Goal: Task Accomplishment & Management: Manage account settings

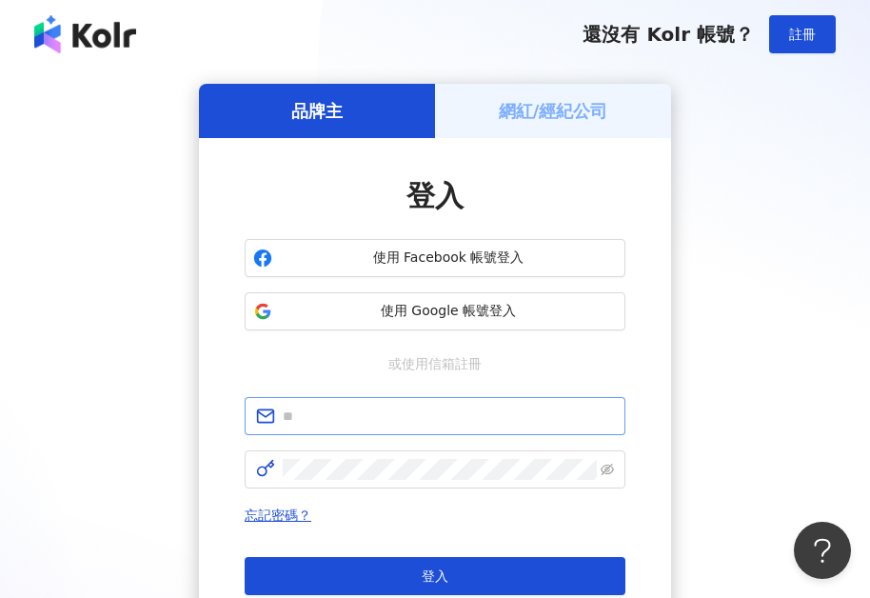
click at [288, 430] on span at bounding box center [435, 416] width 381 height 38
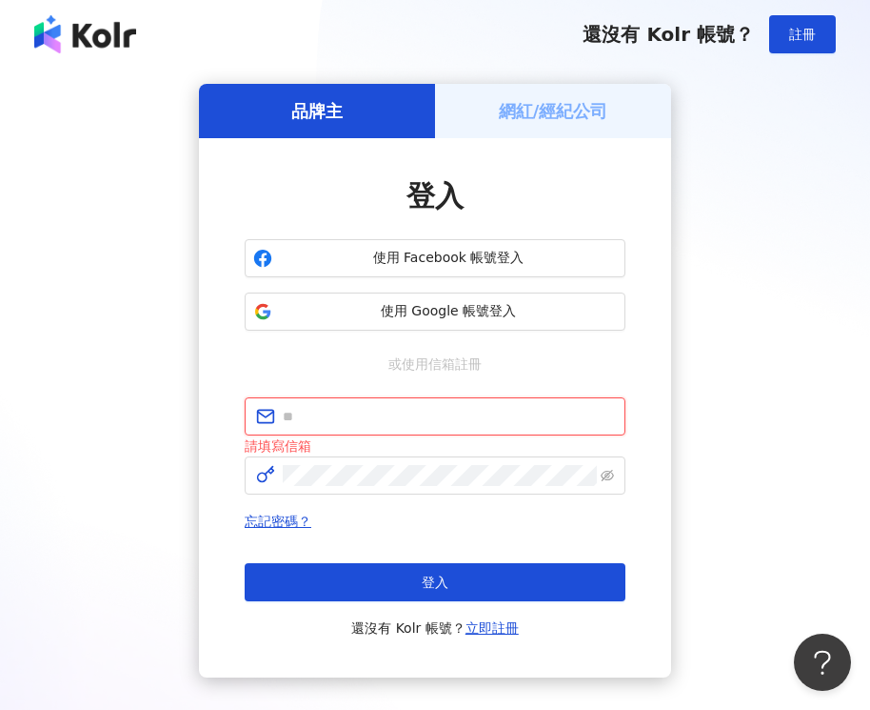
click at [305, 421] on input "text" at bounding box center [448, 416] width 331 height 21
paste input "**********"
type input "**********"
click at [70, 499] on div "**********" at bounding box center [435, 380] width 825 height 593
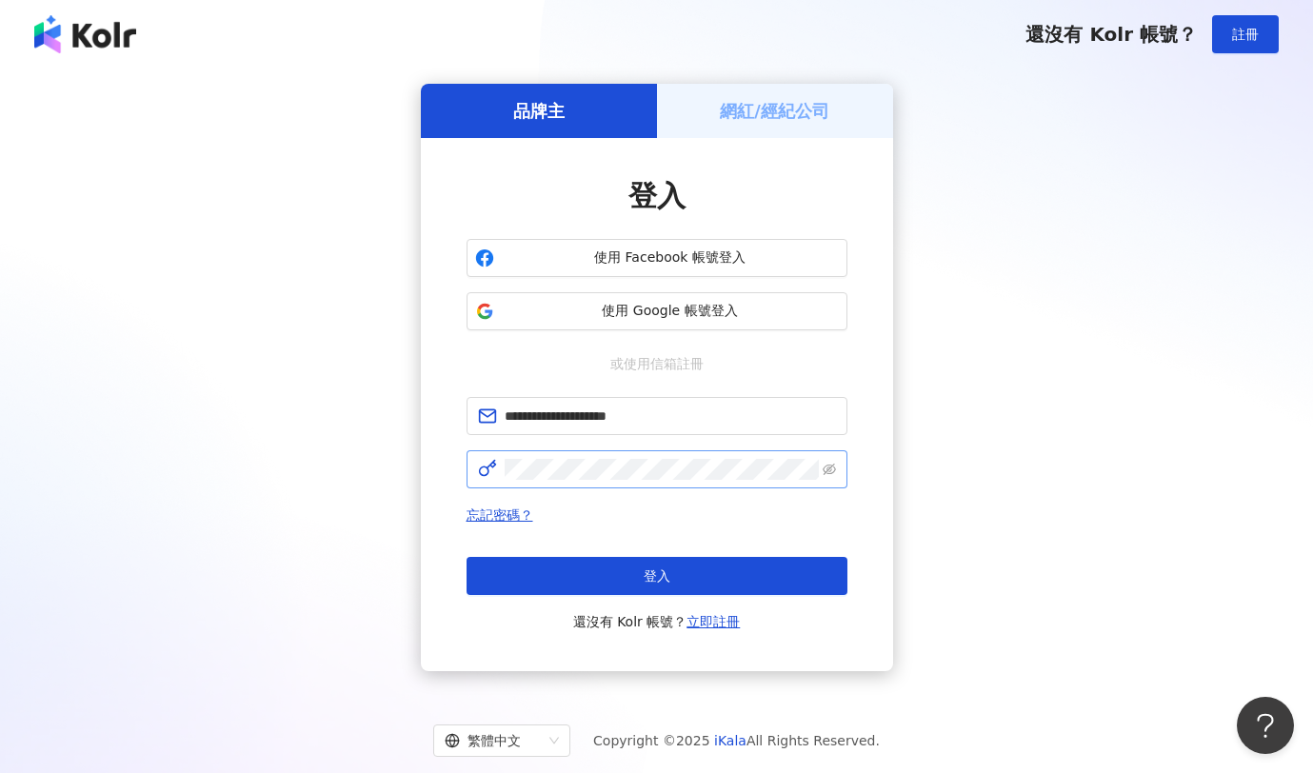
click at [522, 482] on span at bounding box center [657, 469] width 381 height 38
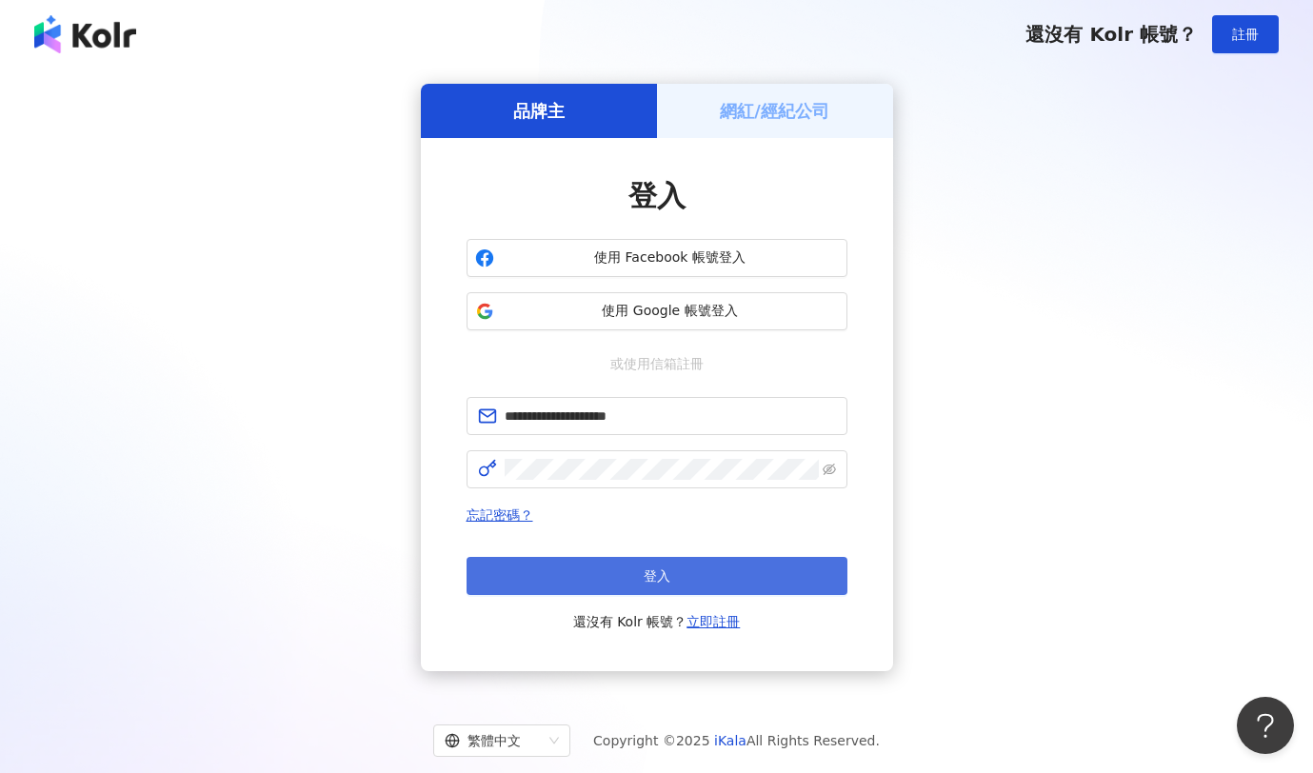
click at [621, 572] on button "登入" at bounding box center [657, 576] width 381 height 38
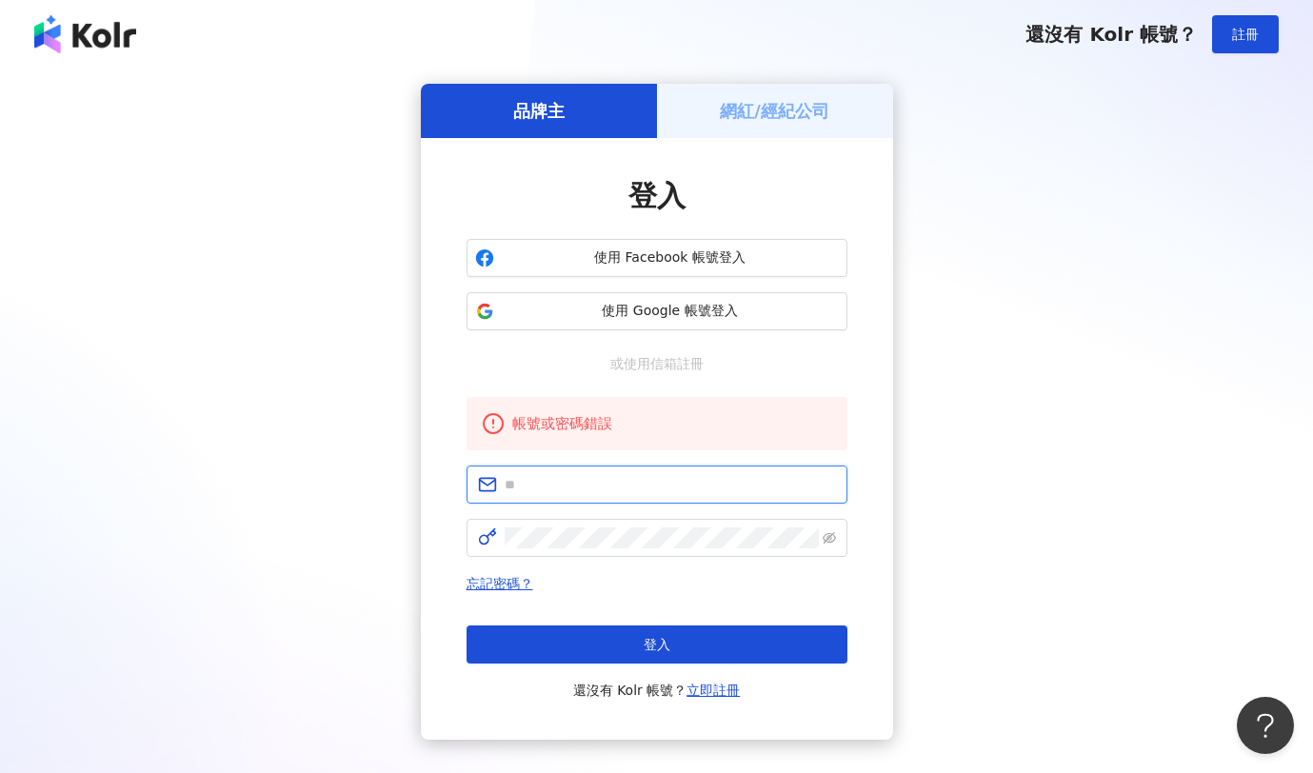
click at [565, 477] on input "text" at bounding box center [670, 484] width 331 height 21
paste input "**********"
type input "**********"
drag, startPoint x: 570, startPoint y: 645, endPoint x: 568, endPoint y: 628, distance: 17.4
click at [571, 597] on button "登入" at bounding box center [657, 645] width 381 height 38
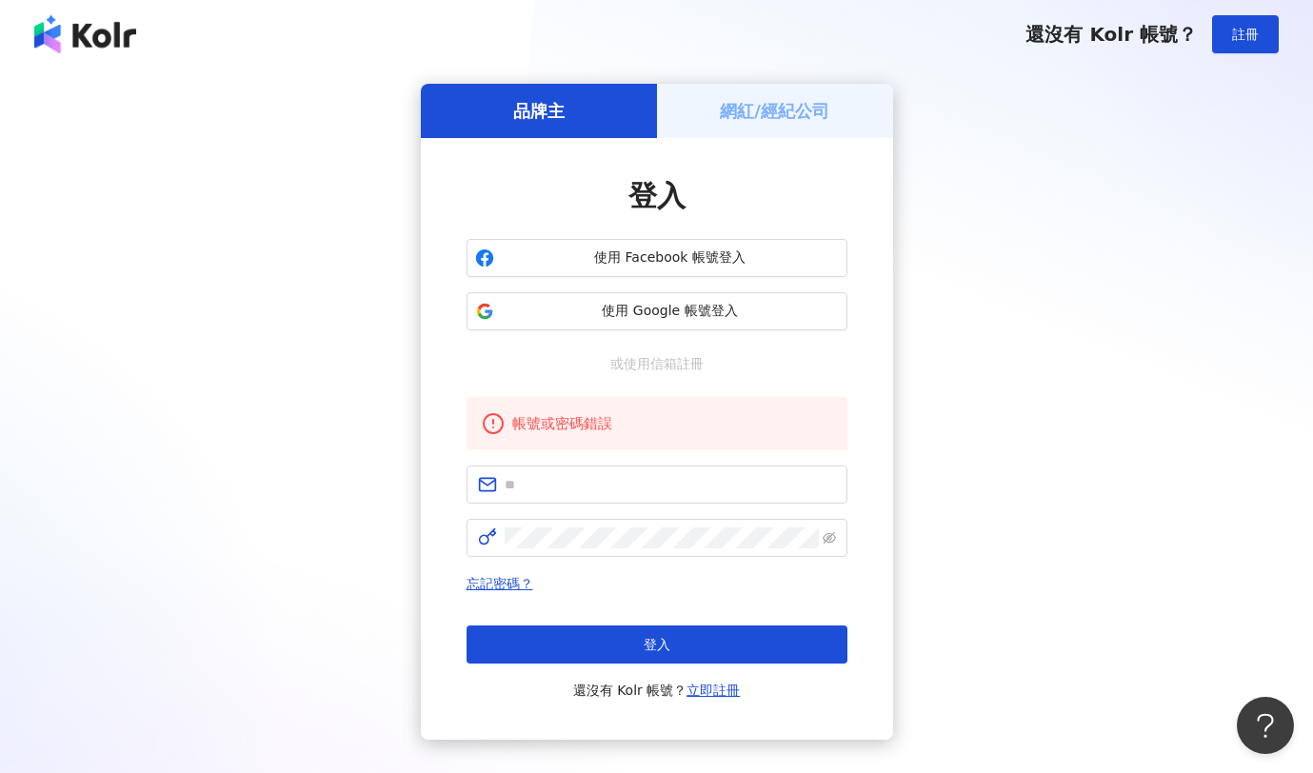
click at [870, 450] on div "品牌主 網紅/經紀公司 登入 使用 Facebook 帳號登入 使用 Google 帳號登入 或使用信箱註冊 帳號或密碼錯誤 忘記密碼？ 登入 還沒有 Kol…" at bounding box center [657, 412] width 1268 height 656
click at [662, 477] on input "text" at bounding box center [670, 484] width 331 height 21
paste input "**********"
click at [644, 551] on span at bounding box center [657, 538] width 381 height 38
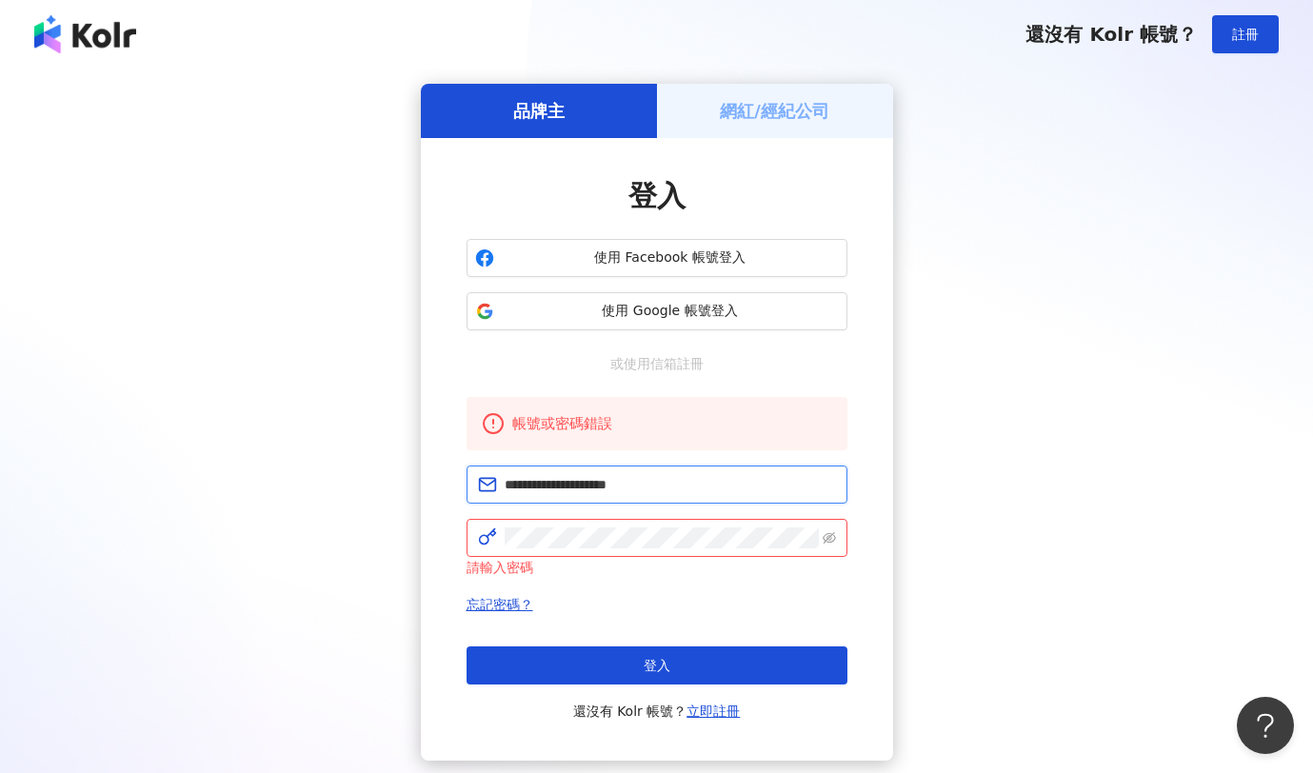
drag, startPoint x: 567, startPoint y: 489, endPoint x: 643, endPoint y: 465, distance: 79.8
click at [714, 464] on div "**********" at bounding box center [657, 560] width 381 height 326
type input "**********"
click button "登入" at bounding box center [657, 666] width 381 height 38
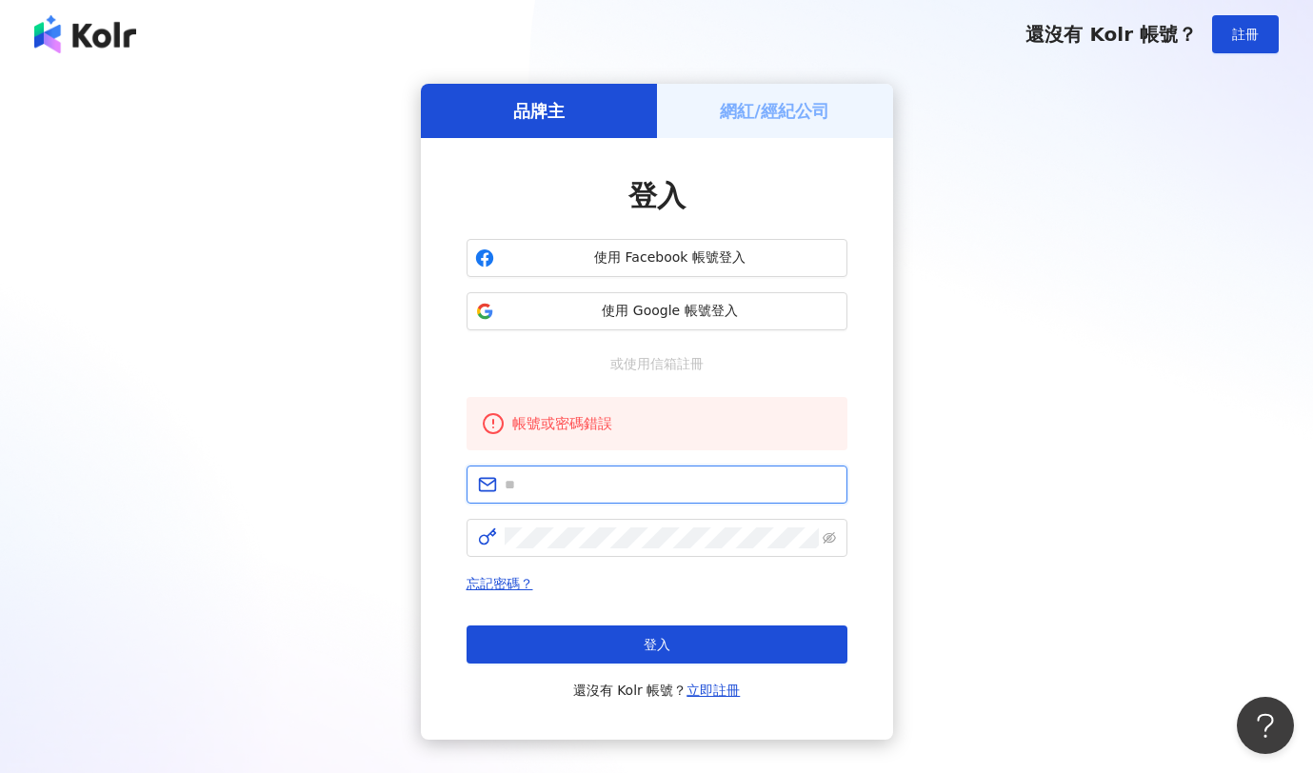
click at [600, 494] on input "text" at bounding box center [670, 484] width 331 height 21
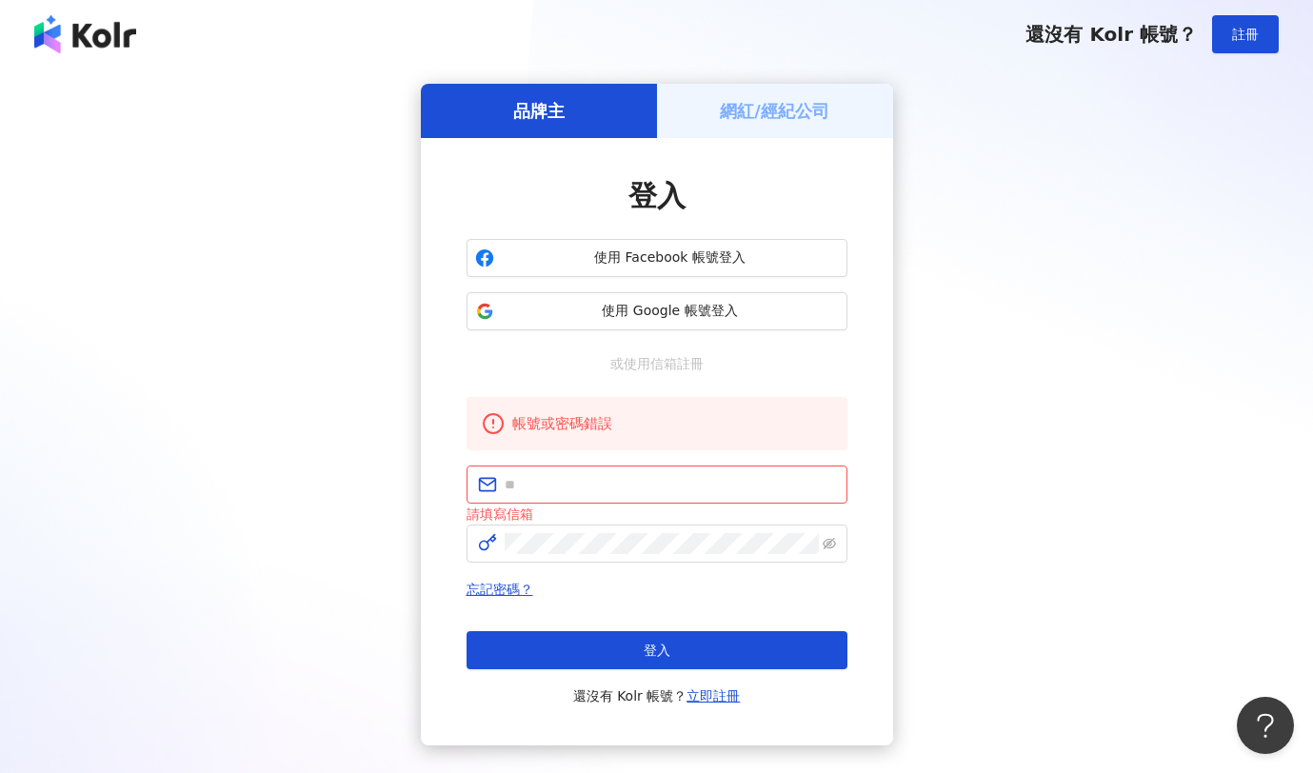
click at [766, 130] on div "網紅/經紀公司" at bounding box center [775, 111] width 236 height 54
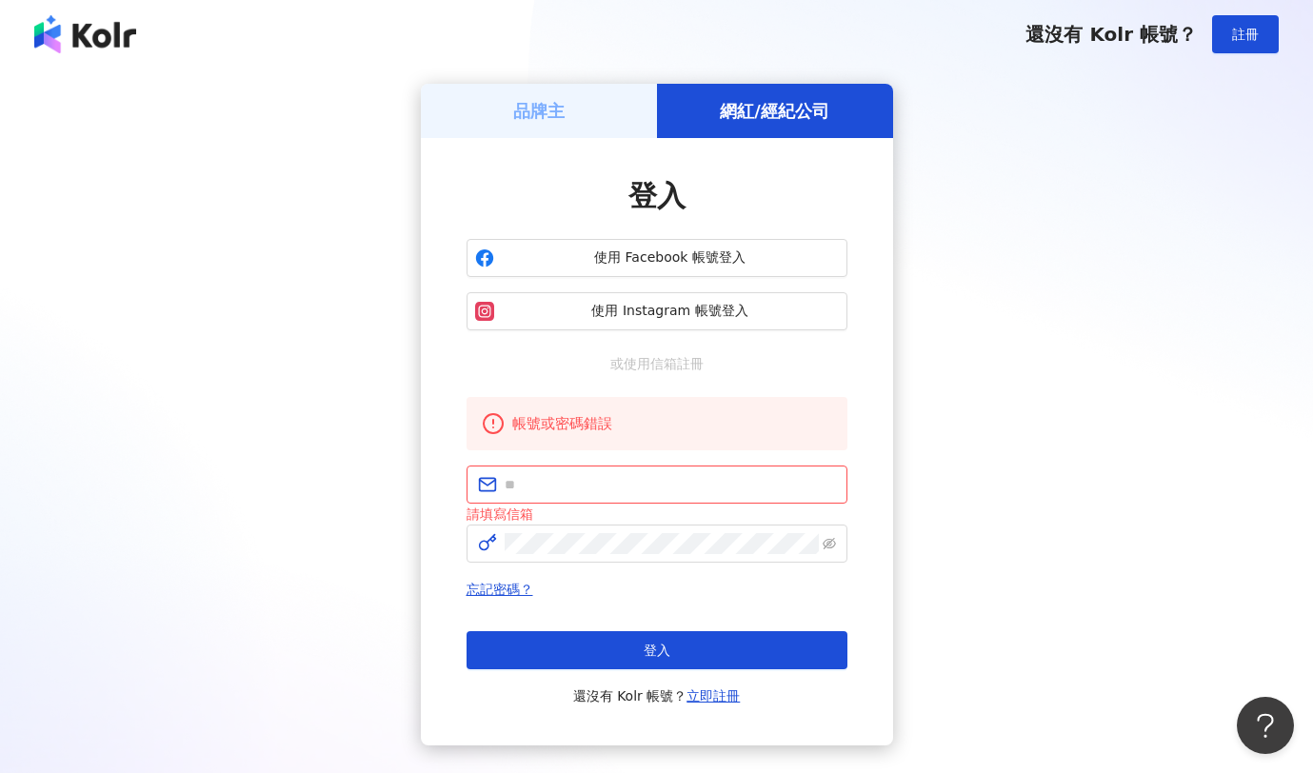
click at [750, 113] on h5 "網紅/經紀公司" at bounding box center [775, 111] width 110 height 24
click at [478, 109] on div "品牌主" at bounding box center [539, 111] width 236 height 54
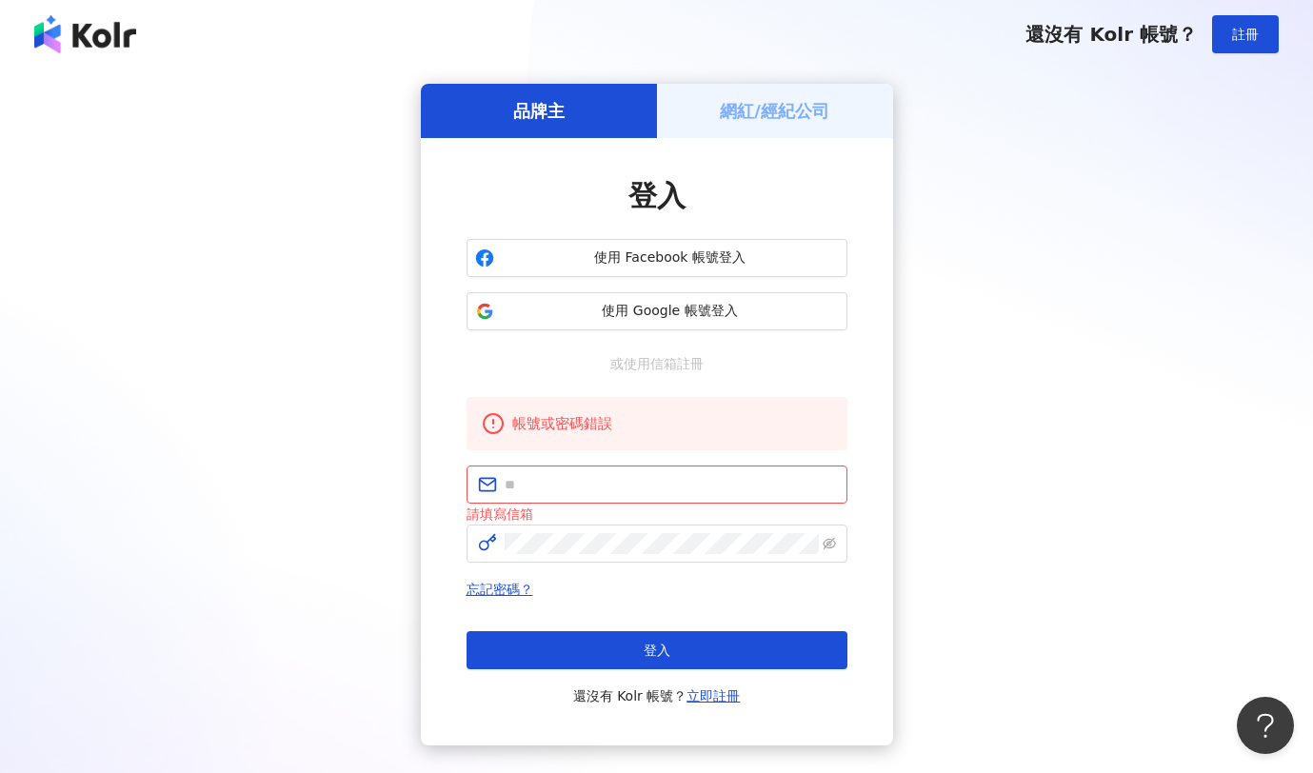
click at [545, 121] on h5 "品牌主" at bounding box center [538, 111] width 51 height 24
drag, startPoint x: 1104, startPoint y: 33, endPoint x: 1121, endPoint y: 33, distance: 17.1
click at [870, 33] on span "還沒有 Kolr 帳號？" at bounding box center [1111, 34] width 171 height 23
drag, startPoint x: 1098, startPoint y: 34, endPoint x: 1136, endPoint y: 32, distance: 38.1
click at [870, 32] on span "還沒有 Kolr 帳號？" at bounding box center [1111, 34] width 171 height 23
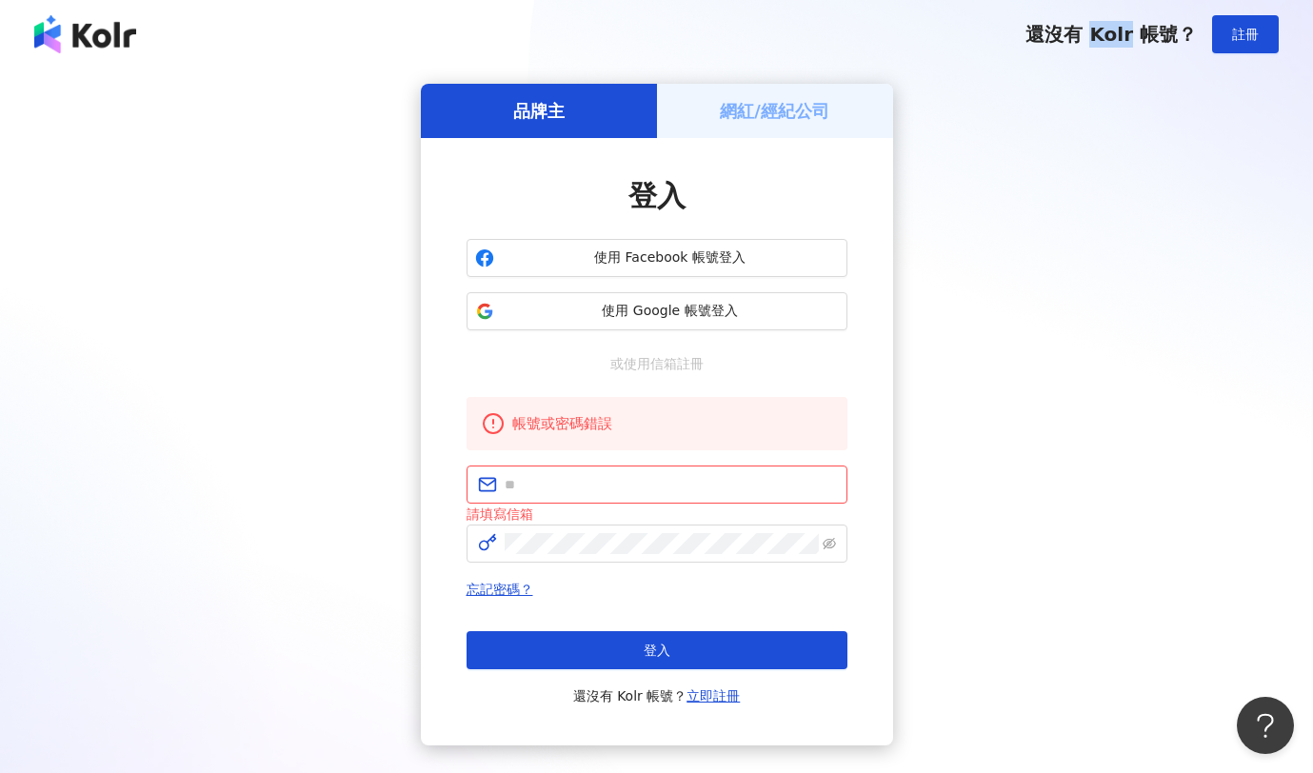
copy span "Kolr"
click at [527, 476] on input "text" at bounding box center [670, 484] width 331 height 21
type input "**********"
click at [483, 593] on link "忘記密碼？" at bounding box center [500, 589] width 67 height 15
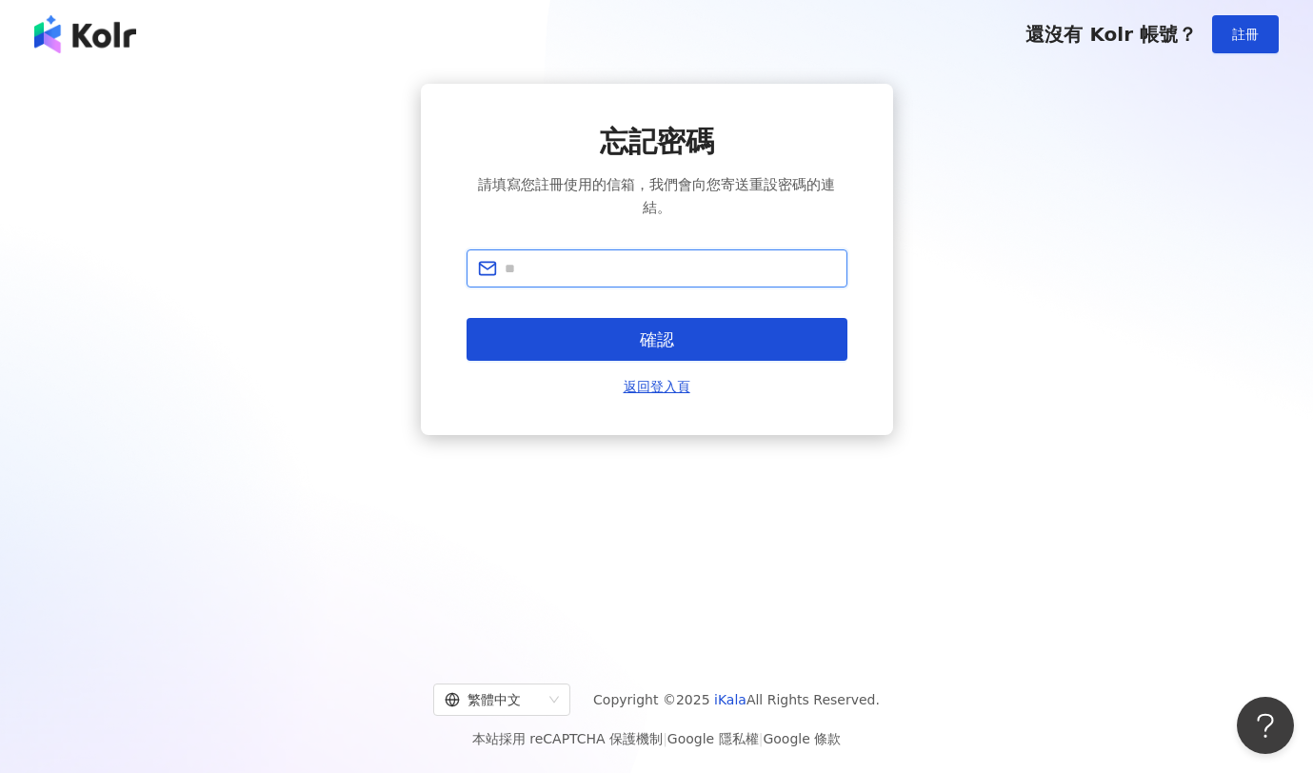
drag, startPoint x: 529, startPoint y: 267, endPoint x: 531, endPoint y: 281, distance: 14.6
click at [529, 267] on input "text" at bounding box center [670, 268] width 331 height 21
type input "**********"
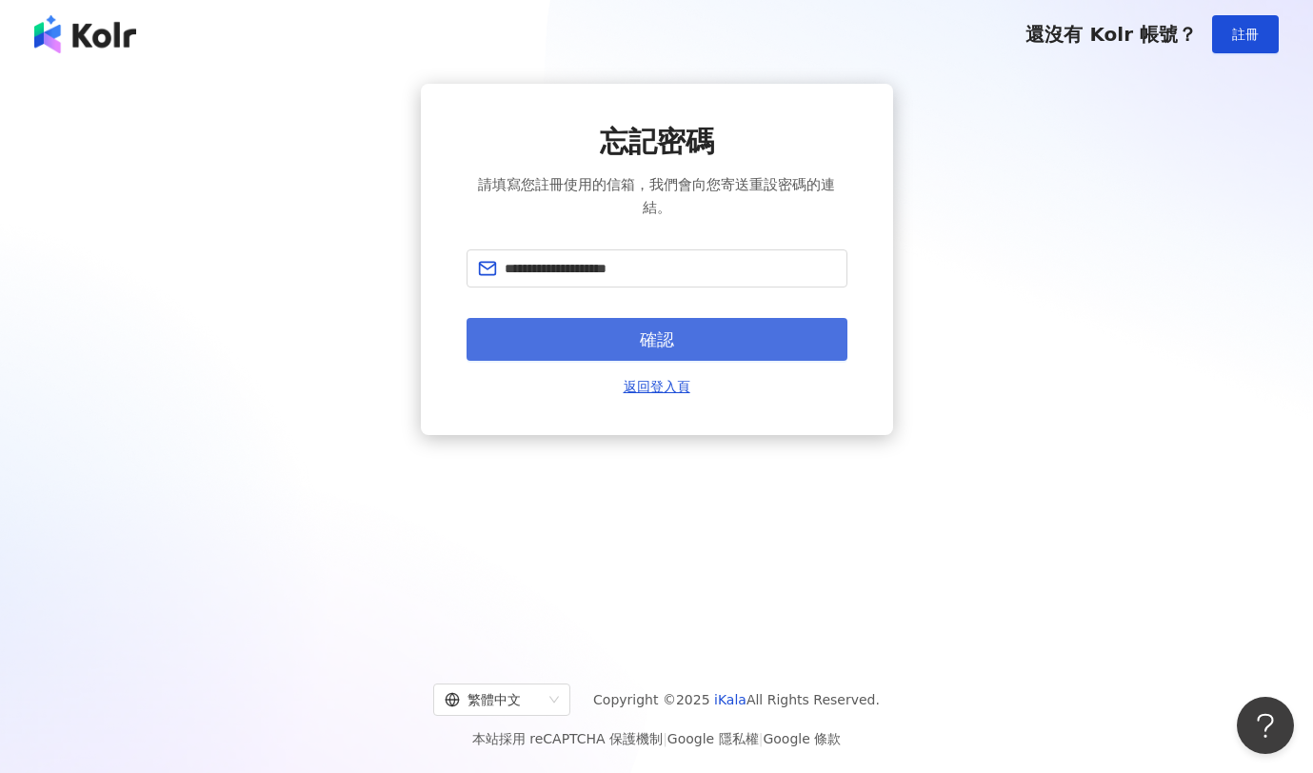
click at [613, 350] on button "確認" at bounding box center [657, 339] width 381 height 43
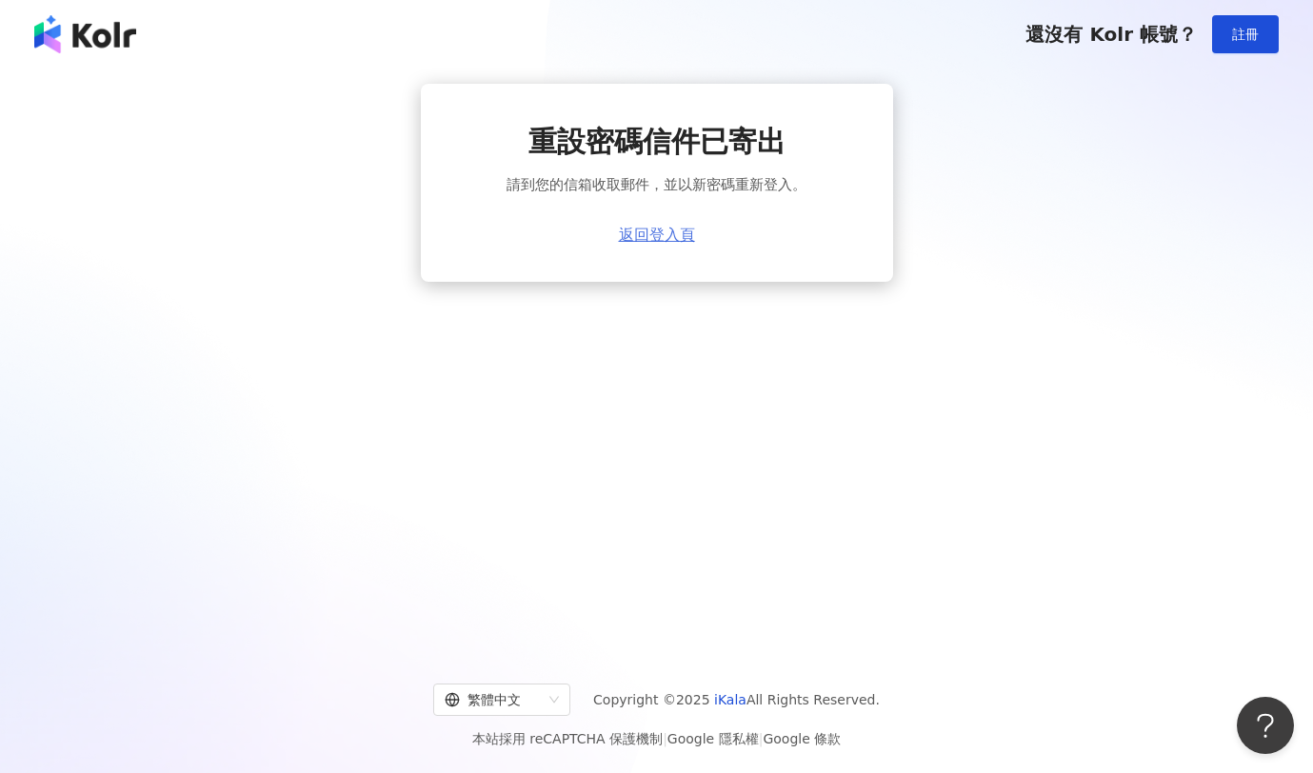
click at [658, 242] on link "返回登入頁" at bounding box center [657, 235] width 76 height 17
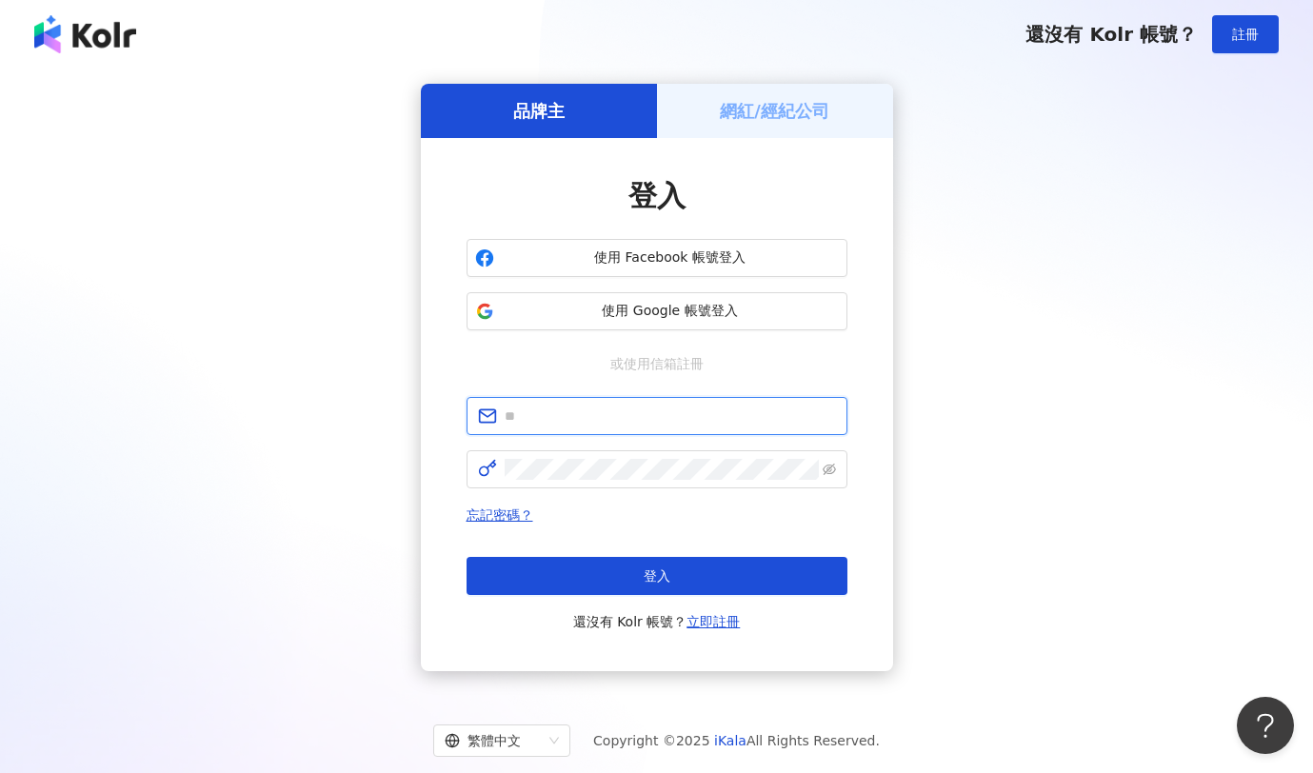
click at [600, 415] on input "text" at bounding box center [670, 416] width 331 height 21
type input "**********"
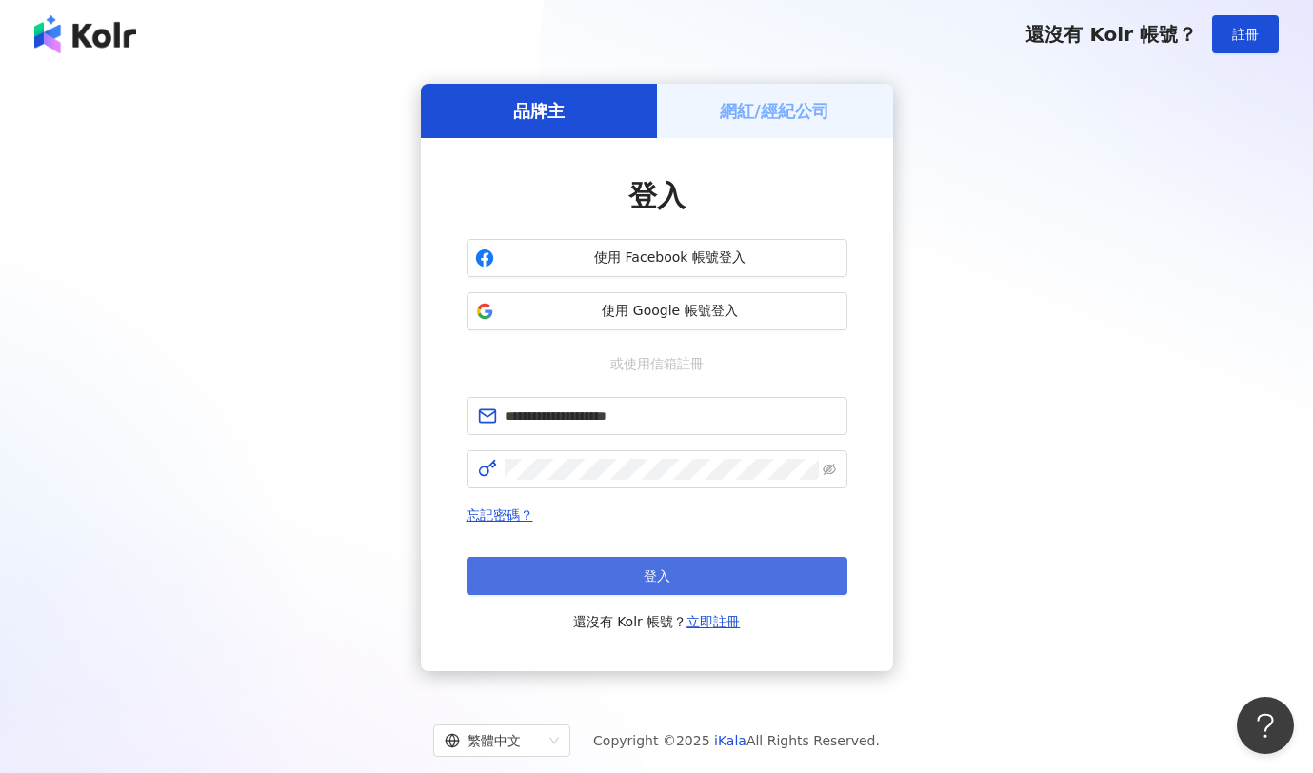
click at [607, 570] on button "登入" at bounding box center [657, 576] width 381 height 38
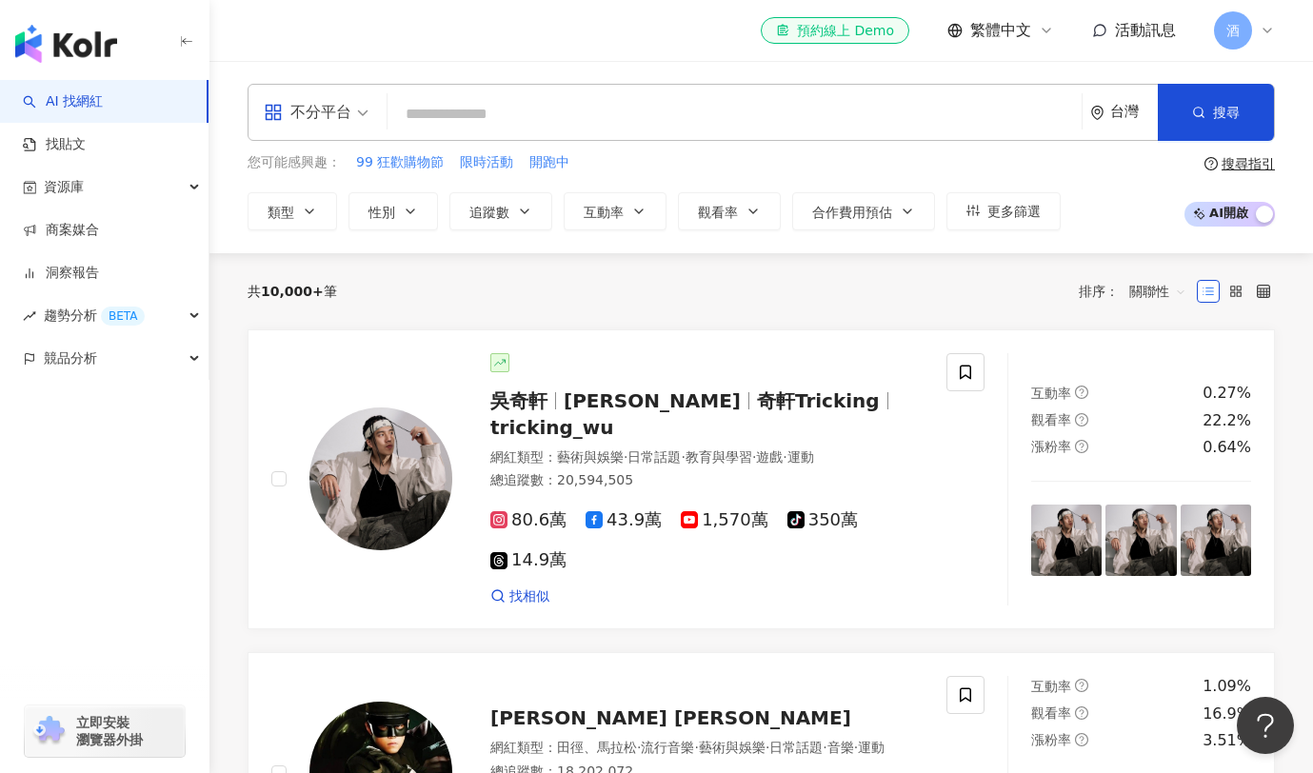
click at [870, 29] on icon at bounding box center [1267, 30] width 15 height 15
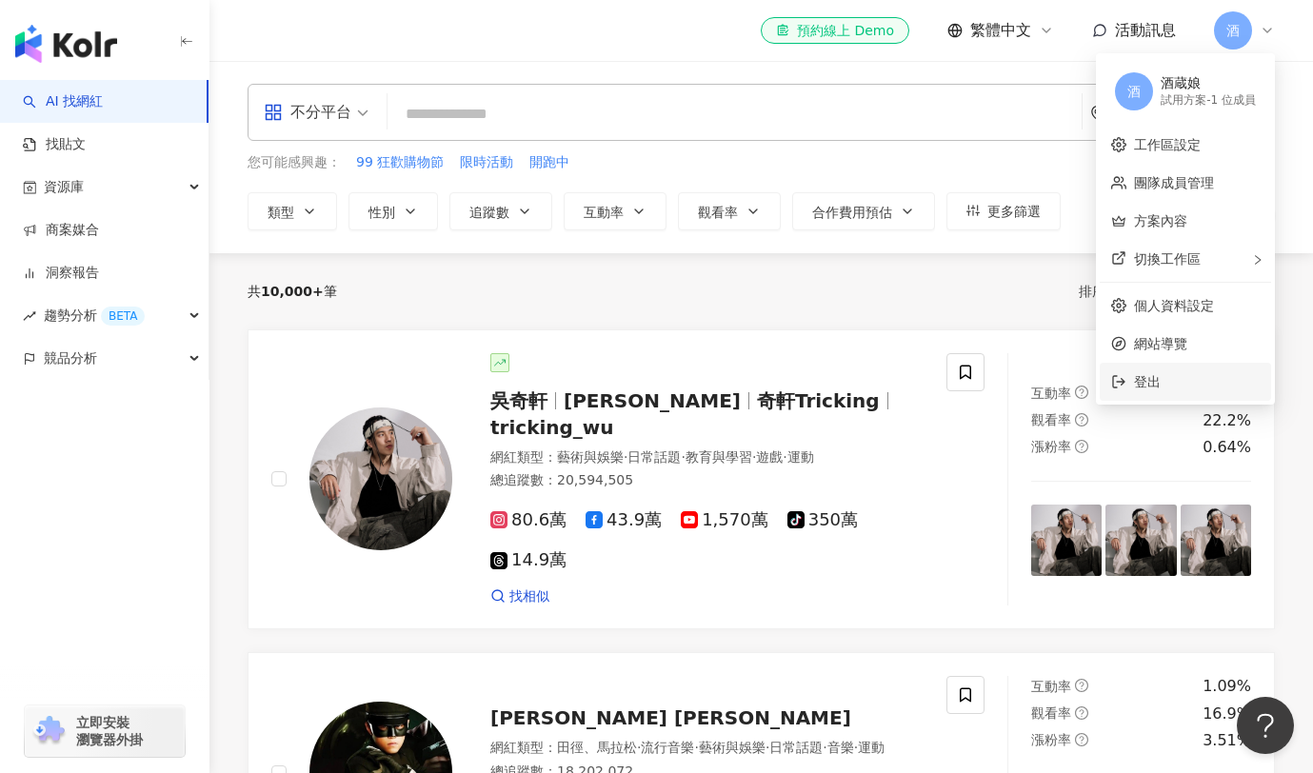
click at [870, 384] on span "登出" at bounding box center [1147, 381] width 27 height 15
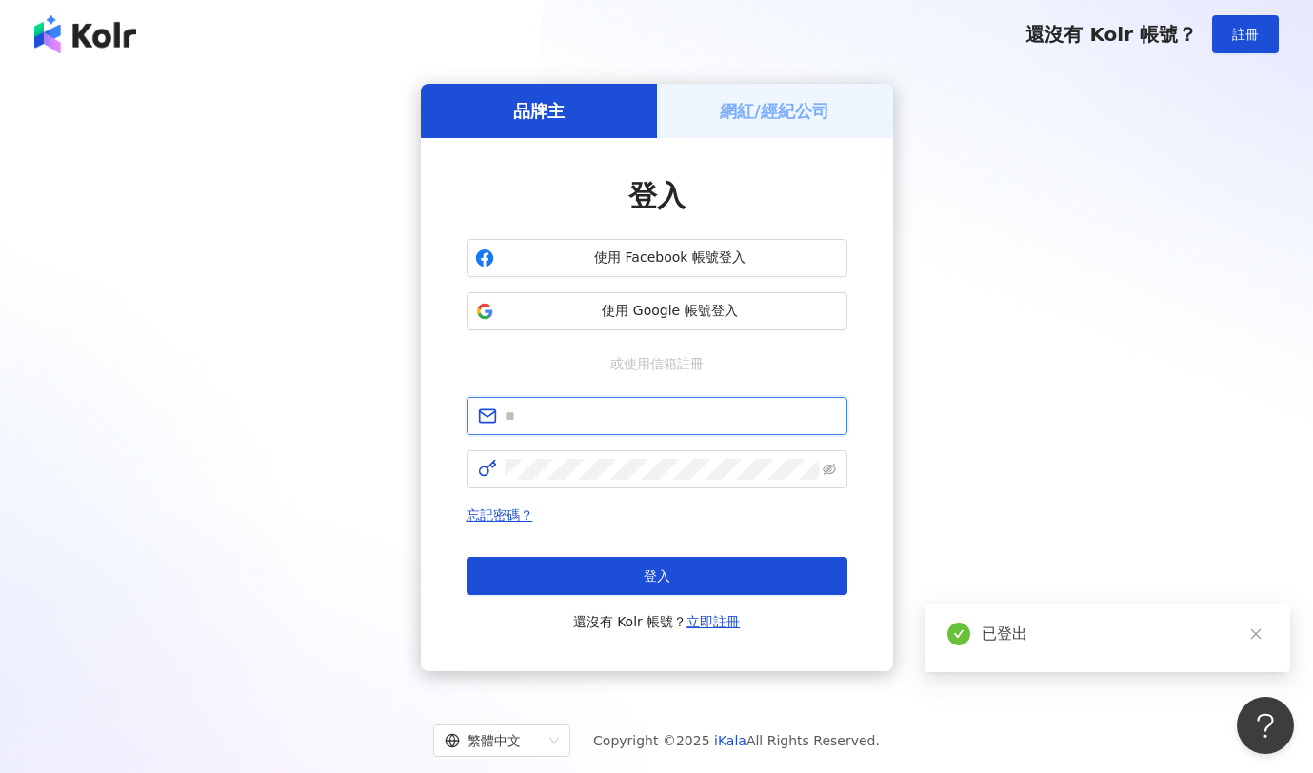
click at [575, 423] on input "text" at bounding box center [670, 416] width 331 height 21
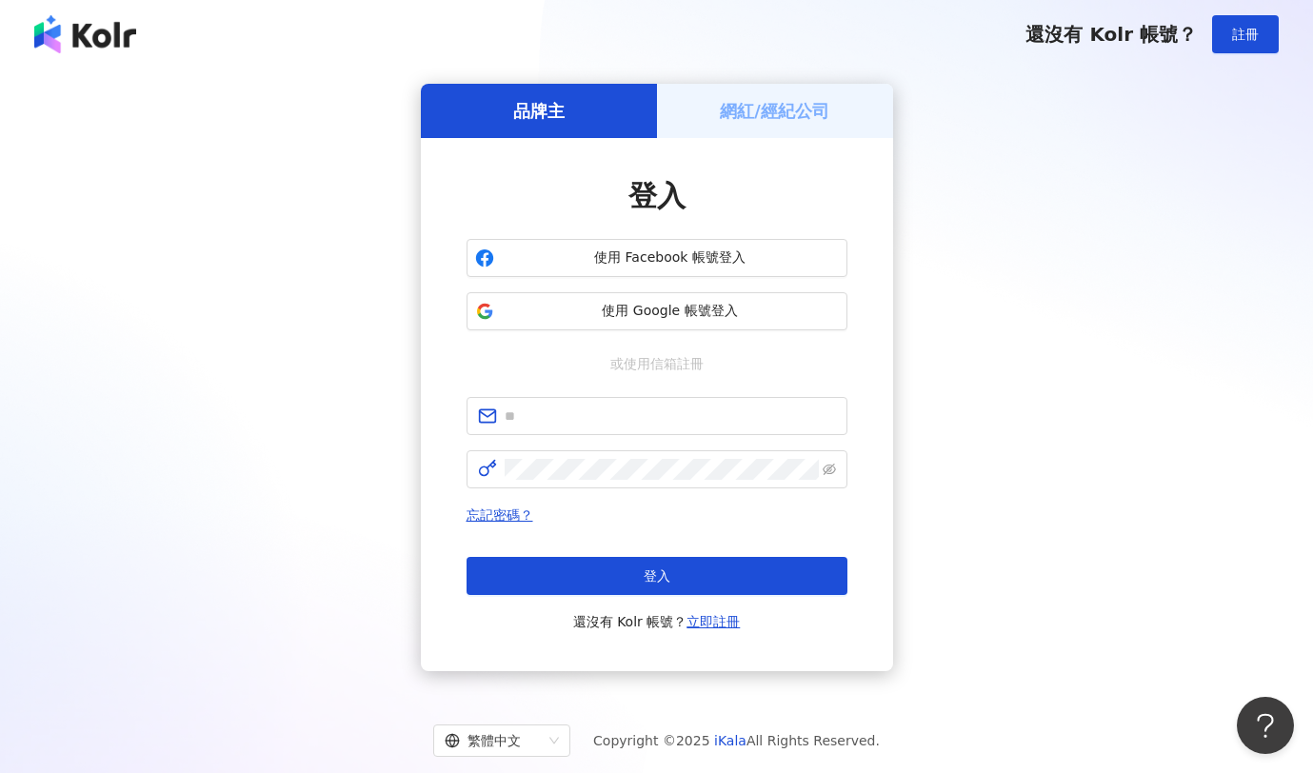
click at [870, 418] on div "品牌主 網紅/經紀公司 登入 使用 Facebook 帳號登入 使用 Google 帳號登入 或使用信箱註冊 忘記密碼？ 登入 還沒有 Kolr 帳號？ 立即…" at bounding box center [657, 378] width 1268 height 588
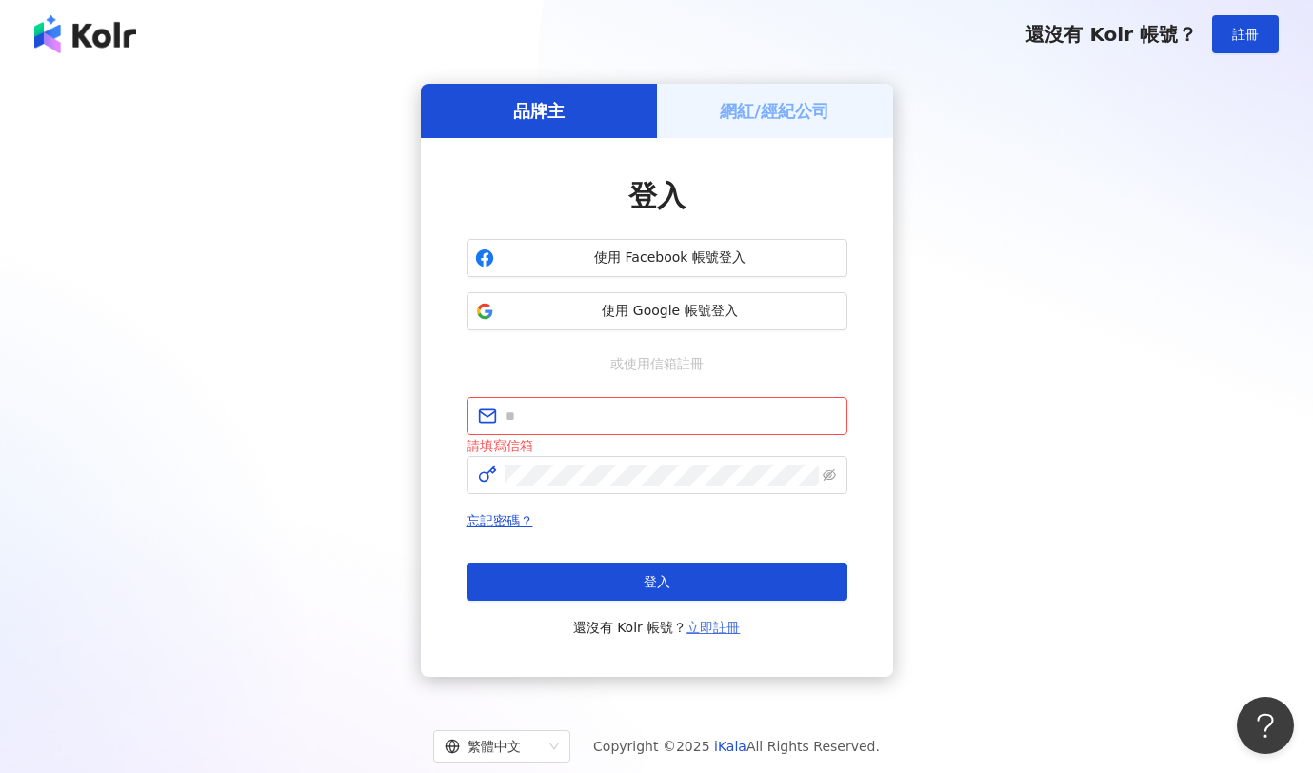
click at [708, 597] on link "立即註冊" at bounding box center [713, 627] width 53 height 15
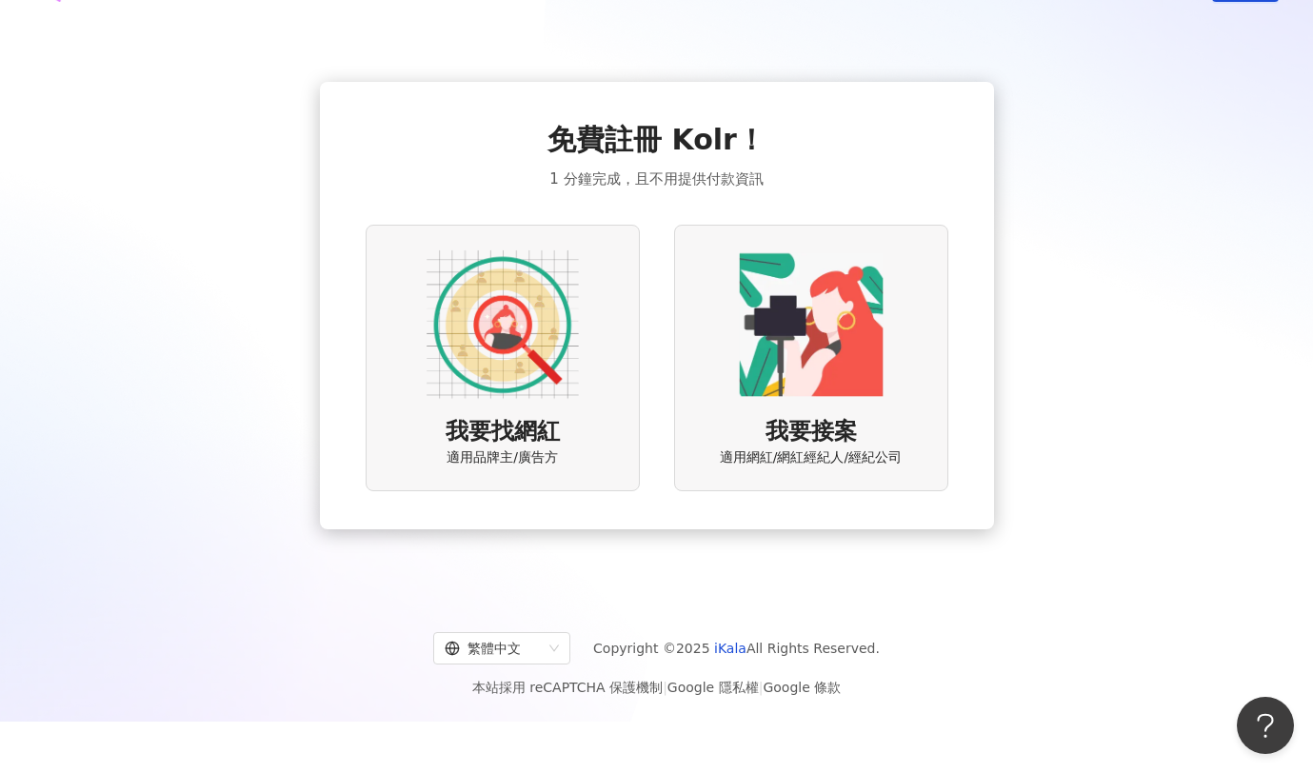
scroll to position [45, 0]
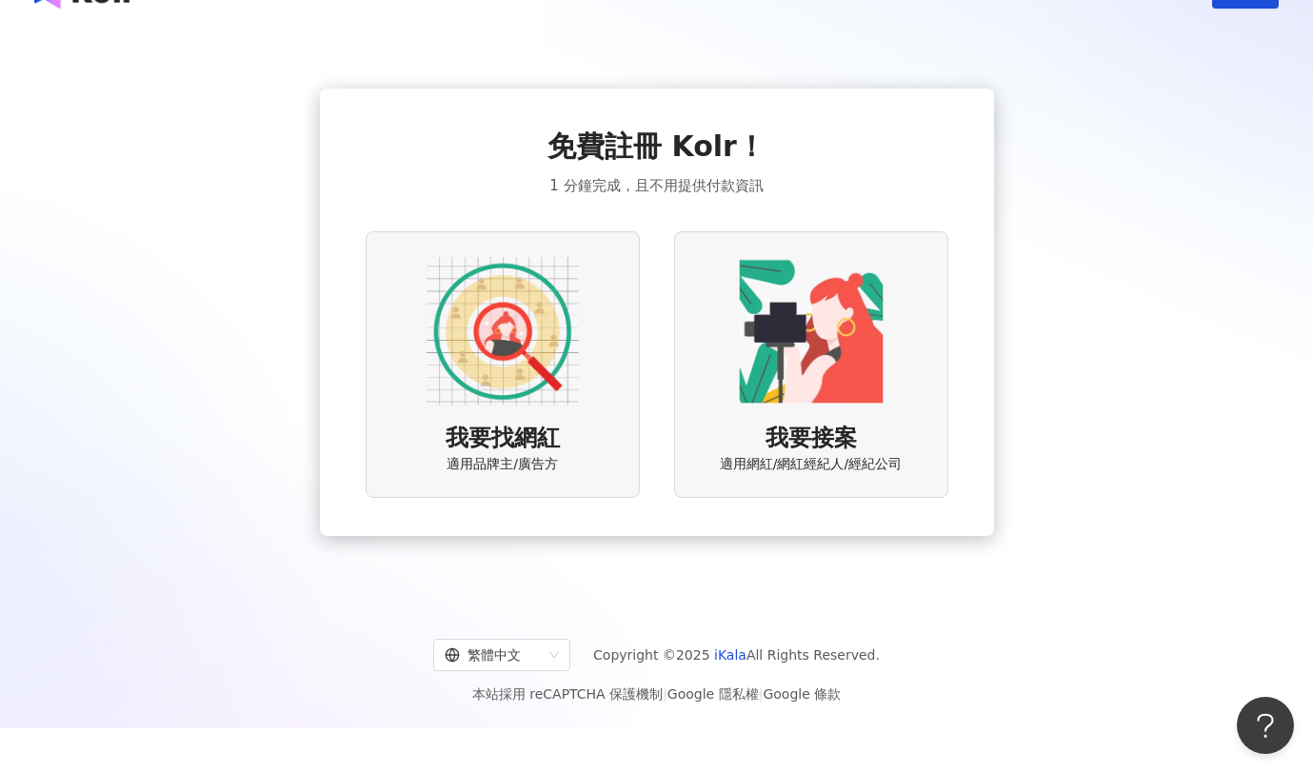
click at [492, 317] on img at bounding box center [503, 331] width 152 height 152
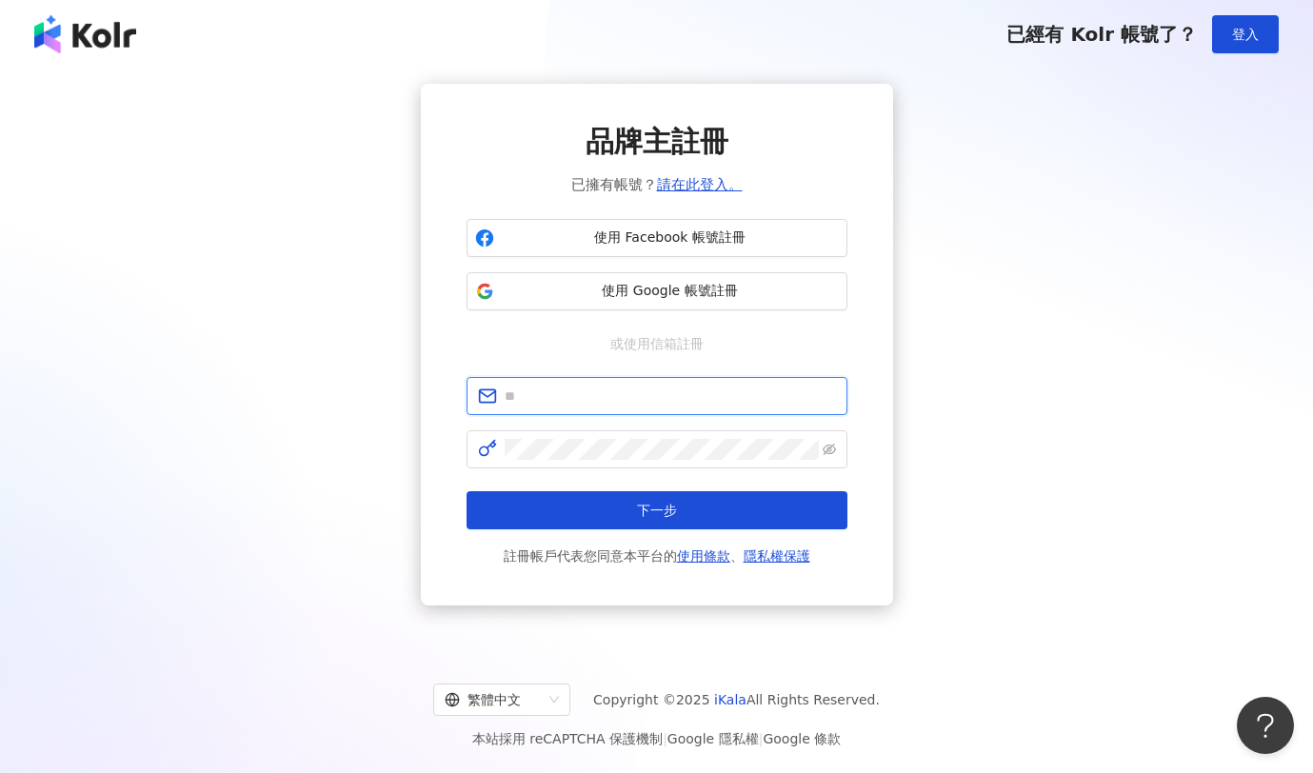
click at [541, 400] on input "text" at bounding box center [670, 396] width 331 height 21
click at [513, 388] on input "text" at bounding box center [670, 396] width 331 height 21
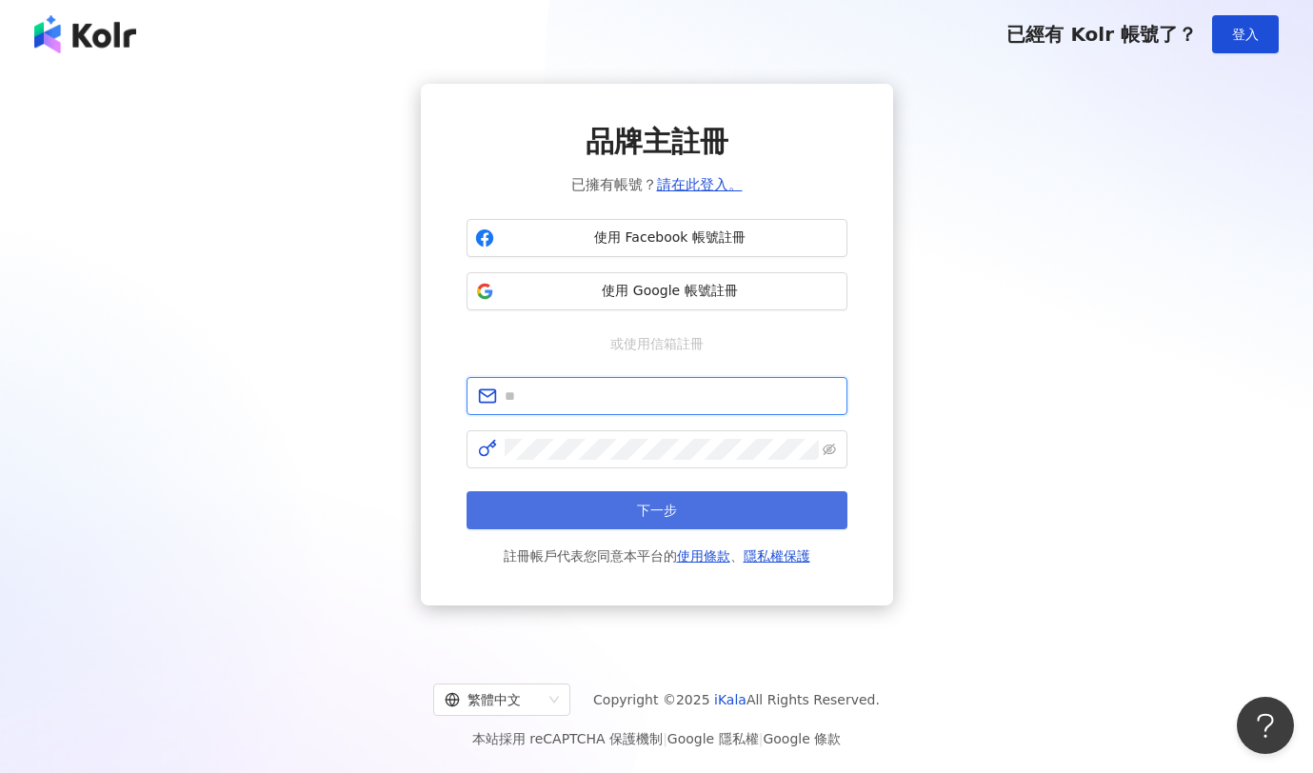
type input "**********"
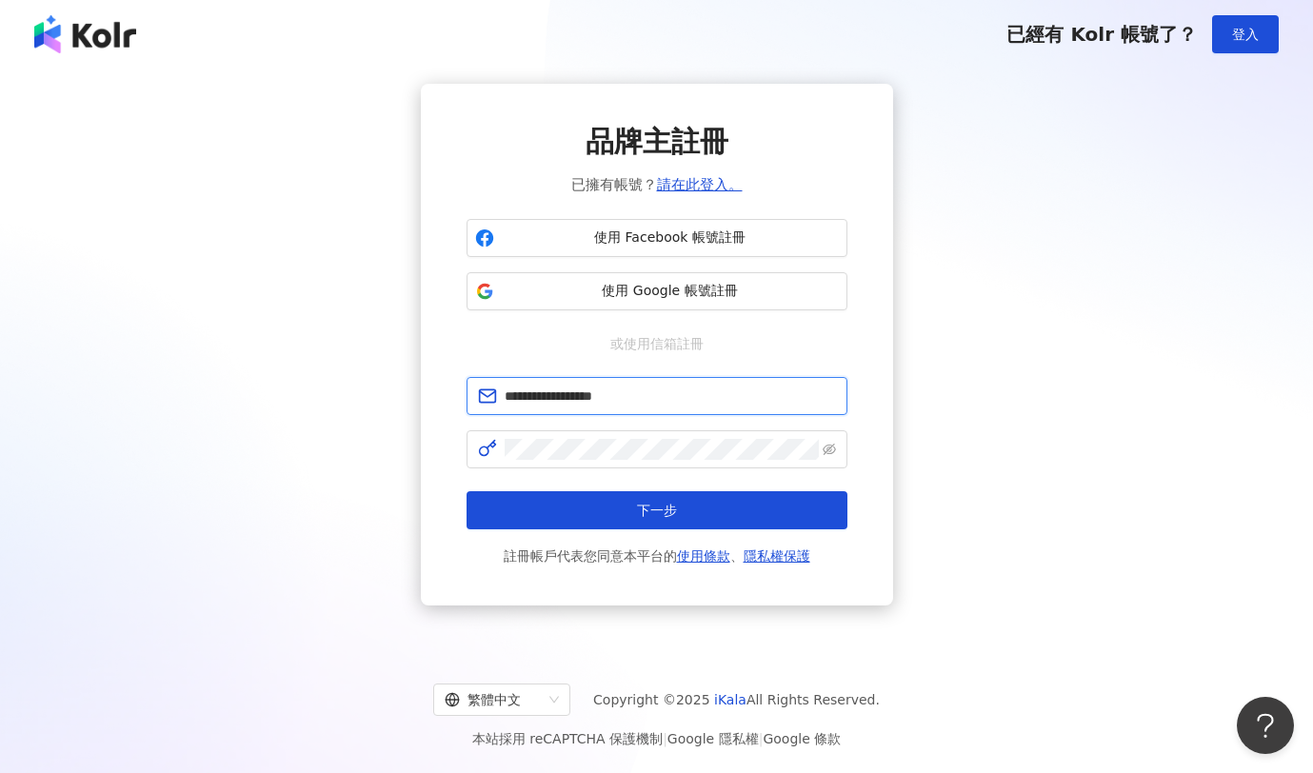
drag, startPoint x: 599, startPoint y: 400, endPoint x: 553, endPoint y: 399, distance: 45.7
click at [553, 399] on input "**********" at bounding box center [670, 396] width 331 height 21
click at [576, 399] on input "**********" at bounding box center [670, 396] width 331 height 21
drag, startPoint x: 586, startPoint y: 398, endPoint x: 479, endPoint y: 393, distance: 106.8
click at [479, 393] on span "**********" at bounding box center [657, 396] width 381 height 38
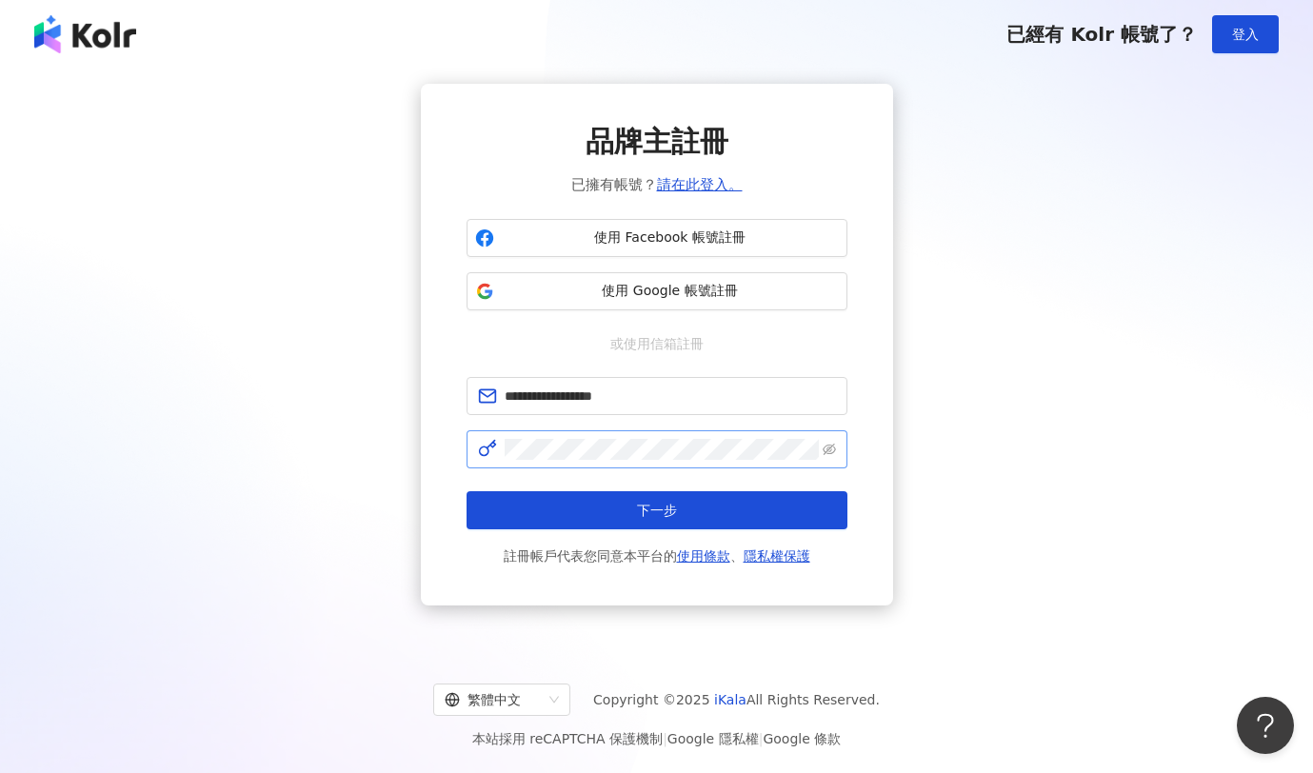
click at [840, 451] on span at bounding box center [657, 449] width 381 height 38
click at [830, 450] on icon "eye-invisible" at bounding box center [829, 449] width 13 height 13
click at [334, 448] on div "**********" at bounding box center [657, 345] width 1268 height 522
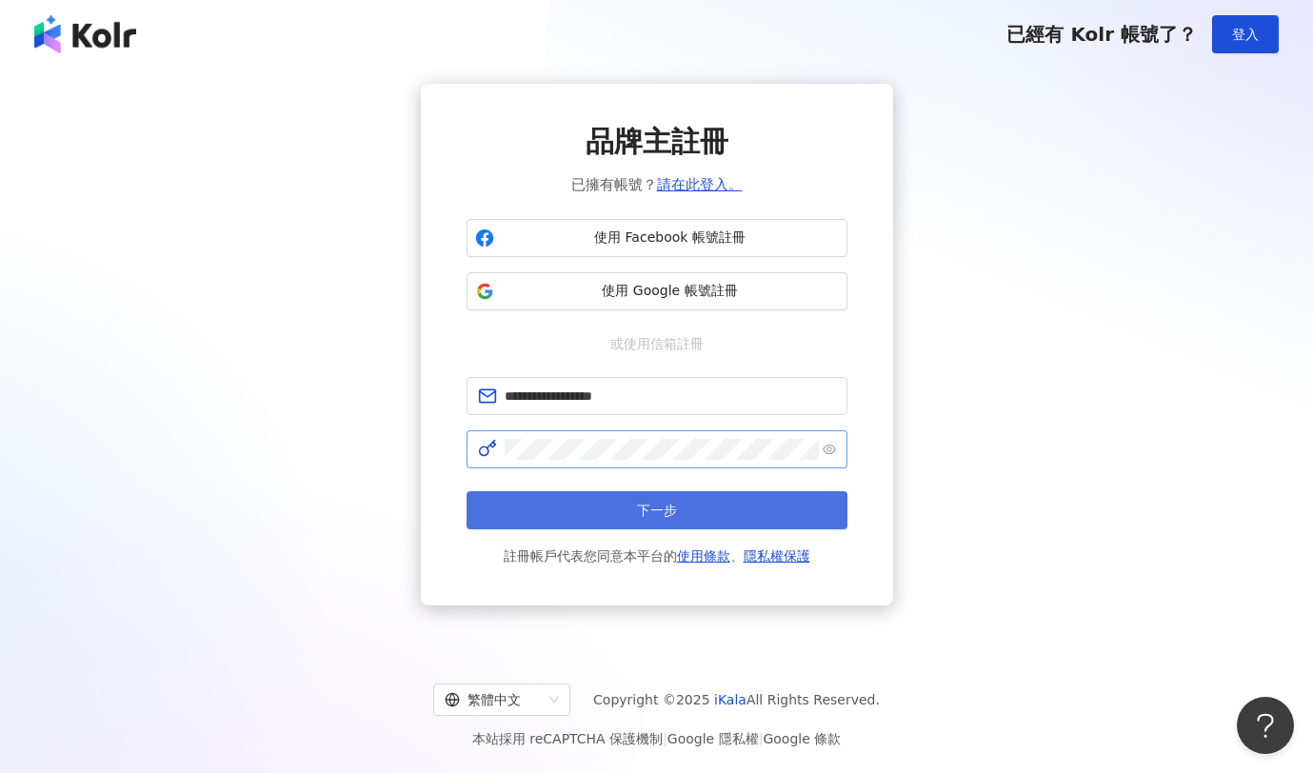
click at [651, 507] on span "下一步" at bounding box center [657, 510] width 40 height 15
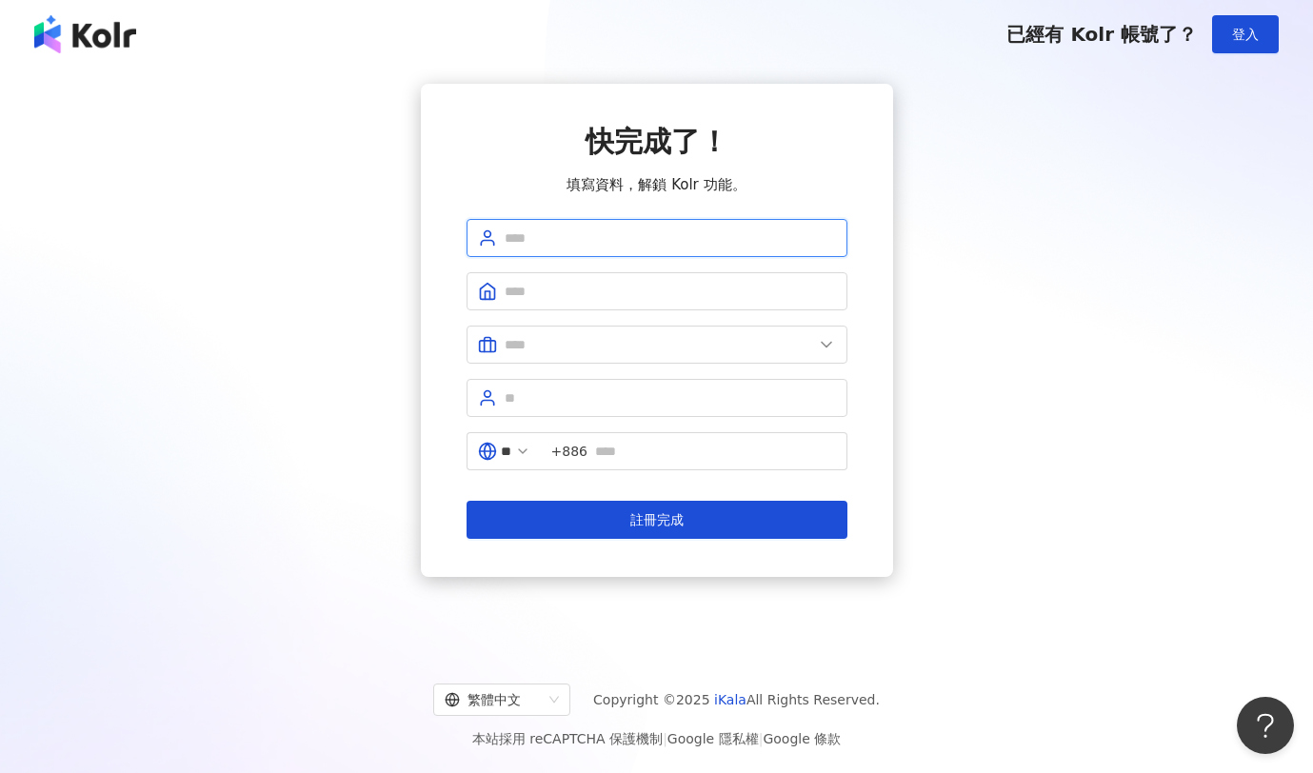
click at [527, 238] on input "text" at bounding box center [670, 238] width 331 height 21
click at [517, 293] on input "text" at bounding box center [670, 291] width 331 height 21
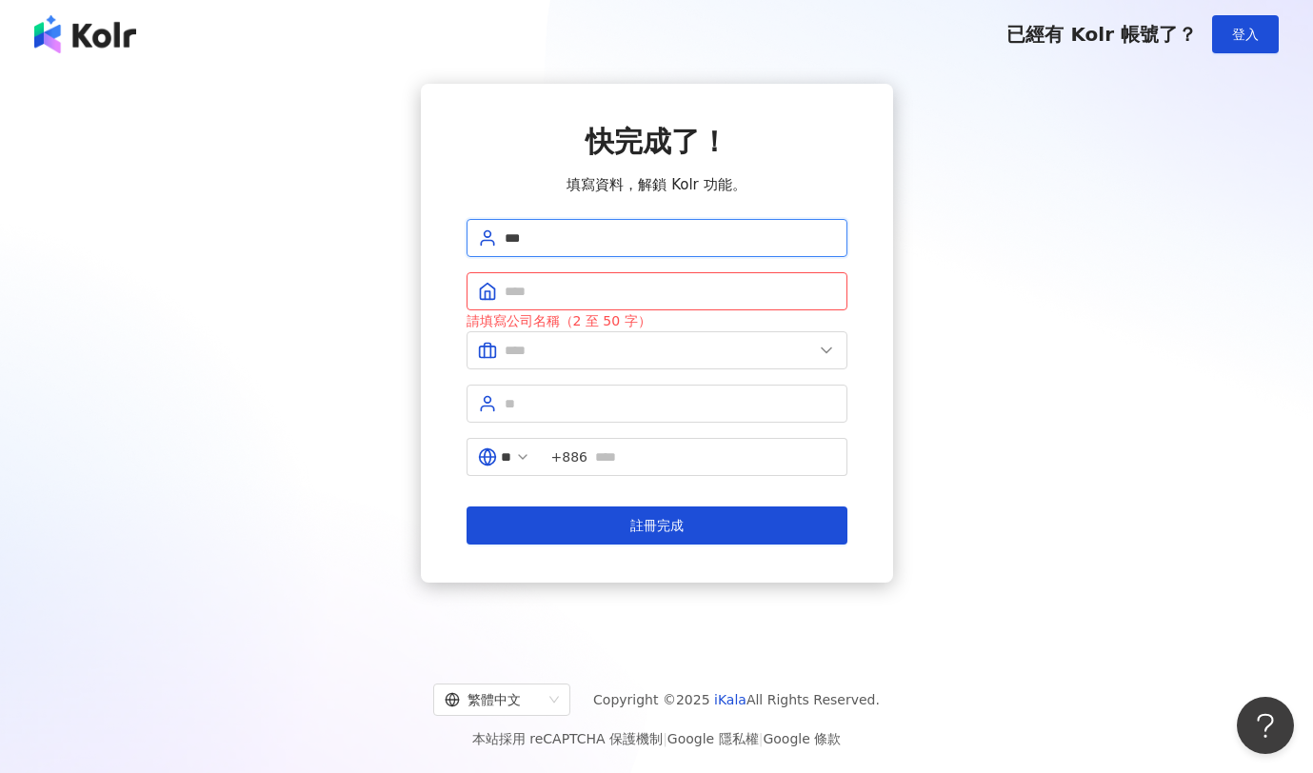
drag, startPoint x: 547, startPoint y: 238, endPoint x: 174, endPoint y: 216, distance: 373.0
click at [200, 224] on div "快完成了！ 填寫資料，解鎖 Kolr 功能。 *** 請填寫公司名稱（2 至 50 字） ** +886 註冊完成" at bounding box center [657, 333] width 1268 height 499
type input "*****"
click at [551, 301] on input "text" at bounding box center [670, 291] width 331 height 21
type input "*"
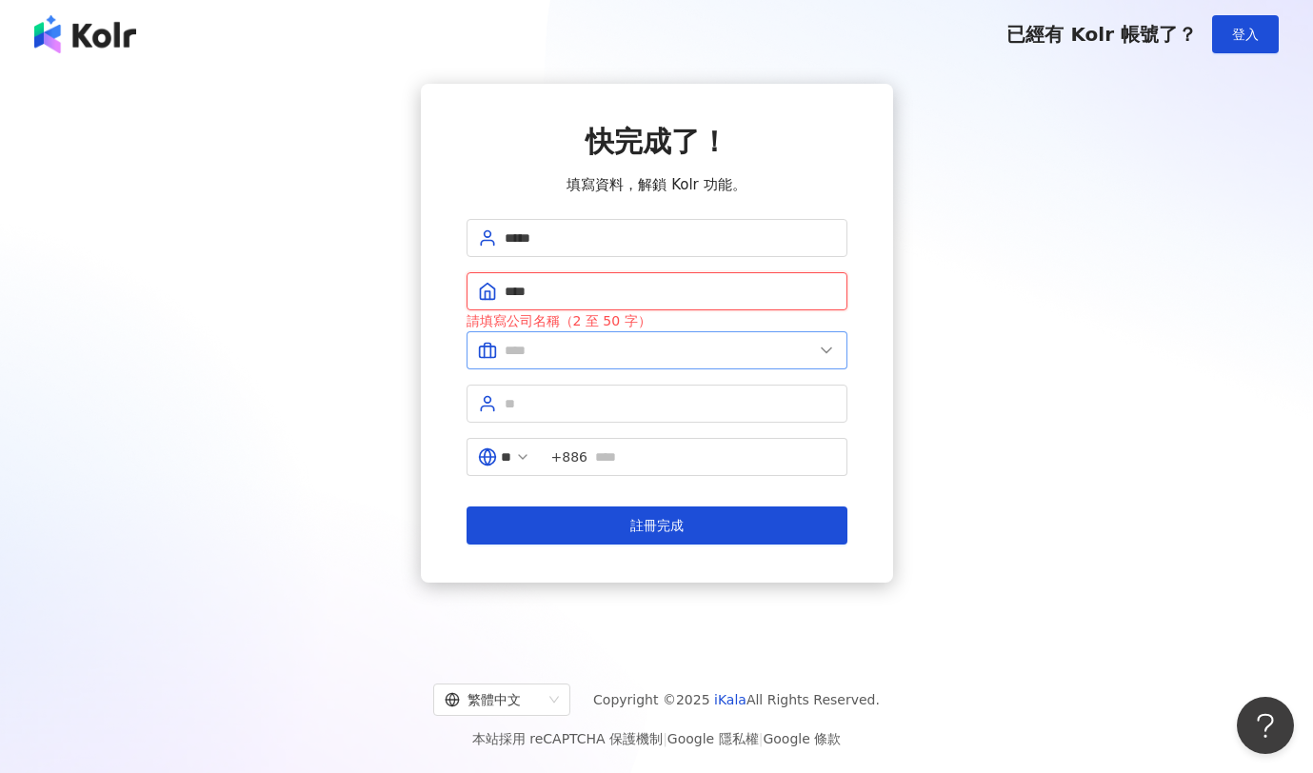
type input "****"
click at [549, 353] on input "text" at bounding box center [659, 350] width 309 height 21
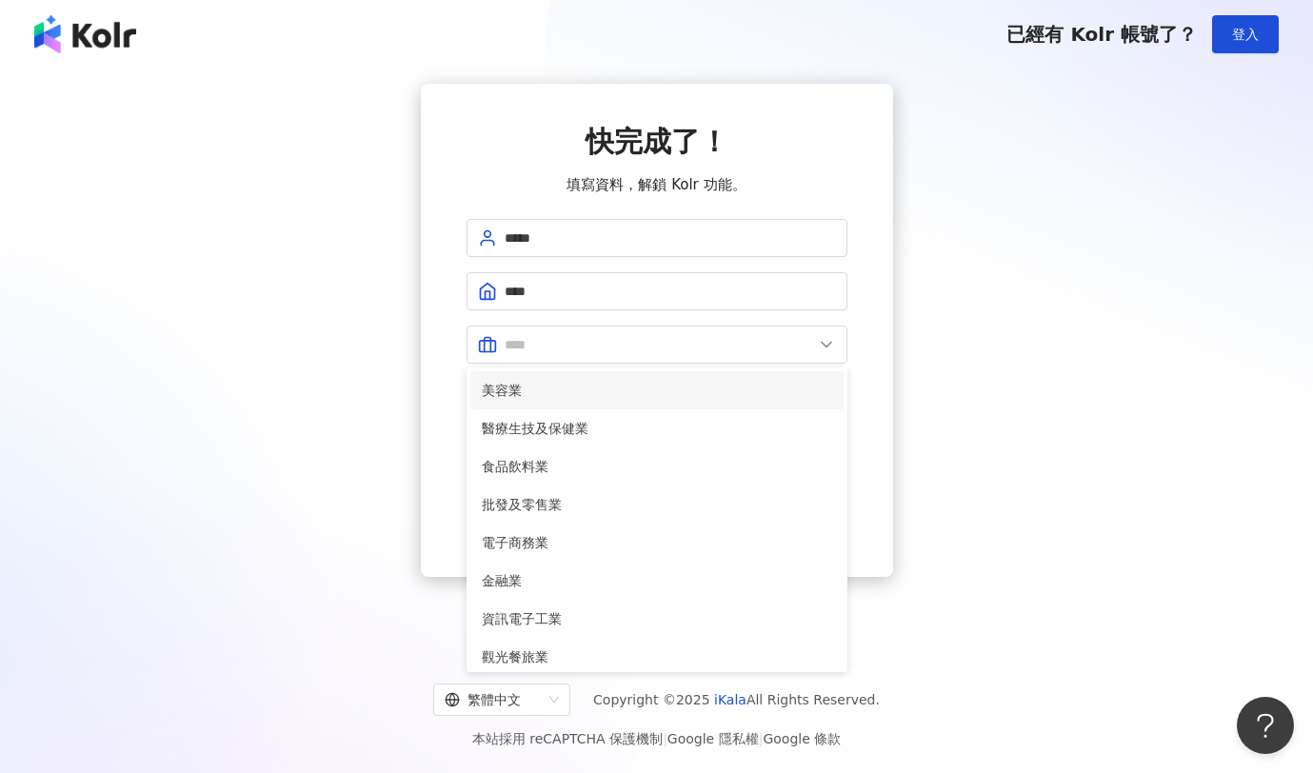
click at [518, 391] on span "美容業" at bounding box center [657, 390] width 350 height 21
type input "***"
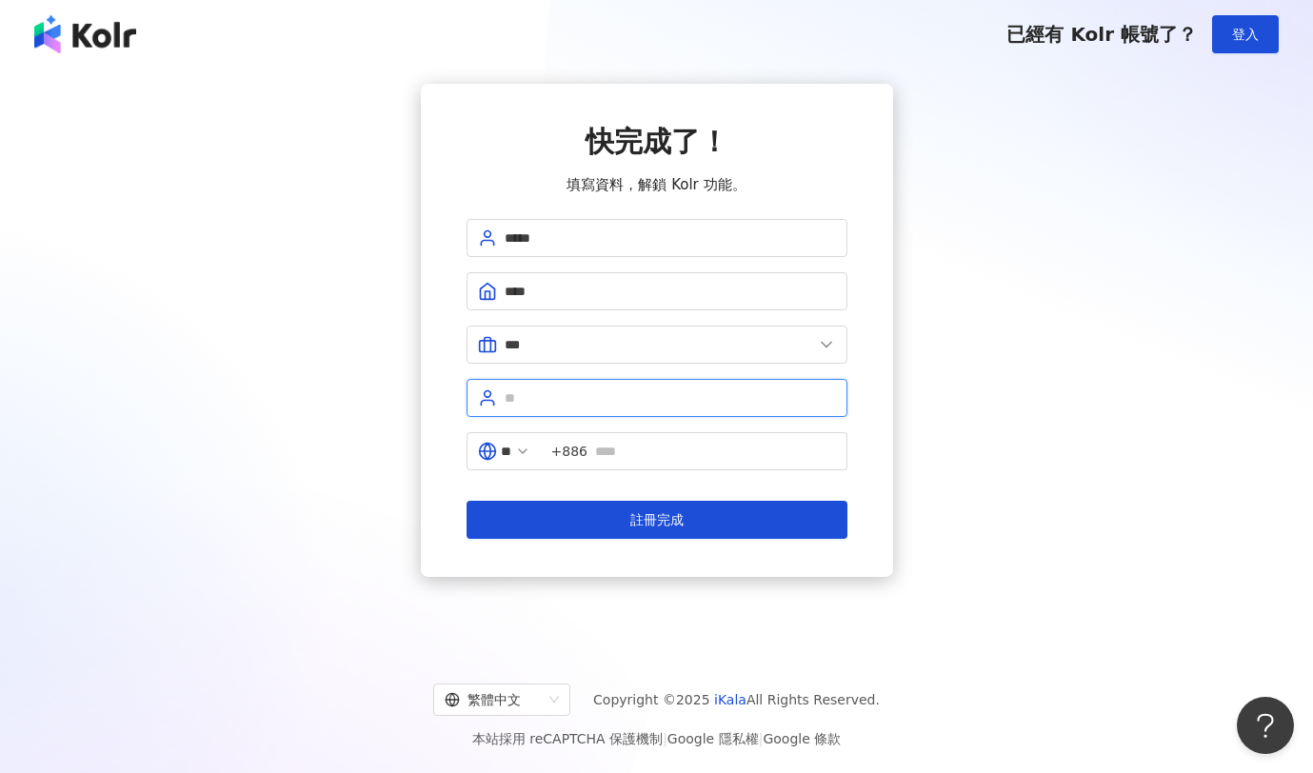
click at [526, 398] on input "text" at bounding box center [670, 398] width 331 height 21
click at [510, 399] on input "**" at bounding box center [670, 398] width 331 height 21
type input "****"
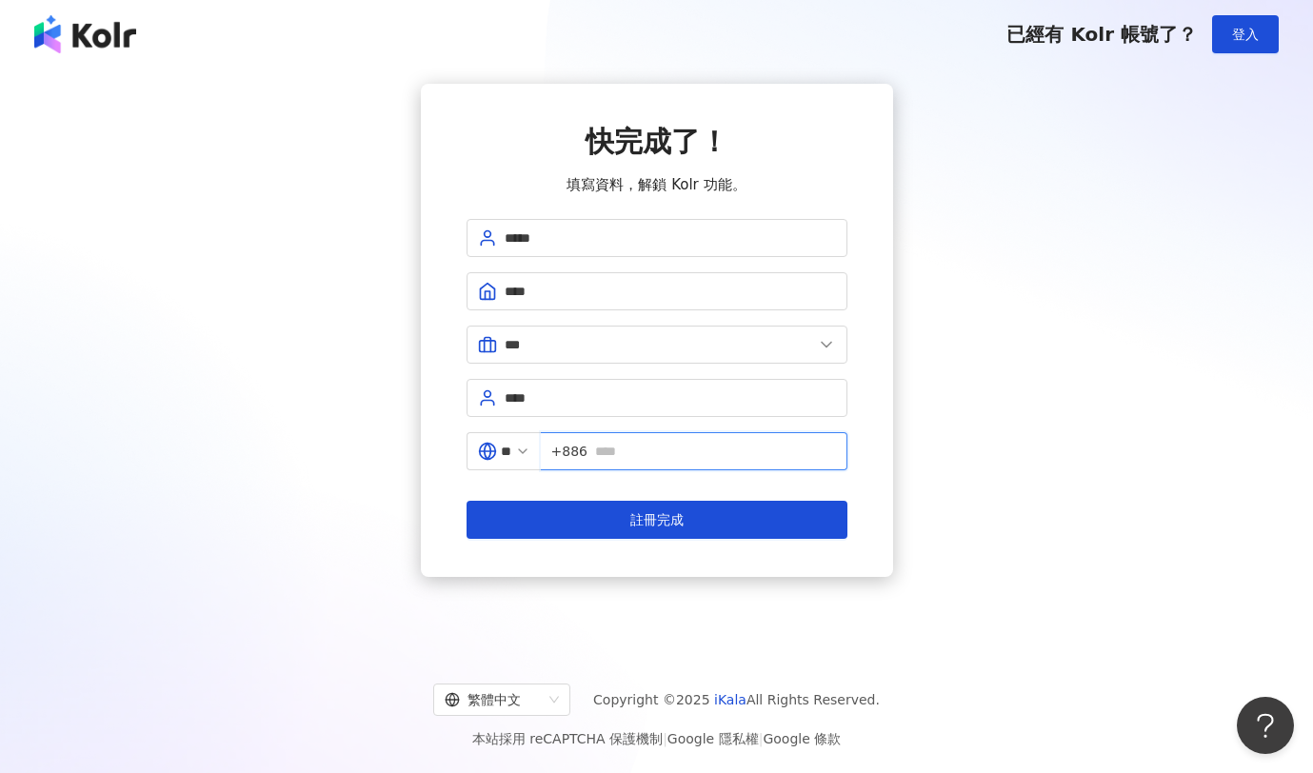
click at [616, 461] on input "text" at bounding box center [715, 451] width 241 height 21
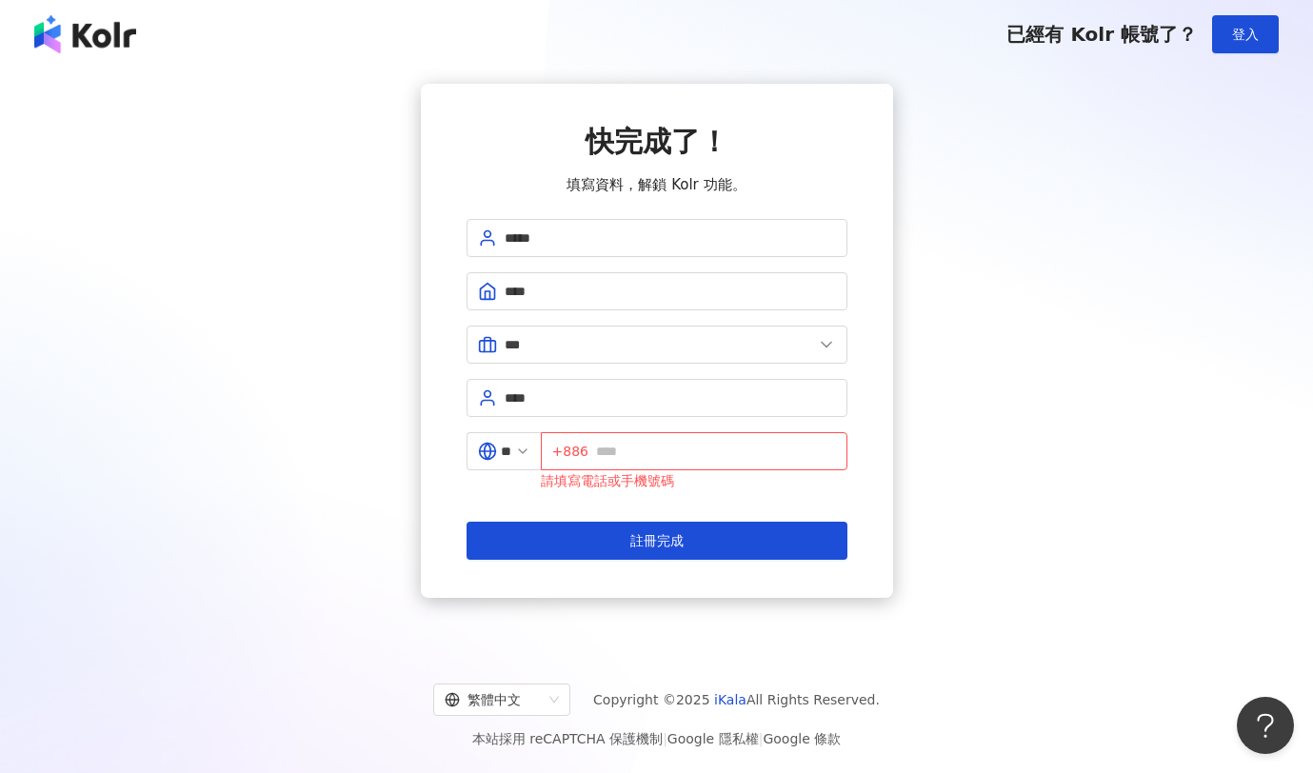
click at [870, 489] on div "快完成了！ 填寫資料，解鎖 Kolr 功能。 ***** **** *** 美容業 醫療生技及保健業 食品飲料業 批發及零售業 電子商務業 金融業 資訊電子工…" at bounding box center [657, 341] width 1268 height 514
click at [631, 460] on input "text" at bounding box center [716, 451] width 240 height 21
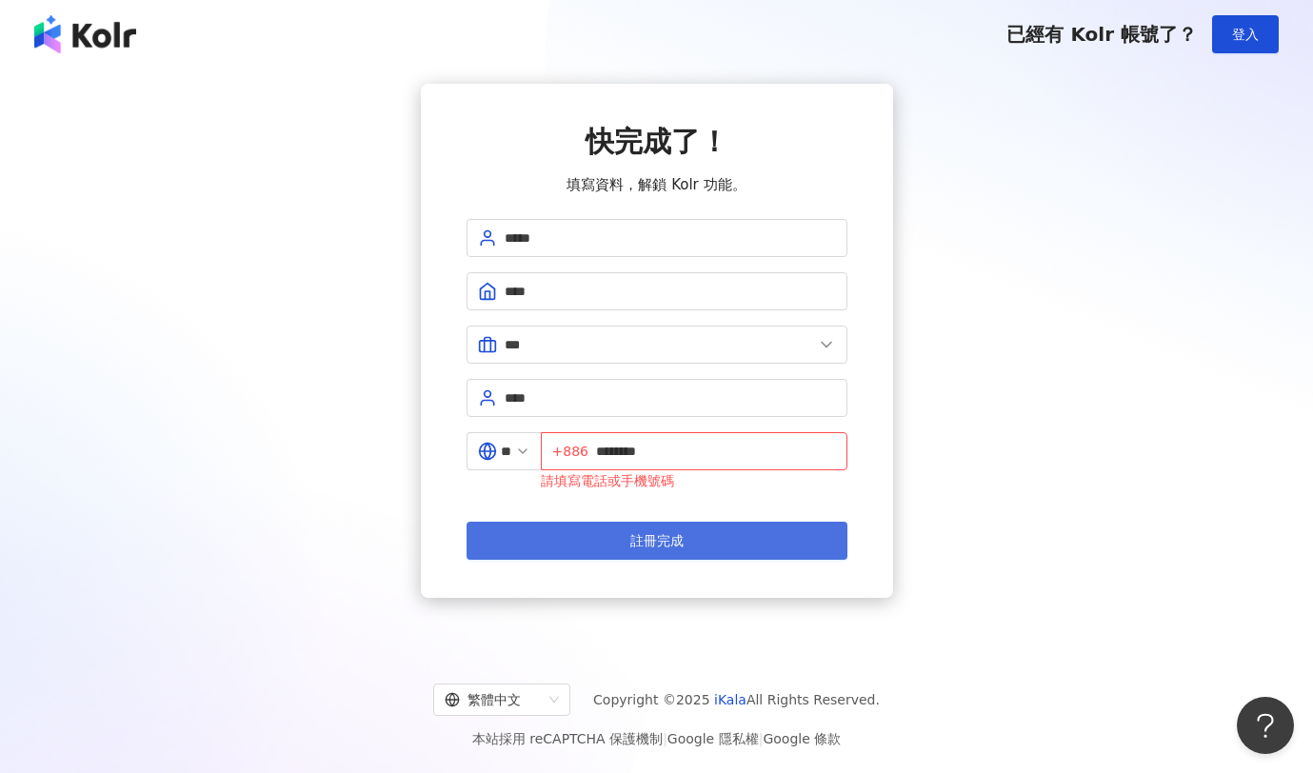
click at [725, 544] on button "註冊完成" at bounding box center [657, 541] width 381 height 38
click at [651, 547] on span "註冊完成" at bounding box center [656, 540] width 53 height 15
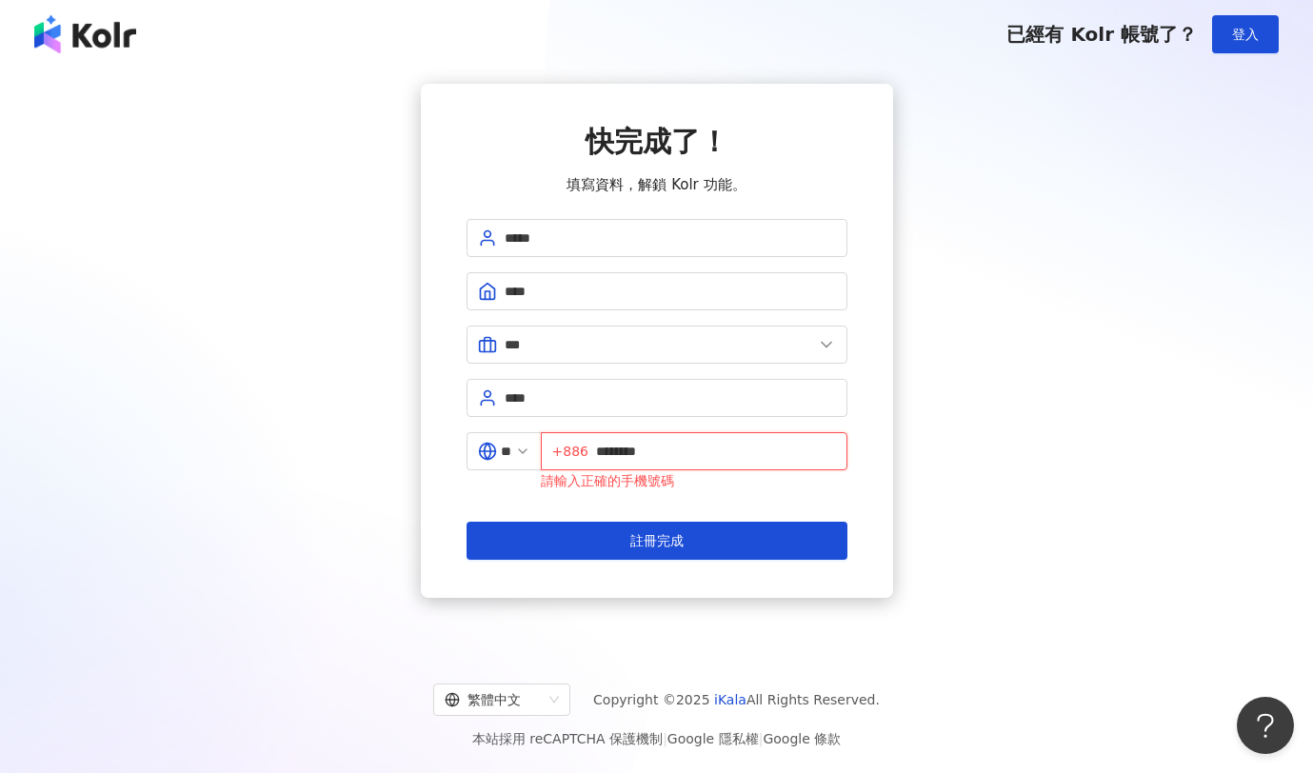
click at [622, 459] on input "********" at bounding box center [716, 451] width 240 height 21
drag, startPoint x: 604, startPoint y: 451, endPoint x: 794, endPoint y: 451, distance: 190.5
click at [794, 451] on span "+886 ********" at bounding box center [694, 451] width 307 height 38
drag, startPoint x: 694, startPoint y: 450, endPoint x: 593, endPoint y: 450, distance: 101.0
click at [593, 450] on span "+886 ********" at bounding box center [694, 451] width 307 height 38
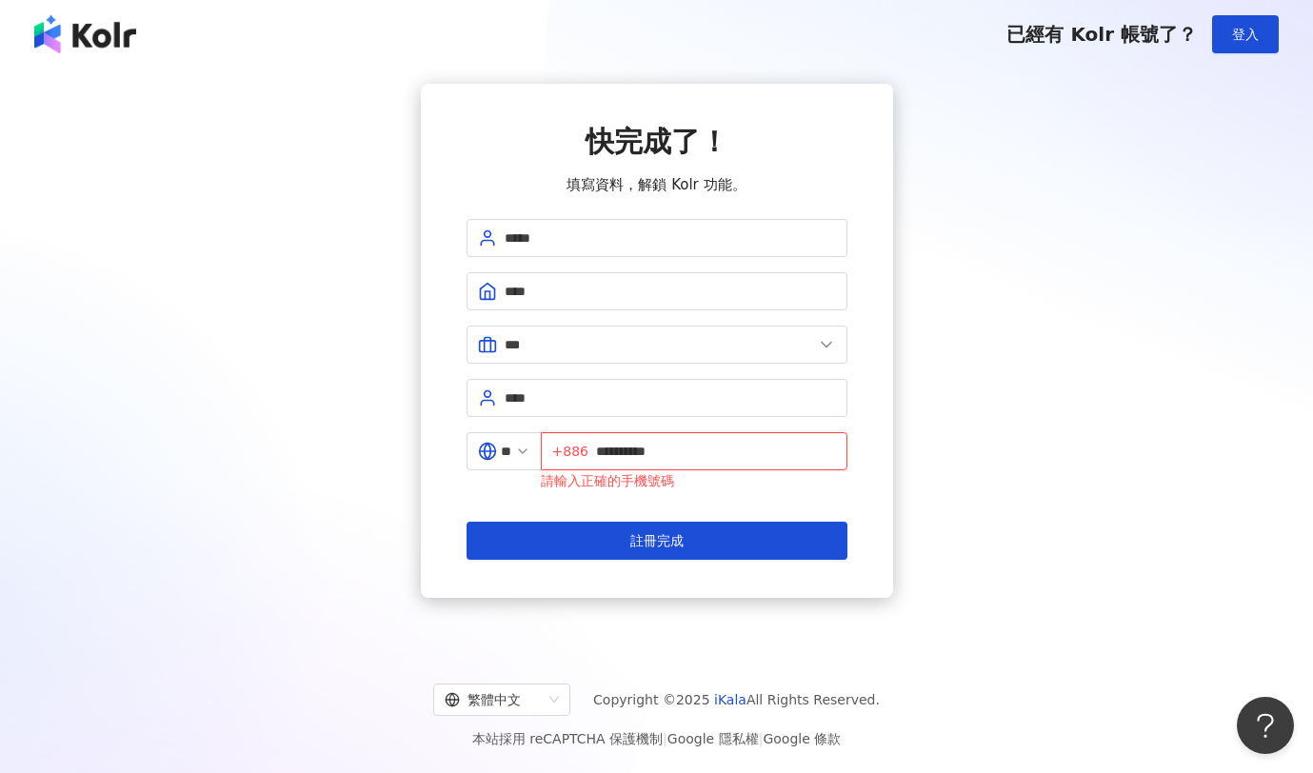
type input "**********"
click at [870, 492] on div "**********" at bounding box center [657, 341] width 1268 height 514
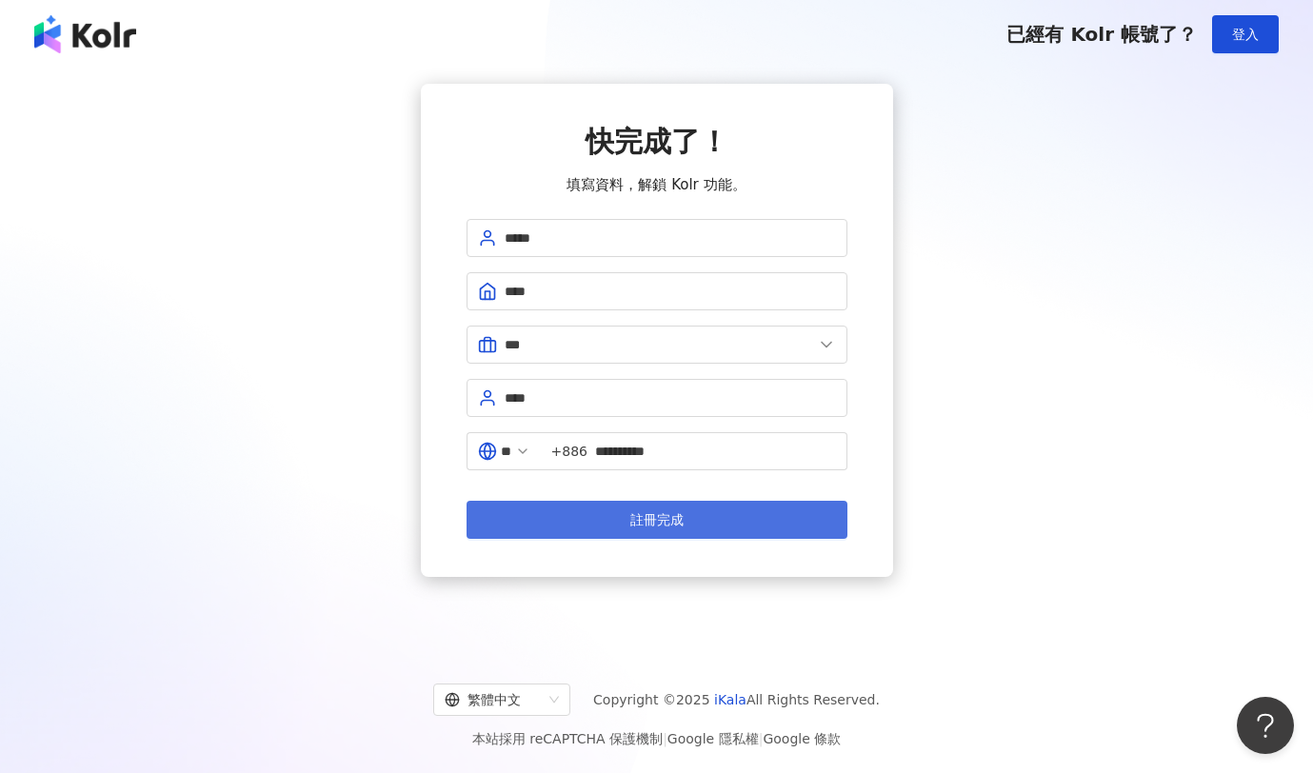
click at [707, 523] on button "註冊完成" at bounding box center [657, 520] width 381 height 38
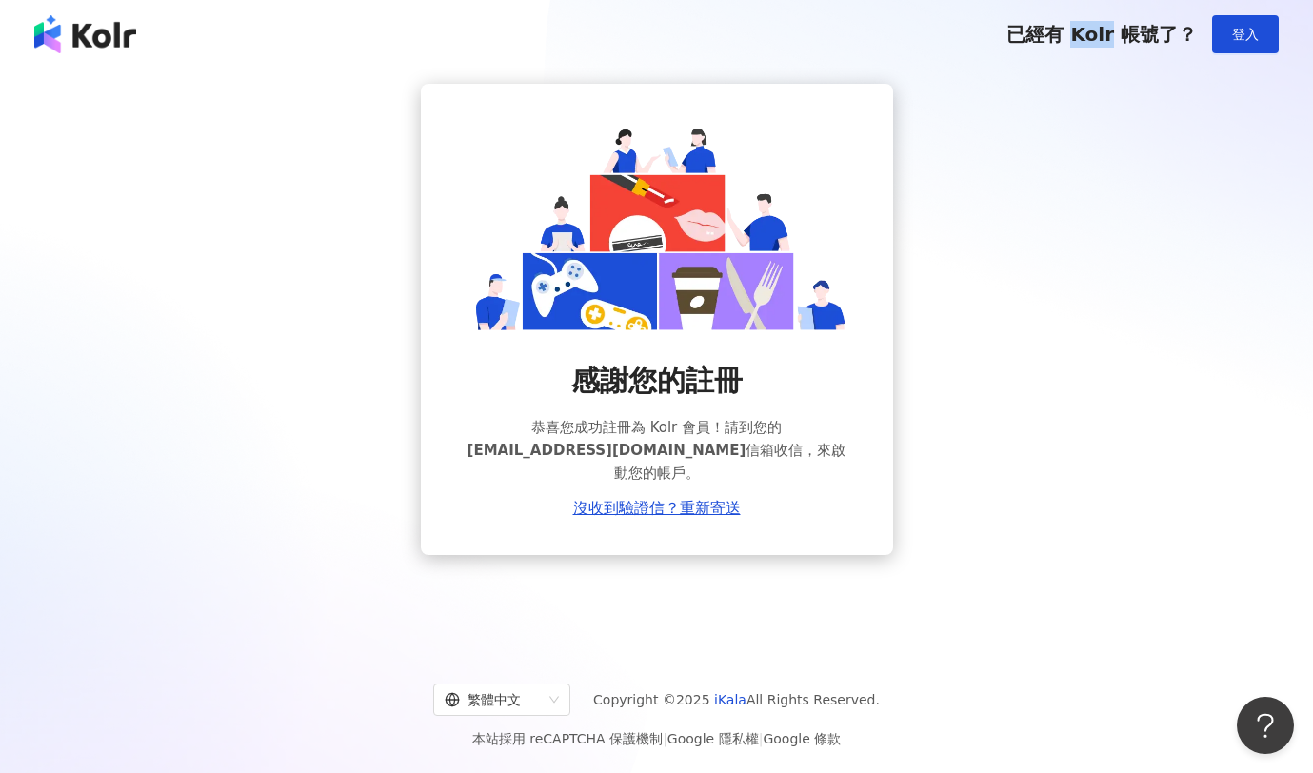
drag, startPoint x: 1078, startPoint y: 34, endPoint x: 1115, endPoint y: 36, distance: 37.2
click at [870, 36] on span "已經有 Kolr 帳號了？" at bounding box center [1102, 34] width 190 height 23
copy span "Kolr"
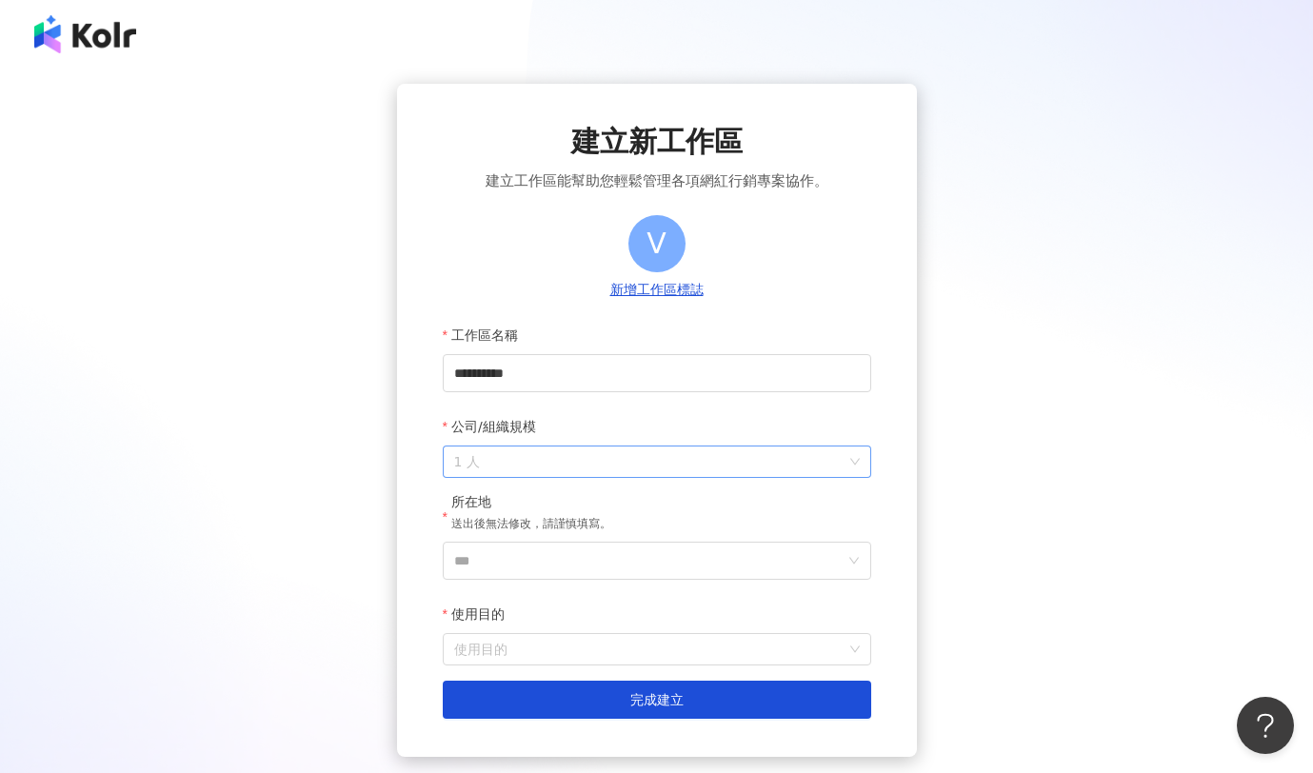
click at [461, 469] on span "1 人" at bounding box center [657, 462] width 406 height 30
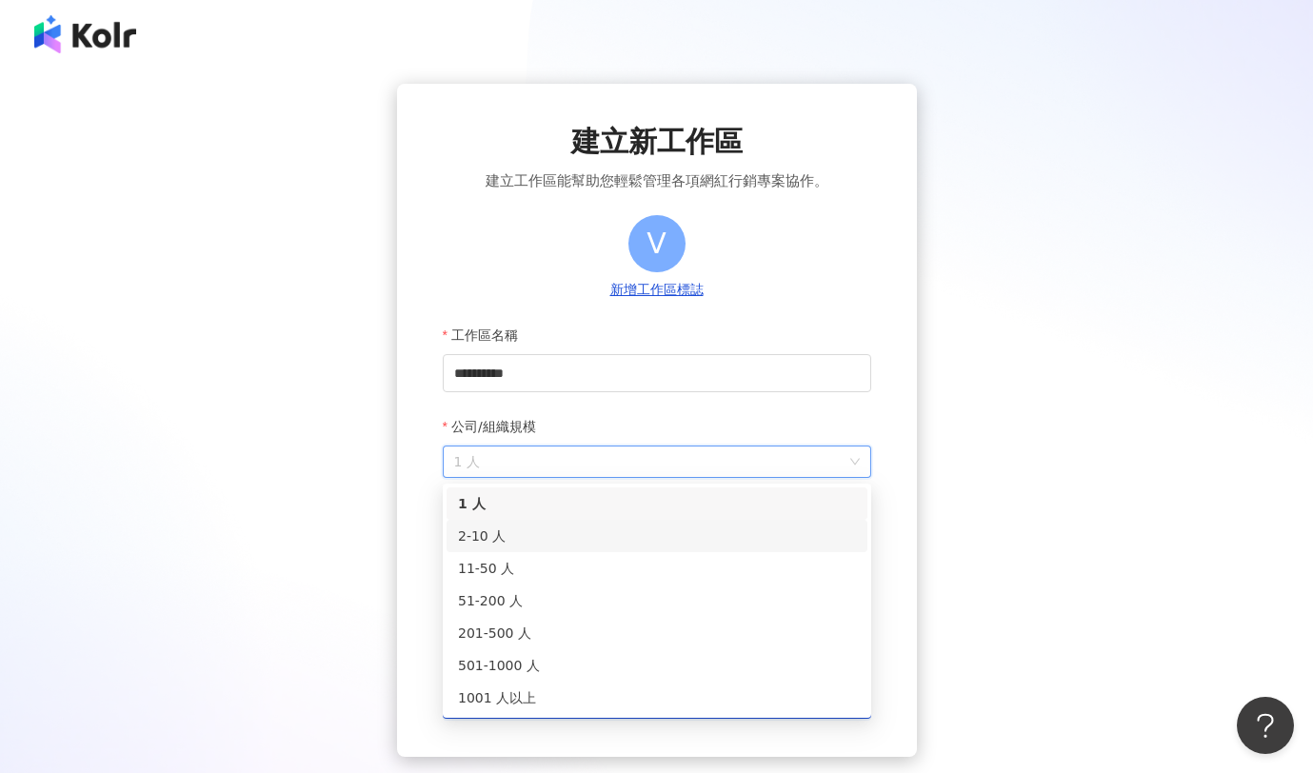
click at [491, 537] on div "2-10 人" at bounding box center [657, 536] width 398 height 21
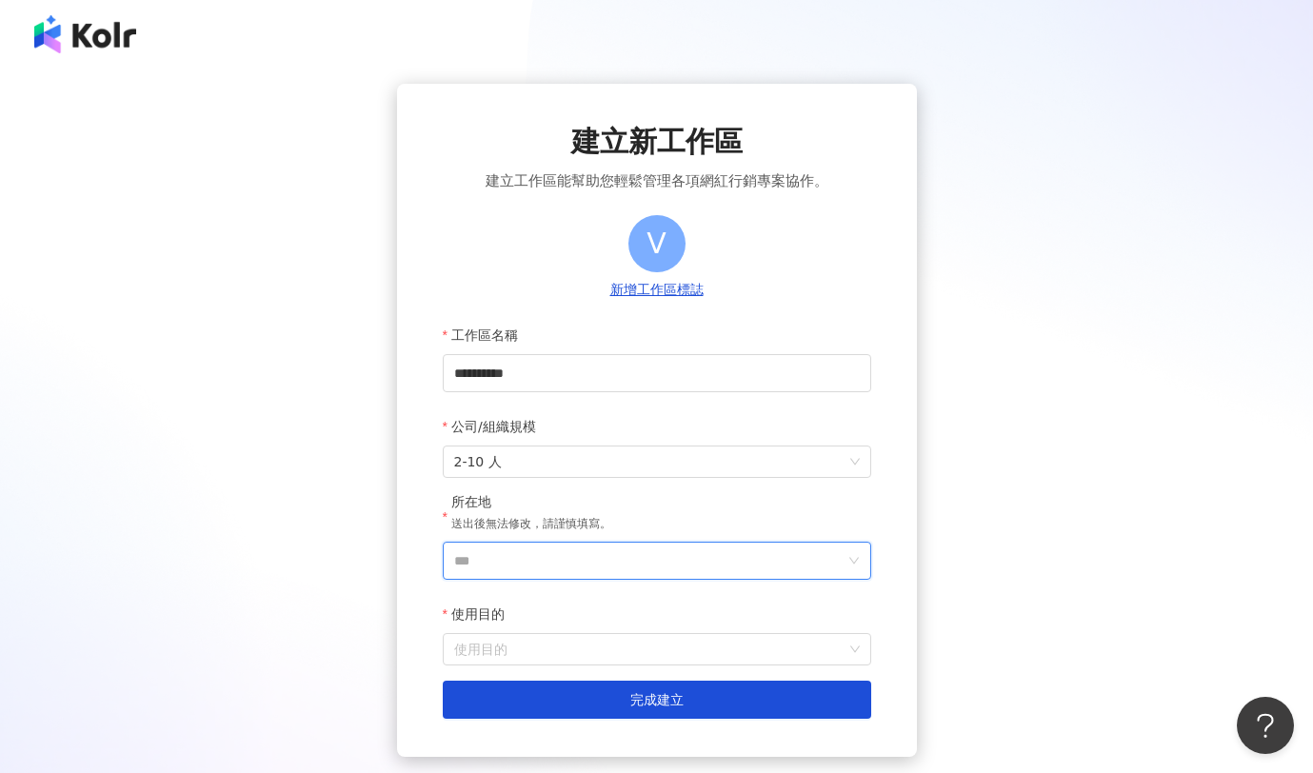
click at [488, 567] on input "***" at bounding box center [649, 561] width 390 height 36
click at [720, 290] on div "台灣" at bounding box center [766, 292] width 183 height 34
click at [570, 375] on input "**********" at bounding box center [657, 373] width 429 height 38
click at [552, 654] on input "使用目的" at bounding box center [657, 649] width 406 height 30
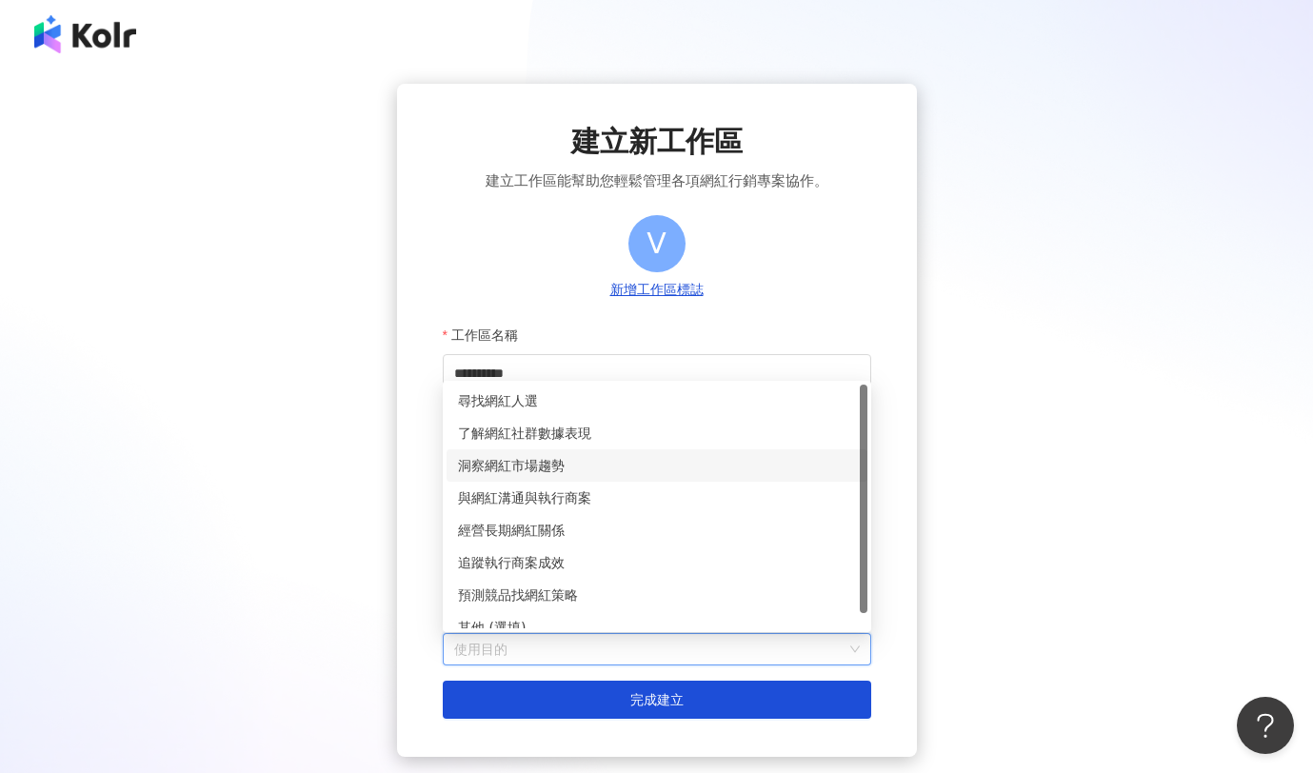
drag, startPoint x: 863, startPoint y: 477, endPoint x: 860, endPoint y: 395, distance: 82.0
click at [860, 395] on div at bounding box center [864, 499] width 8 height 229
click at [510, 400] on div "尋找網紅人選" at bounding box center [657, 400] width 398 height 21
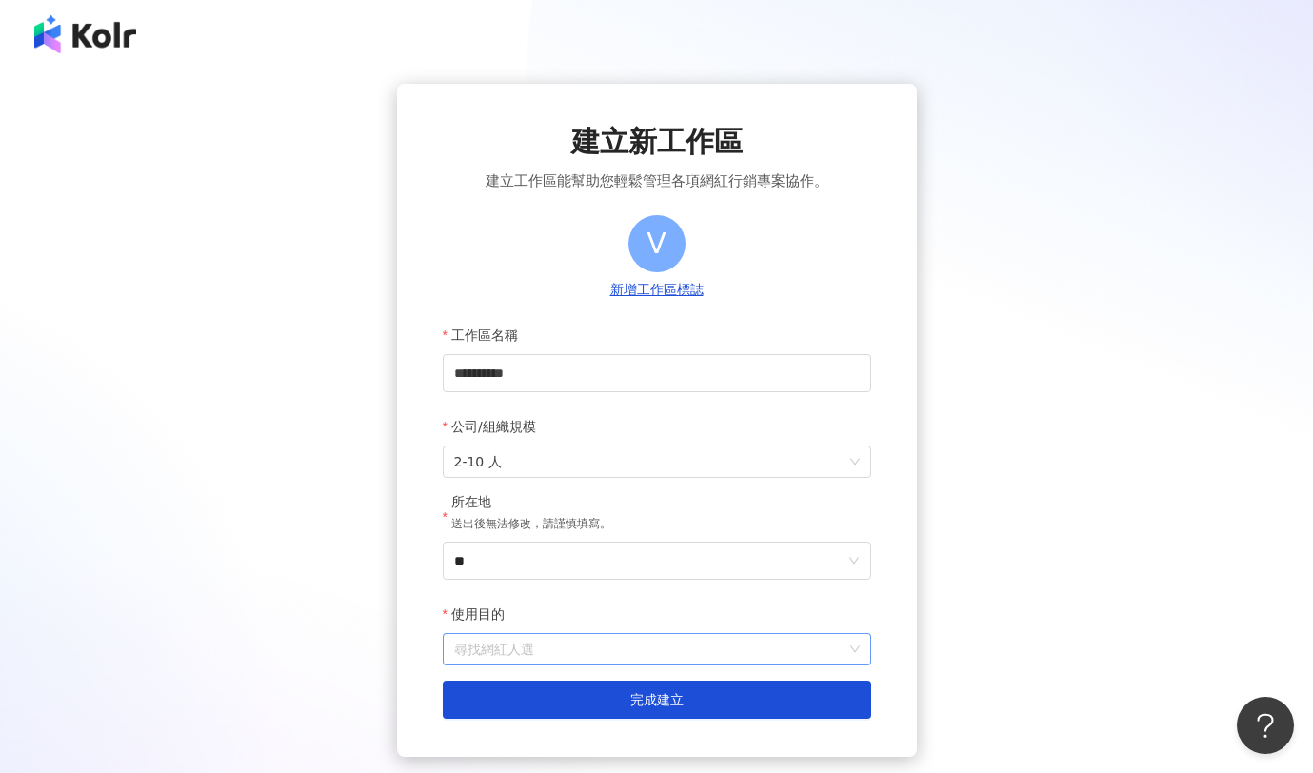
click at [474, 654] on span "尋找網紅人選" at bounding box center [657, 649] width 406 height 30
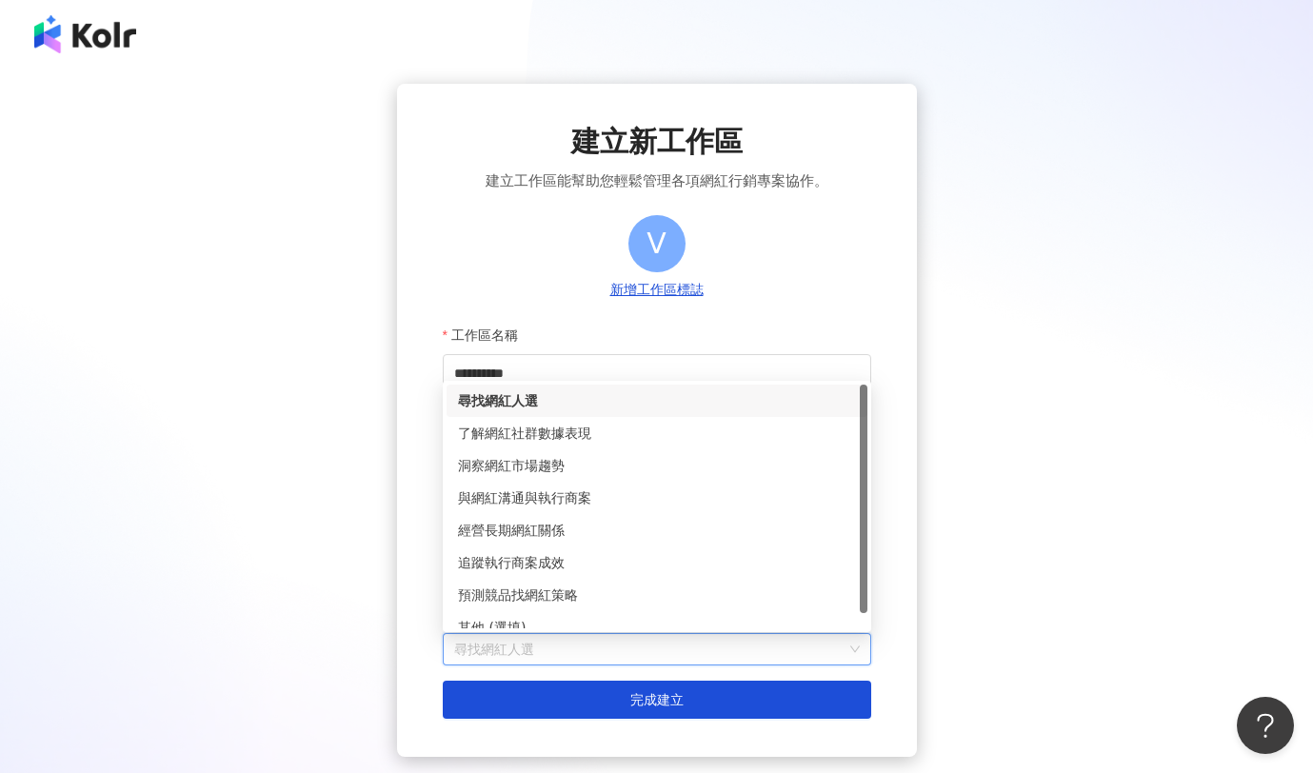
click at [481, 658] on span "尋找網紅人選" at bounding box center [657, 649] width 406 height 30
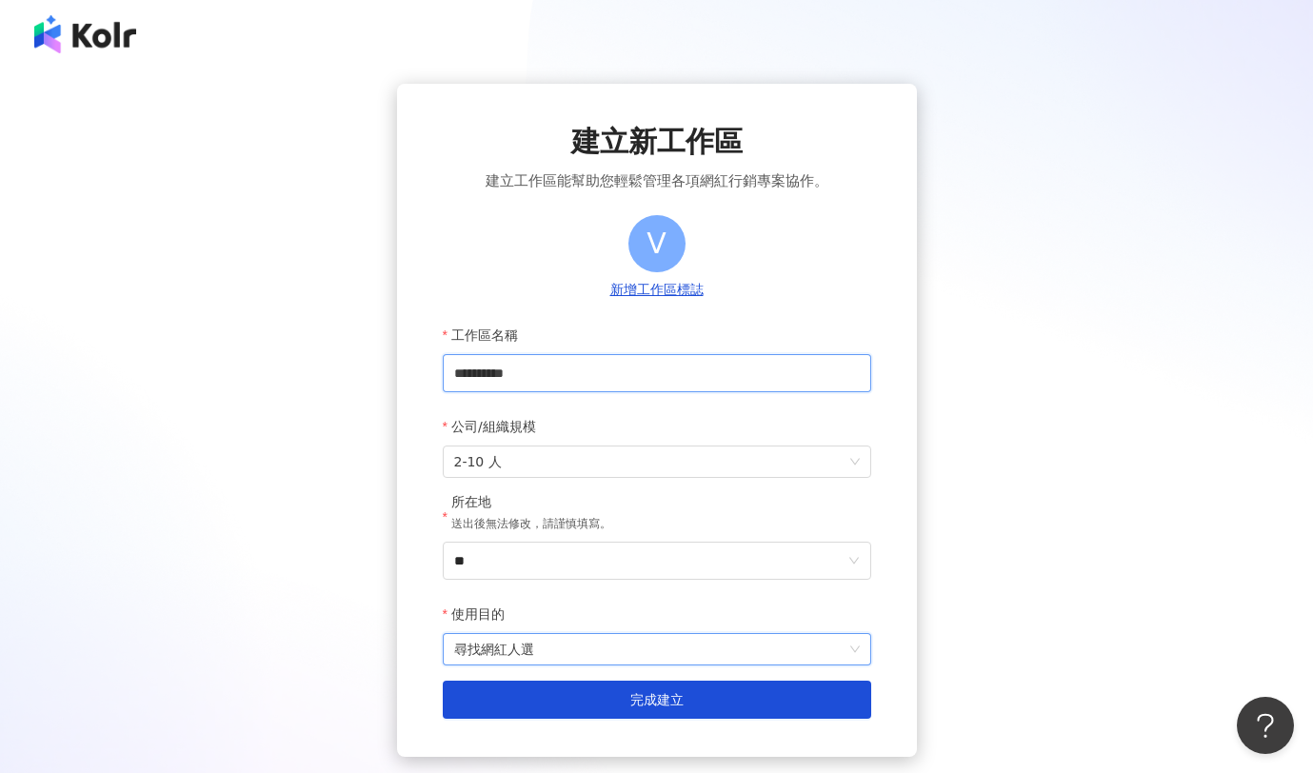
click at [552, 363] on input "**********" at bounding box center [657, 373] width 429 height 38
drag, startPoint x: 570, startPoint y: 373, endPoint x: 252, endPoint y: 370, distance: 318.1
click at [252, 370] on div "**********" at bounding box center [657, 420] width 1268 height 673
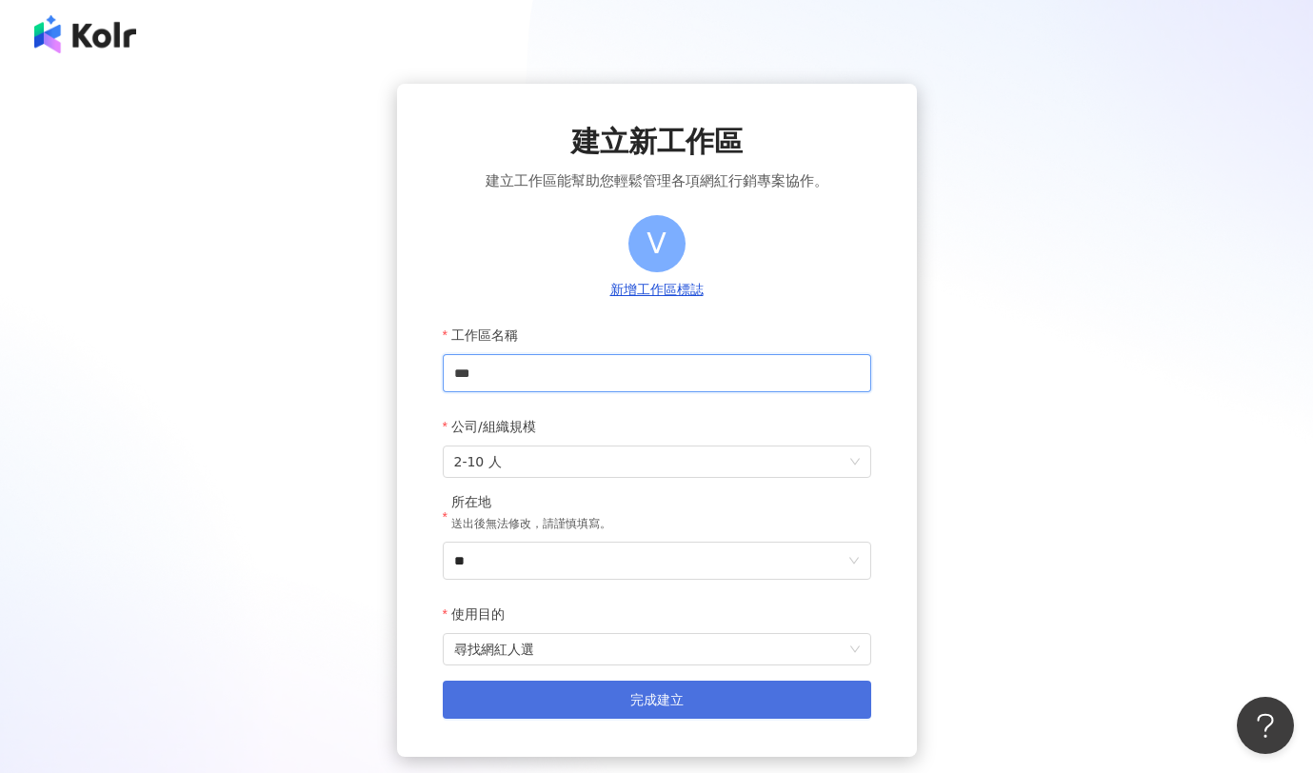
type input "***"
click at [671, 708] on span "完成建立" at bounding box center [656, 699] width 53 height 15
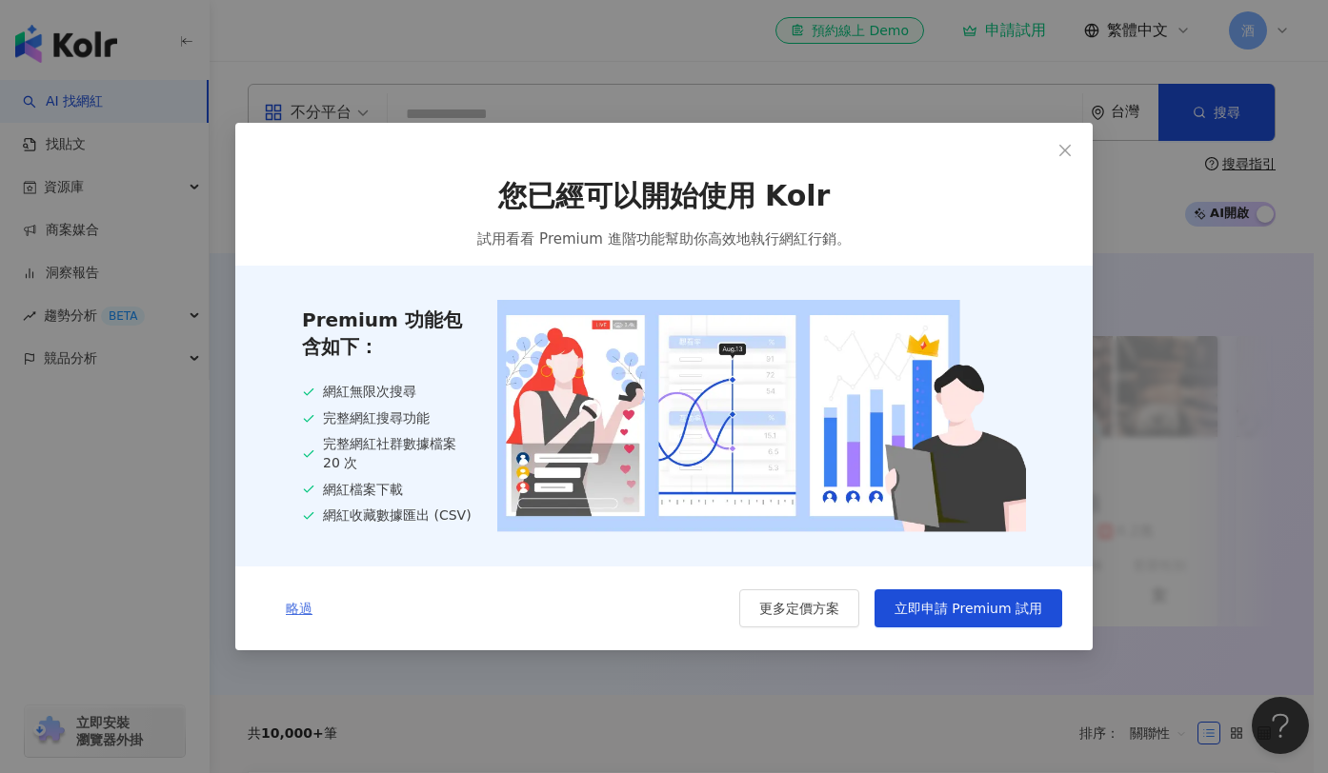
click at [313, 617] on button "略過" at bounding box center [299, 609] width 67 height 38
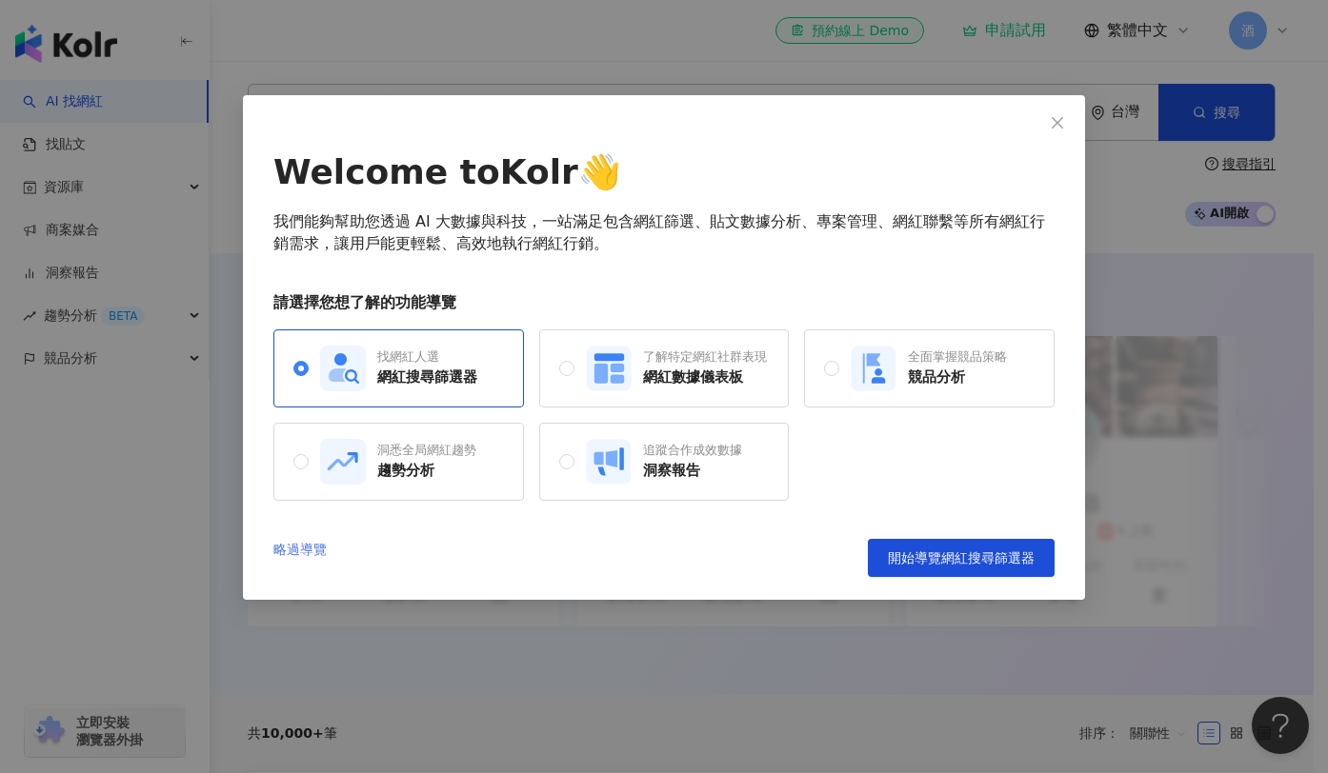
click at [314, 552] on link "略過導覽" at bounding box center [299, 558] width 53 height 38
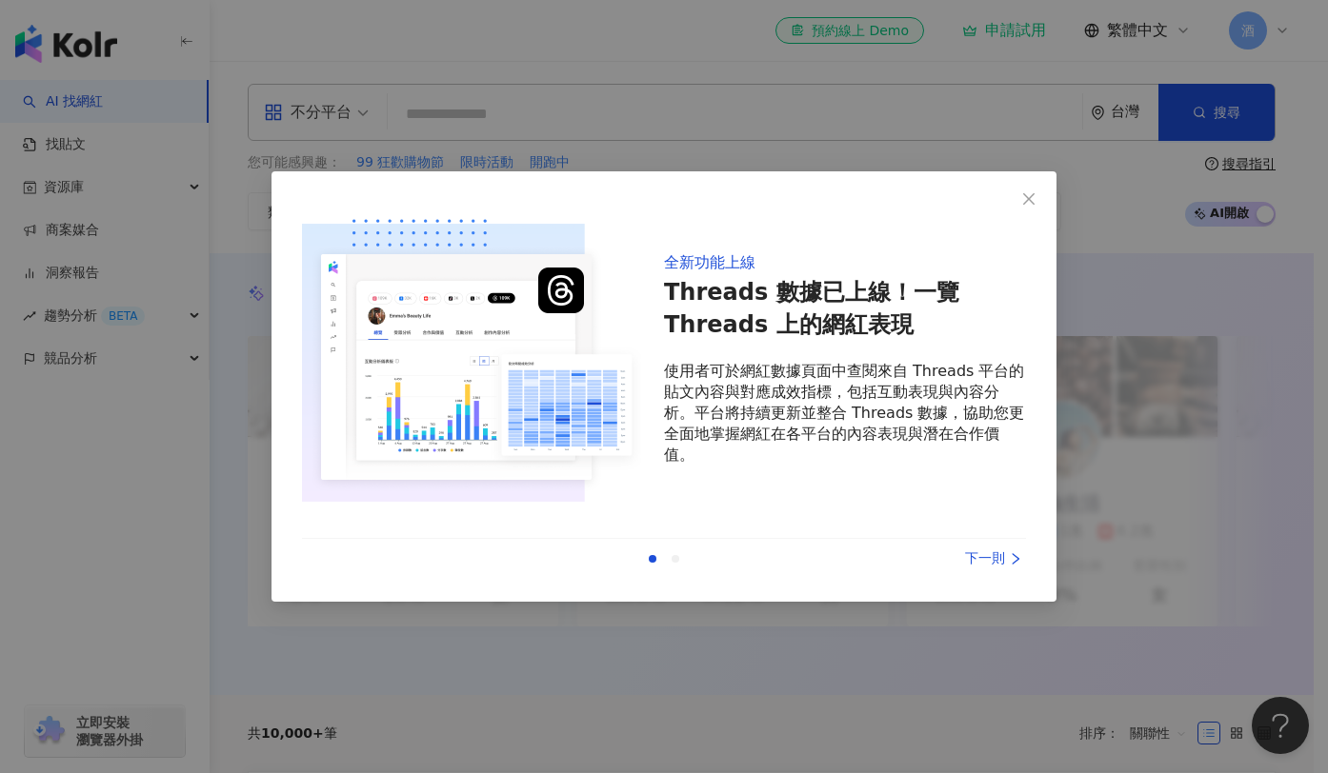
click at [974, 558] on div "下一則" at bounding box center [954, 559] width 143 height 21
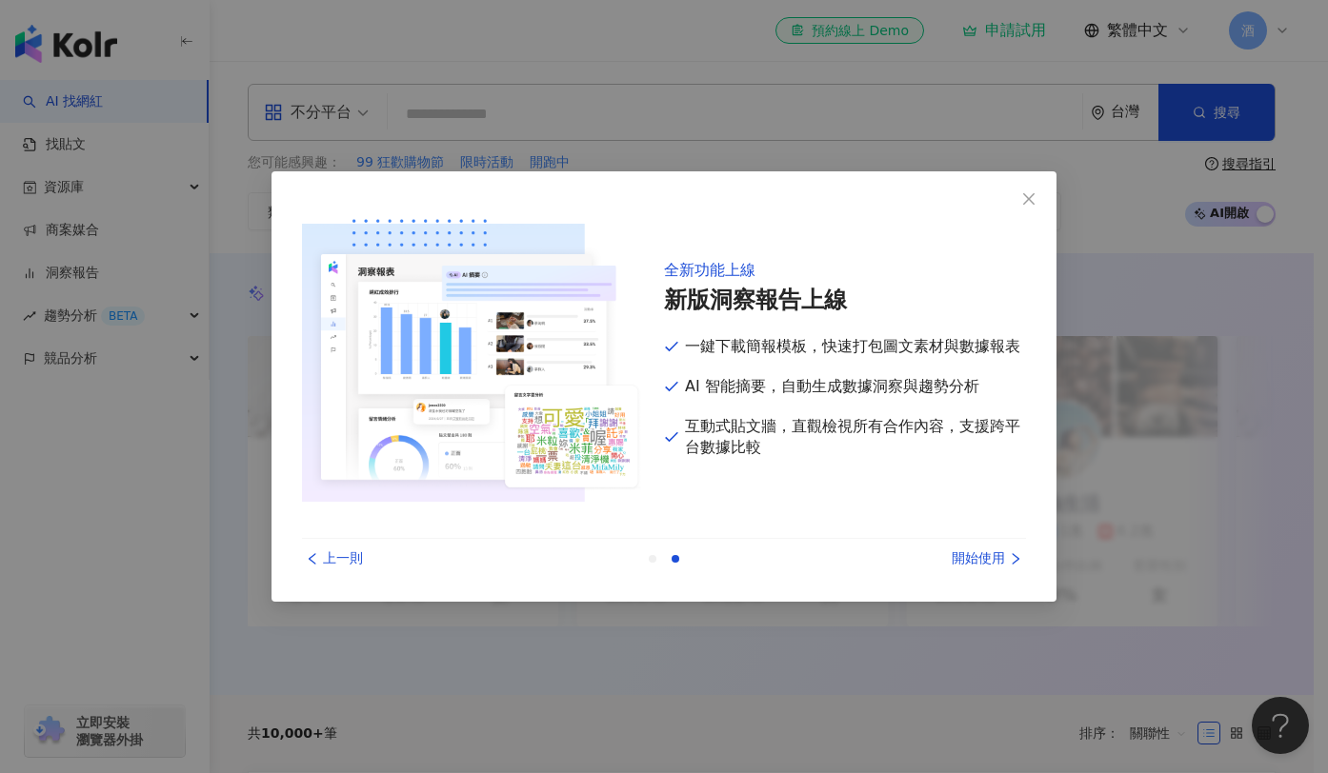
click at [975, 562] on div "開始使用" at bounding box center [954, 559] width 143 height 21
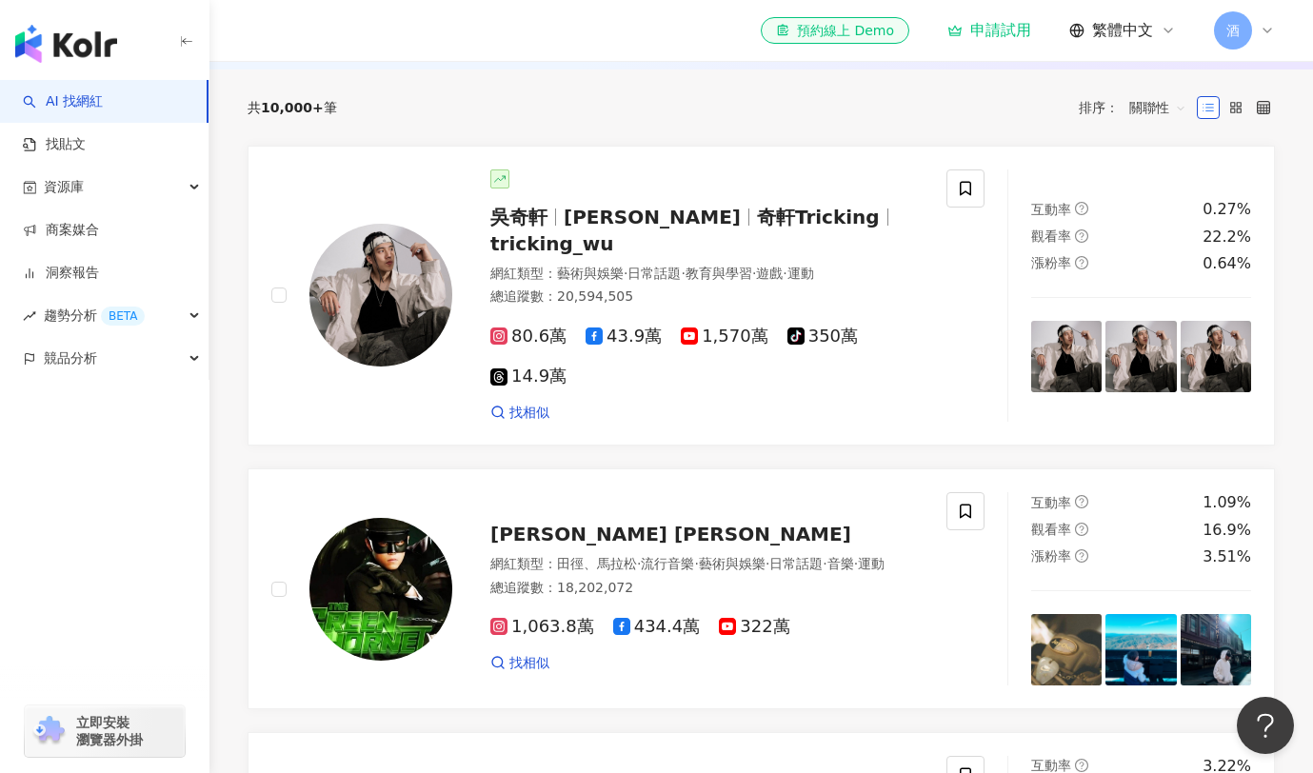
scroll to position [642, 0]
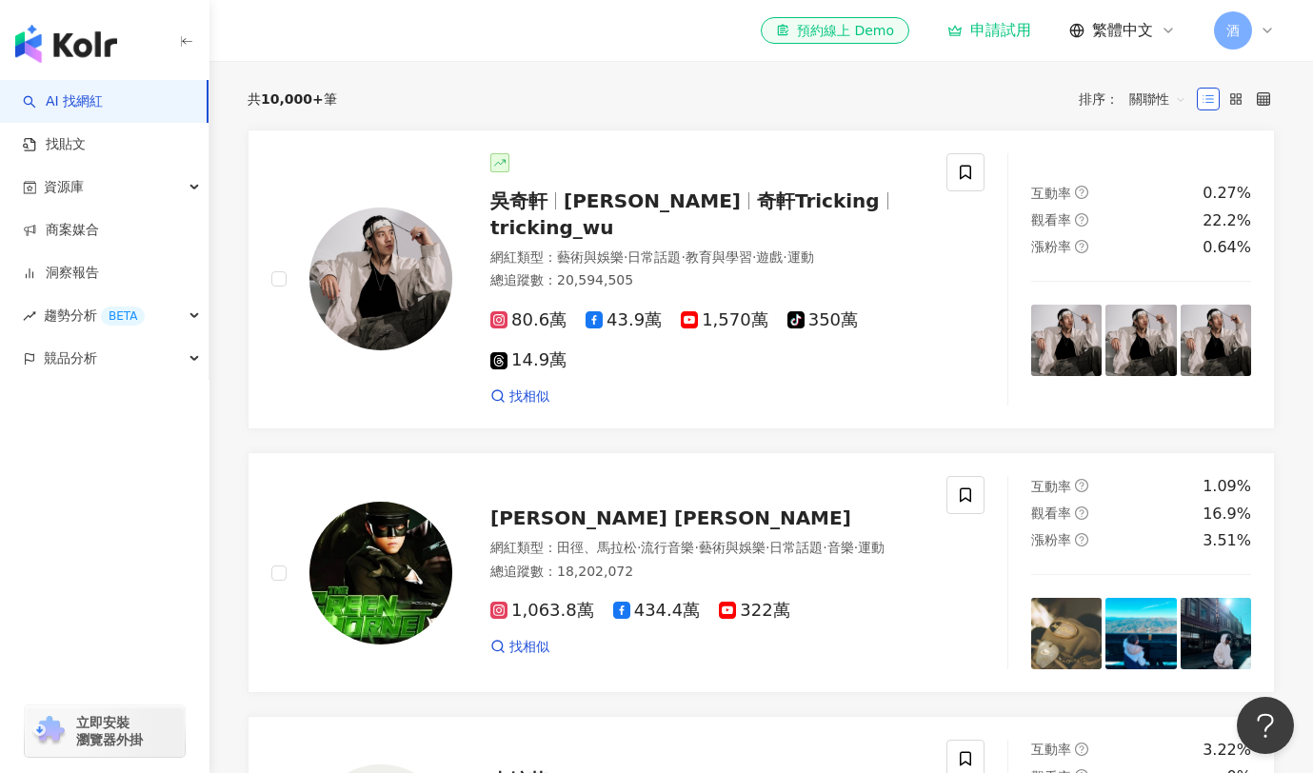
click at [1267, 36] on icon at bounding box center [1267, 30] width 15 height 15
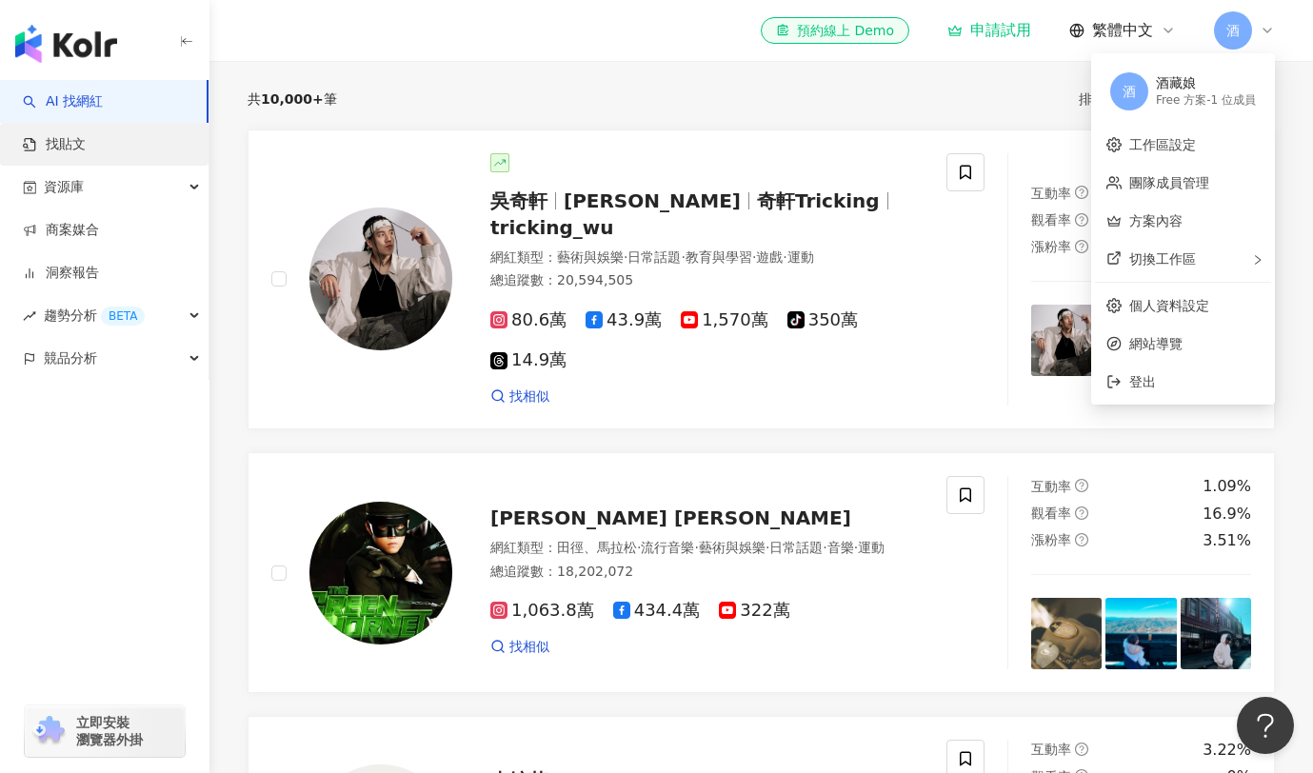
click at [71, 141] on link "找貼文" at bounding box center [54, 144] width 63 height 19
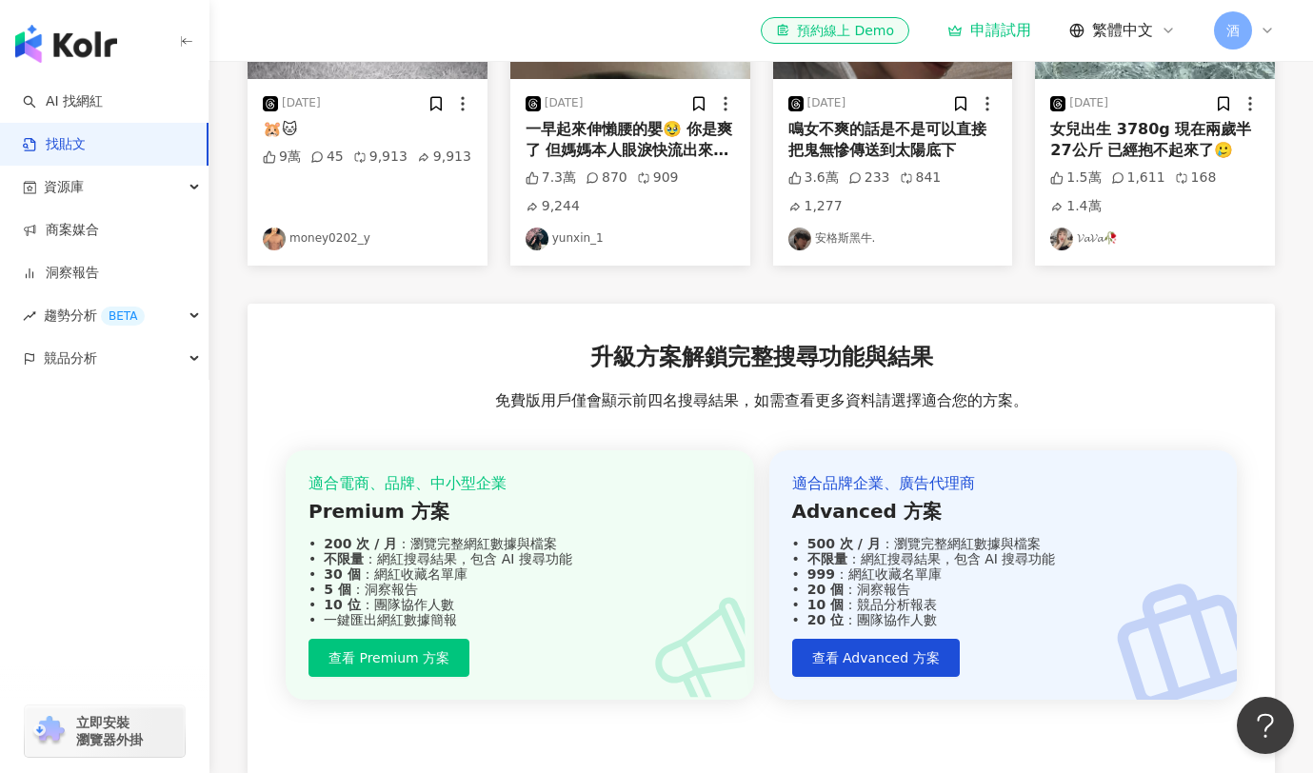
scroll to position [418, 0]
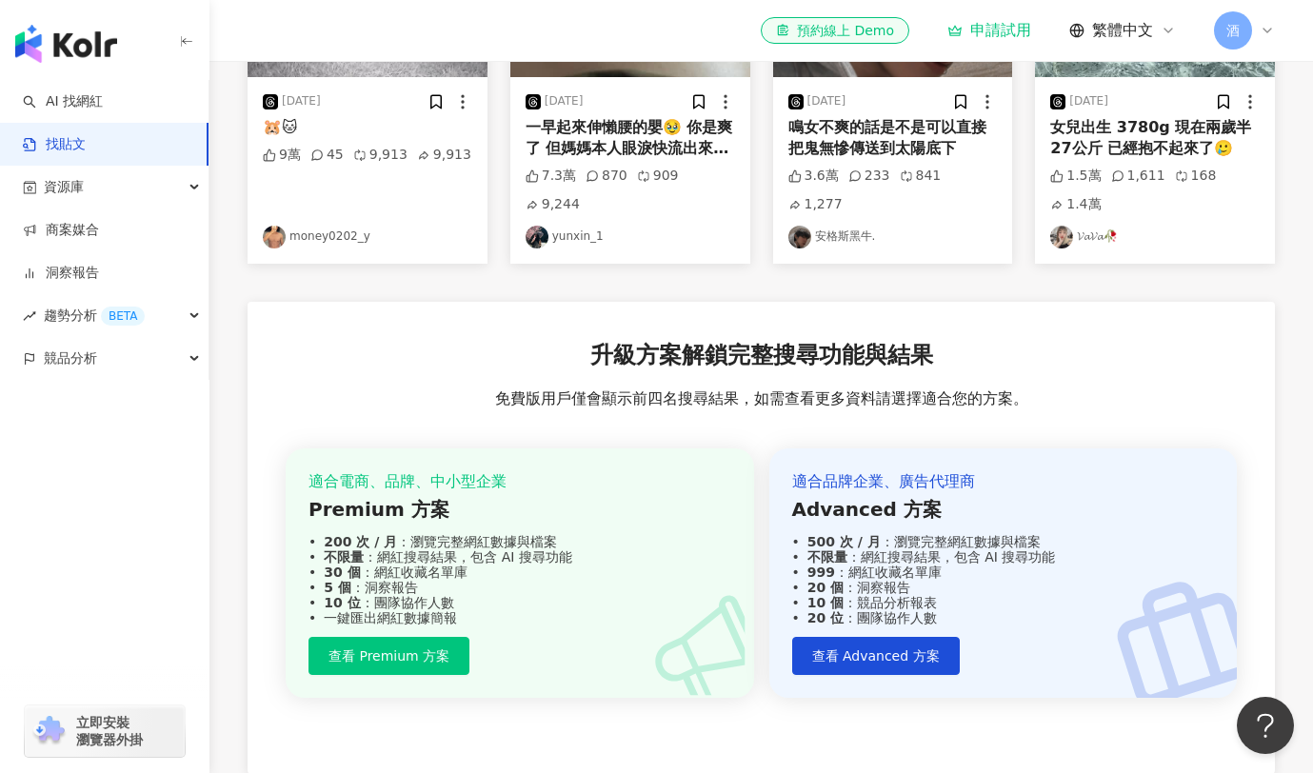
click at [226, 292] on div "共 1,000+ 筆 排序： 關聯性 2025/8/3 🐹🐱 9萬 45 9,913 9,913 money0202_y 2025/8/7 一早起來伸懶腰的嬰…" at bounding box center [762, 326] width 1104 height 991
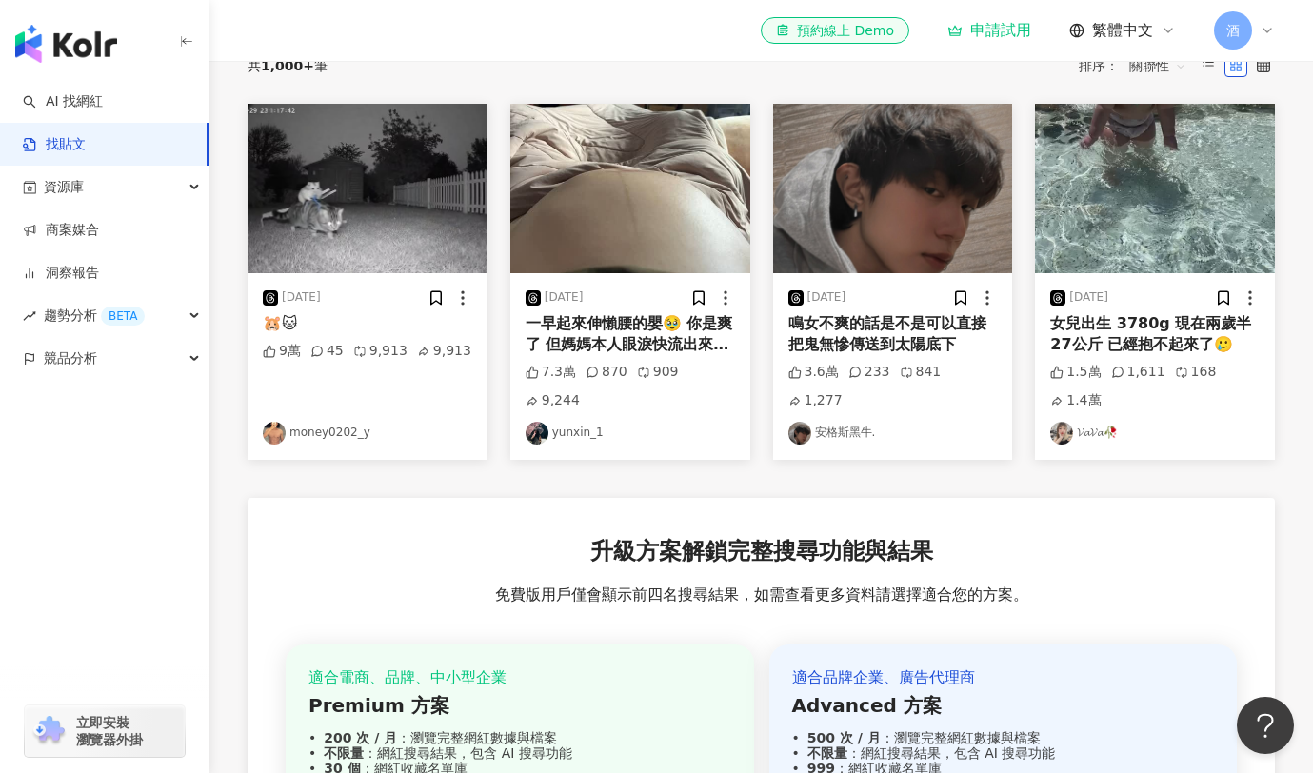
scroll to position [0, 0]
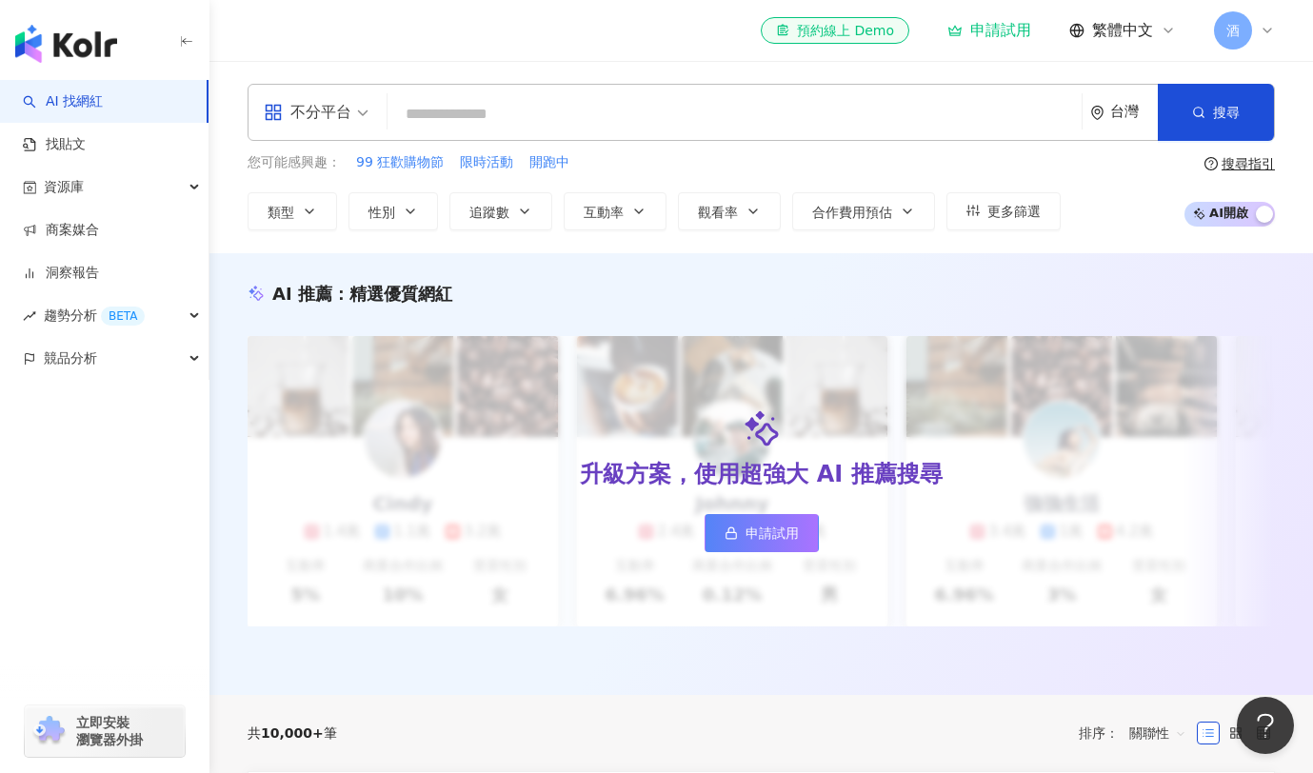
click at [1231, 26] on span "酒" at bounding box center [1233, 30] width 13 height 21
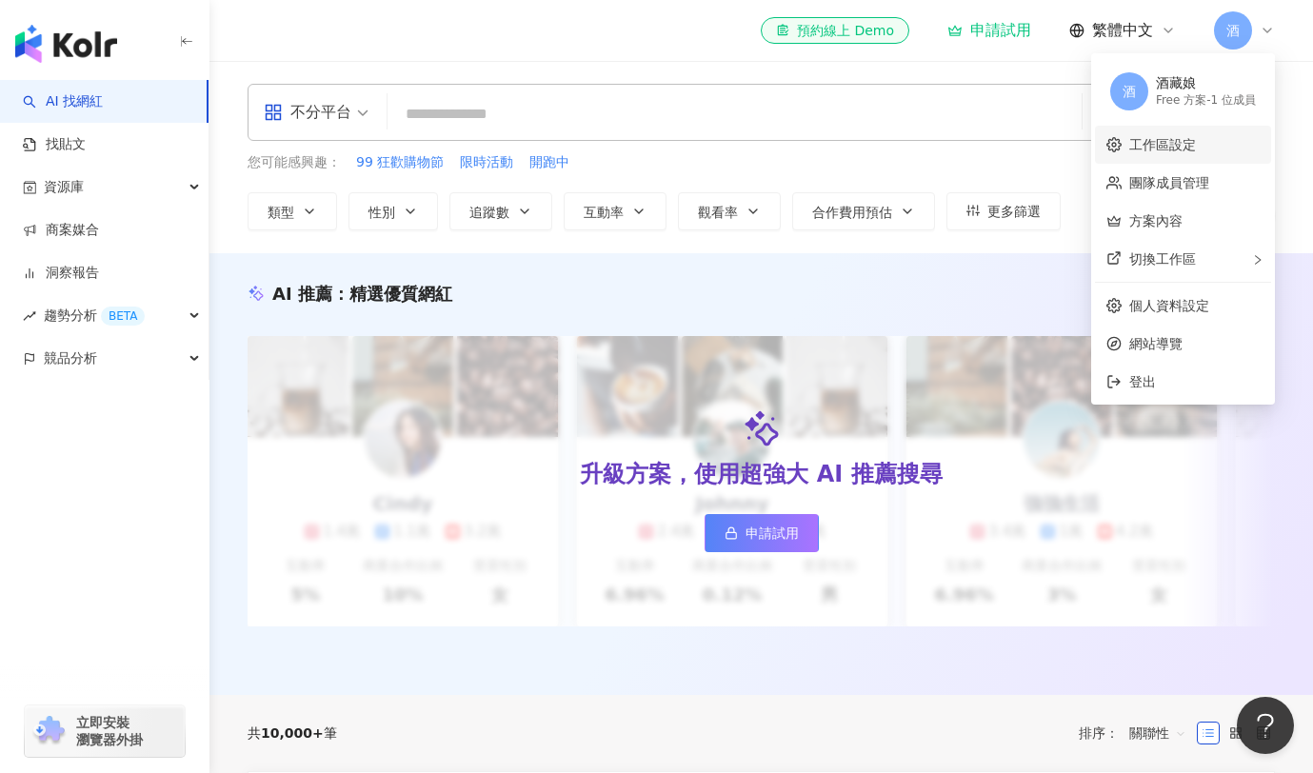
click at [1174, 149] on link "工作區設定" at bounding box center [1163, 144] width 67 height 15
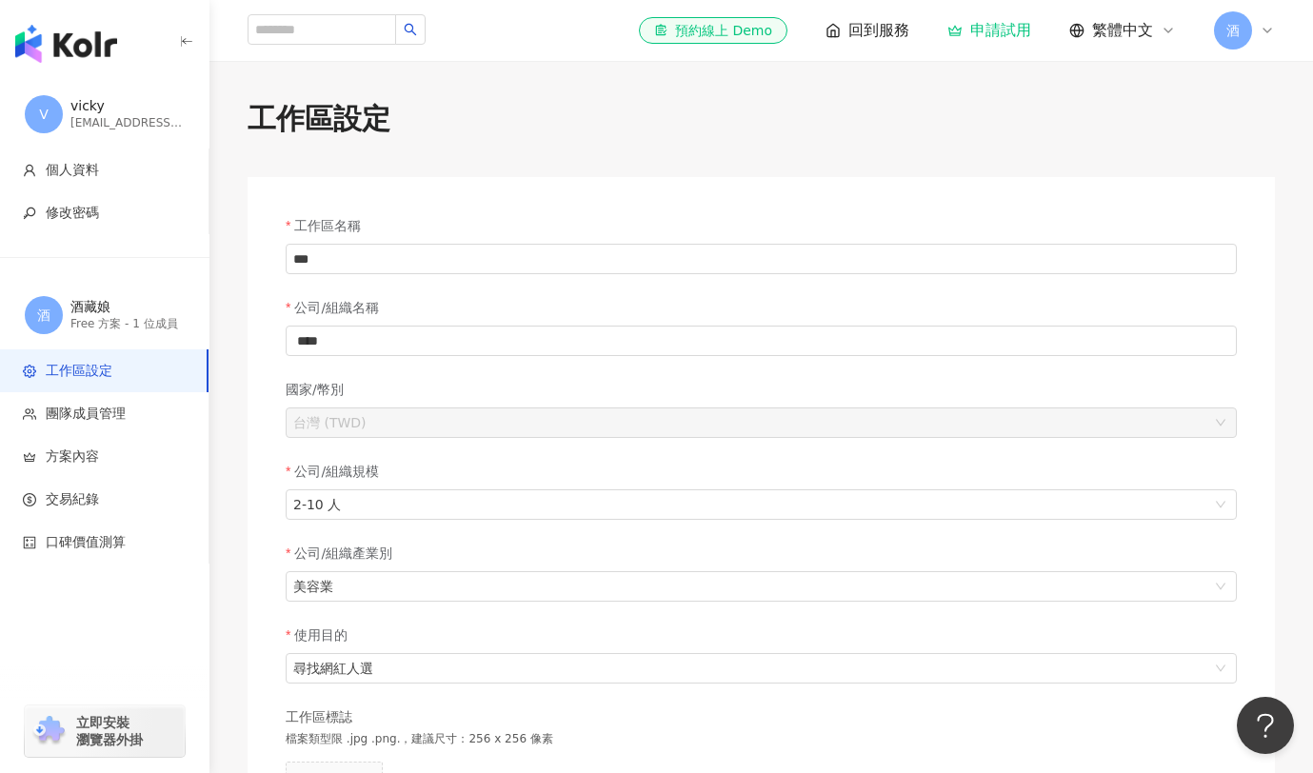
click at [104, 128] on div "[EMAIL_ADDRESS][DOMAIN_NAME]" at bounding box center [127, 123] width 114 height 16
click at [1265, 32] on icon at bounding box center [1267, 30] width 15 height 15
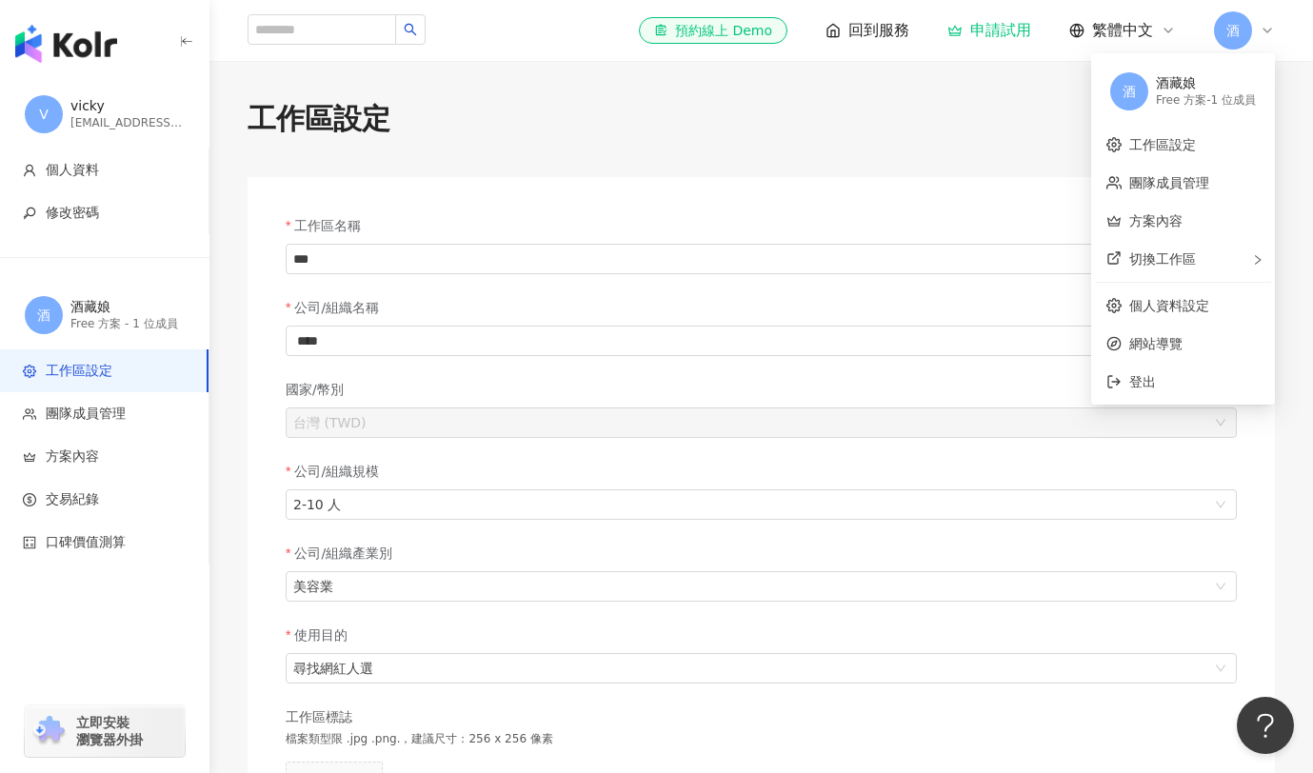
click at [1211, 77] on div "酒藏娘" at bounding box center [1206, 83] width 100 height 19
click at [1179, 140] on link "工作區設定" at bounding box center [1163, 144] width 67 height 15
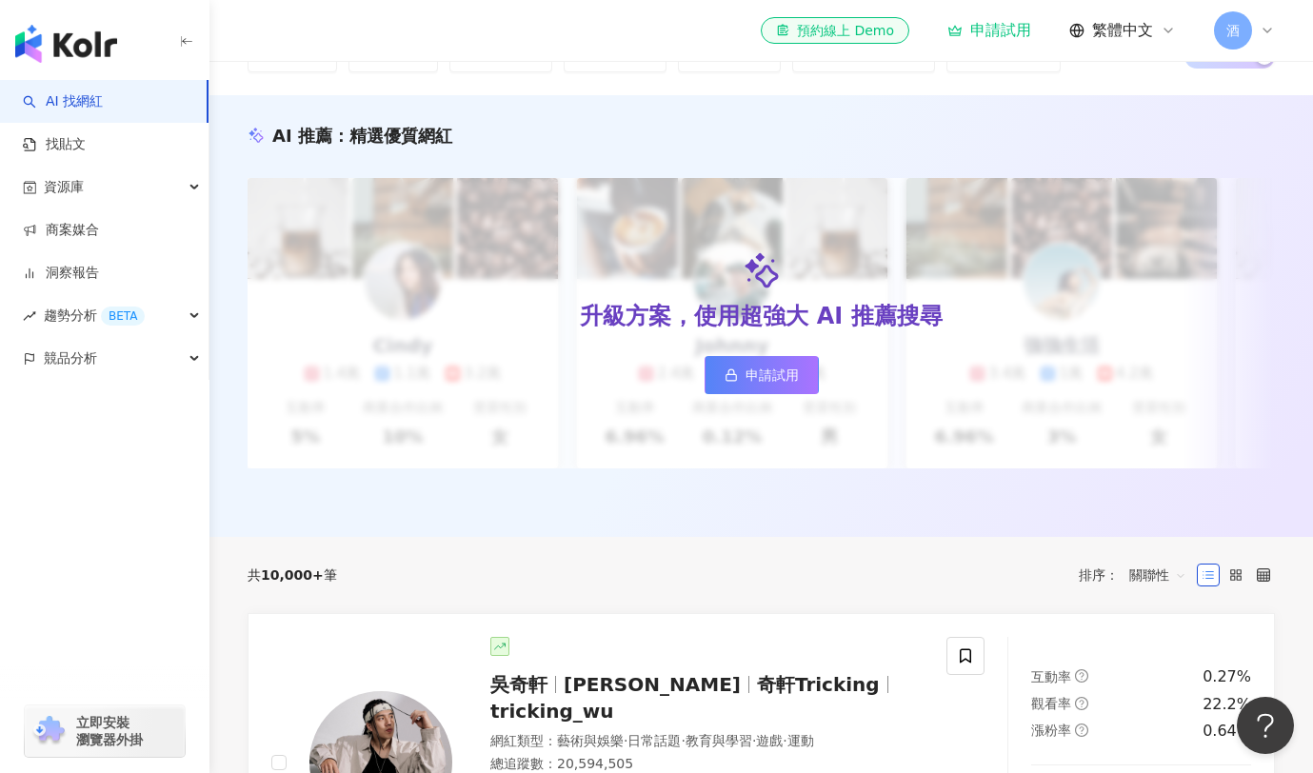
scroll to position [25, 0]
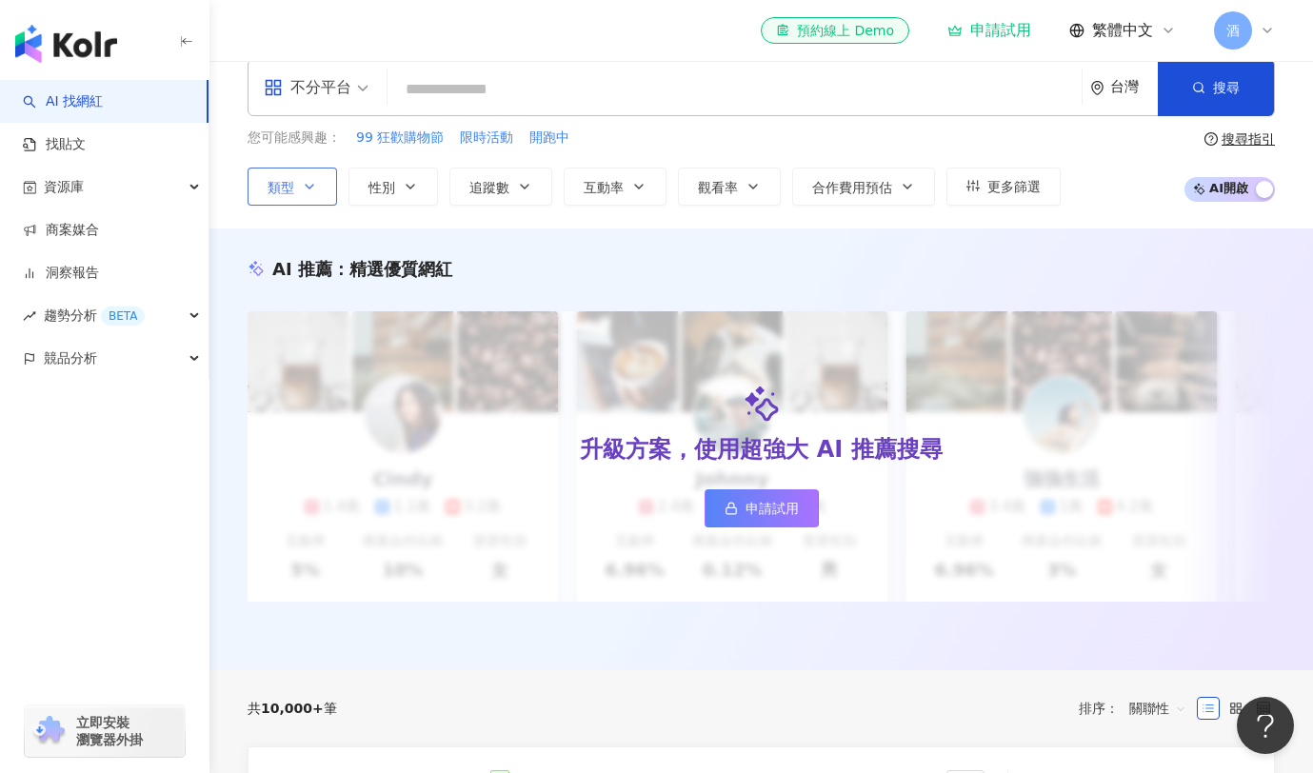
click at [310, 192] on icon "button" at bounding box center [309, 186] width 15 height 15
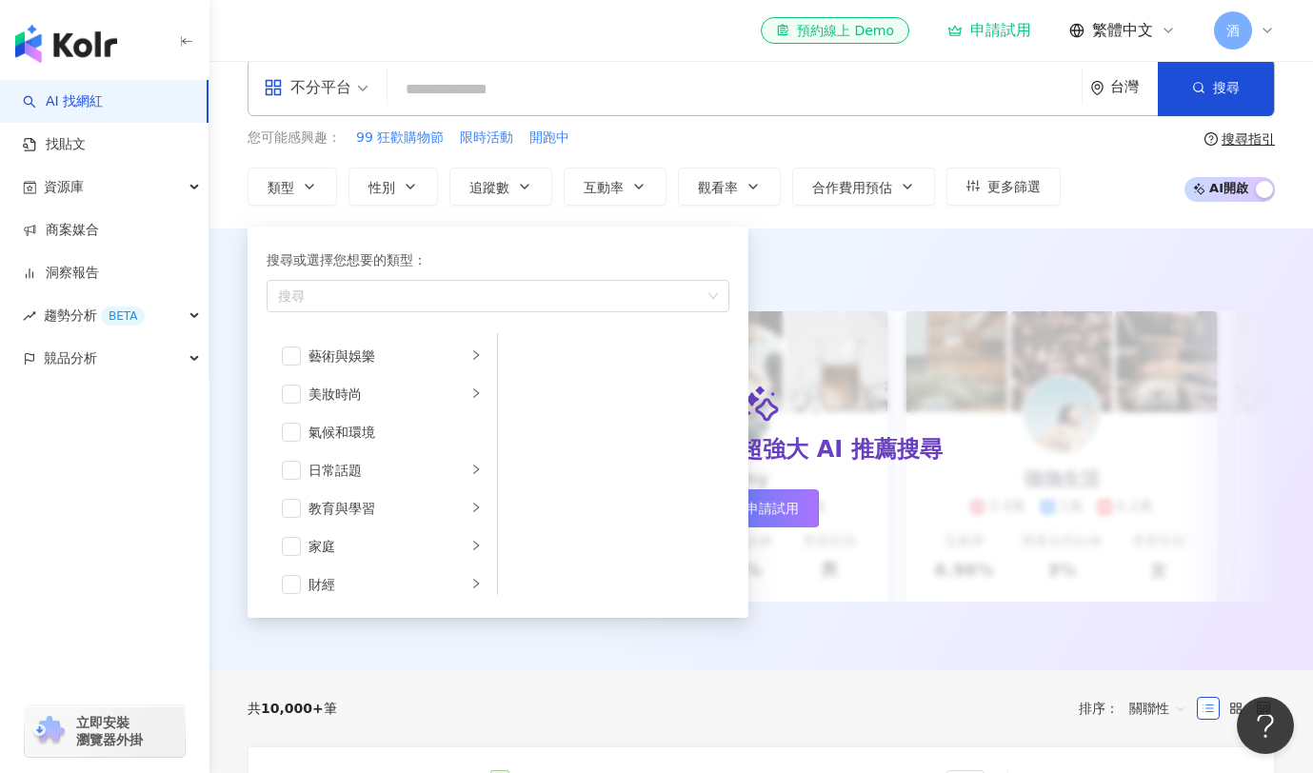
click at [224, 214] on div "不分平台 台灣 搜尋 您可能感興趣： 99 狂歡購物節 限時活動 開跑中 類型 搜尋或選擇您想要的類型： 搜尋 藝術與娛樂 美妝時尚 氣候和環境 日常話題 教…" at bounding box center [762, 132] width 1104 height 192
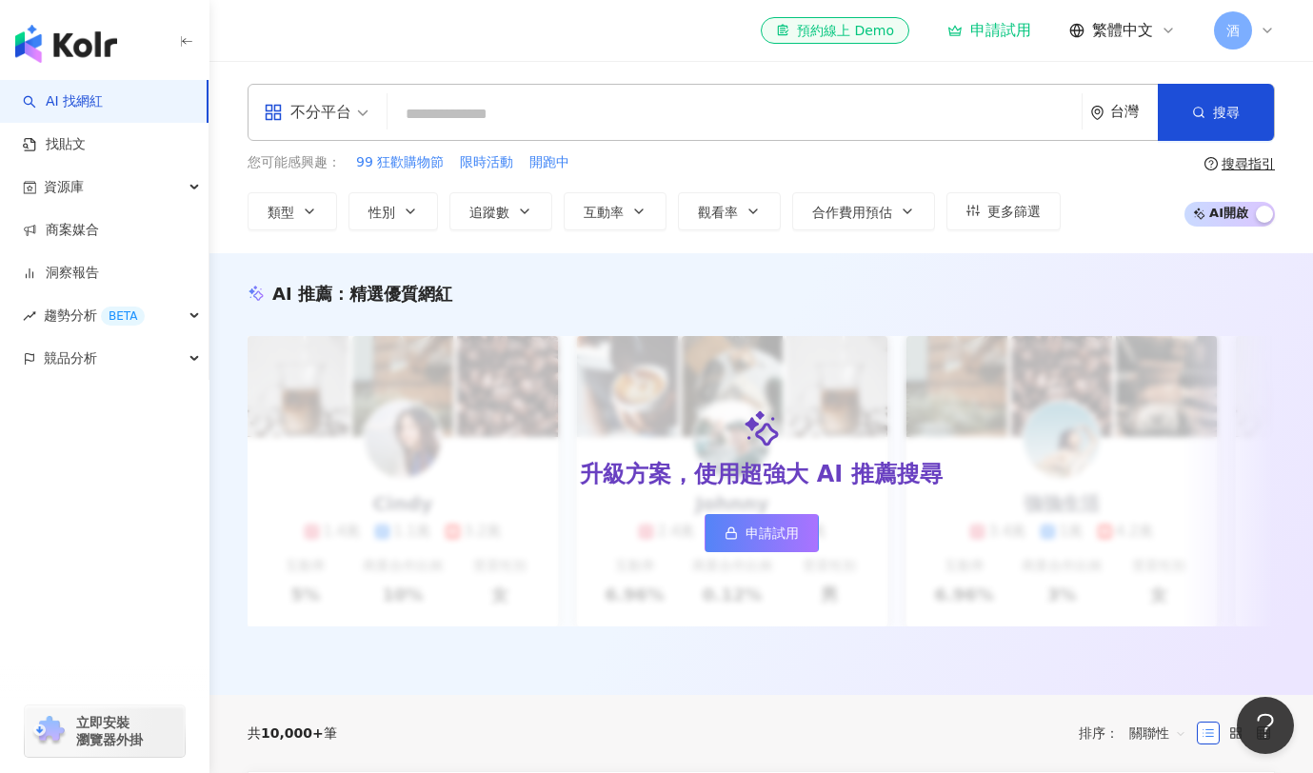
click at [446, 125] on input "search" at bounding box center [734, 114] width 679 height 36
click at [64, 34] on img "button" at bounding box center [66, 44] width 102 height 38
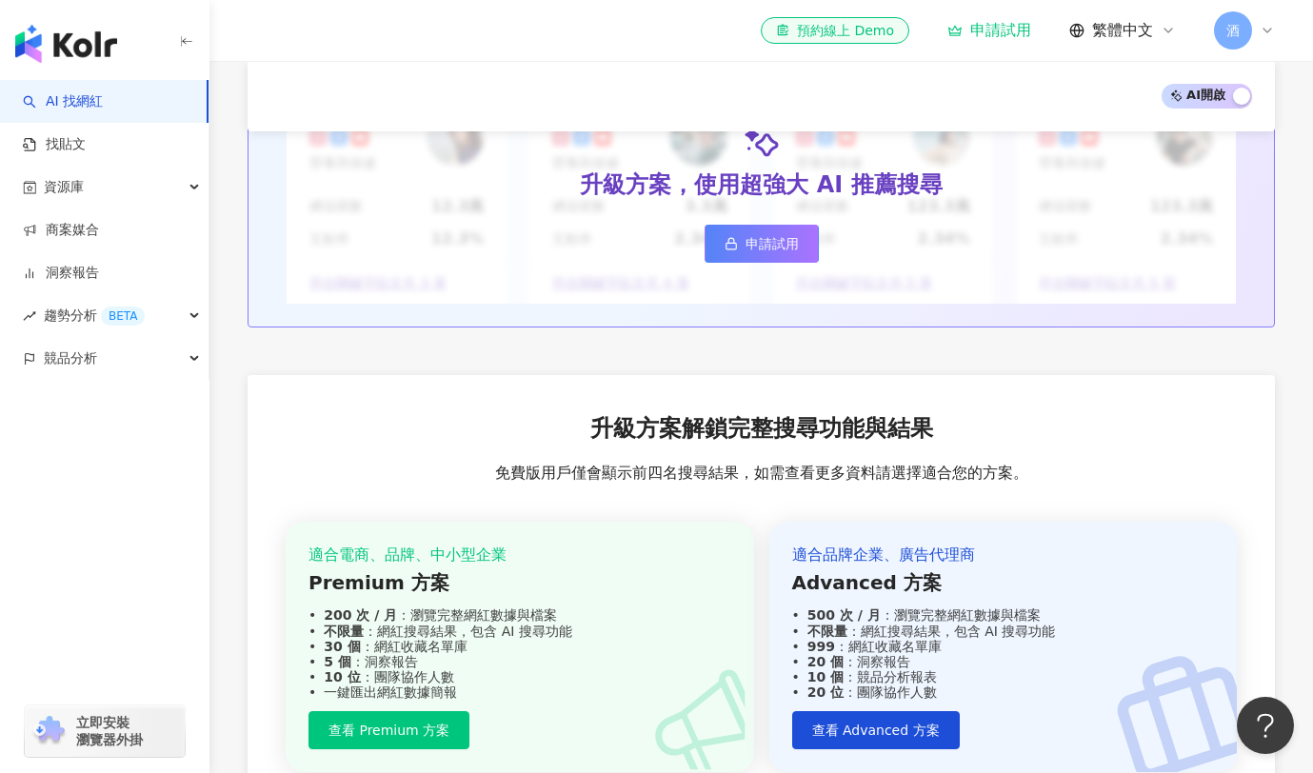
scroll to position [2273, 0]
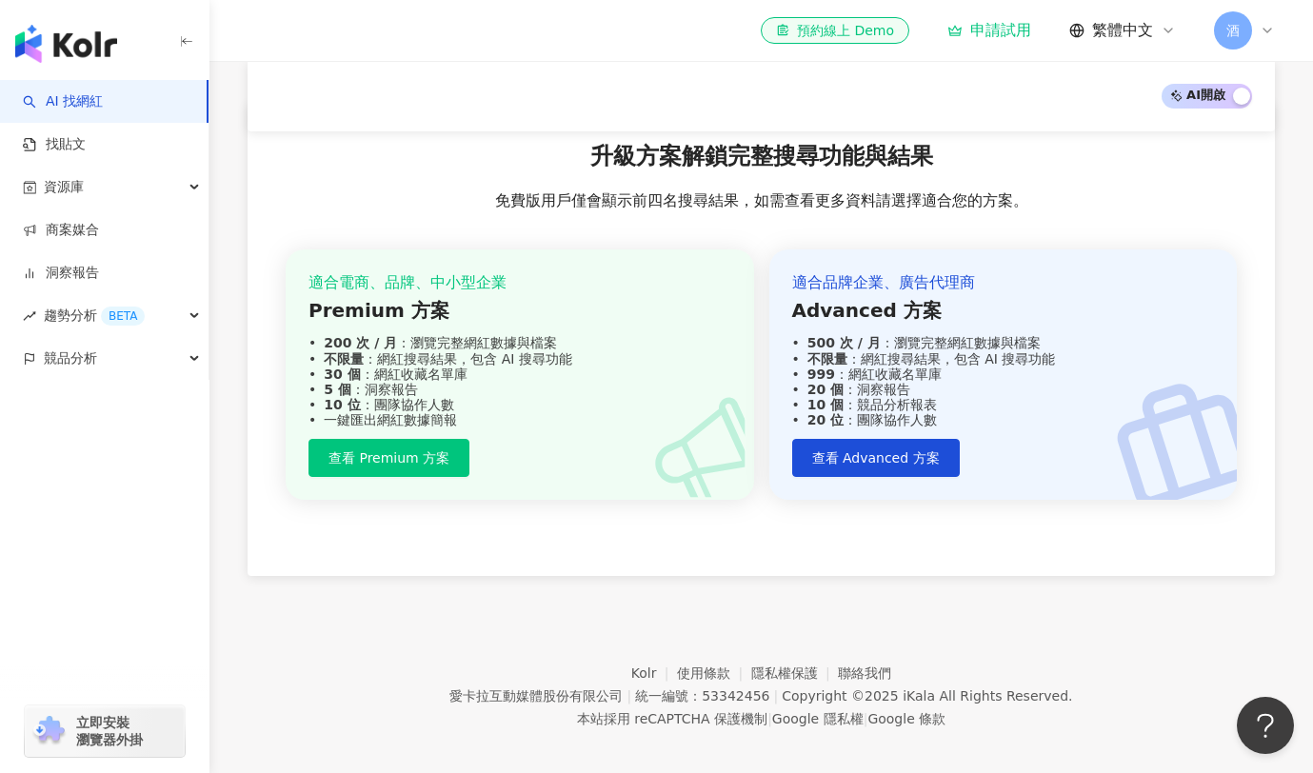
drag, startPoint x: 1237, startPoint y: 33, endPoint x: 1229, endPoint y: 50, distance: 18.3
click at [1237, 34] on span "酒" at bounding box center [1233, 30] width 13 height 21
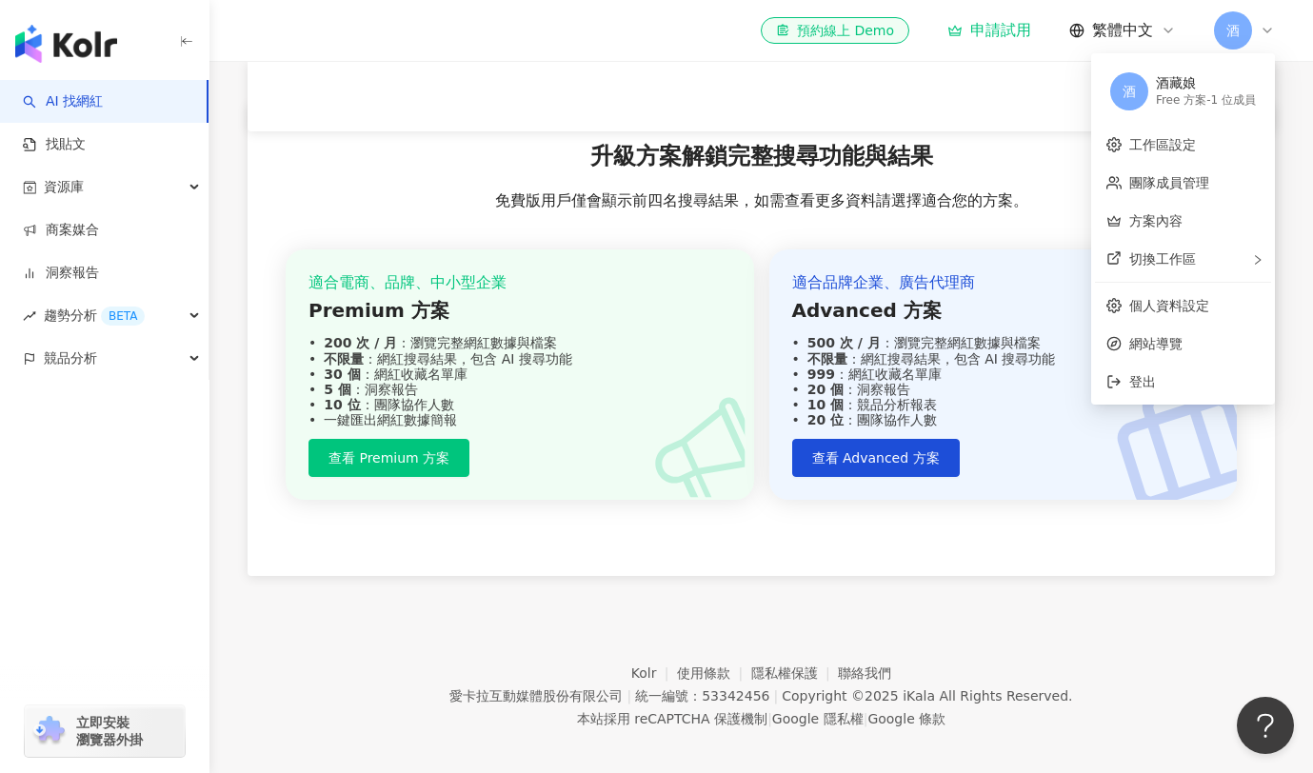
click at [1181, 98] on div "Free 方案 - 1 位成員" at bounding box center [1206, 100] width 100 height 16
click at [1169, 150] on link "工作區設定" at bounding box center [1163, 144] width 67 height 15
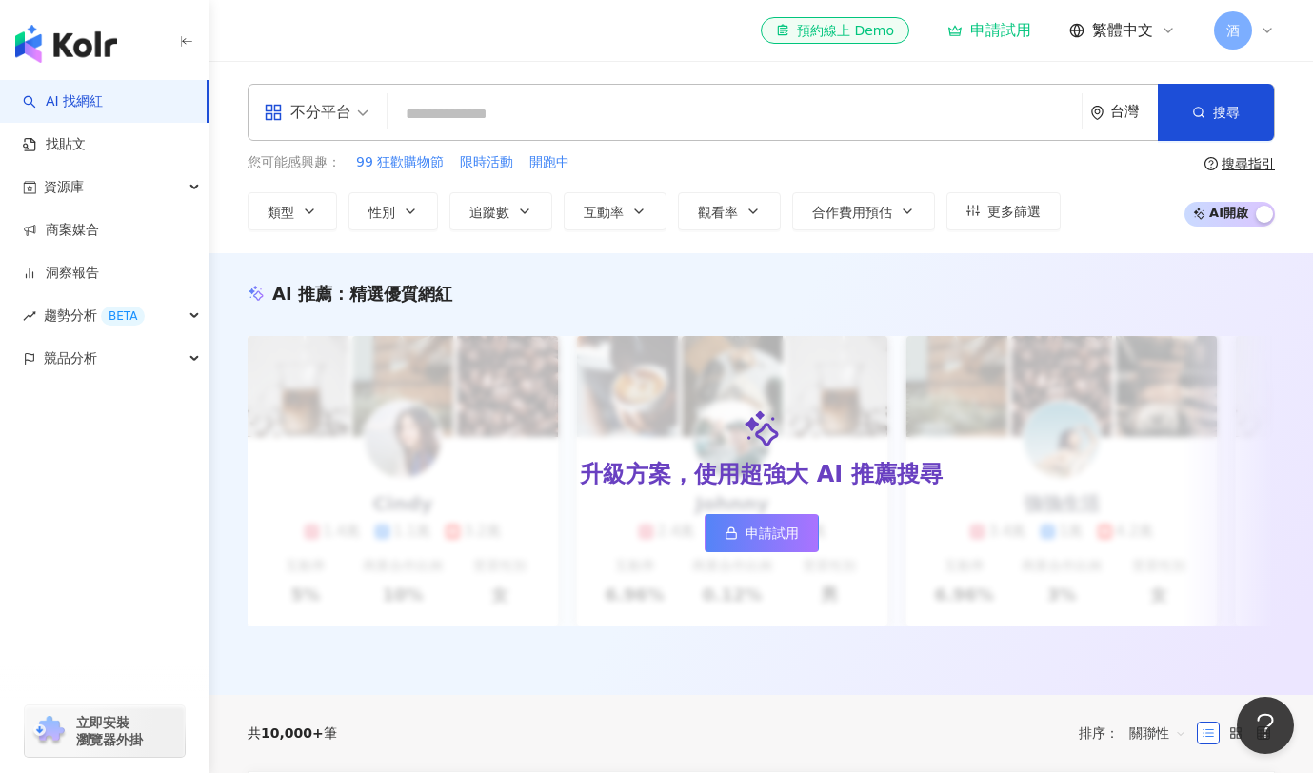
click at [1257, 29] on div "酒" at bounding box center [1244, 30] width 61 height 38
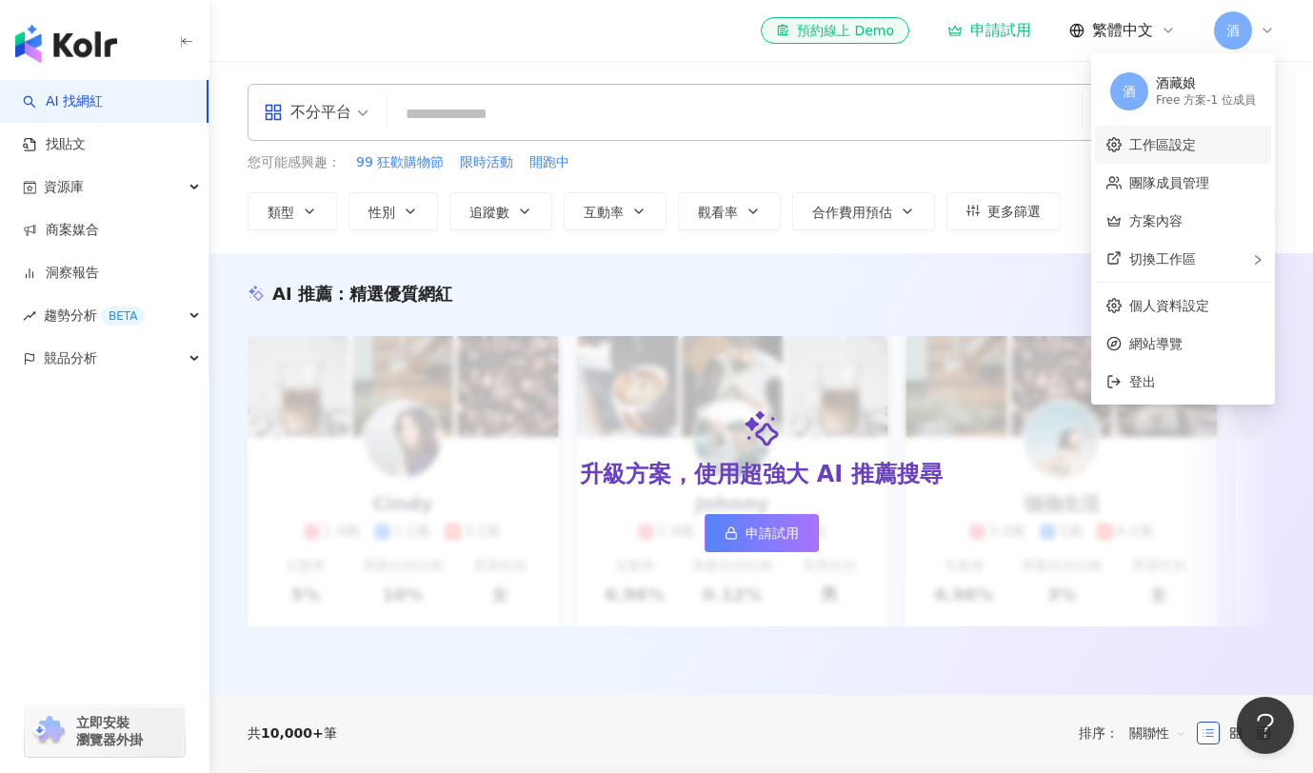
click at [1166, 144] on link "工作區設定" at bounding box center [1163, 144] width 67 height 15
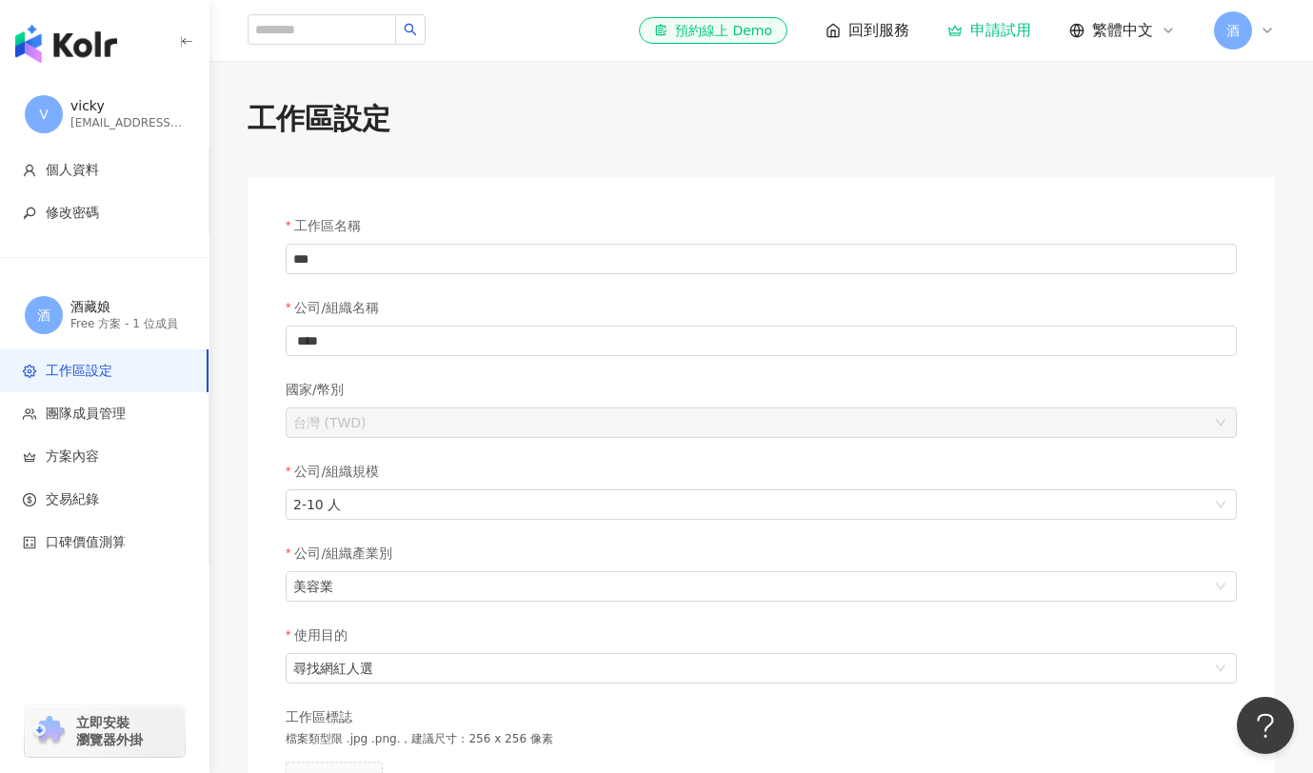
click at [1235, 39] on span "酒" at bounding box center [1233, 30] width 13 height 21
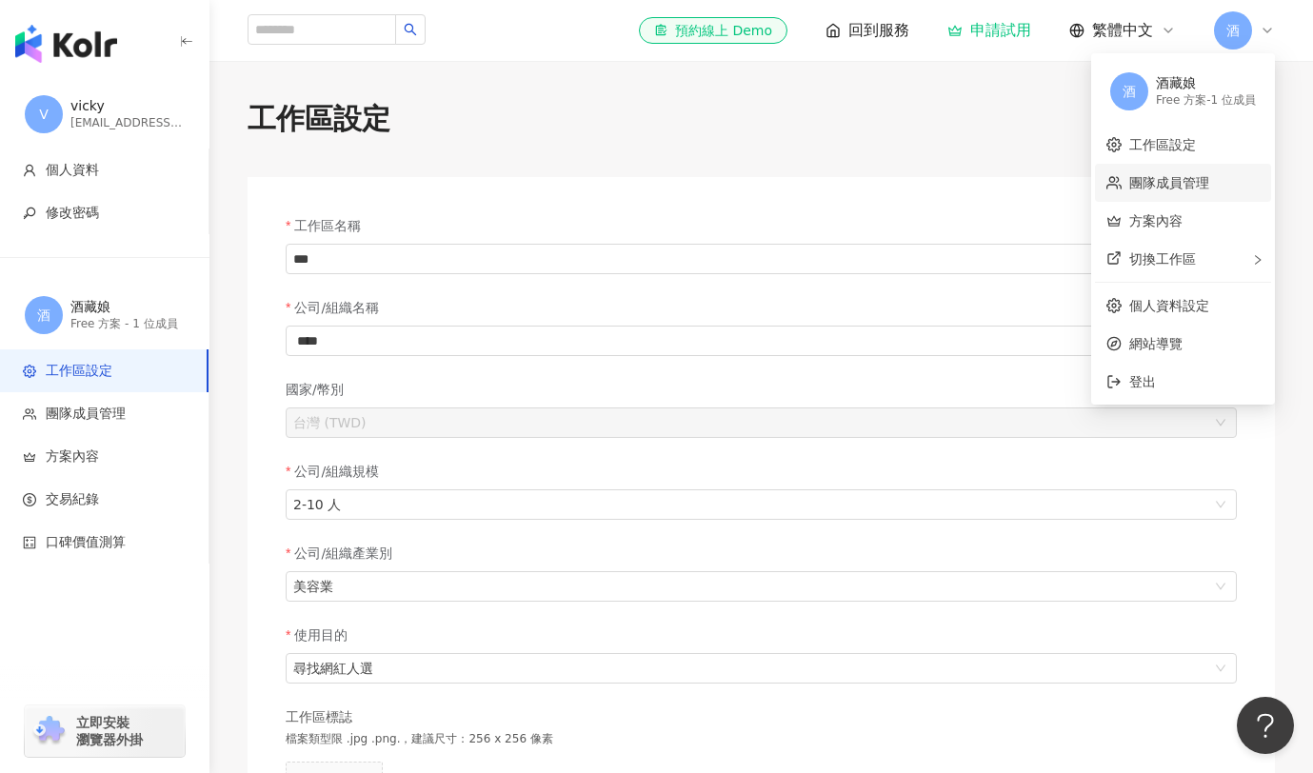
click at [1210, 188] on link "團隊成員管理" at bounding box center [1170, 182] width 80 height 15
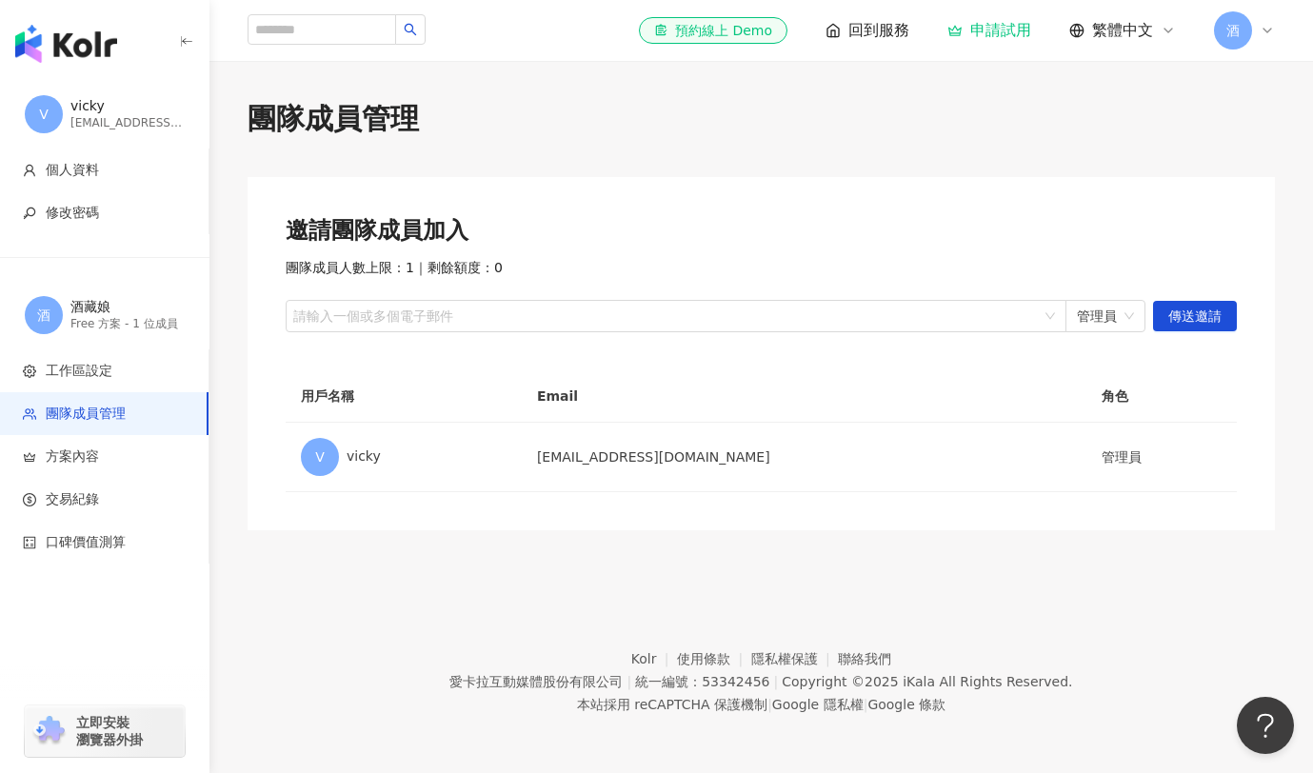
click at [1229, 24] on span "酒" at bounding box center [1233, 30] width 13 height 21
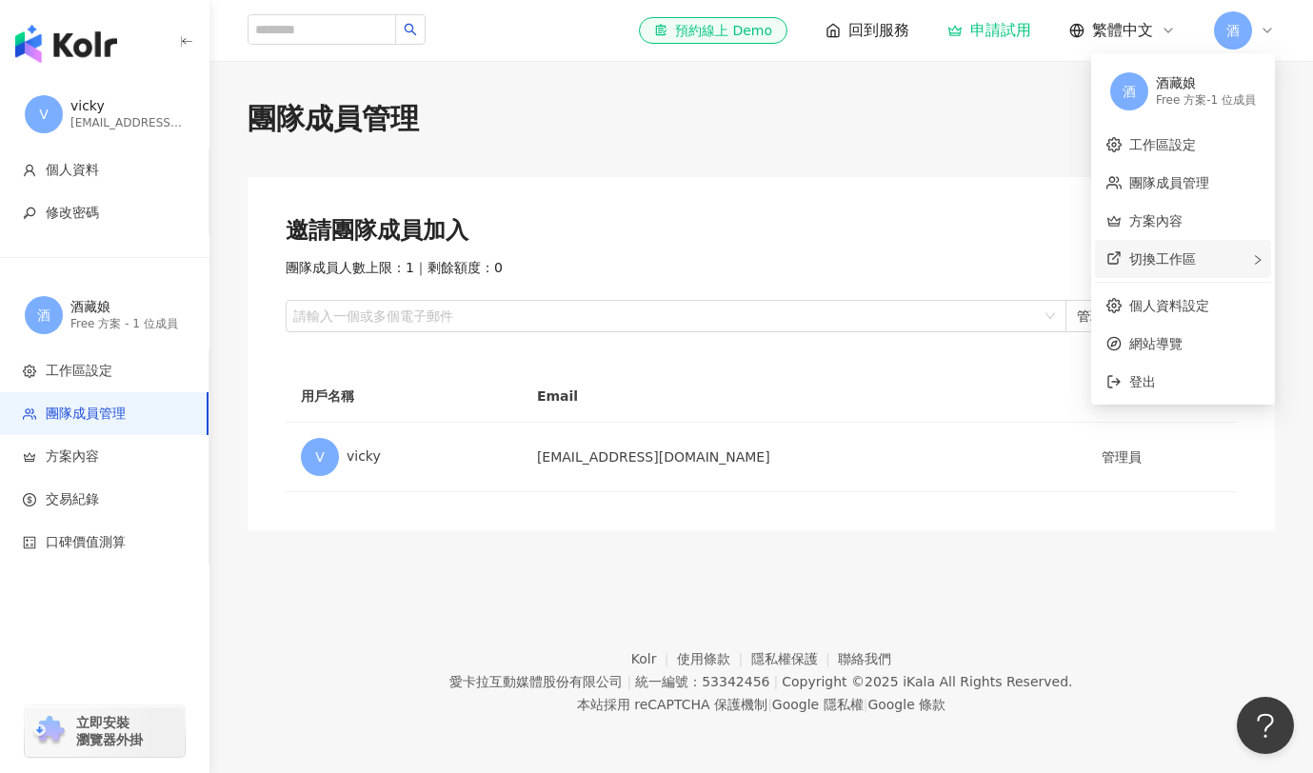
click at [1172, 256] on span "切換工作區" at bounding box center [1163, 258] width 67 height 15
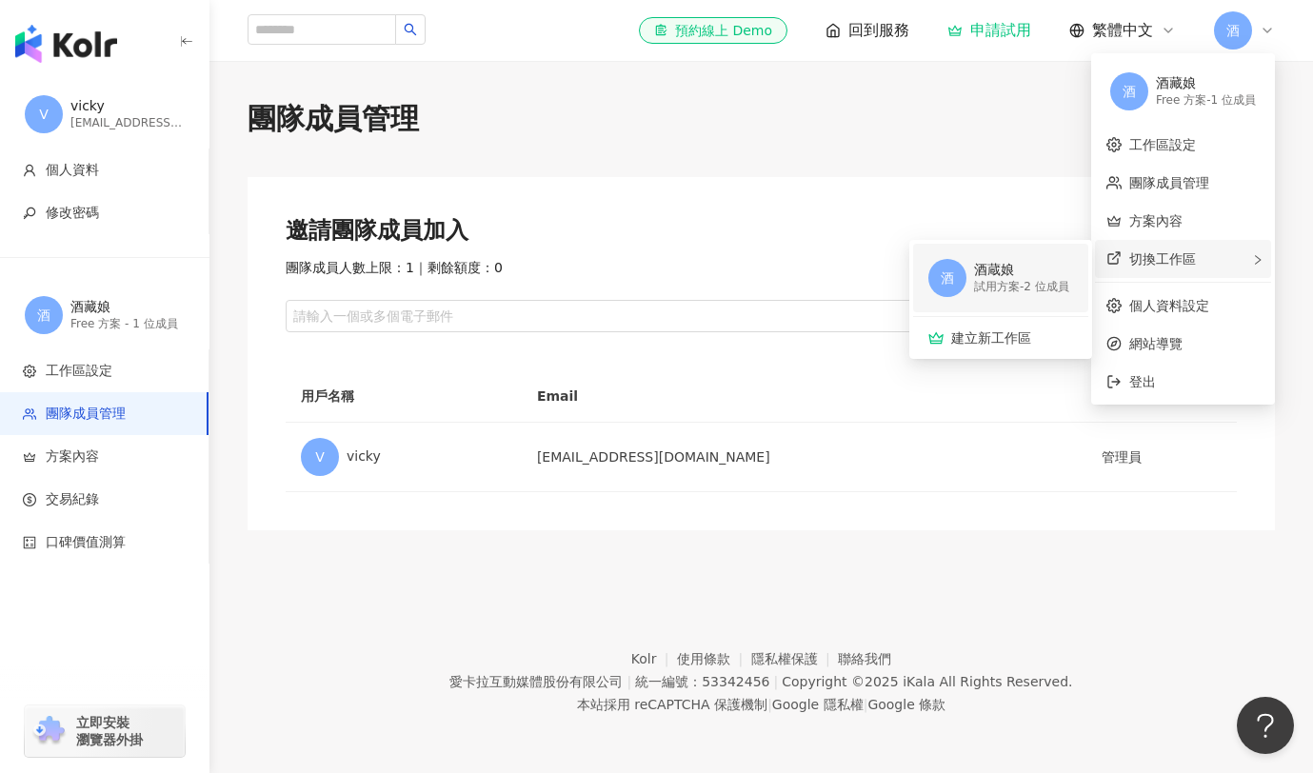
click at [1007, 289] on div "試用方案 - 2 位成員" at bounding box center [1021, 287] width 95 height 16
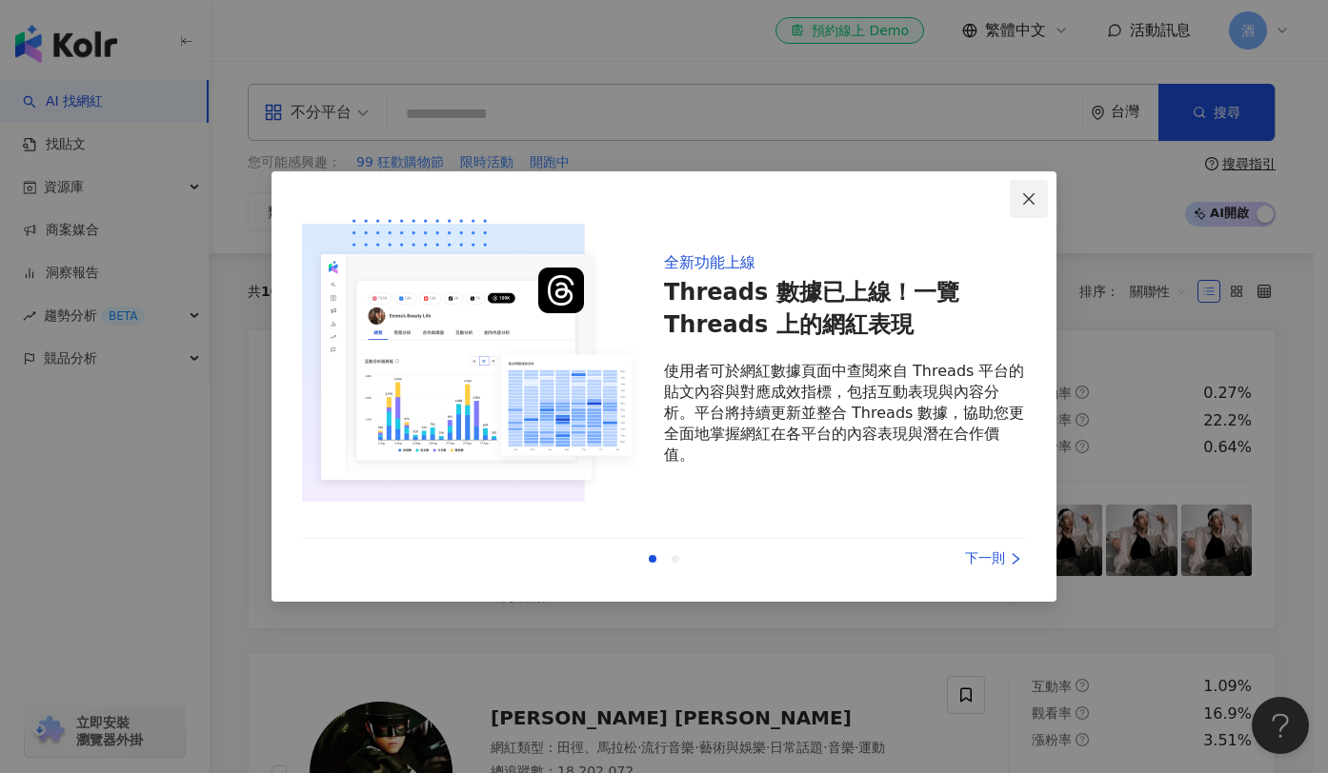
click at [1027, 201] on icon "close" at bounding box center [1028, 197] width 11 height 11
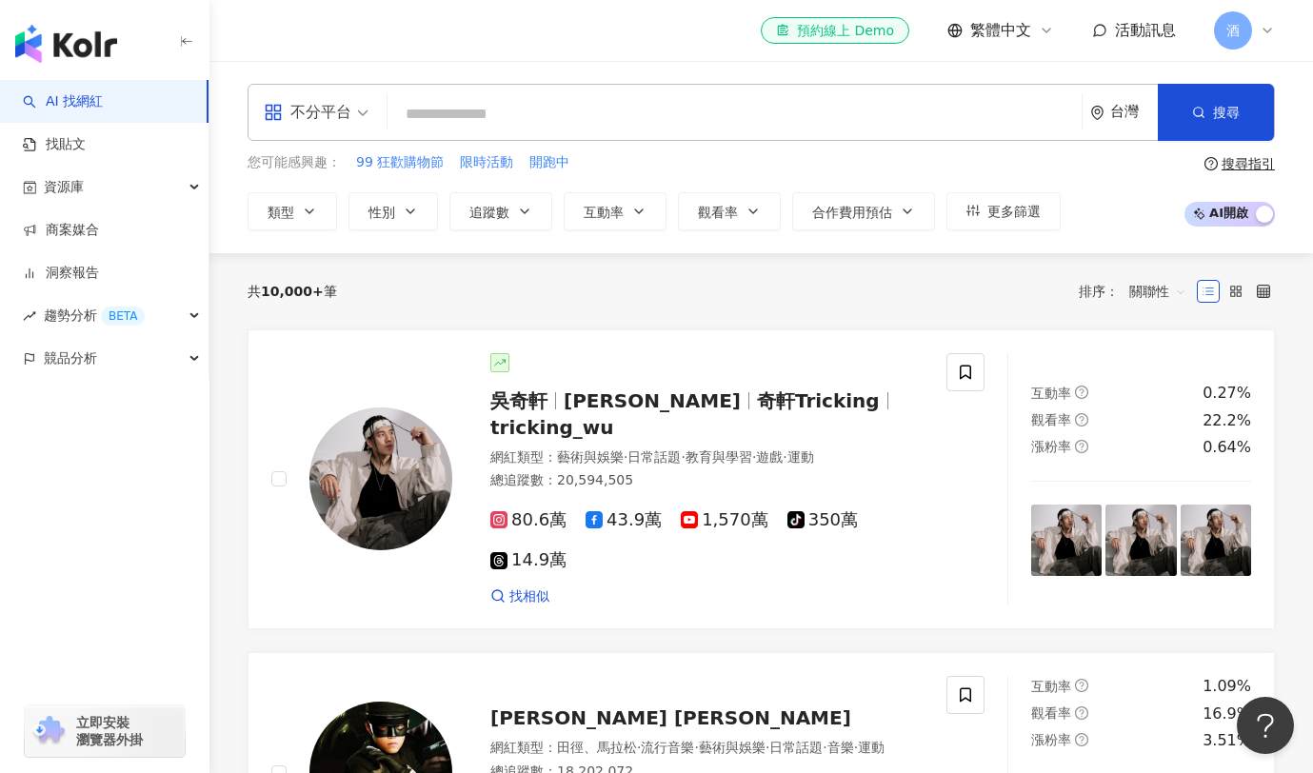
click at [1232, 15] on span "酒" at bounding box center [1233, 30] width 38 height 38
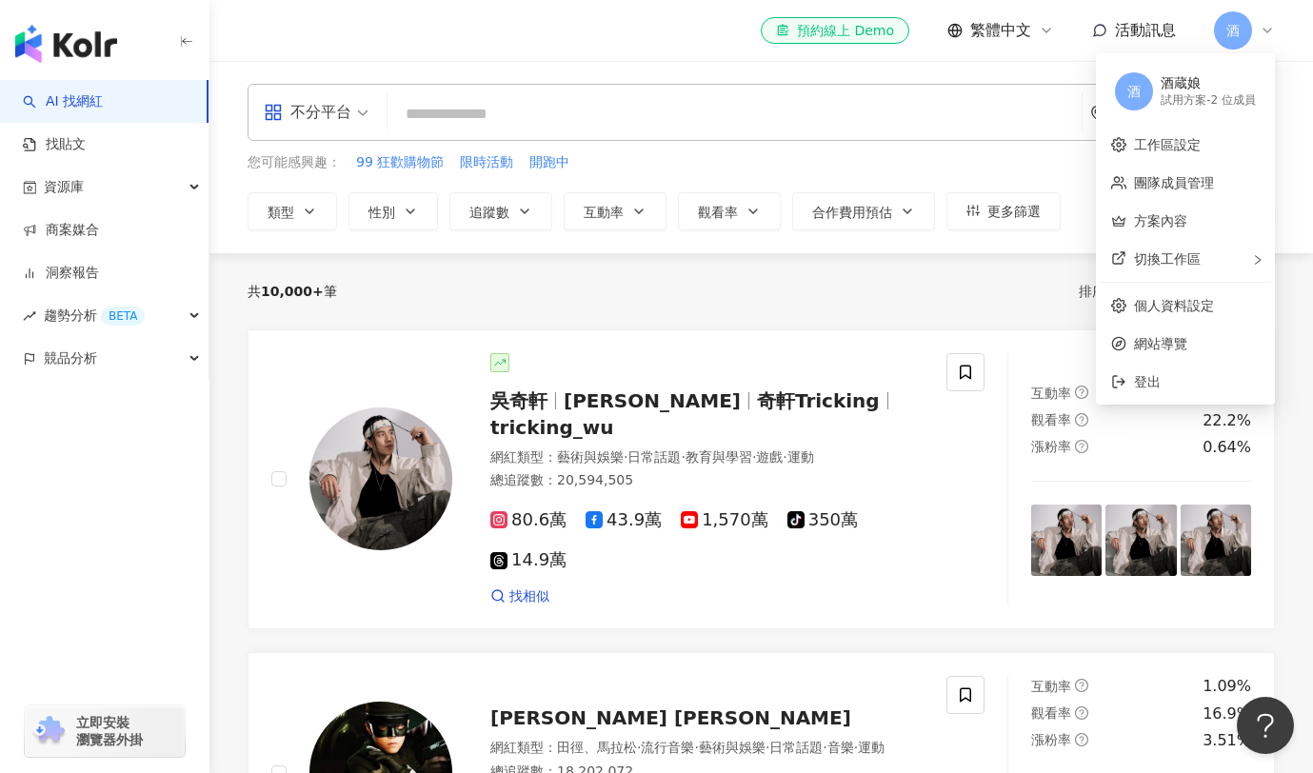
click at [1230, 96] on div "試用方案 - 2 位成員" at bounding box center [1208, 100] width 95 height 16
click at [1165, 100] on div "試用方案 - 2 位成員" at bounding box center [1208, 100] width 95 height 16
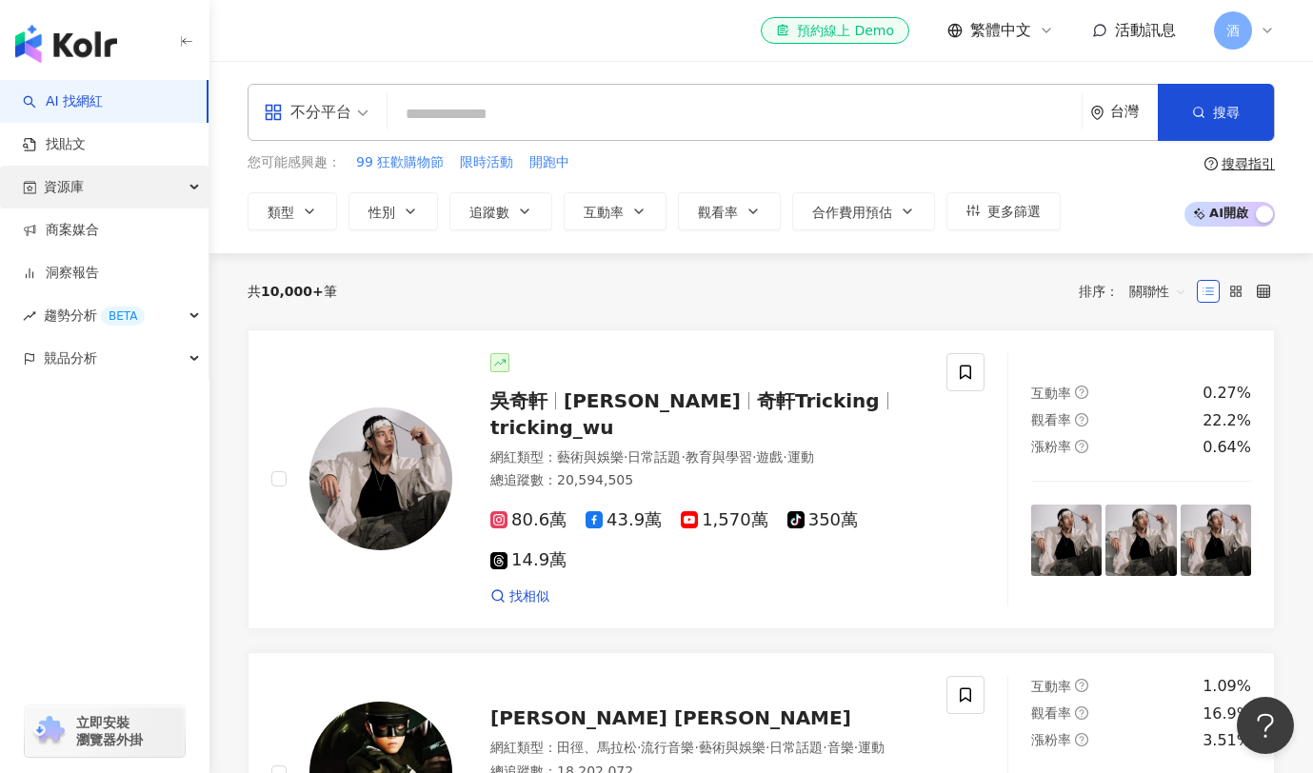
drag, startPoint x: 61, startPoint y: 188, endPoint x: 70, endPoint y: 186, distance: 9.7
click at [62, 188] on span "資源庫" at bounding box center [64, 187] width 40 height 43
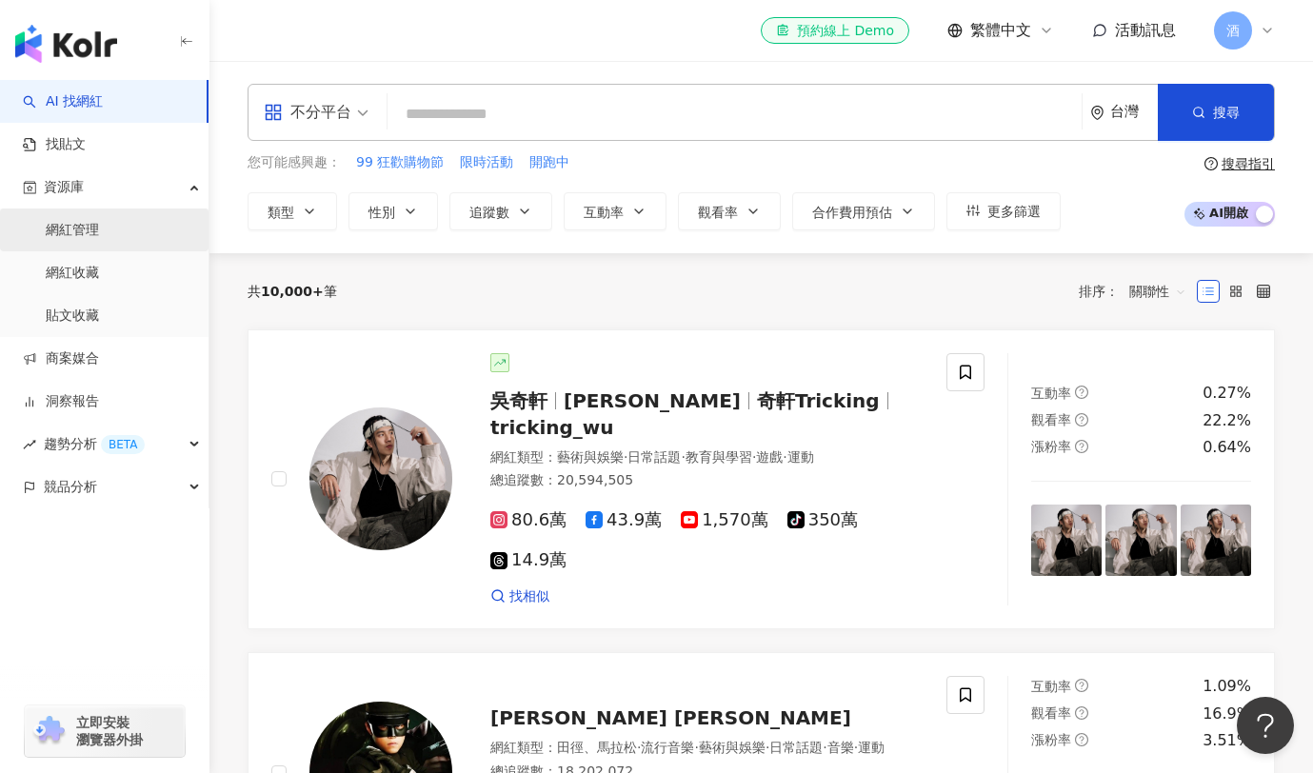
click at [85, 228] on link "網紅管理" at bounding box center [72, 230] width 53 height 19
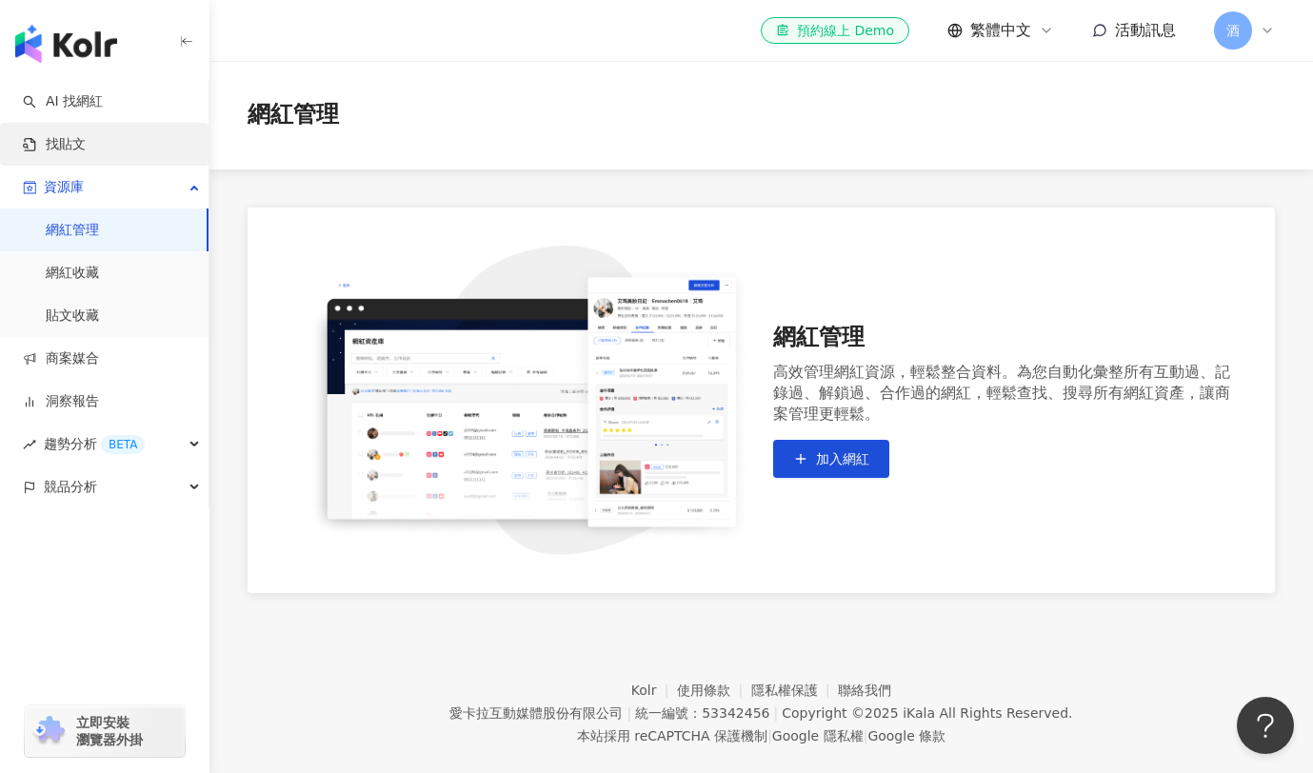
click at [78, 144] on link "找貼文" at bounding box center [54, 144] width 63 height 19
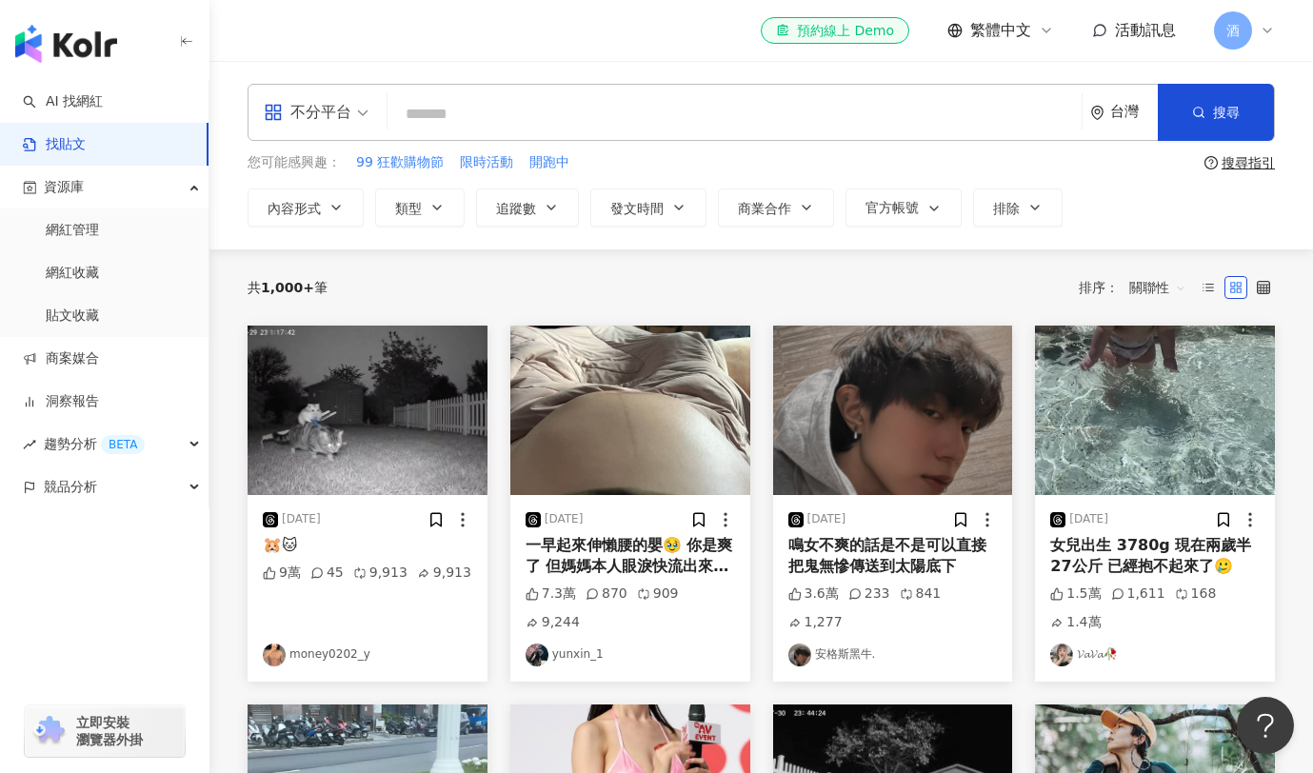
click at [410, 111] on input "search" at bounding box center [734, 113] width 679 height 41
type input "*"
click at [440, 114] on input "search" at bounding box center [734, 113] width 679 height 41
type input "*"
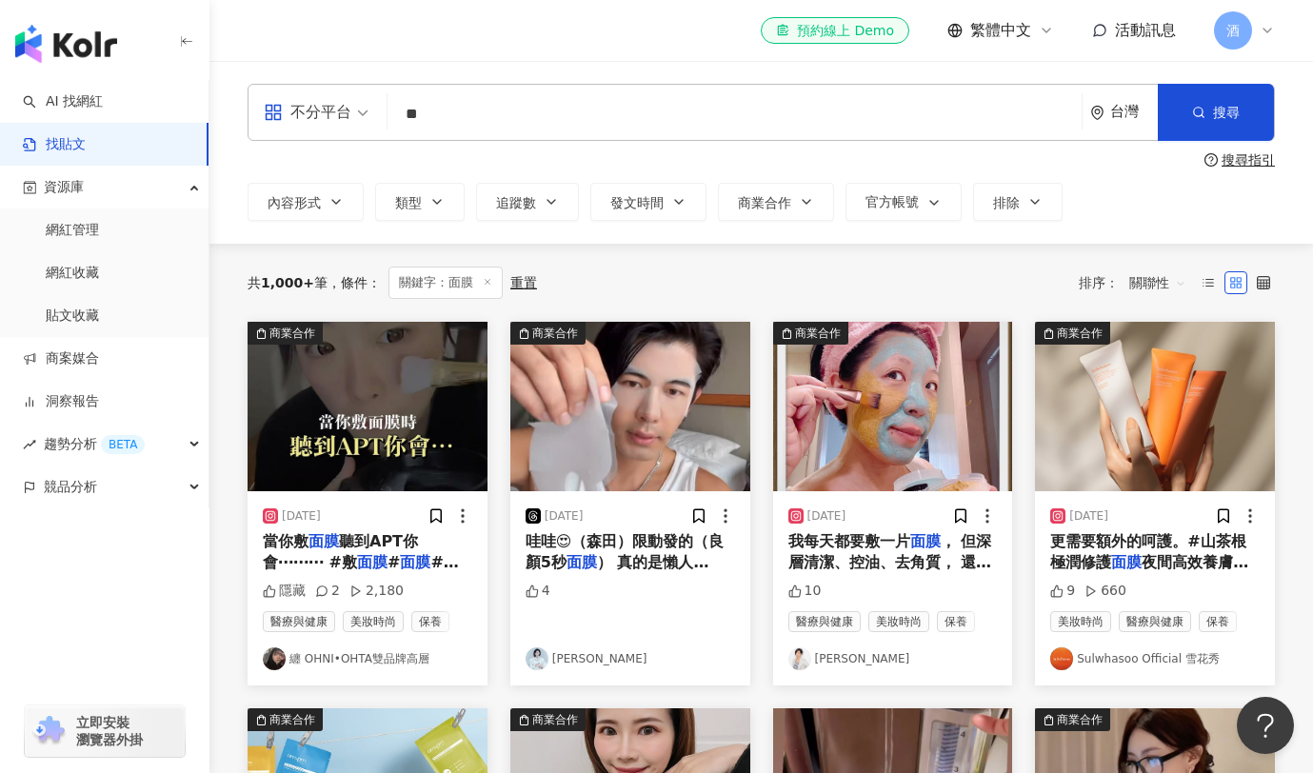
click at [448, 116] on input "**" at bounding box center [734, 113] width 679 height 41
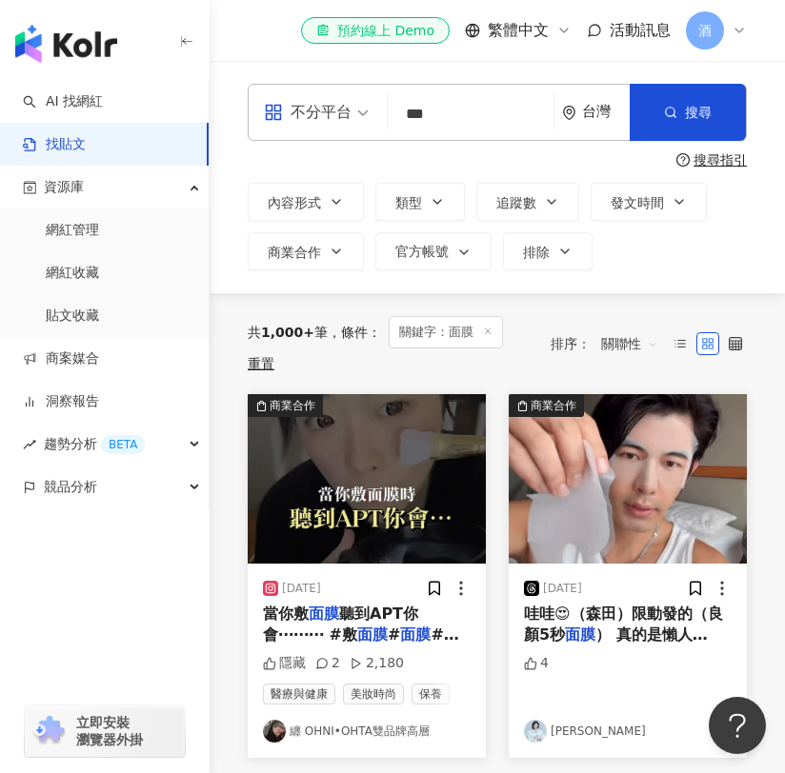
drag, startPoint x: 444, startPoint y: 106, endPoint x: 445, endPoint y: 116, distance: 10.5
click at [444, 107] on input "**" at bounding box center [470, 113] width 150 height 41
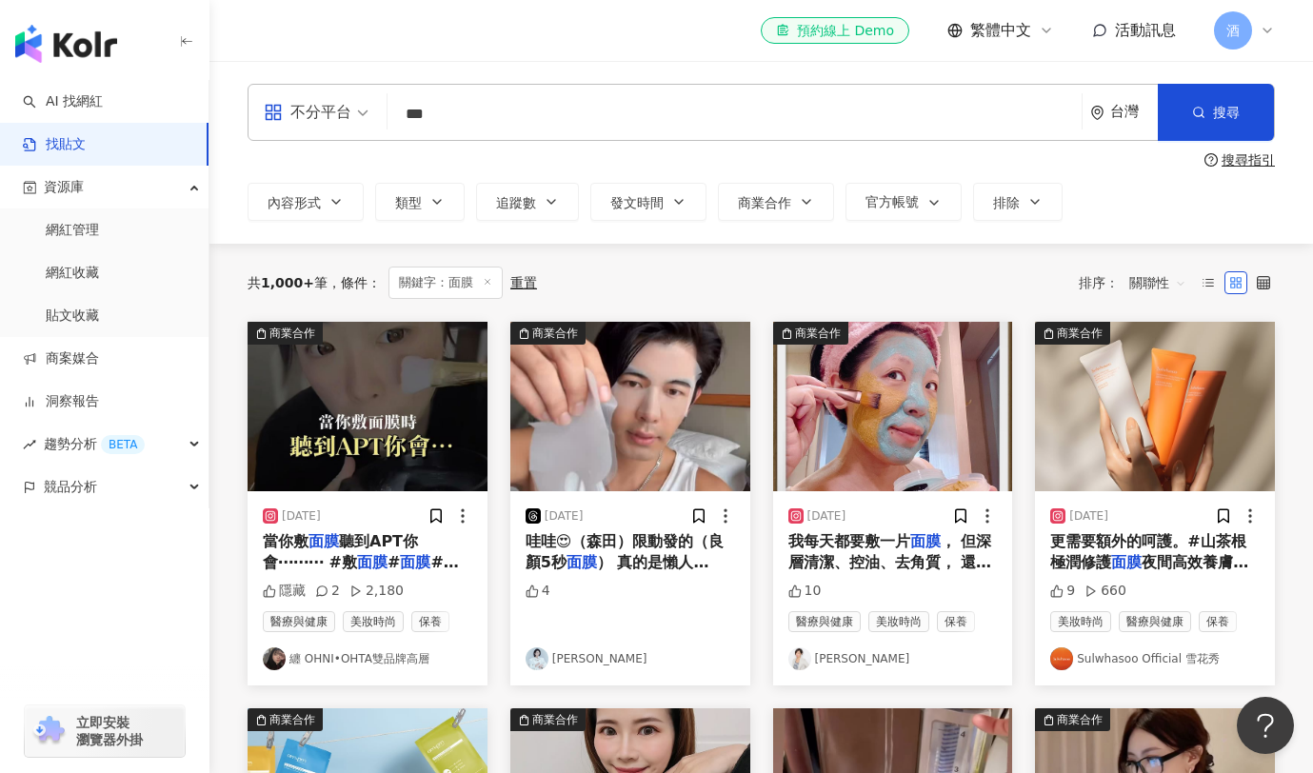
click at [480, 121] on input "**" at bounding box center [734, 113] width 679 height 41
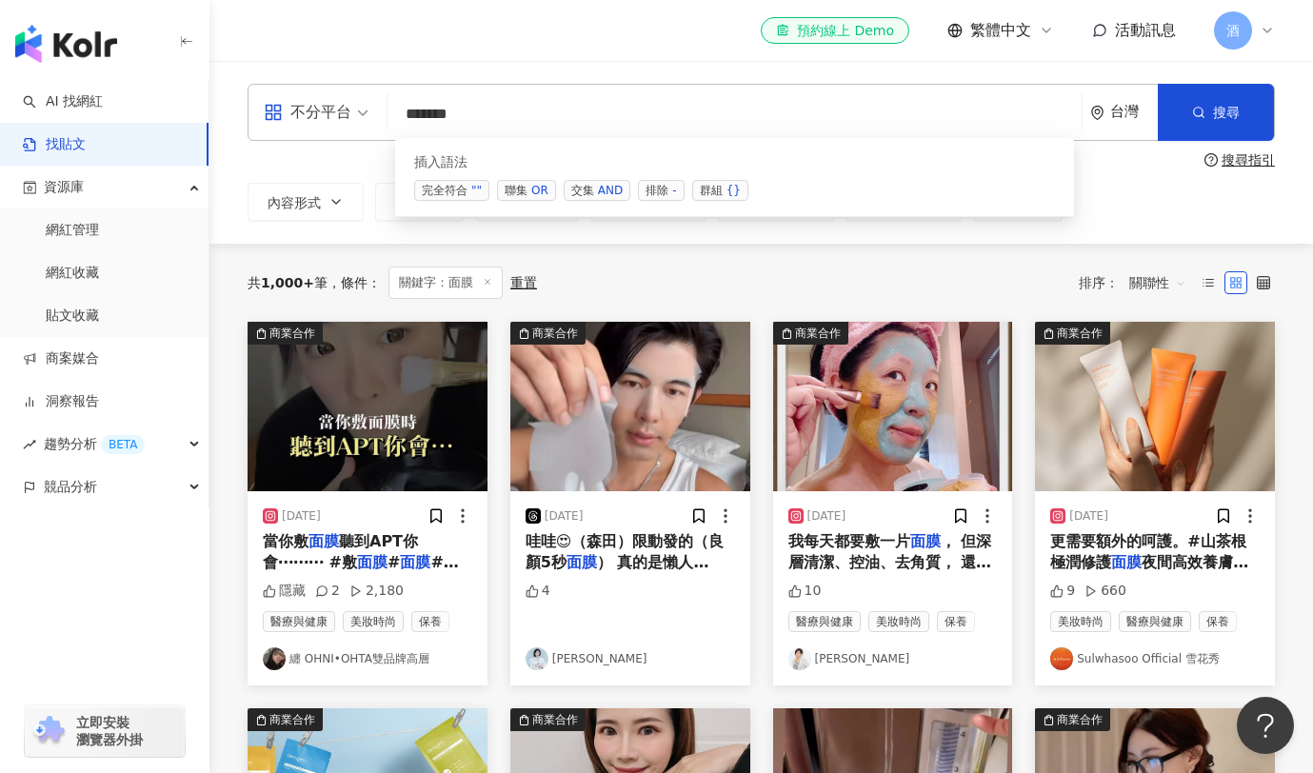
click at [583, 188] on span "交集 AND" at bounding box center [597, 190] width 67 height 21
drag, startPoint x: 469, startPoint y: 118, endPoint x: 440, endPoint y: 117, distance: 28.6
click at [440, 117] on input "**********" at bounding box center [734, 113] width 679 height 41
click at [483, 118] on input "*******" at bounding box center [734, 113] width 679 height 41
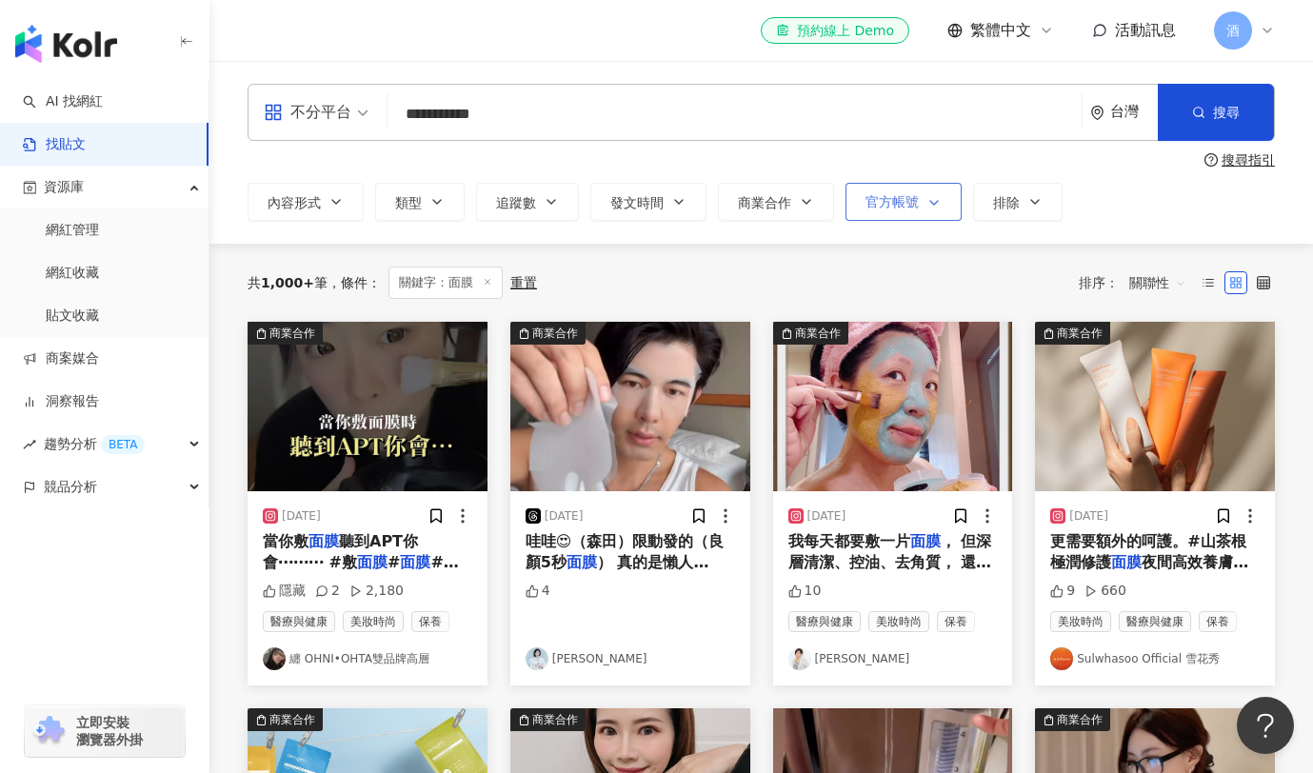
type input "**********"
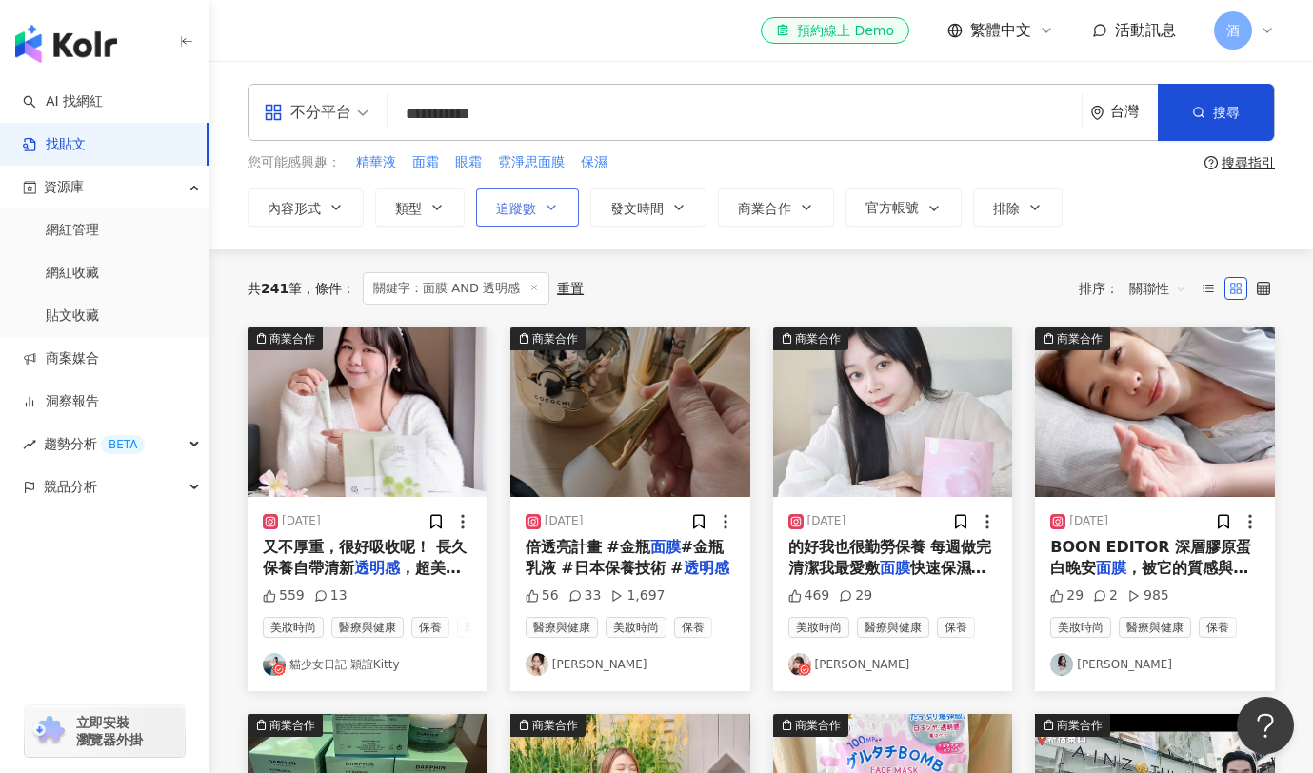
click at [515, 210] on span "追蹤數" at bounding box center [516, 208] width 40 height 15
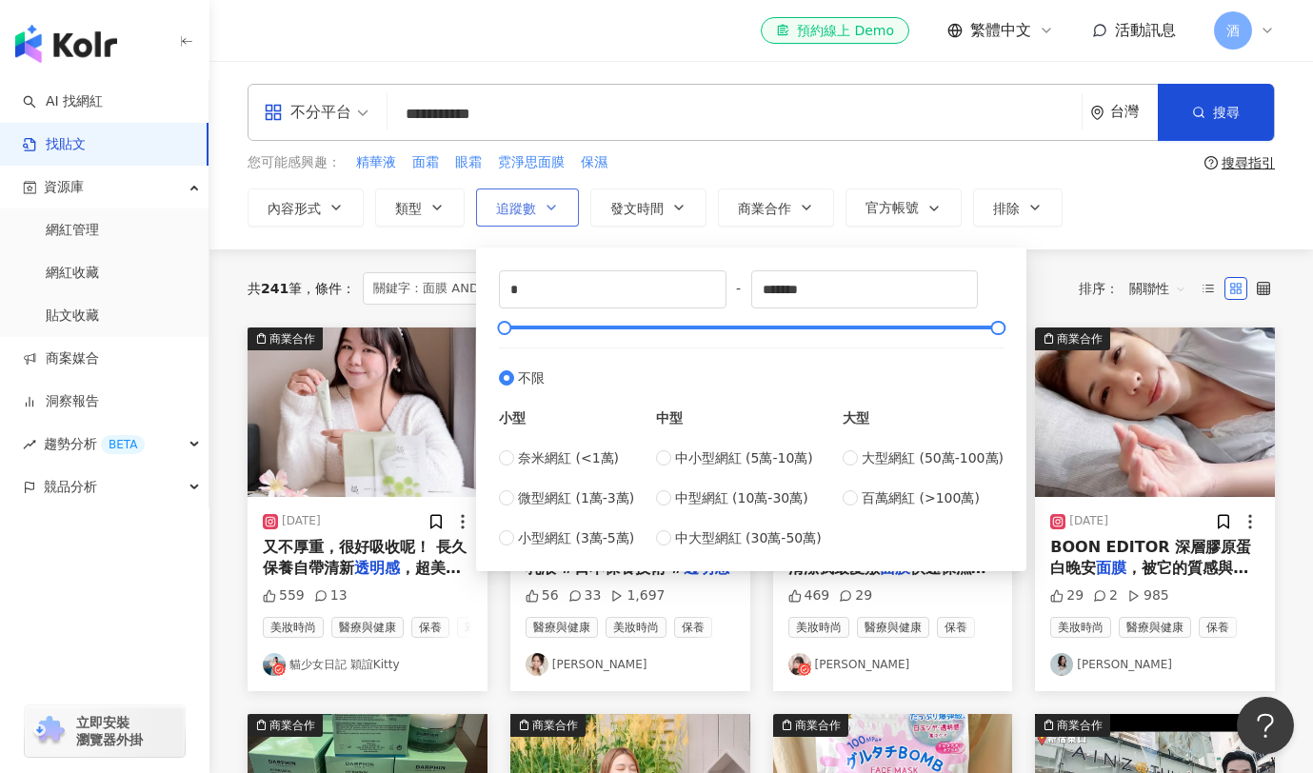
click at [515, 210] on span "追蹤數" at bounding box center [516, 208] width 40 height 15
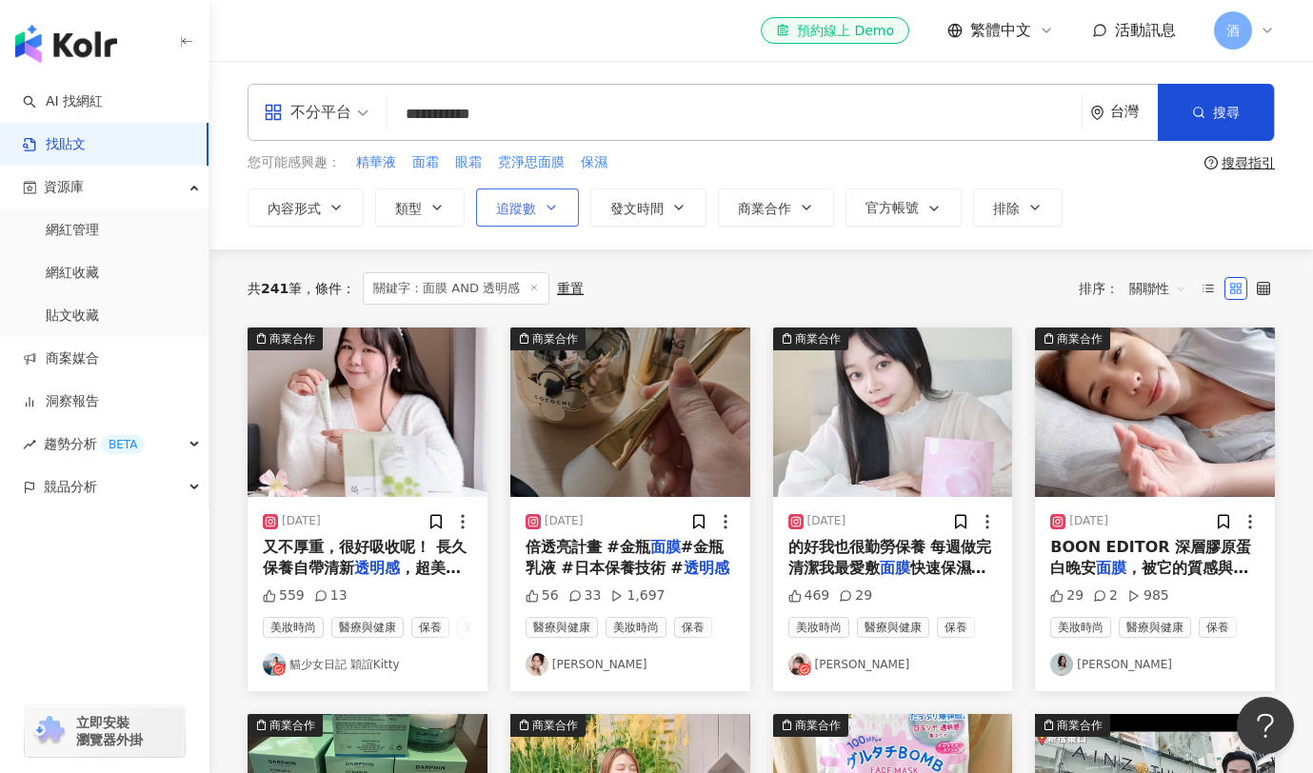
click at [515, 210] on span "追蹤數" at bounding box center [516, 208] width 40 height 15
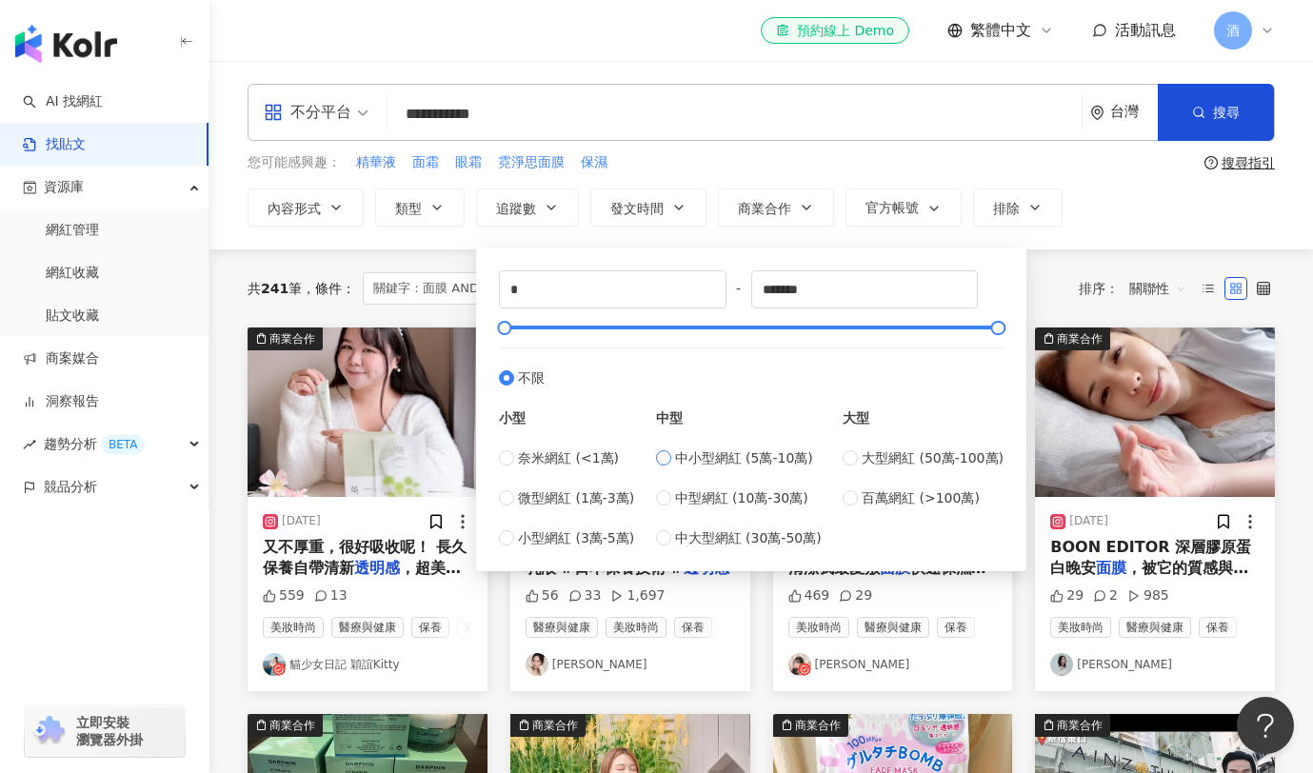
click at [716, 461] on span "中小型網紅 (5萬-10萬)" at bounding box center [744, 458] width 138 height 21
type input "*****"
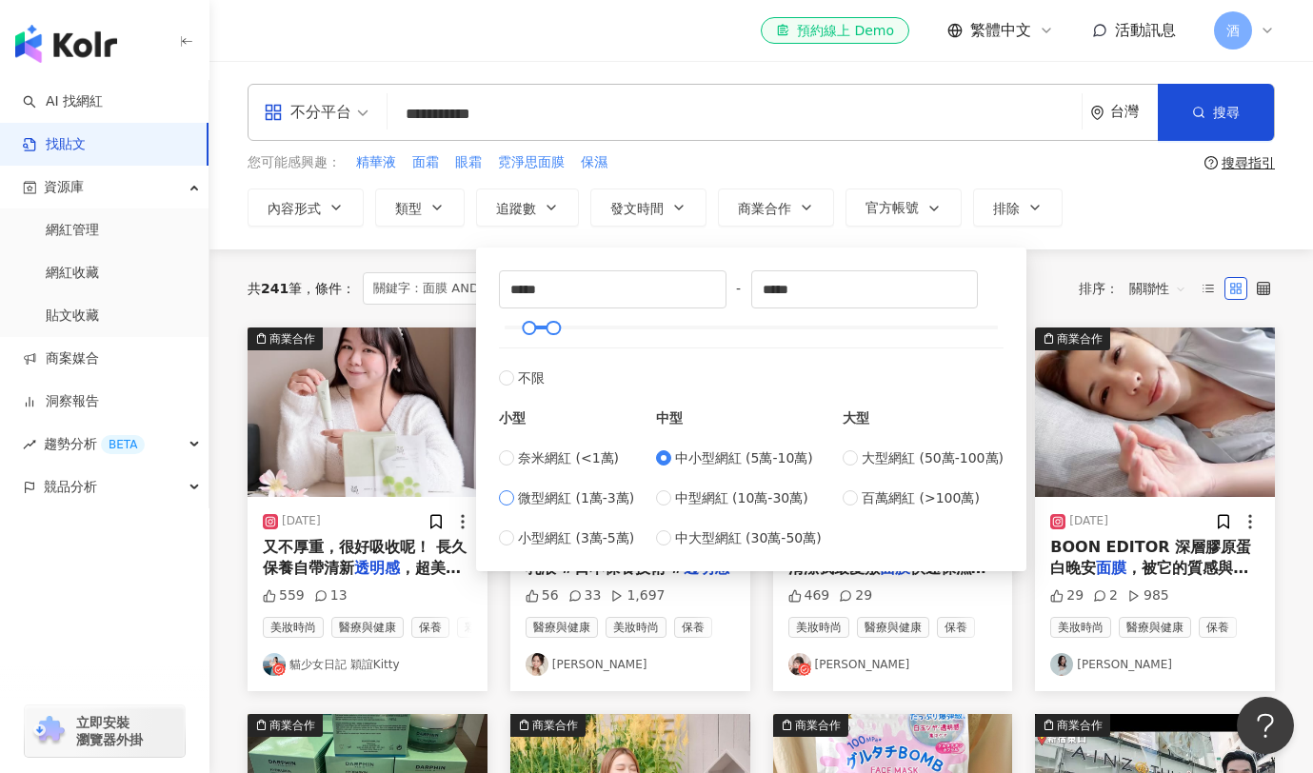
click at [536, 502] on span "微型網紅 (1萬-3萬)" at bounding box center [576, 498] width 116 height 21
type input "*****"
click at [218, 238] on div "**********" at bounding box center [762, 155] width 1104 height 189
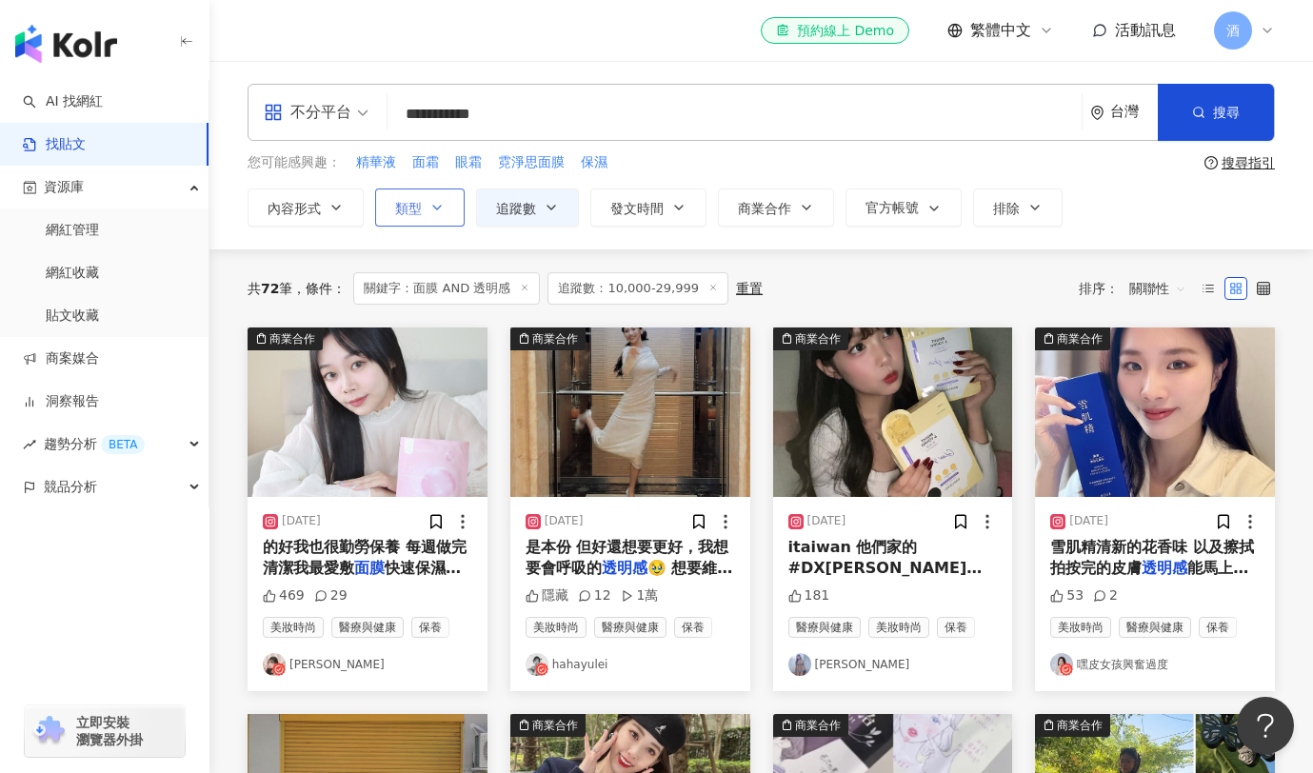
click at [429, 214] on button "類型" at bounding box center [420, 208] width 90 height 38
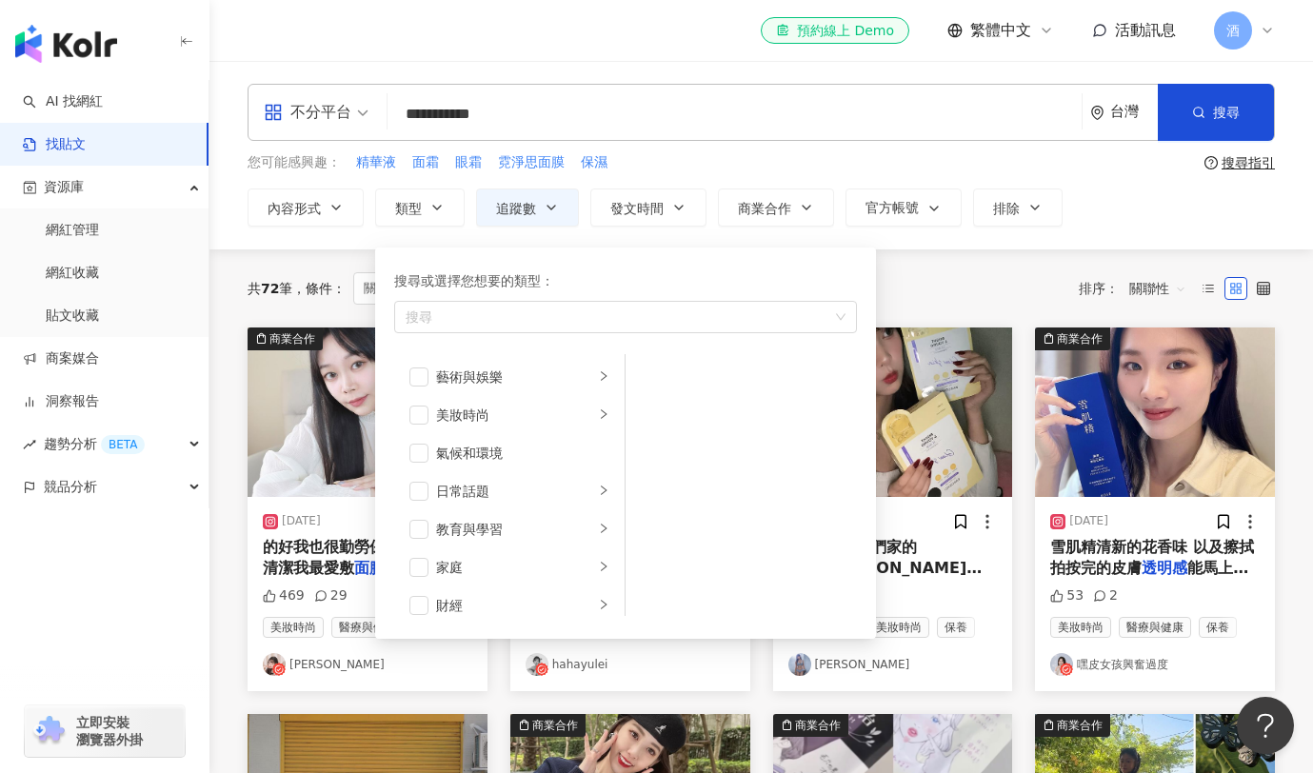
click at [249, 228] on div "**********" at bounding box center [762, 155] width 1104 height 189
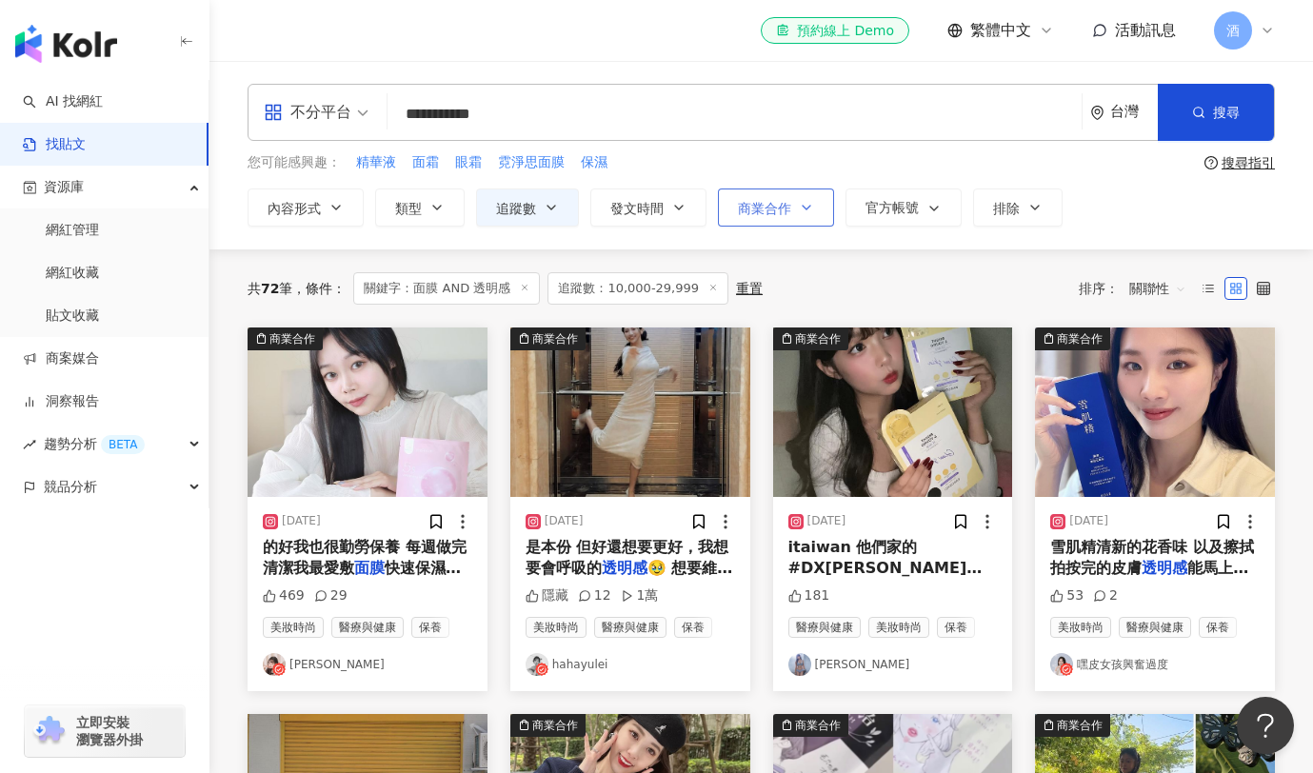
click at [780, 217] on button "商業合作" at bounding box center [776, 208] width 116 height 38
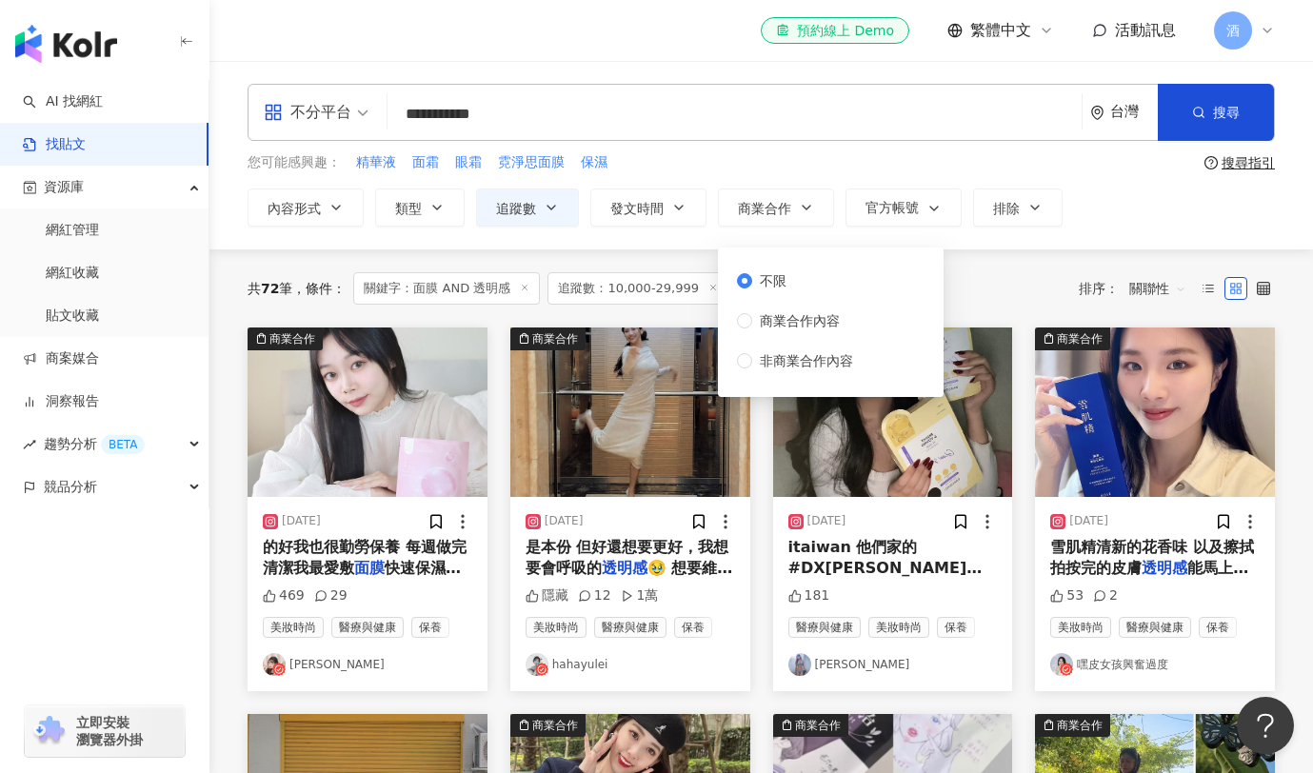
click at [634, 237] on div "**********" at bounding box center [762, 155] width 1104 height 189
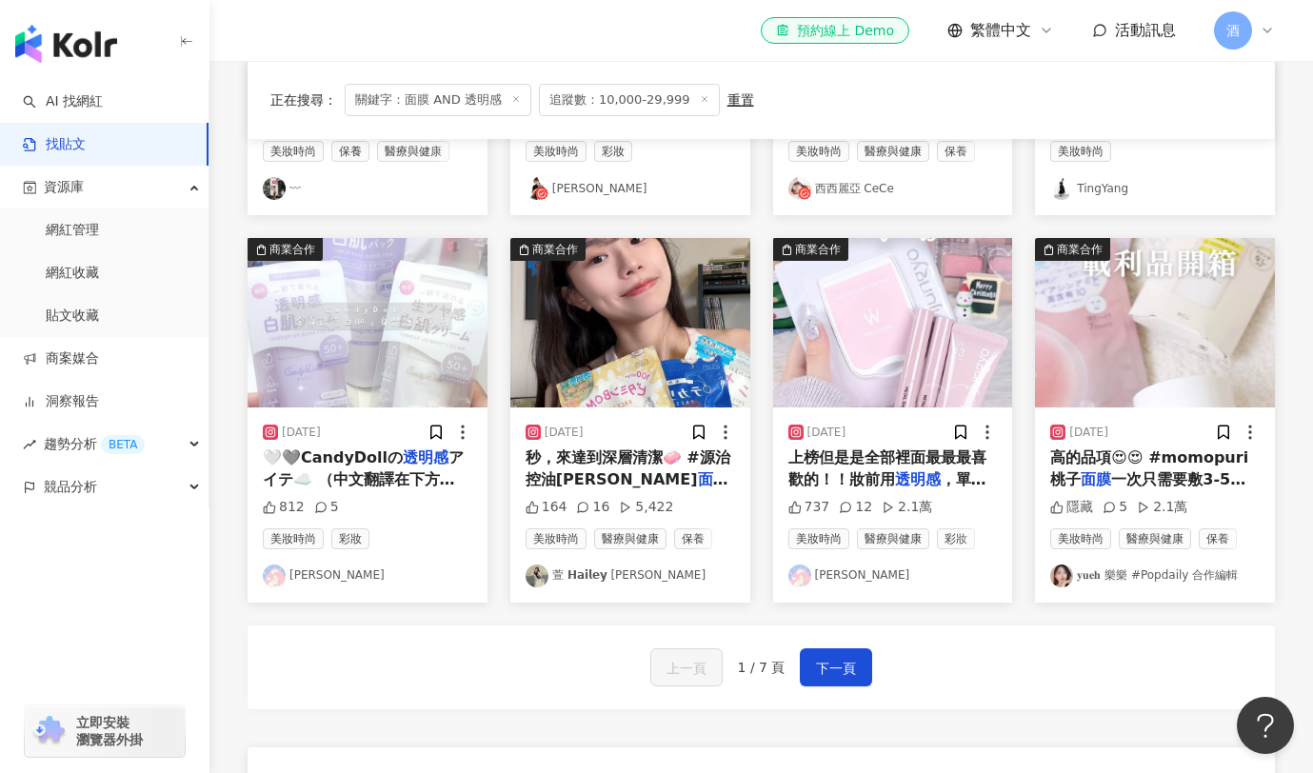
scroll to position [871, 0]
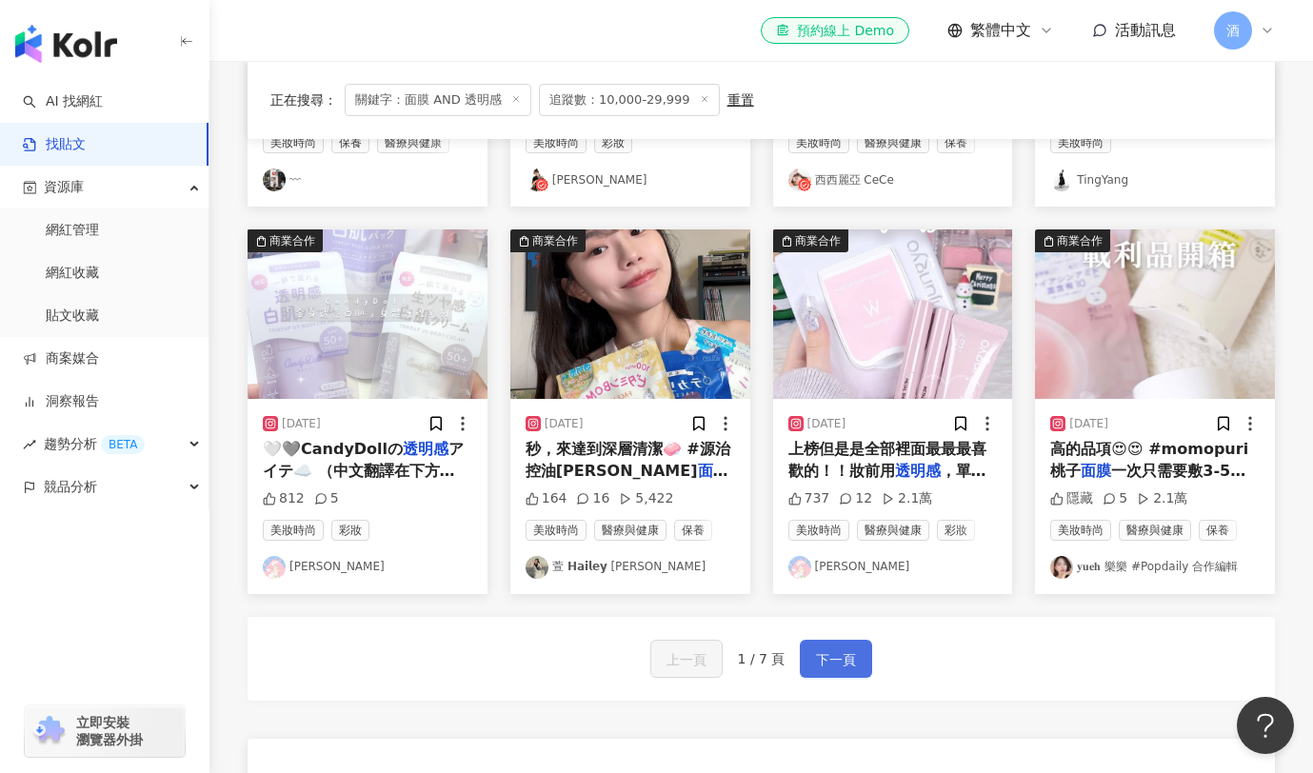
click at [849, 669] on span "下一頁" at bounding box center [836, 660] width 40 height 23
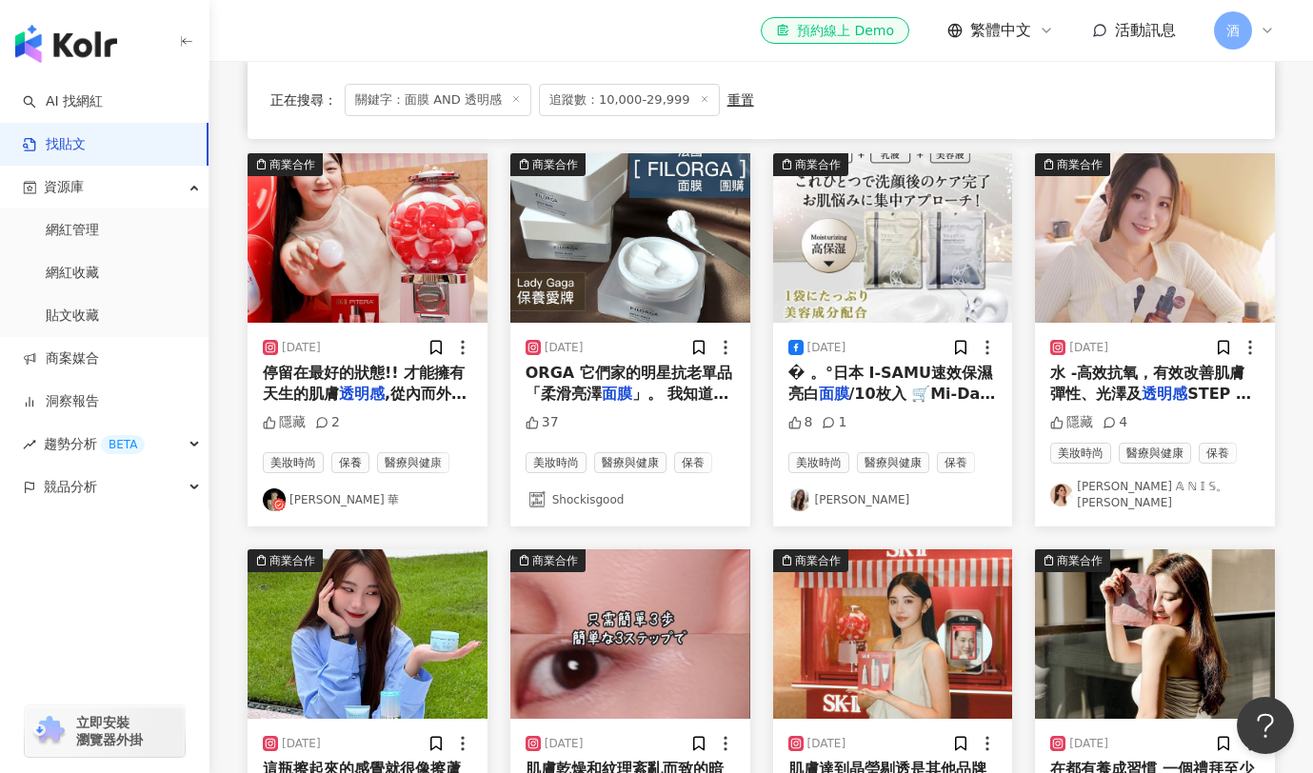
scroll to position [585, 0]
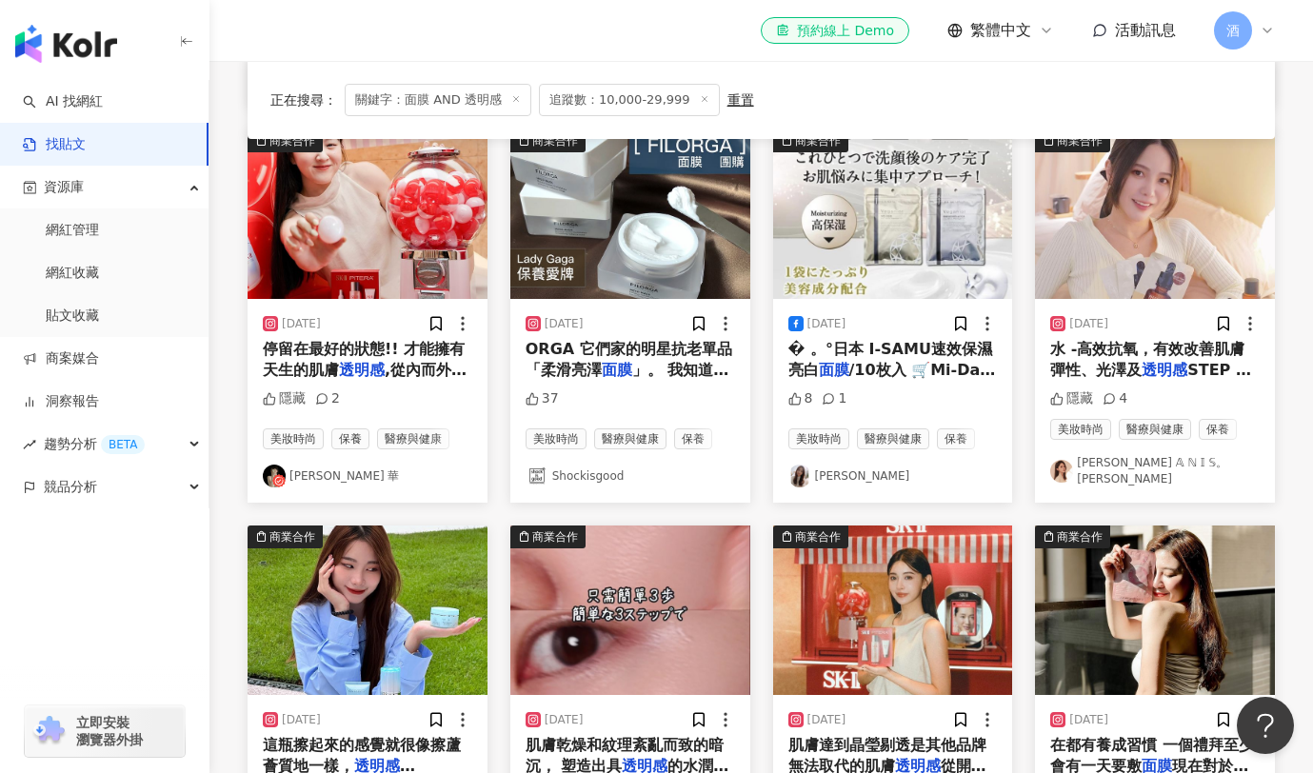
click at [1145, 214] on img at bounding box center [1155, 215] width 240 height 170
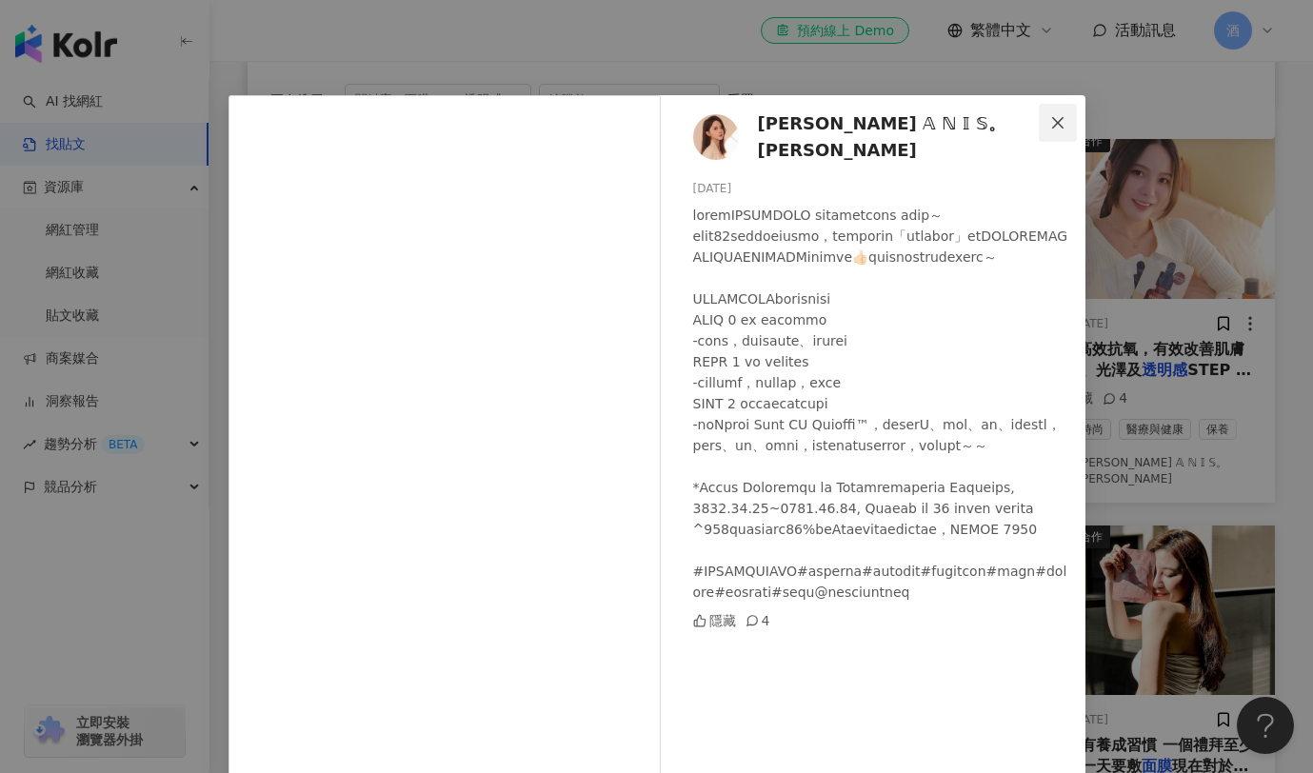
click at [1053, 118] on icon "close" at bounding box center [1057, 122] width 15 height 15
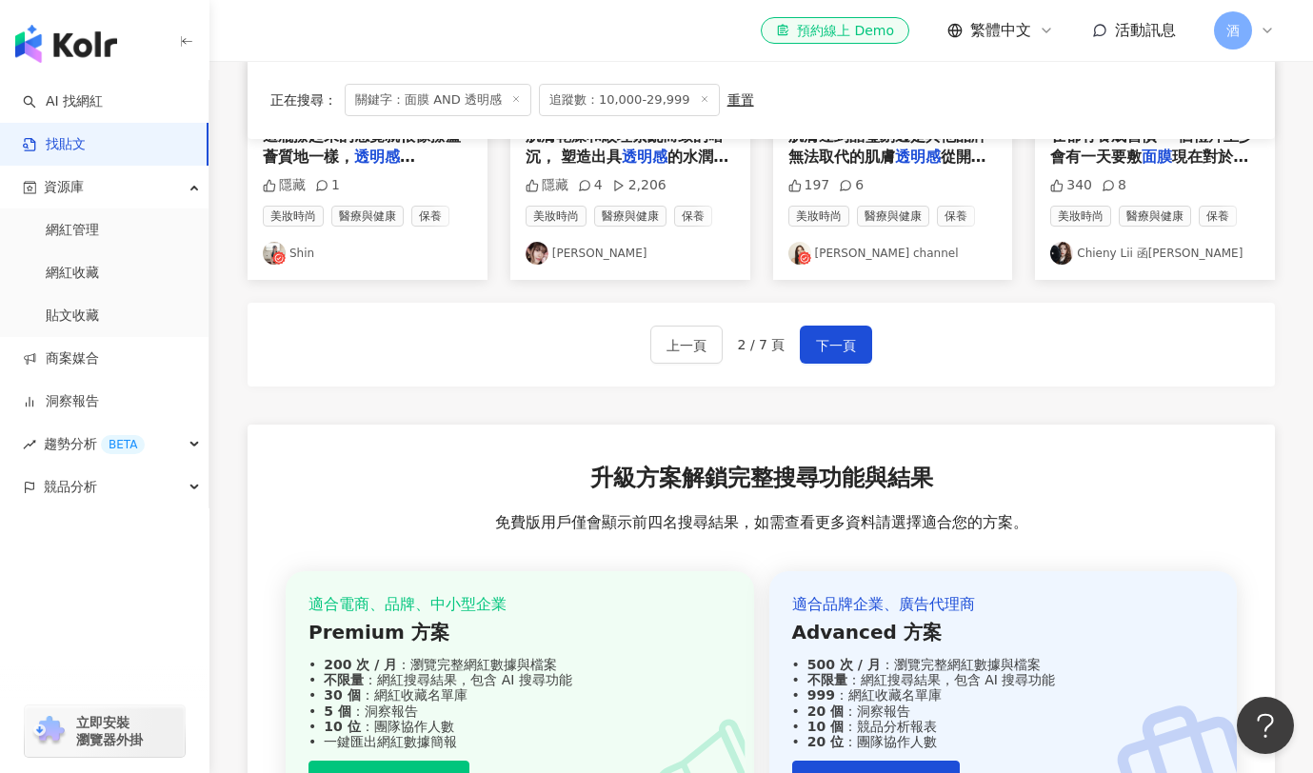
scroll to position [1246, 0]
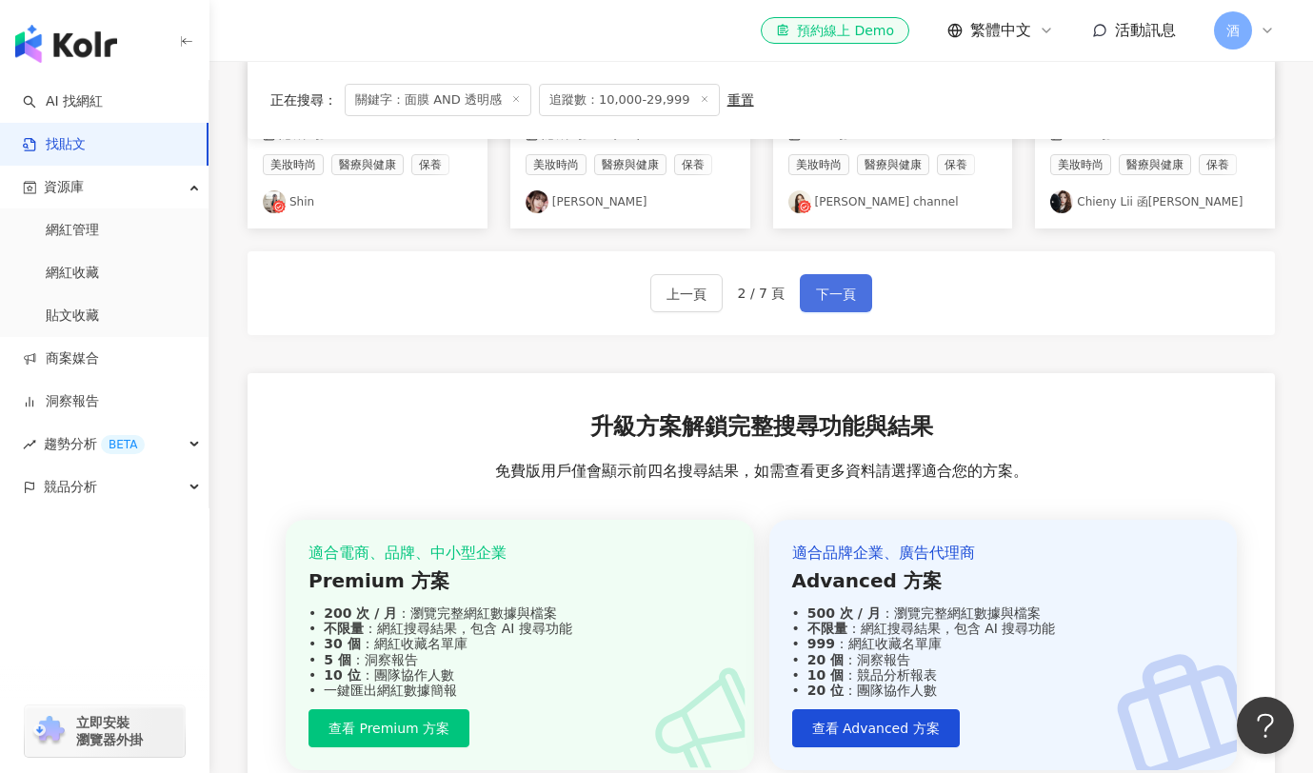
click at [809, 281] on button "下一頁" at bounding box center [836, 293] width 72 height 38
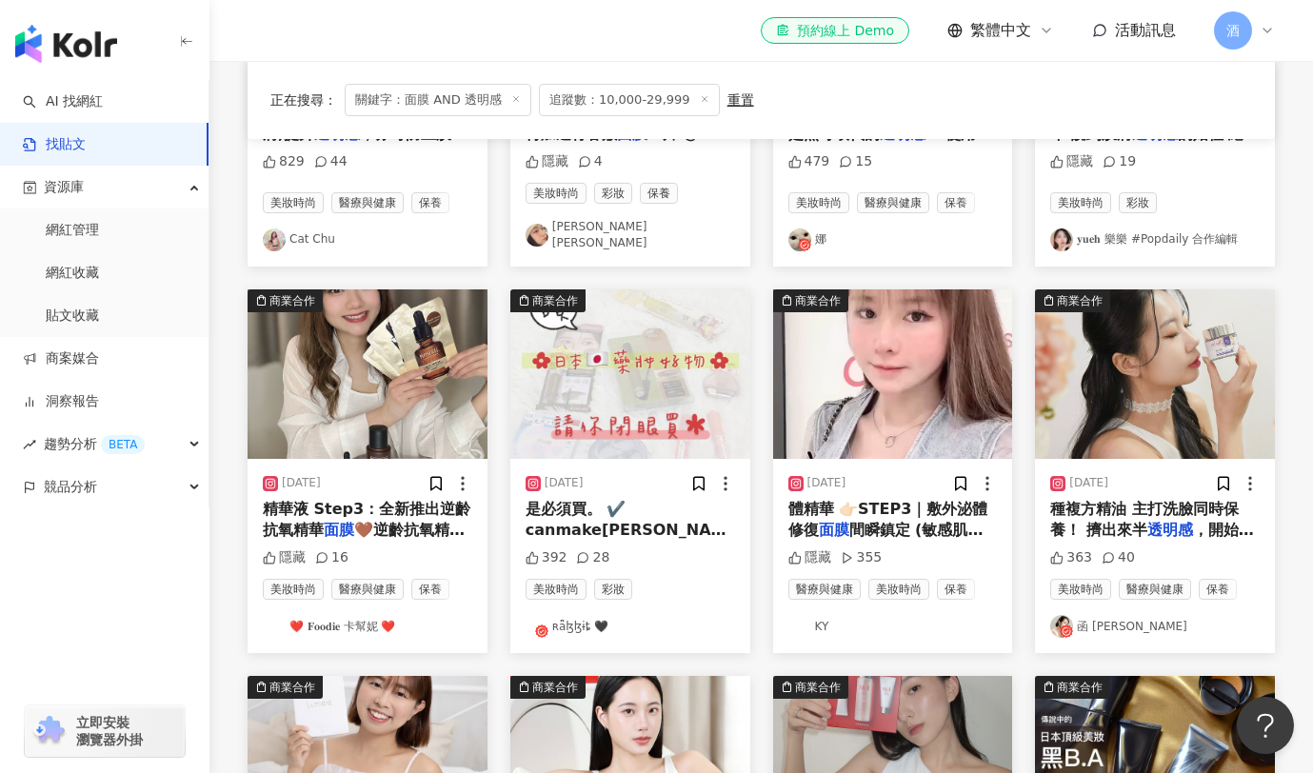
scroll to position [437, 0]
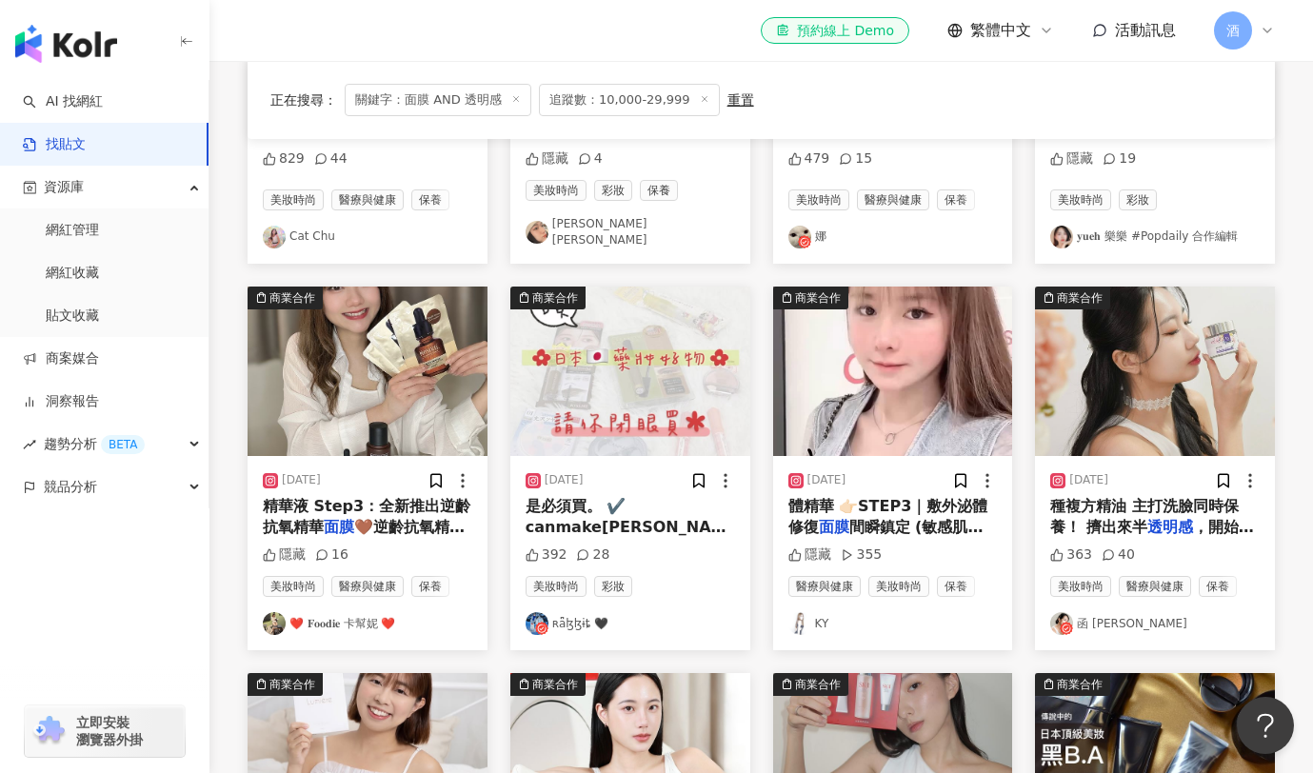
click at [666, 393] on img at bounding box center [630, 372] width 240 height 170
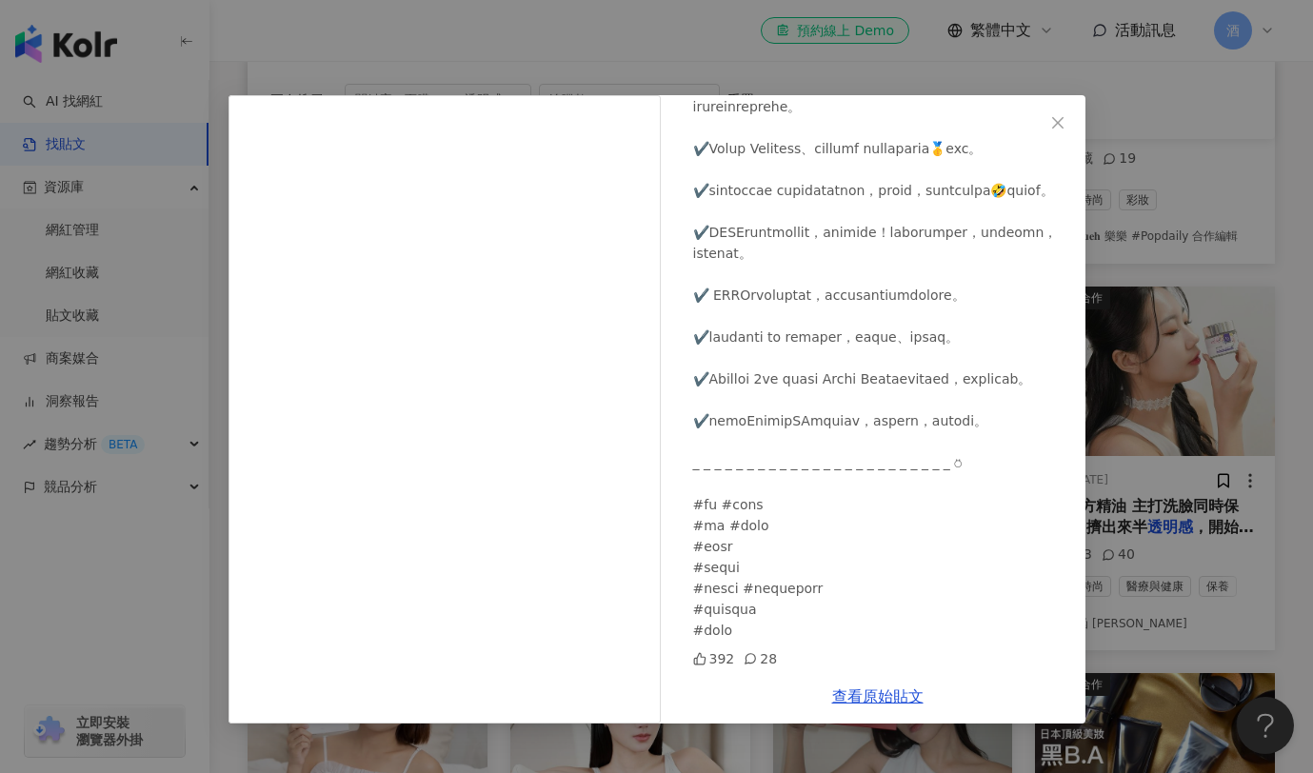
scroll to position [499, 0]
click at [1062, 115] on icon "close" at bounding box center [1057, 122] width 15 height 15
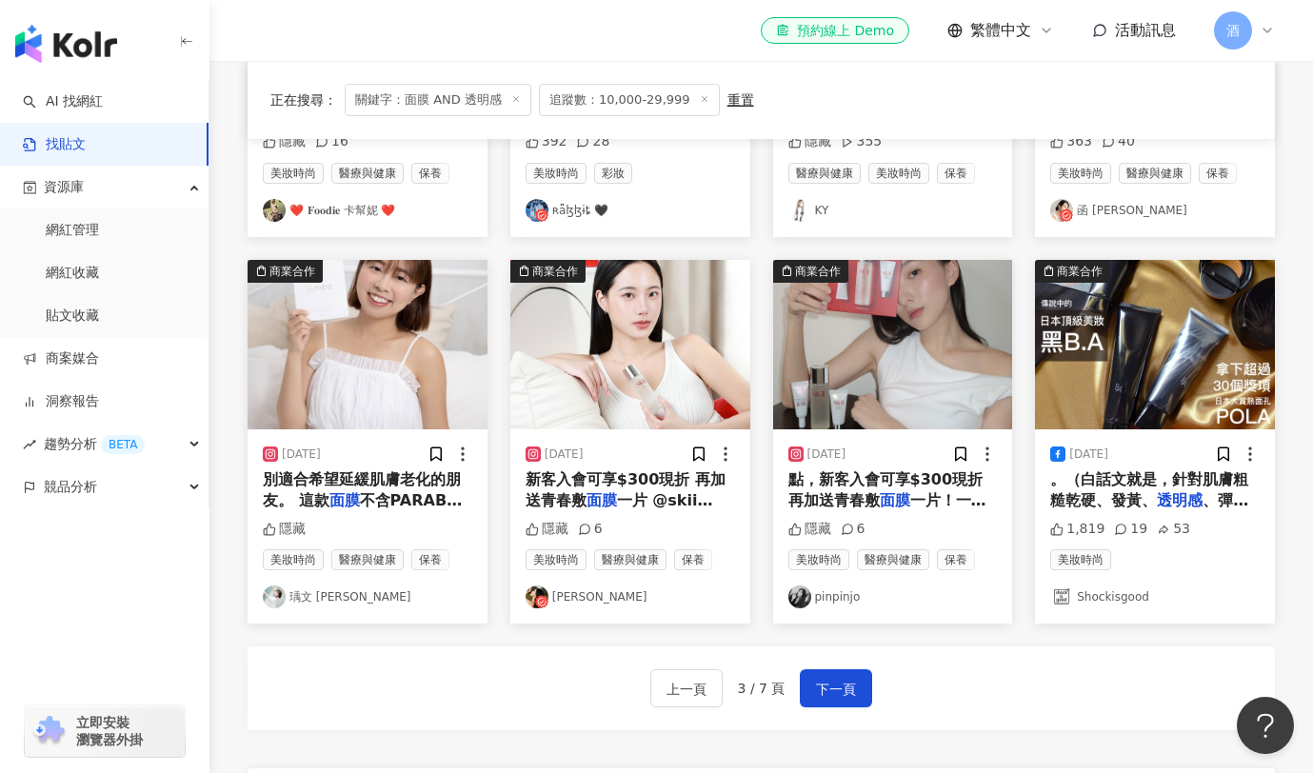
scroll to position [857, 0]
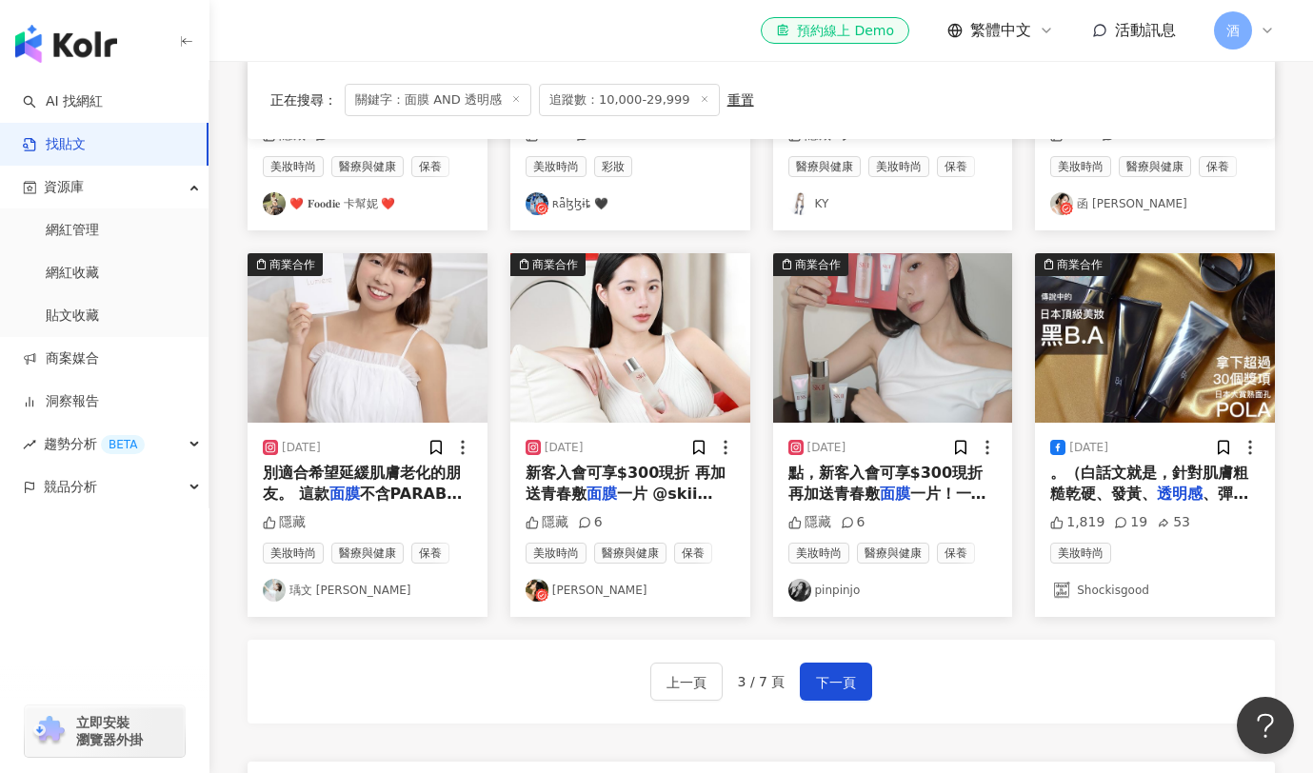
click at [1119, 359] on img at bounding box center [1155, 338] width 240 height 170
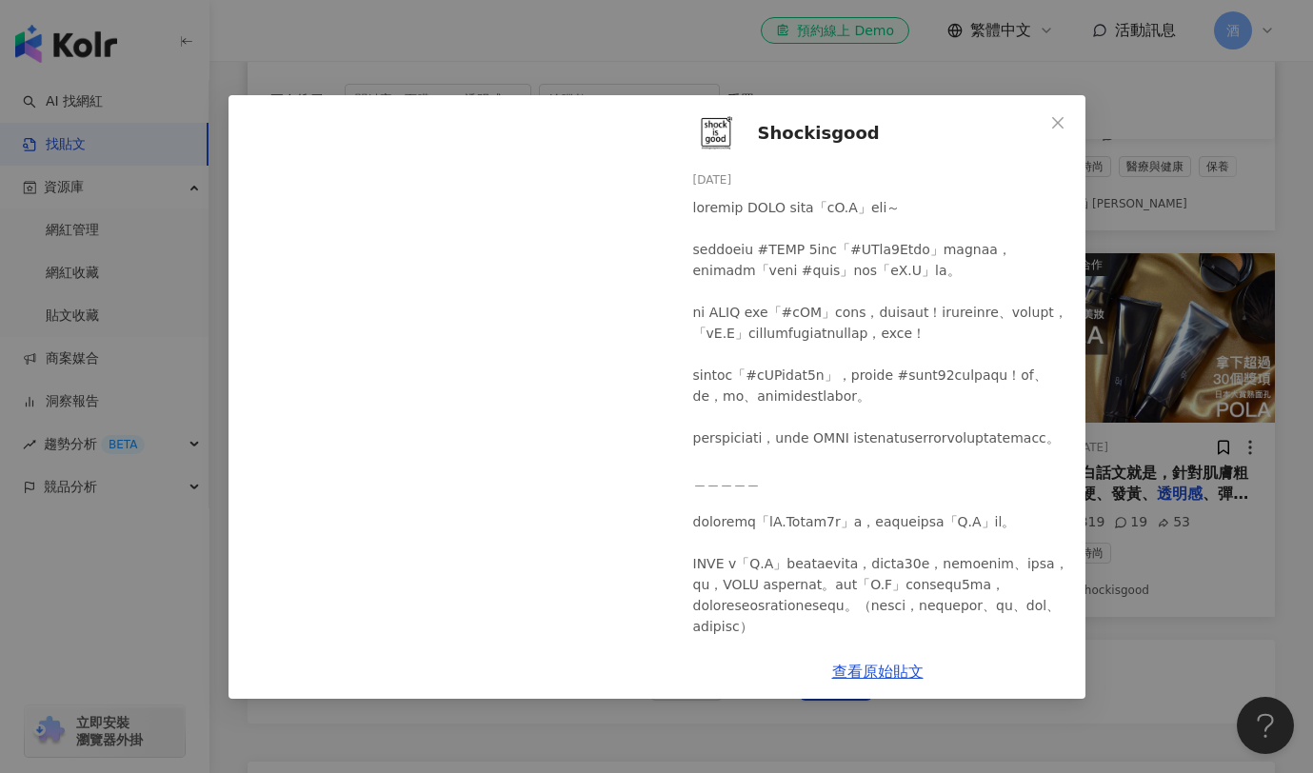
click at [1062, 118] on icon "close" at bounding box center [1057, 121] width 11 height 11
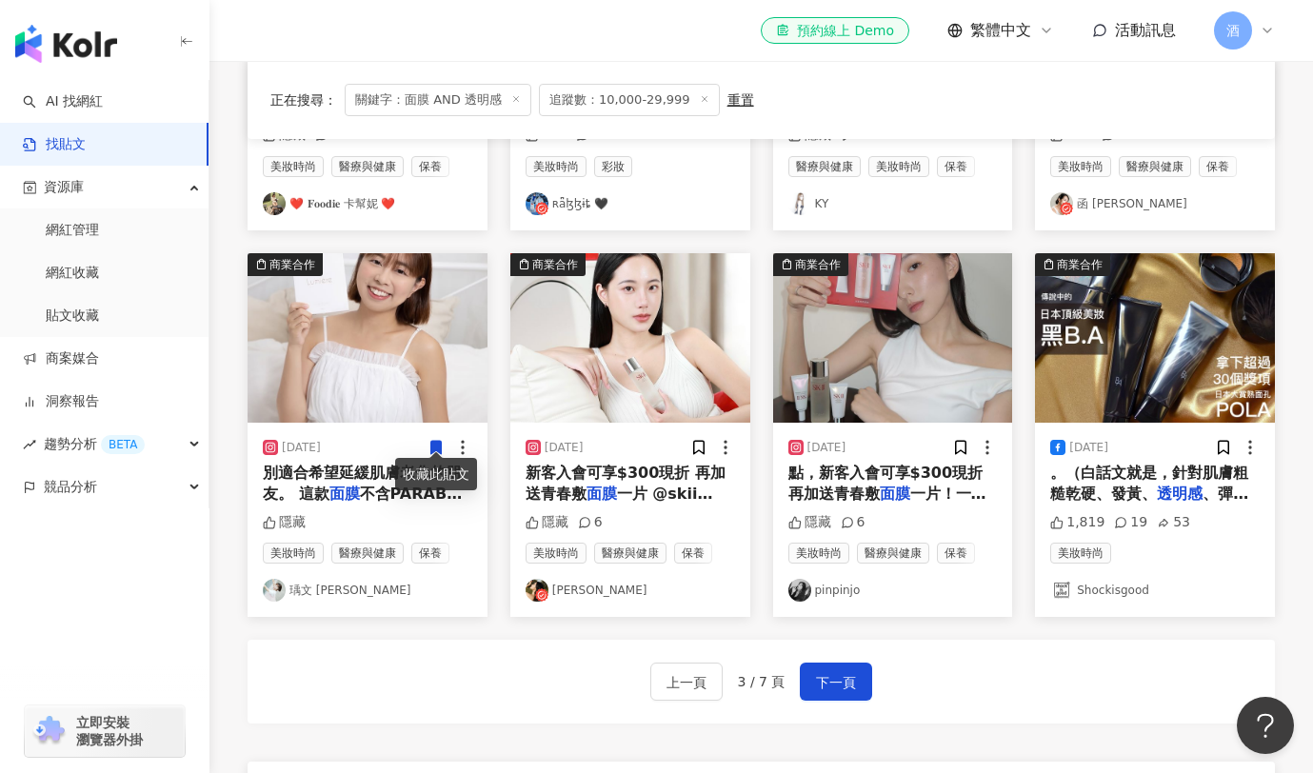
click at [319, 464] on span "別適合希望延緩肌膚老化的朋友。 這款" at bounding box center [362, 483] width 198 height 39
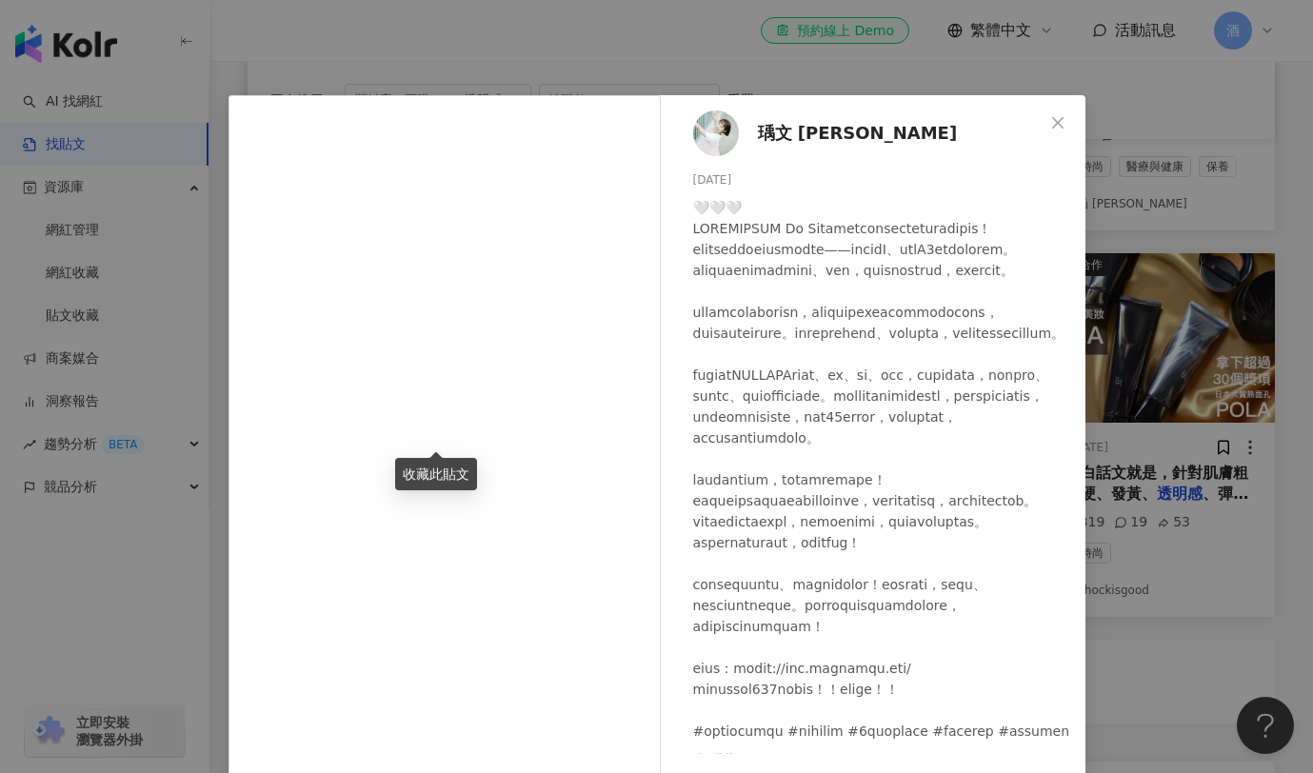
click at [771, 136] on span "瑀文 Lisa" at bounding box center [858, 133] width 200 height 27
click at [1050, 120] on icon "close" at bounding box center [1057, 122] width 15 height 15
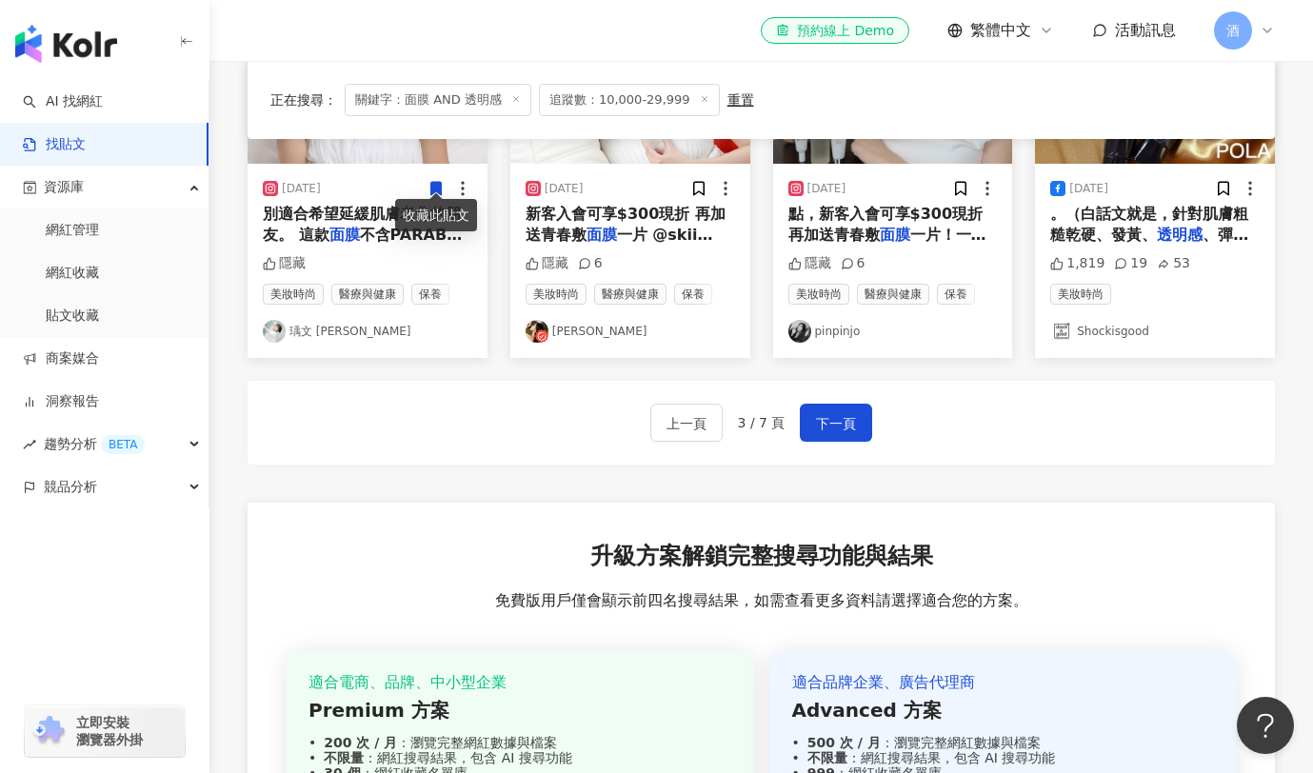
scroll to position [1233, 0]
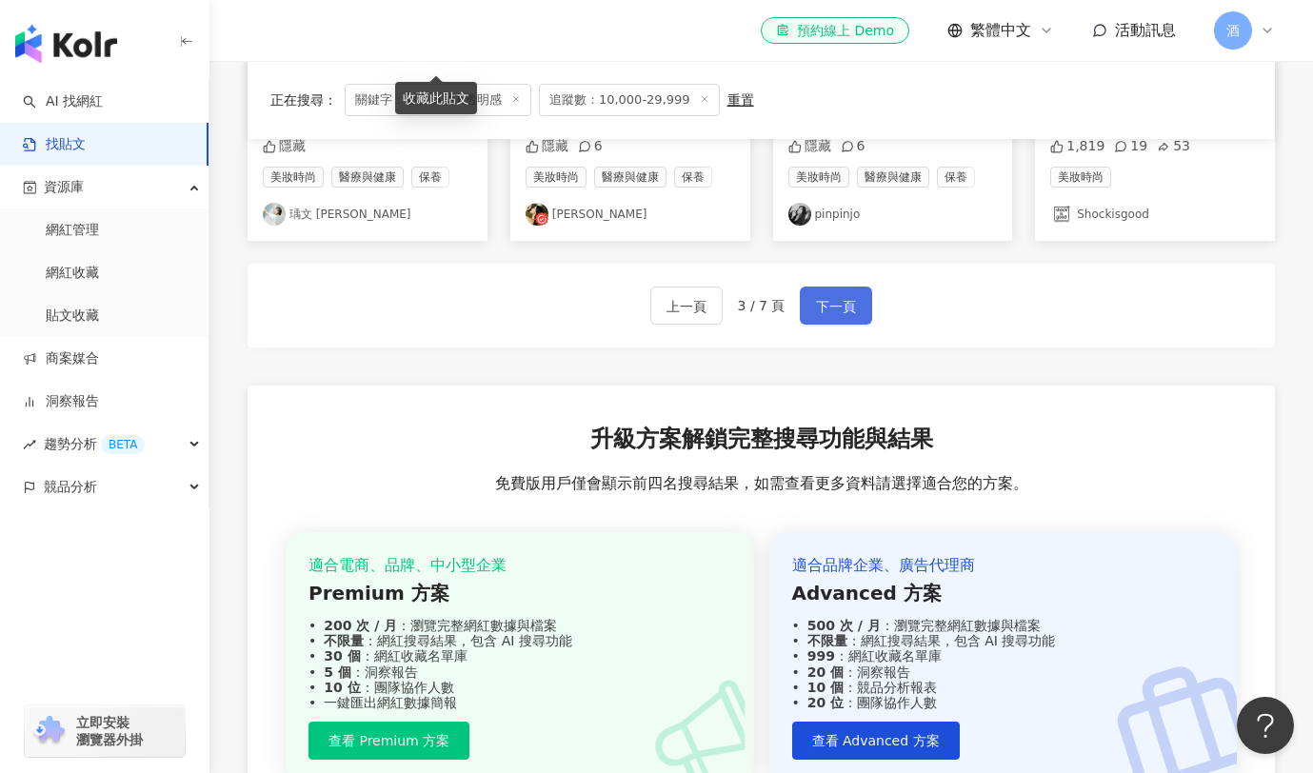
click at [835, 309] on span "下一頁" at bounding box center [836, 306] width 40 height 23
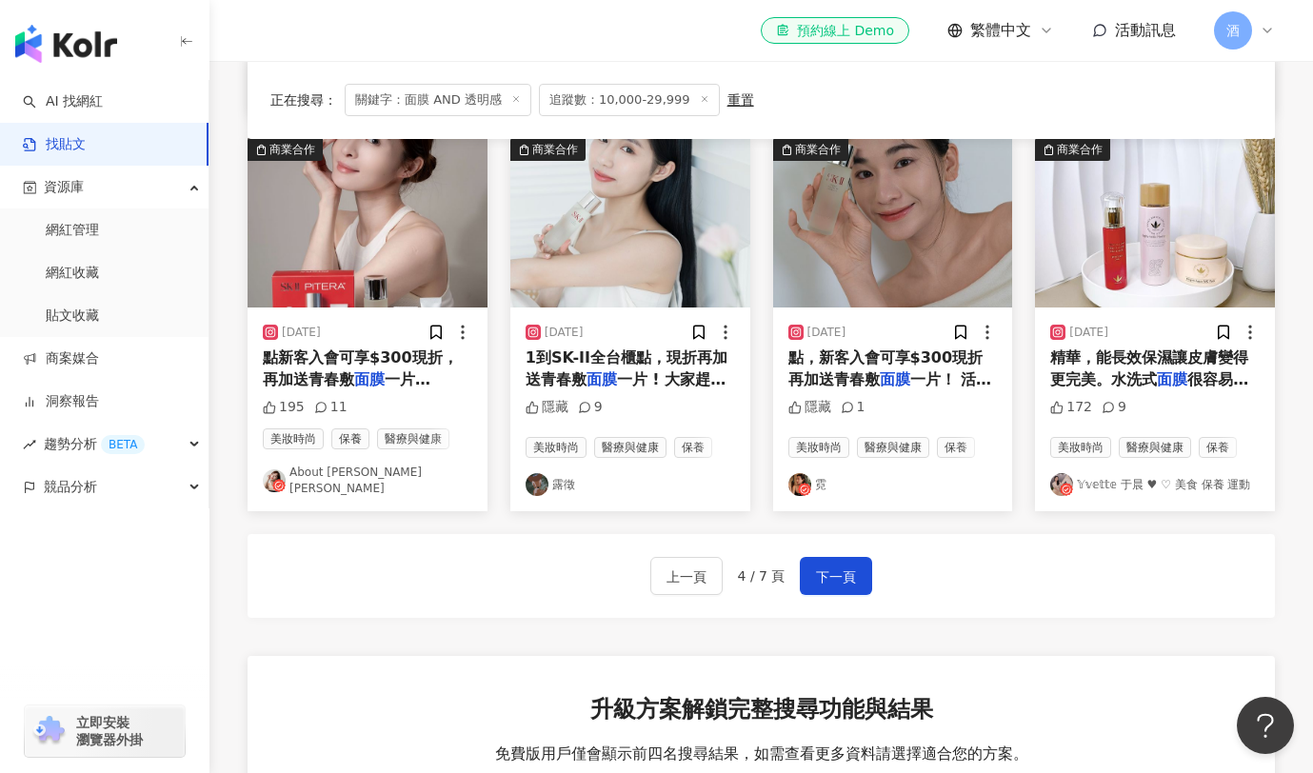
scroll to position [978, 0]
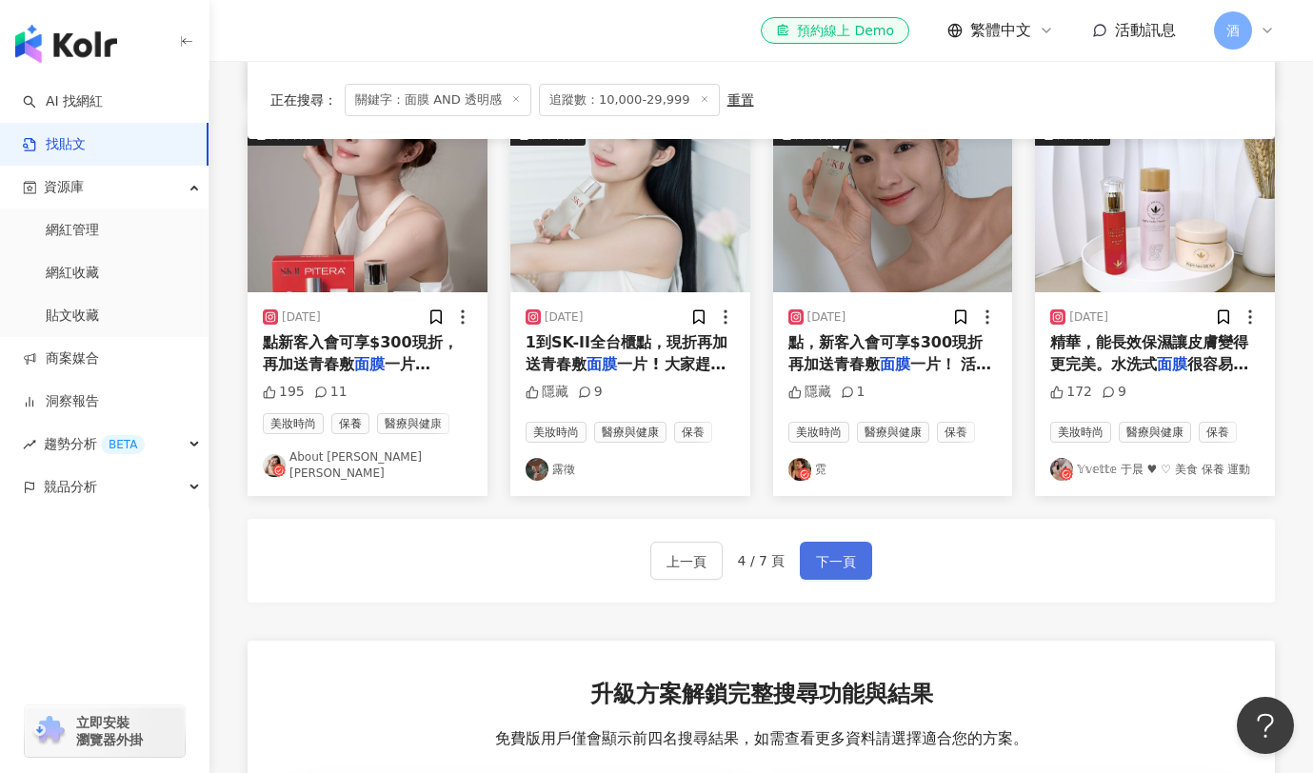
click at [837, 566] on span "下一頁" at bounding box center [836, 561] width 40 height 23
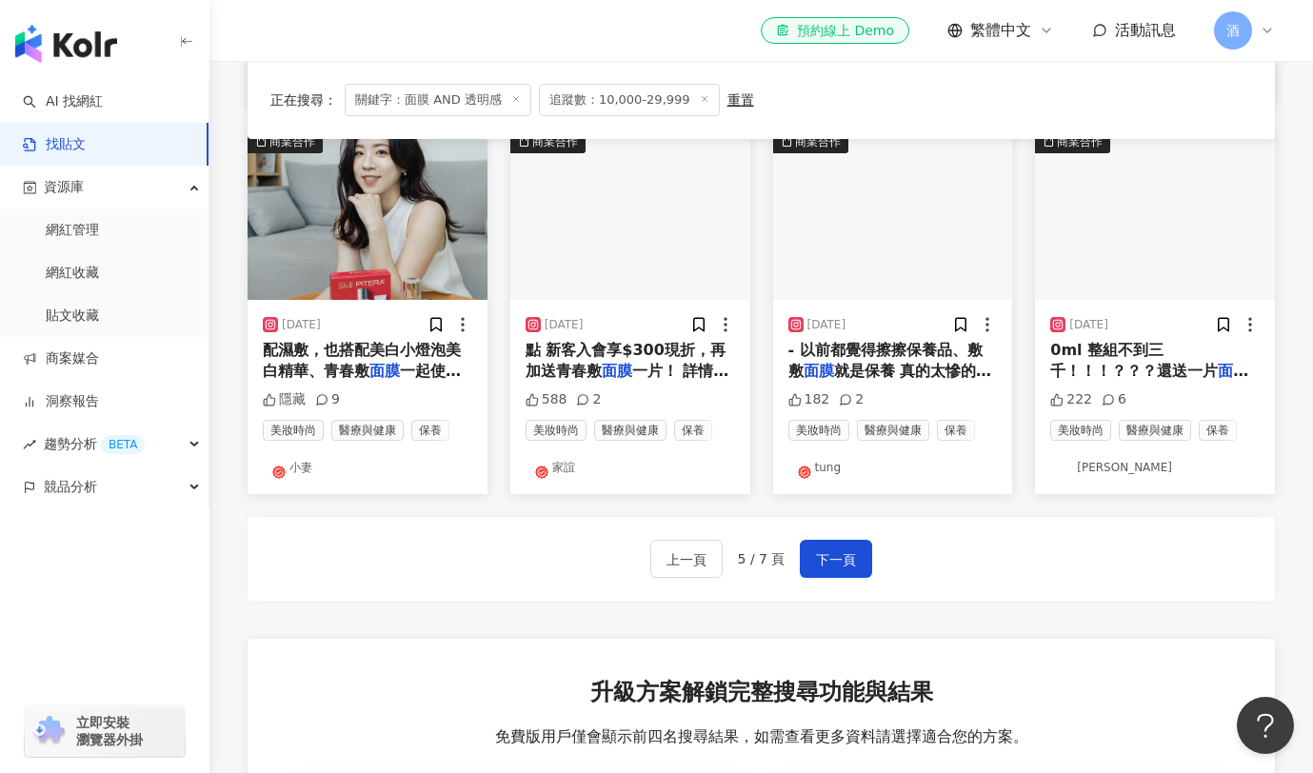
scroll to position [964, 0]
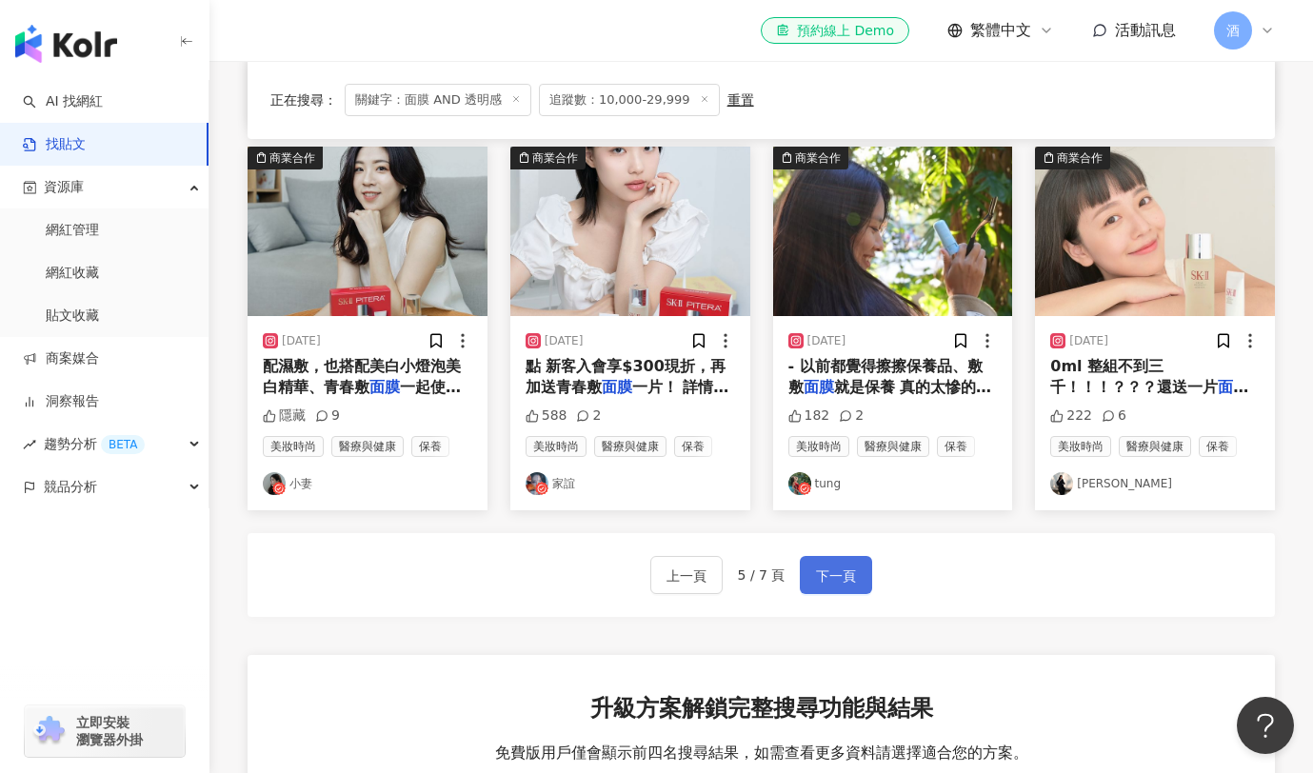
click at [841, 567] on span "下一頁" at bounding box center [836, 576] width 40 height 23
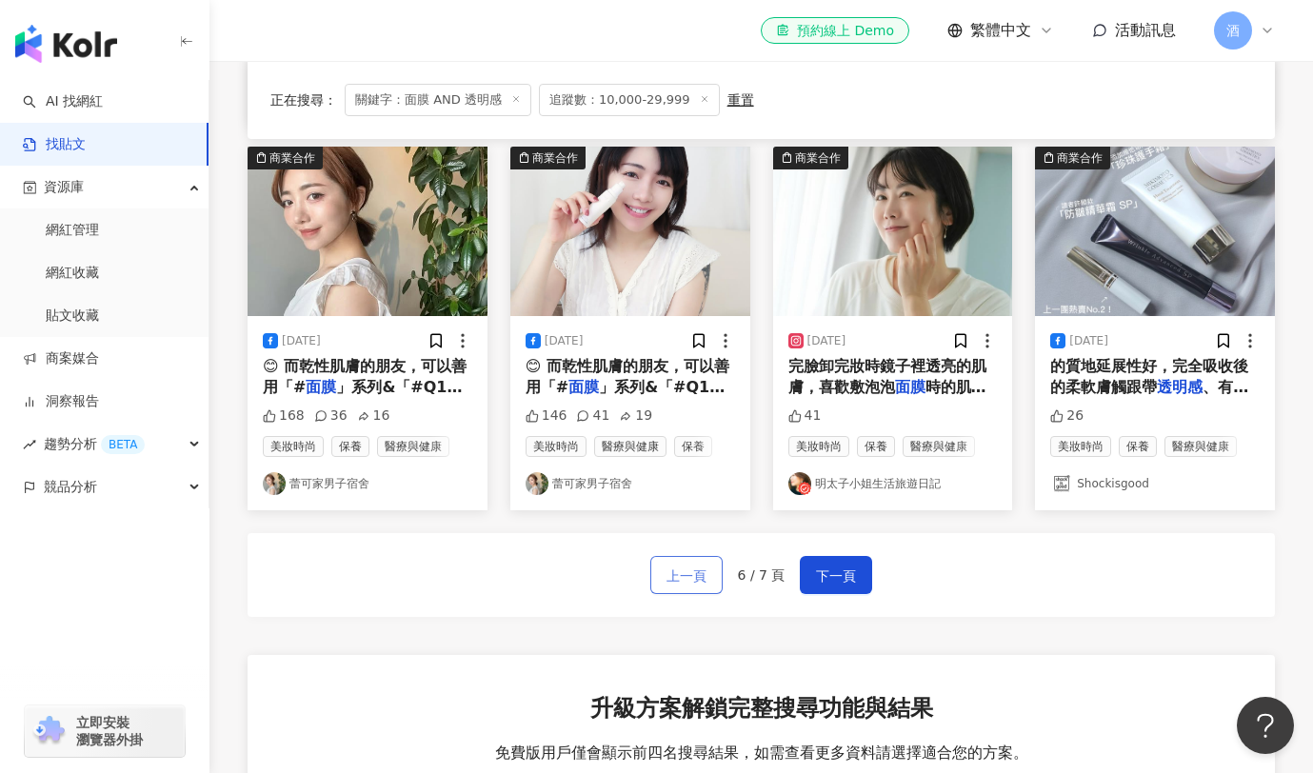
click at [690, 565] on span "上一頁" at bounding box center [687, 576] width 40 height 23
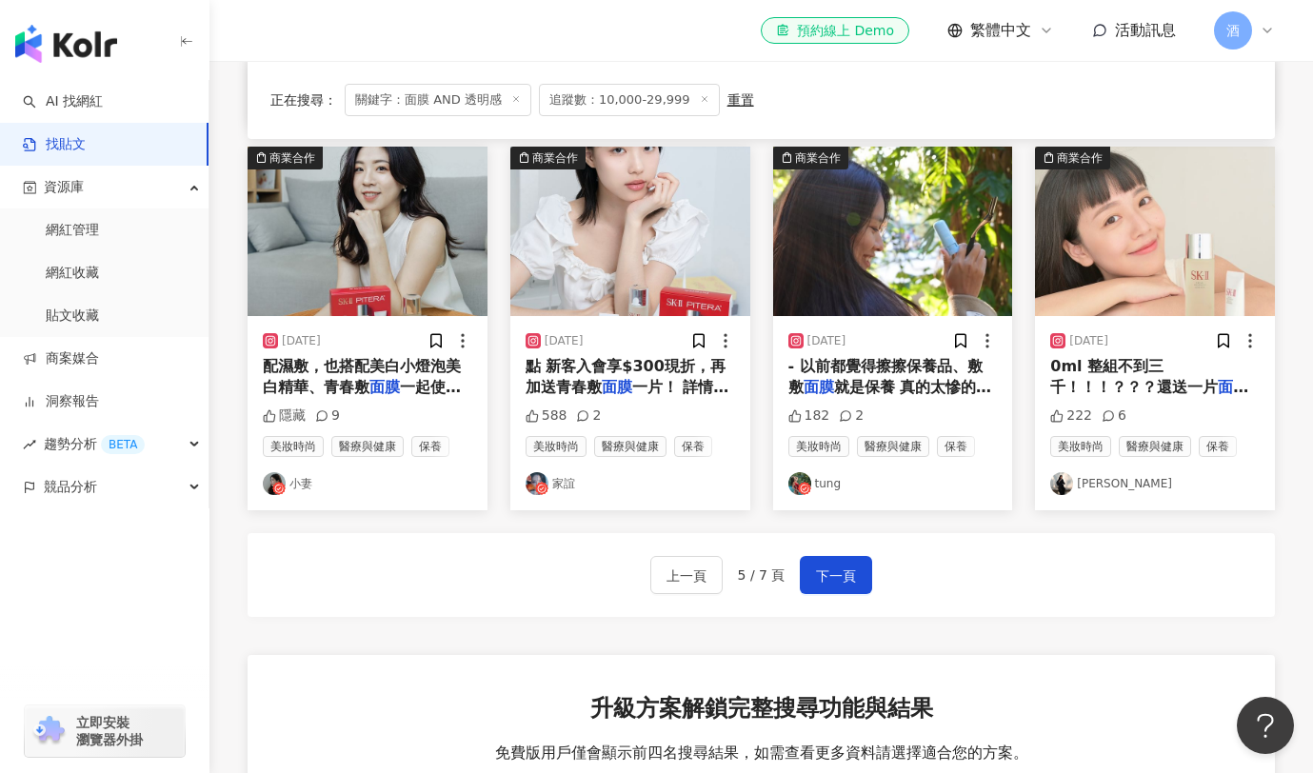
click at [331, 203] on img at bounding box center [368, 232] width 240 height 170
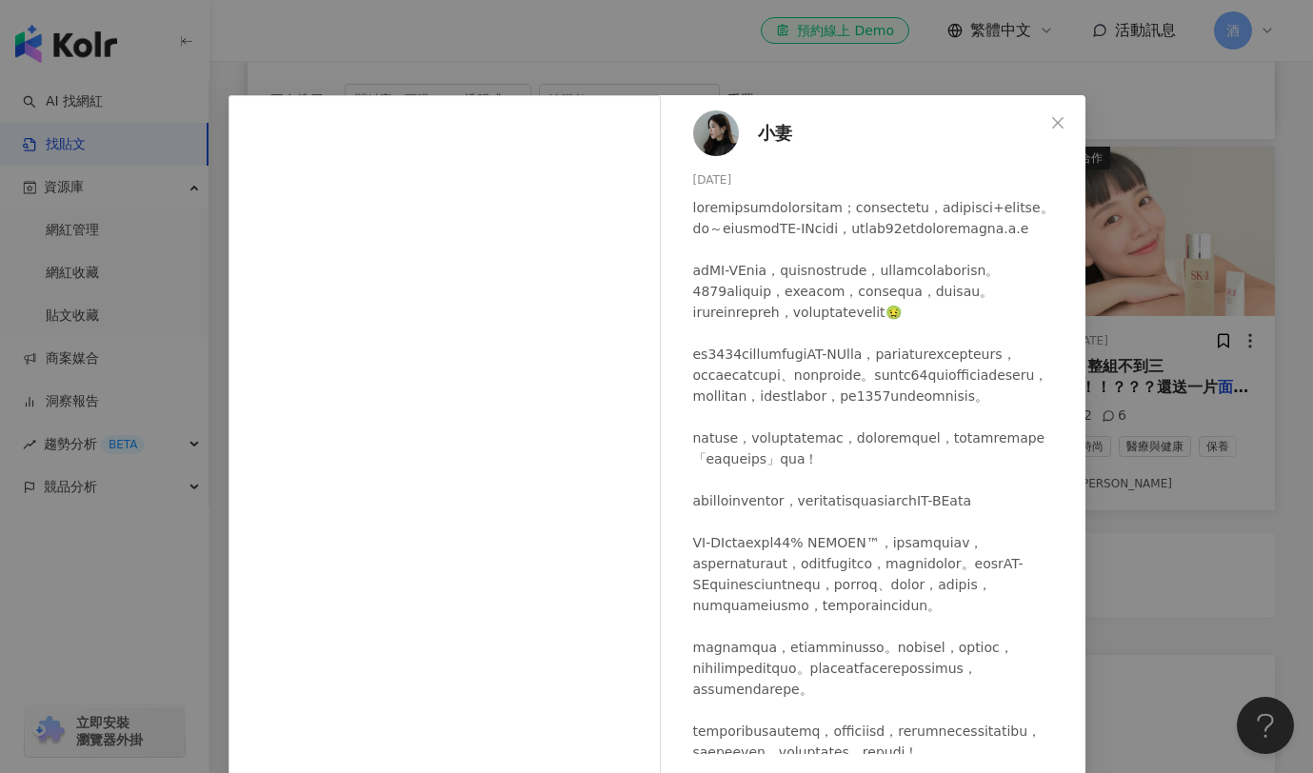
click at [759, 135] on span "小妻" at bounding box center [775, 133] width 34 height 27
click at [1050, 121] on icon "close" at bounding box center [1057, 122] width 15 height 15
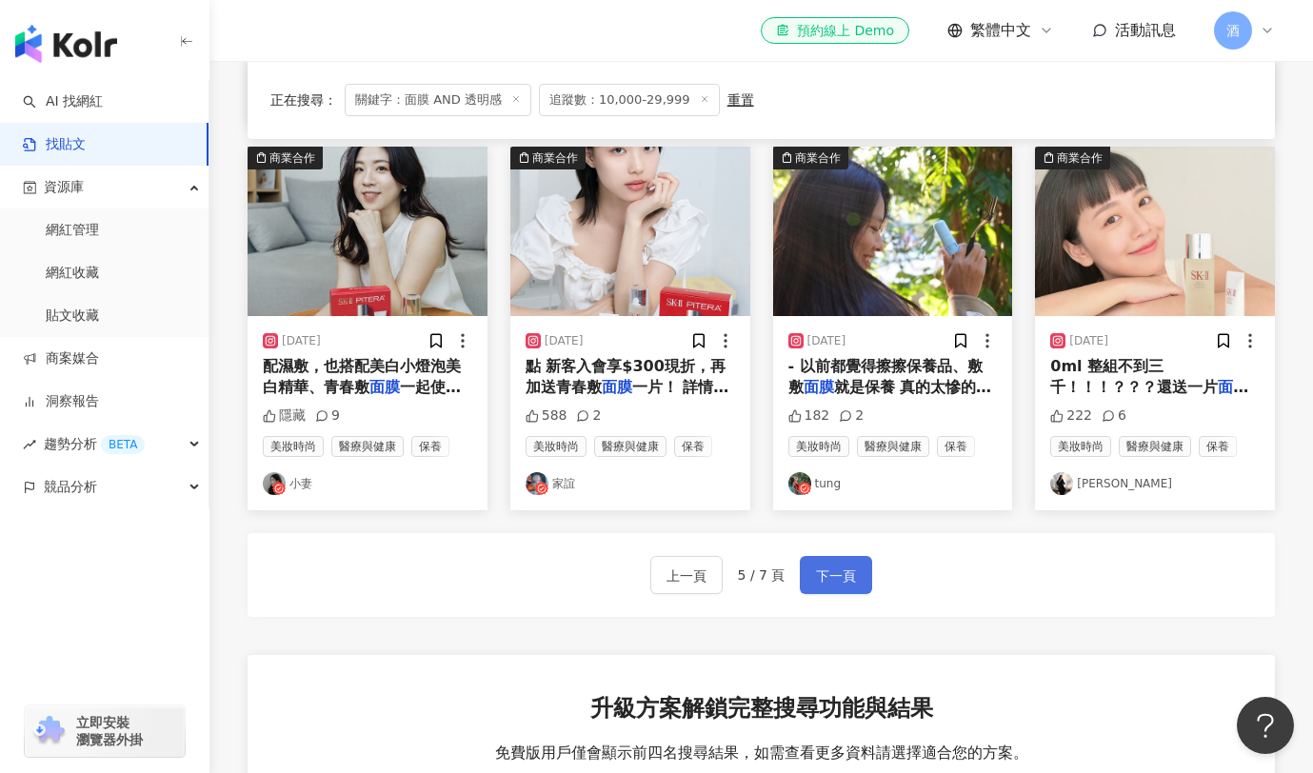
click at [830, 565] on span "下一頁" at bounding box center [836, 576] width 40 height 23
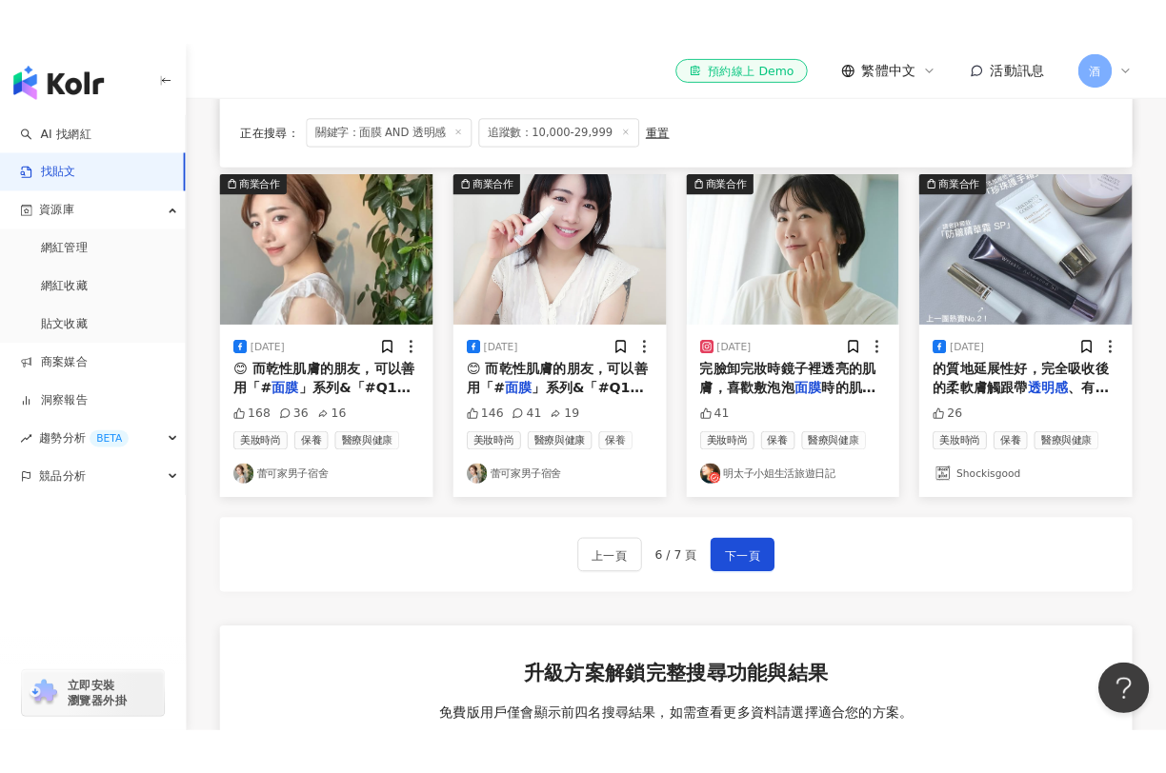
scroll to position [1007, 0]
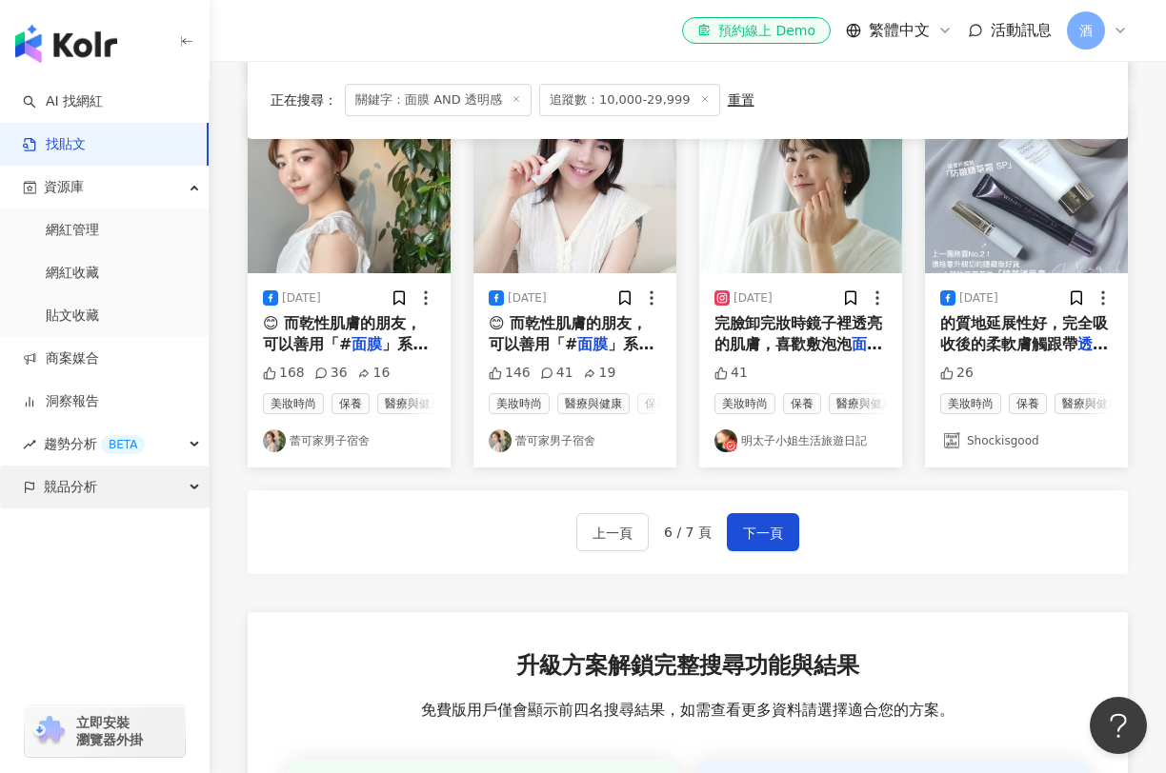
click at [58, 477] on span "競品分析" at bounding box center [70, 487] width 53 height 43
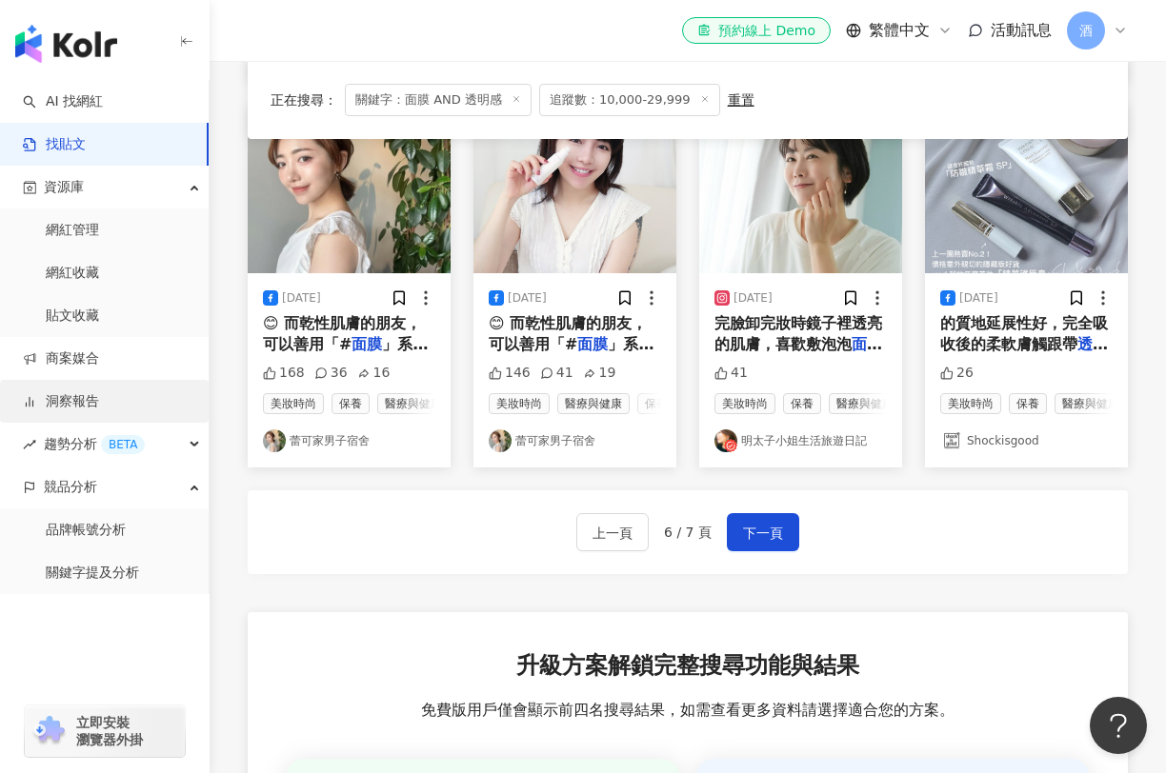
click at [89, 404] on link "洞察報告" at bounding box center [61, 401] width 76 height 19
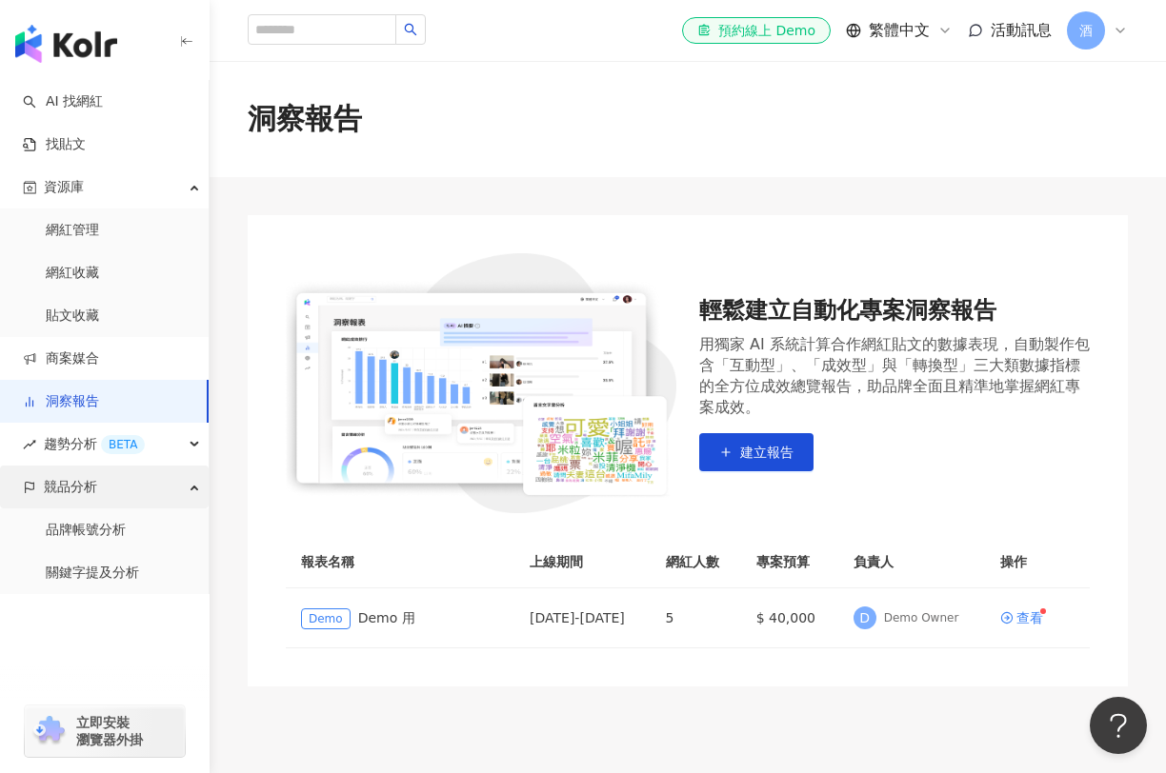
click at [63, 490] on span "競品分析" at bounding box center [70, 487] width 53 height 43
click at [70, 478] on span "競品分析" at bounding box center [70, 487] width 53 height 43
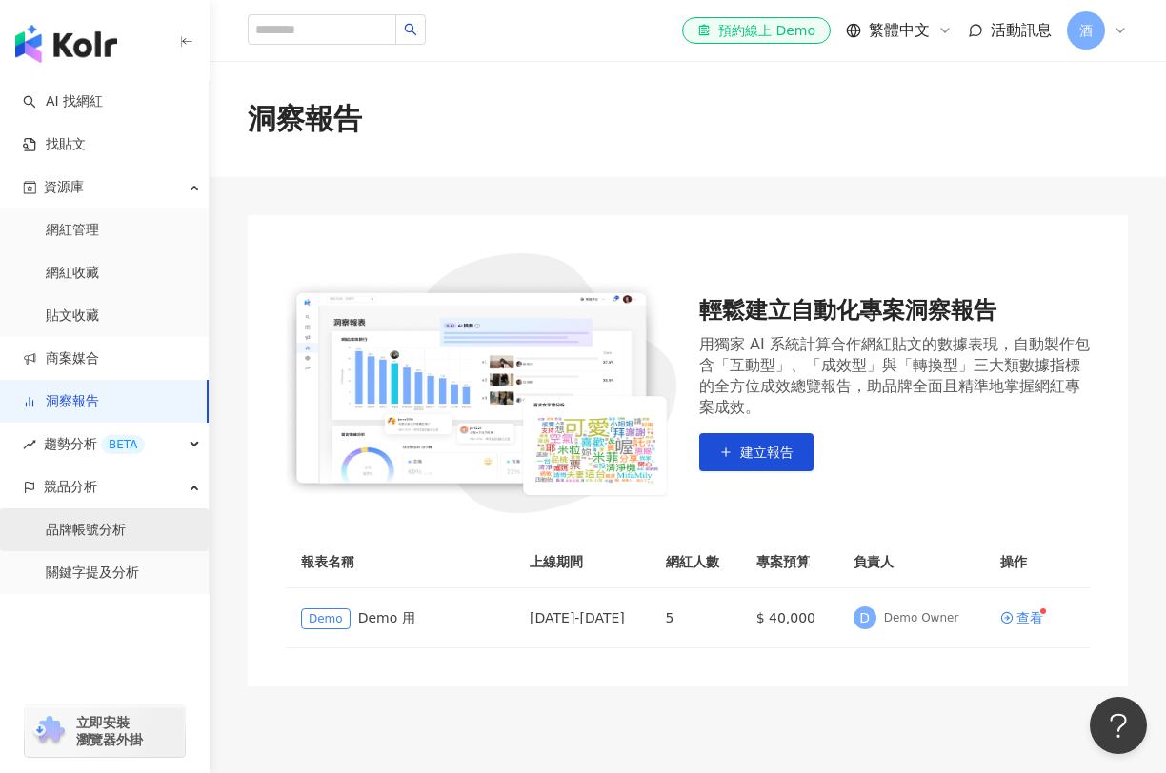
click at [93, 531] on link "品牌帳號分析" at bounding box center [86, 530] width 80 height 19
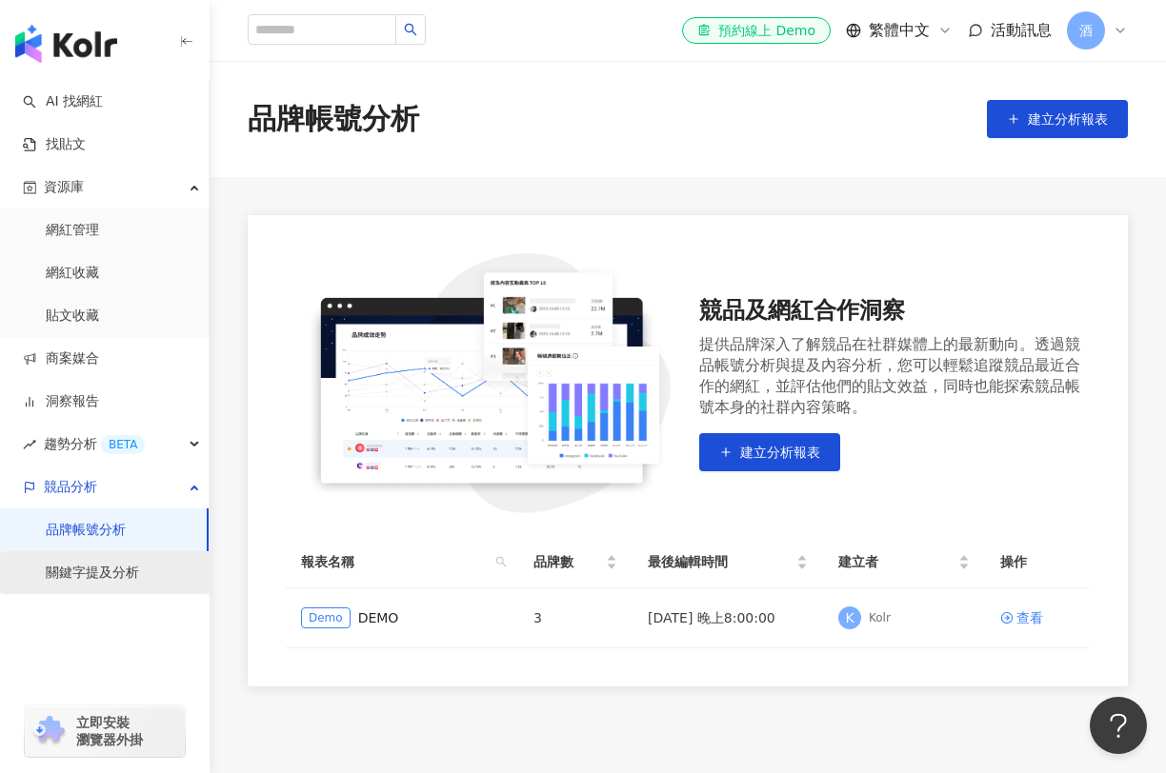
click at [106, 574] on link "關鍵字提及分析" at bounding box center [92, 573] width 93 height 19
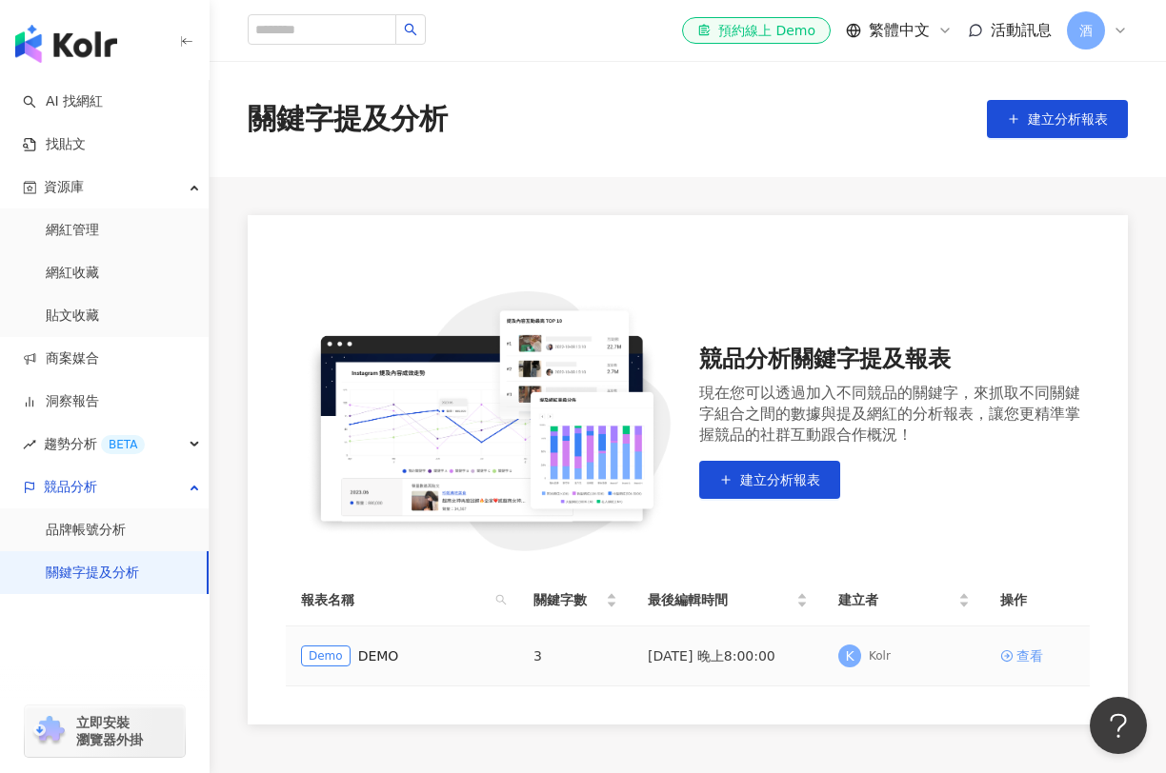
click at [1032, 653] on div "查看" at bounding box center [1029, 656] width 27 height 21
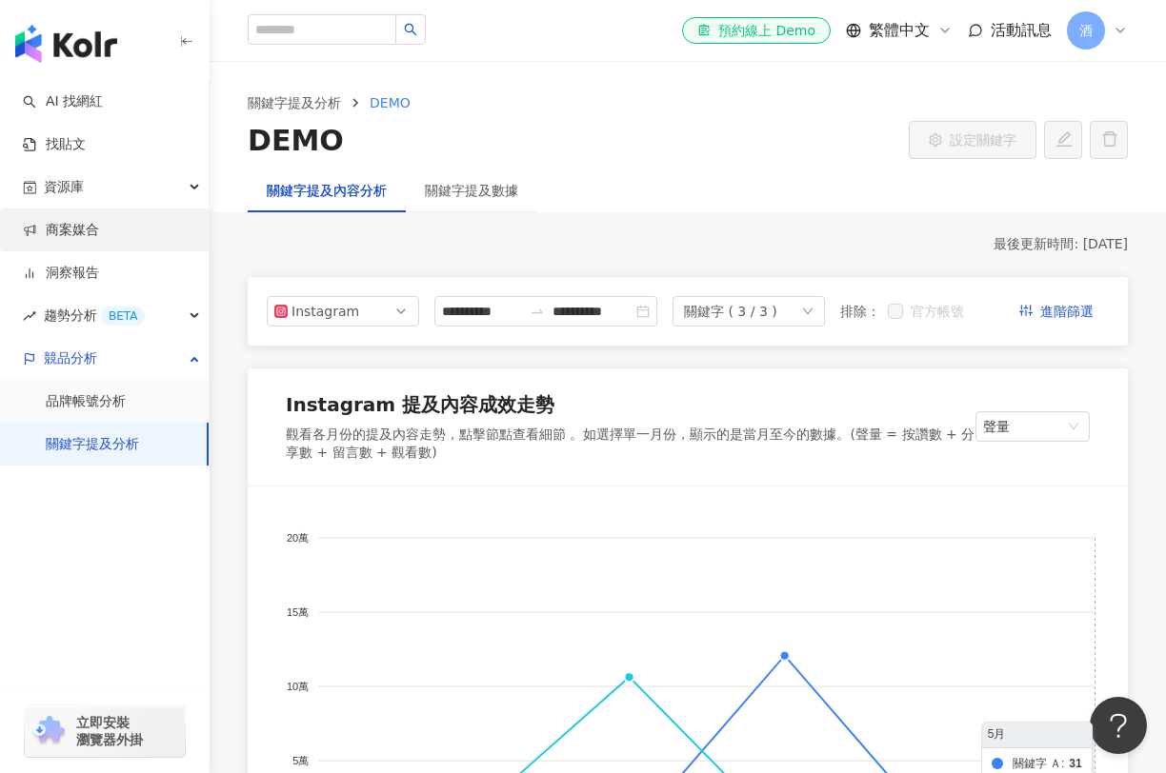
click at [72, 226] on link "商案媒合" at bounding box center [61, 230] width 76 height 19
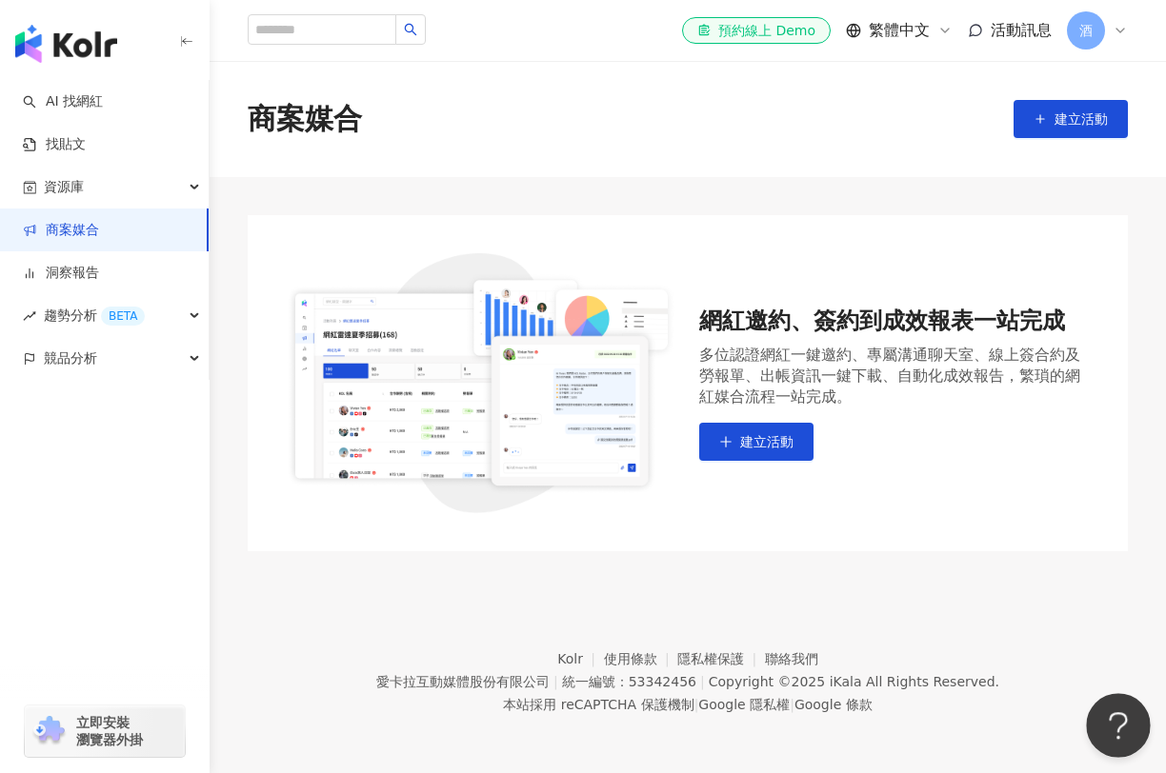
click at [1115, 722] on button "Open Beacon popover" at bounding box center [1114, 721] width 57 height 57
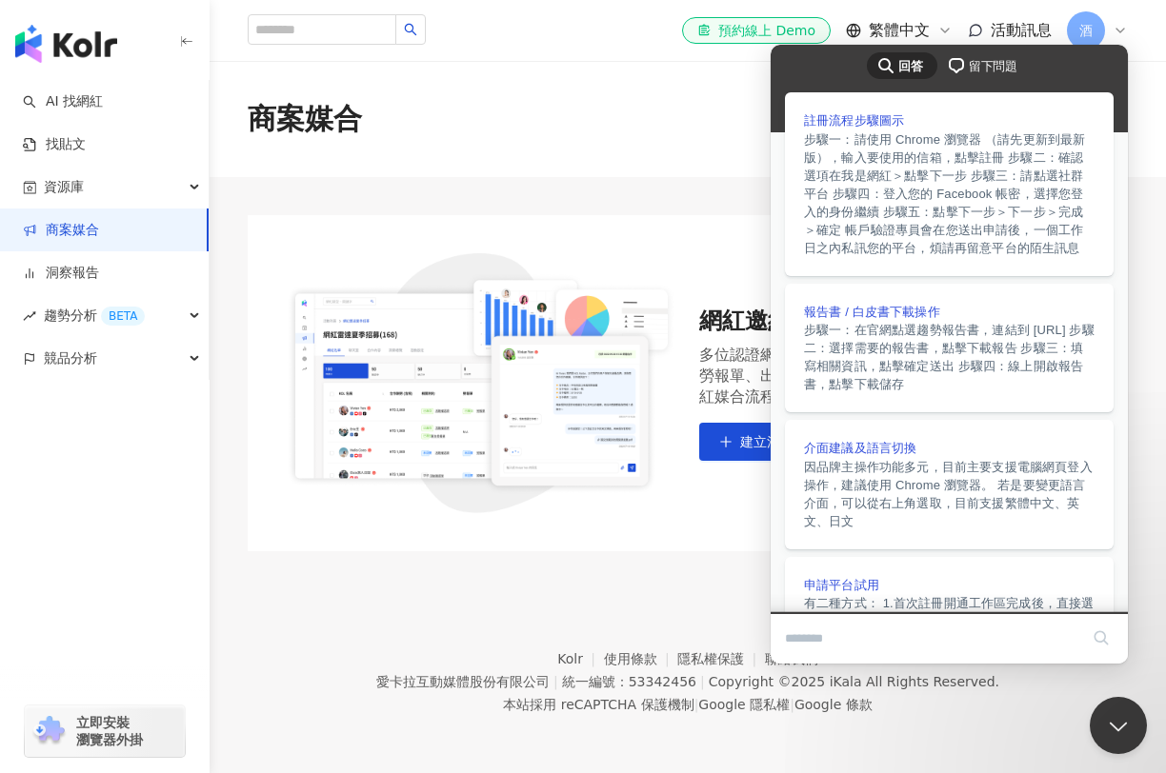
scroll to position [19, 0]
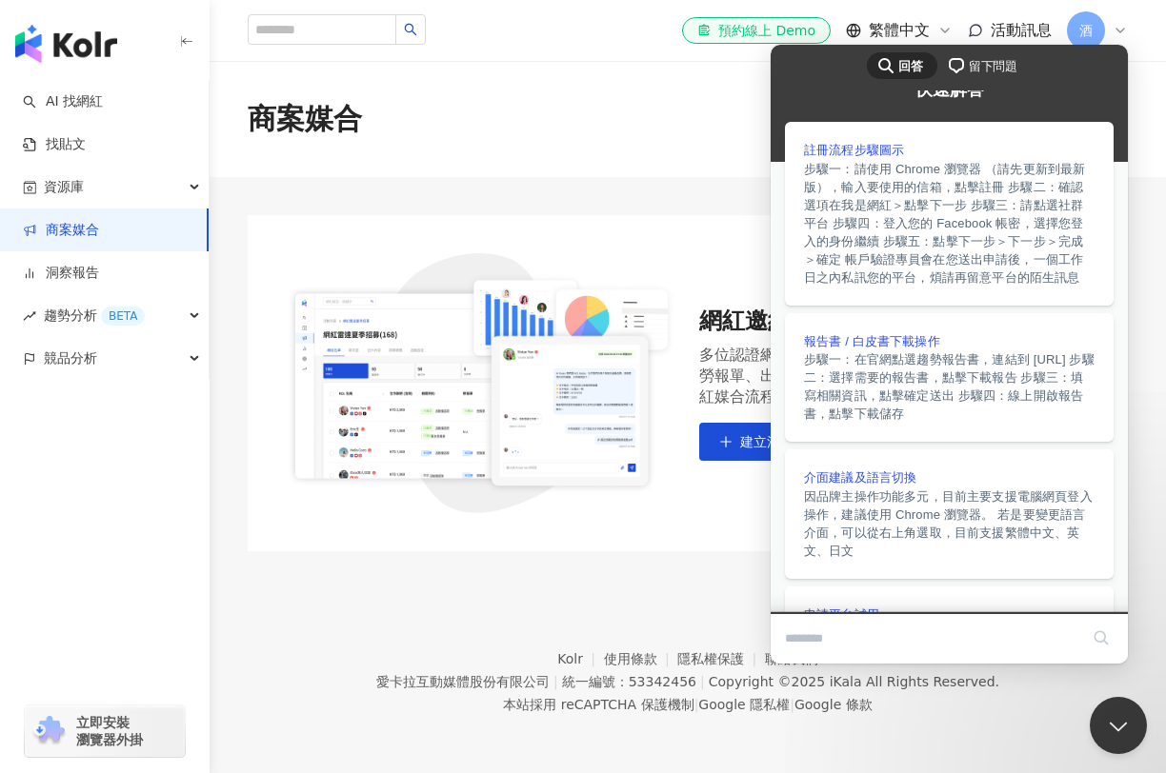
click at [969, 67] on span "留下問題" at bounding box center [993, 66] width 49 height 19
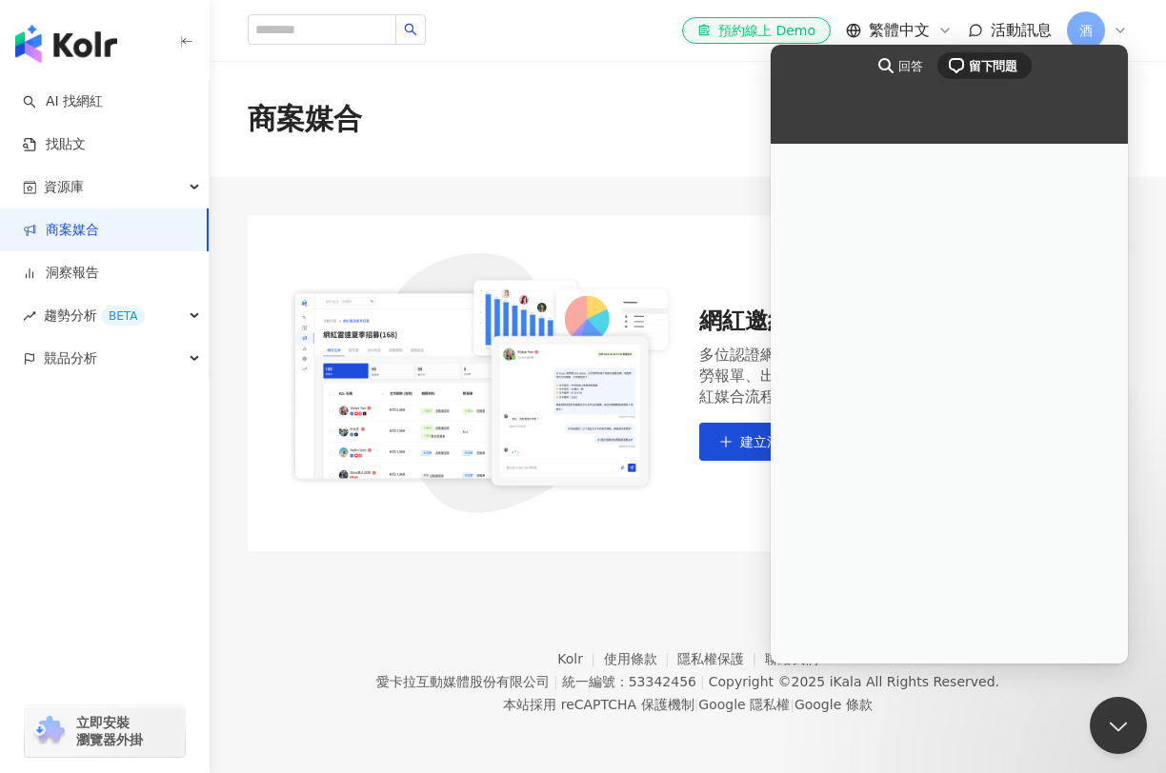
scroll to position [0, 0]
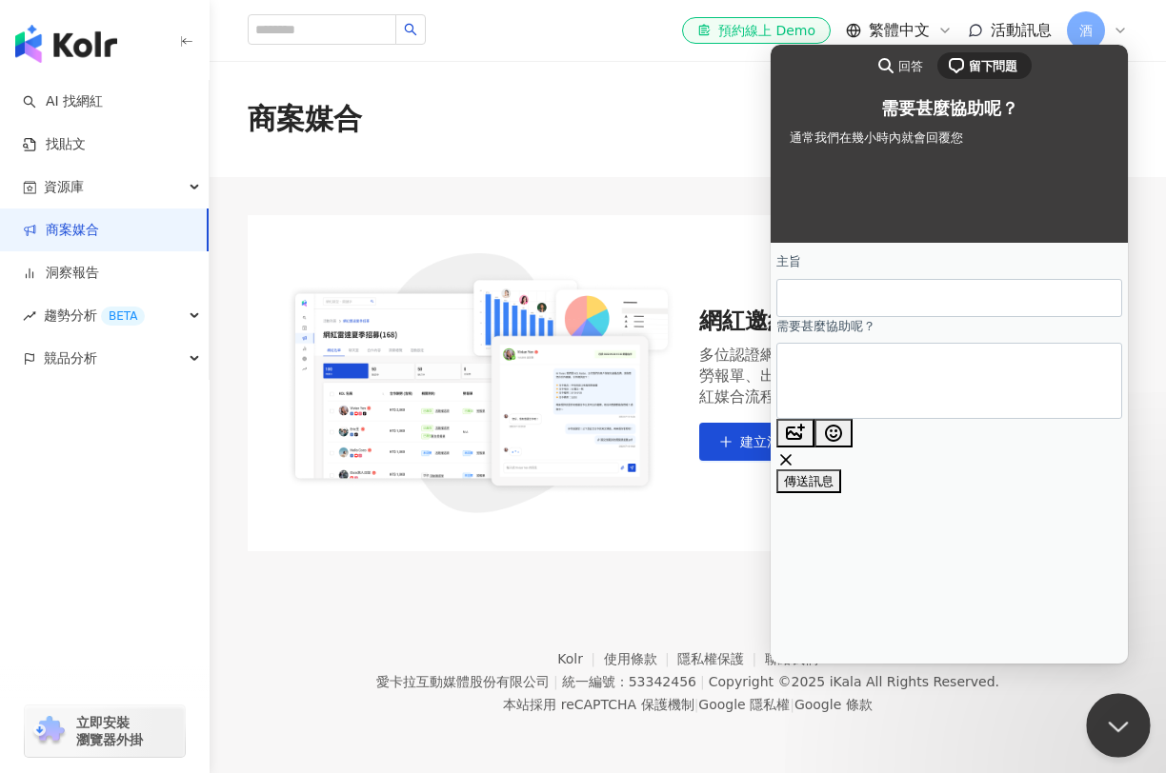
click at [1116, 720] on button "Close Beacon popover" at bounding box center [1114, 721] width 57 height 57
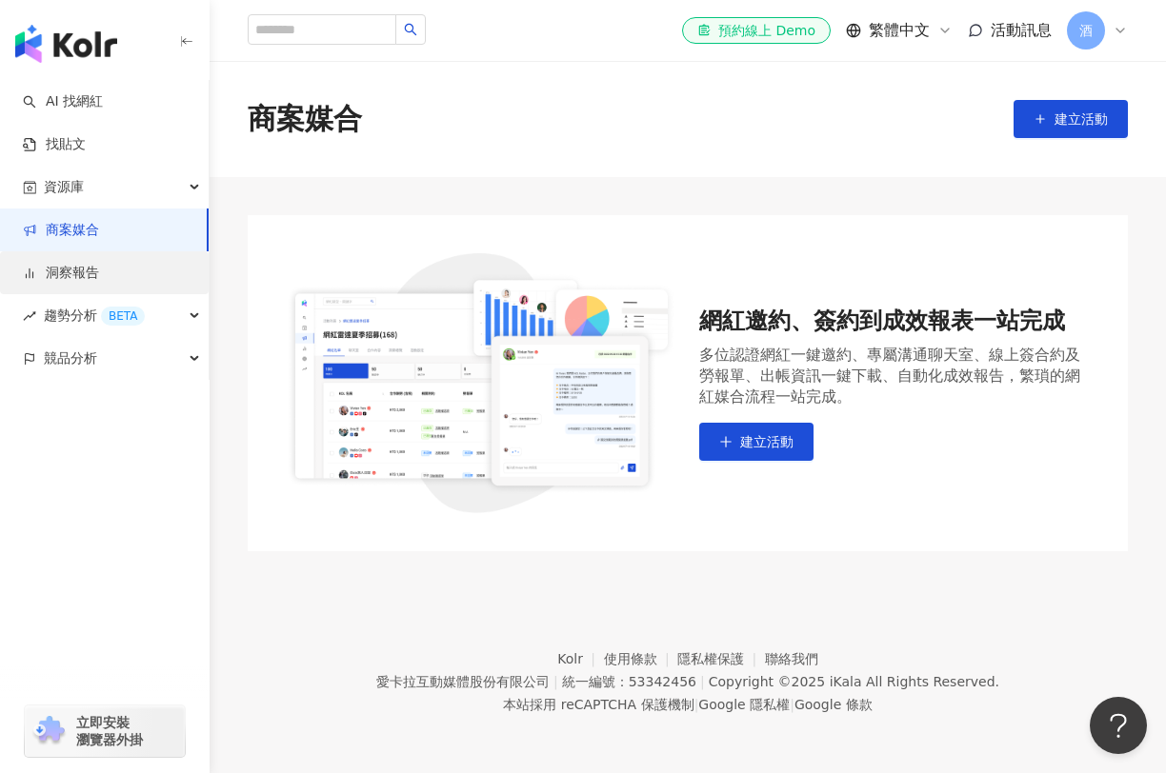
click at [45, 276] on link "洞察報告" at bounding box center [61, 273] width 76 height 19
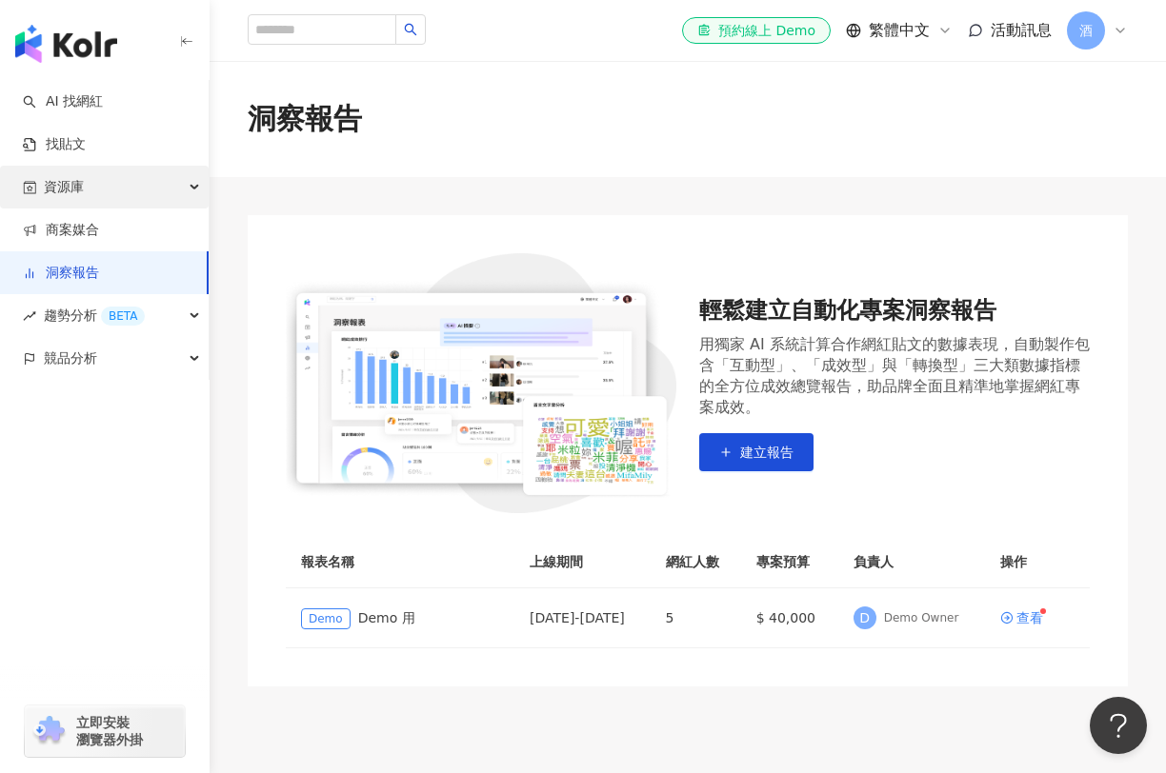
click at [52, 189] on span "資源庫" at bounding box center [64, 187] width 40 height 43
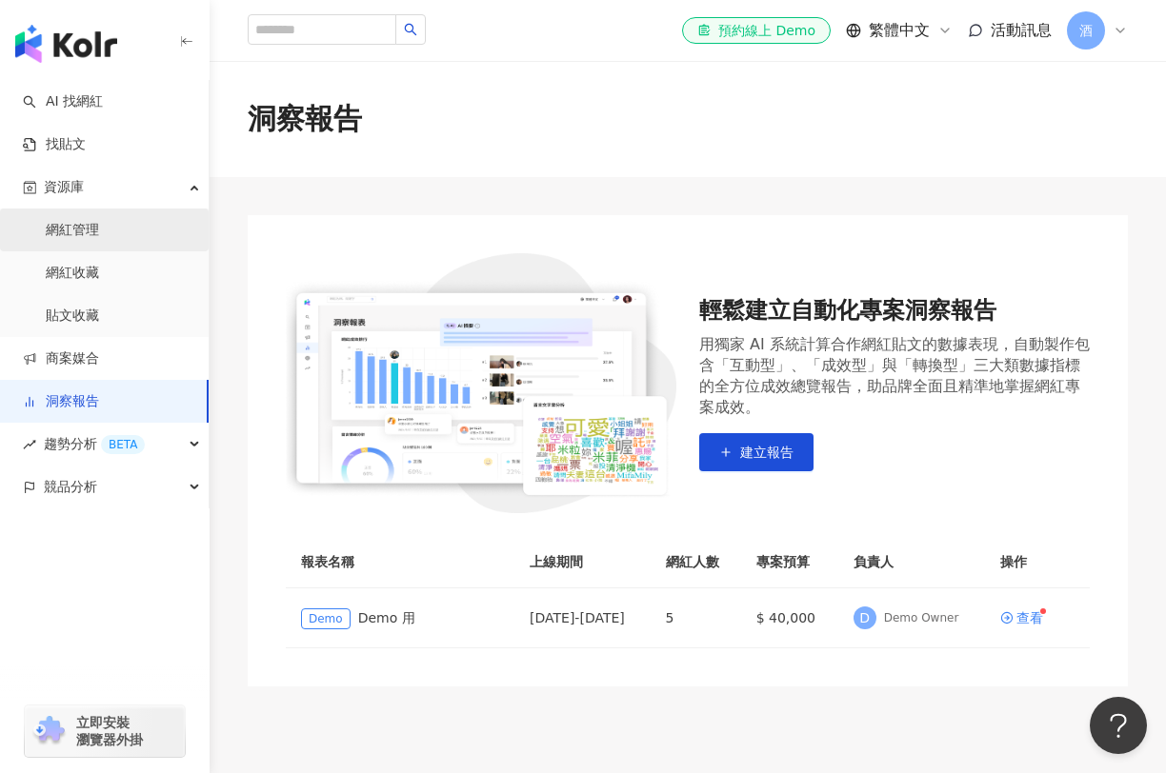
click at [77, 237] on link "網紅管理" at bounding box center [72, 230] width 53 height 19
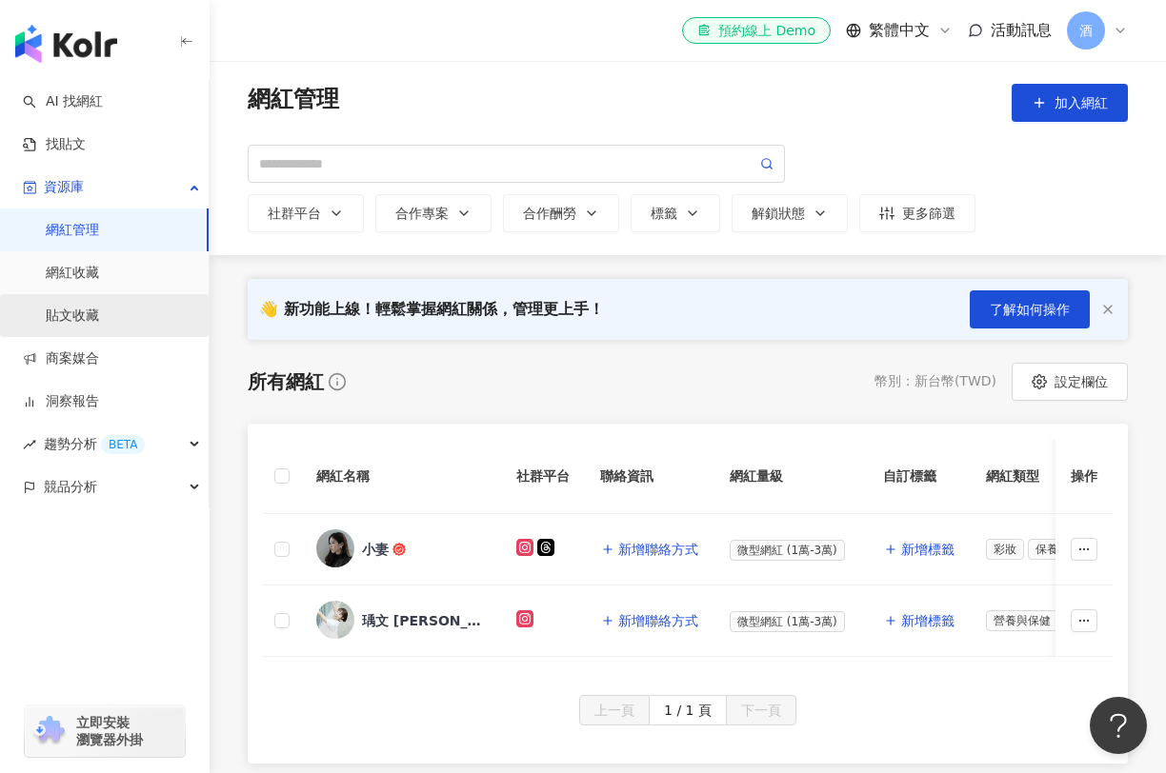
click at [99, 325] on link "貼文收藏" at bounding box center [72, 316] width 53 height 19
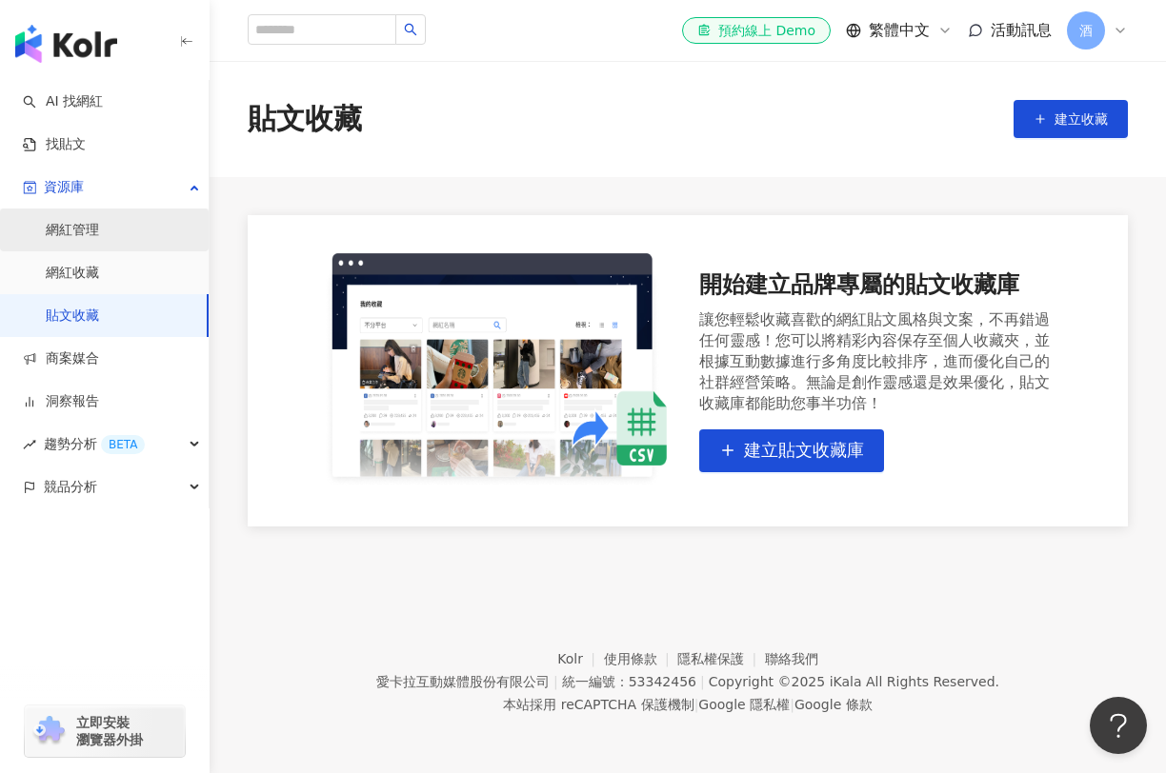
click at [99, 228] on link "網紅管理" at bounding box center [72, 230] width 53 height 19
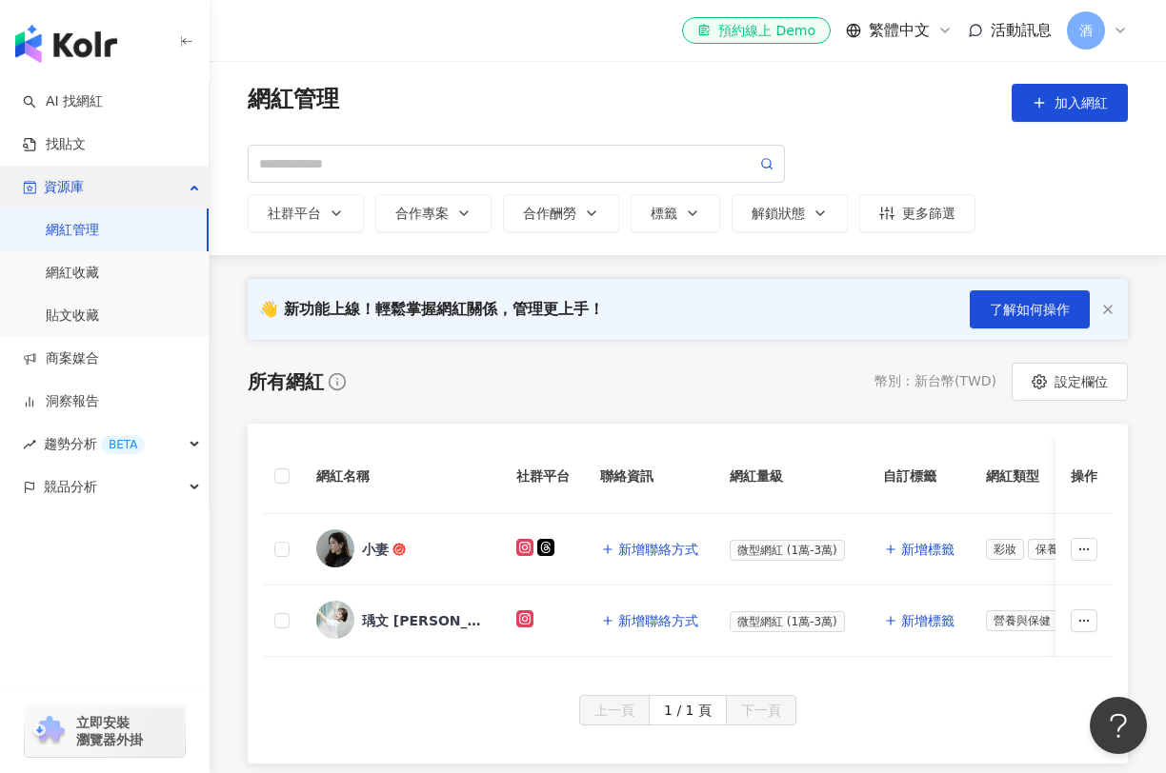
click at [106, 190] on div "資源庫" at bounding box center [104, 187] width 209 height 43
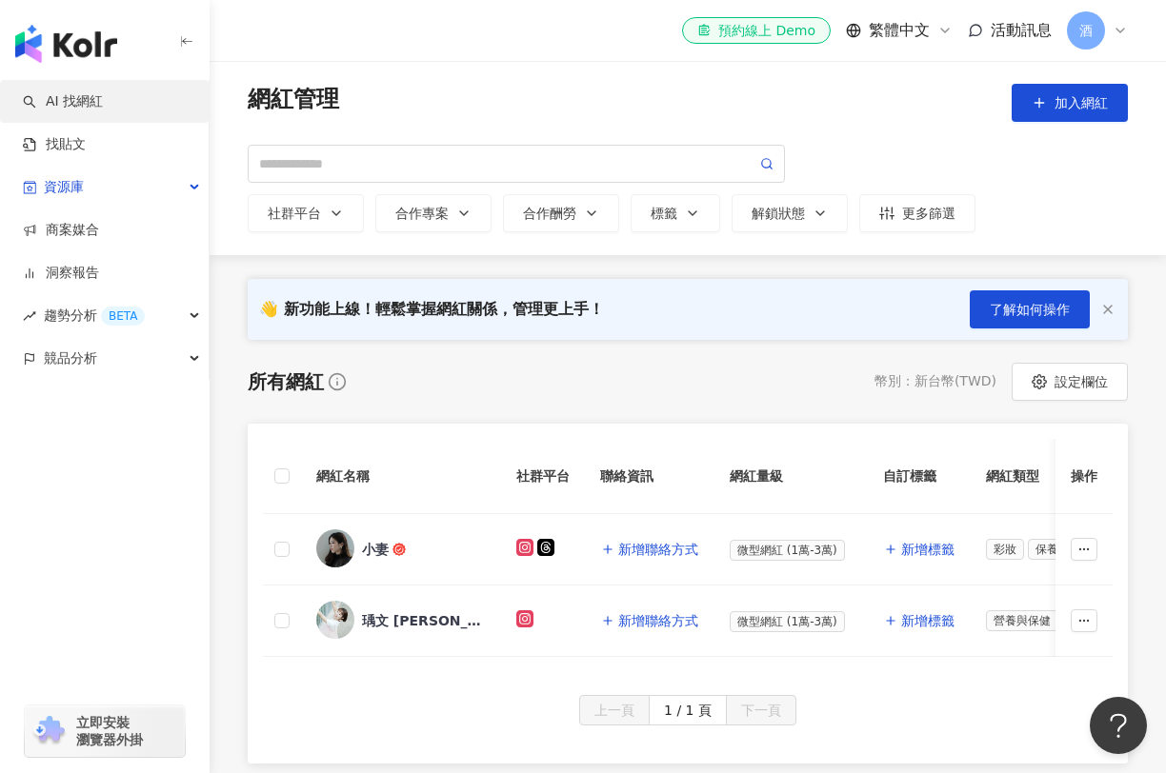
click at [87, 110] on link "AI 找網紅" at bounding box center [63, 101] width 80 height 19
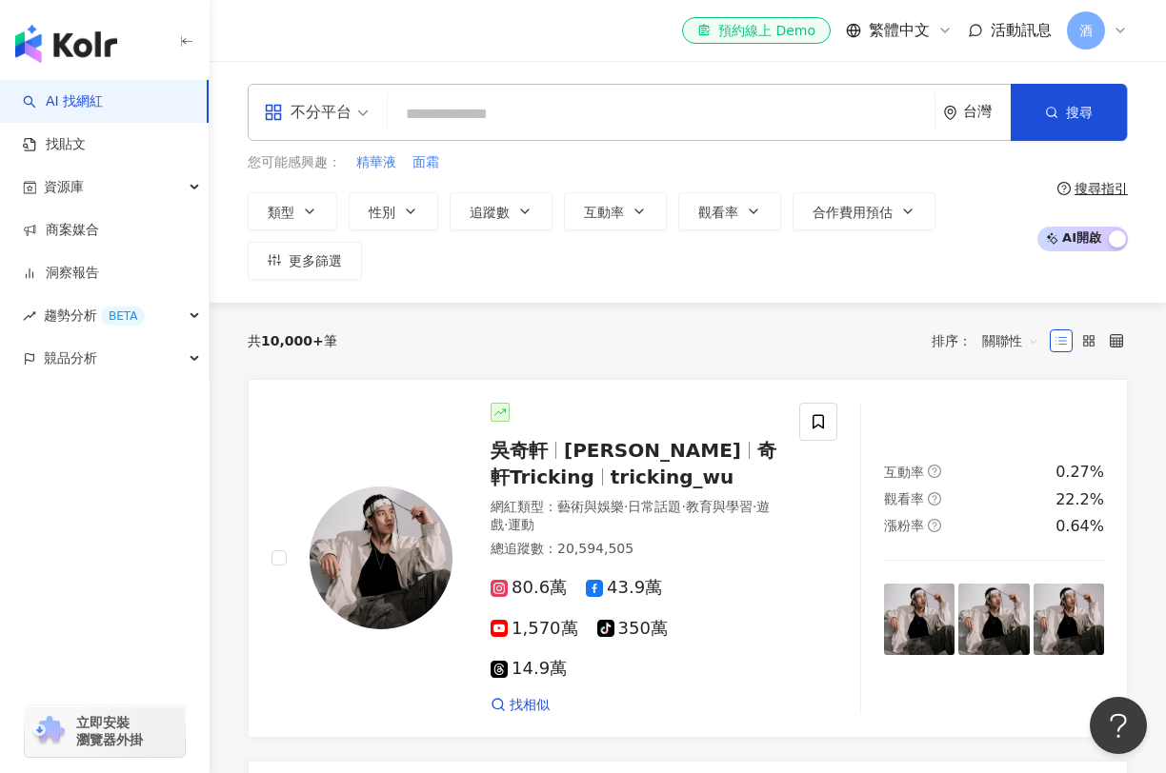
click at [450, 121] on input "search" at bounding box center [660, 114] width 531 height 36
click at [311, 118] on div "不分平台" at bounding box center [308, 112] width 88 height 30
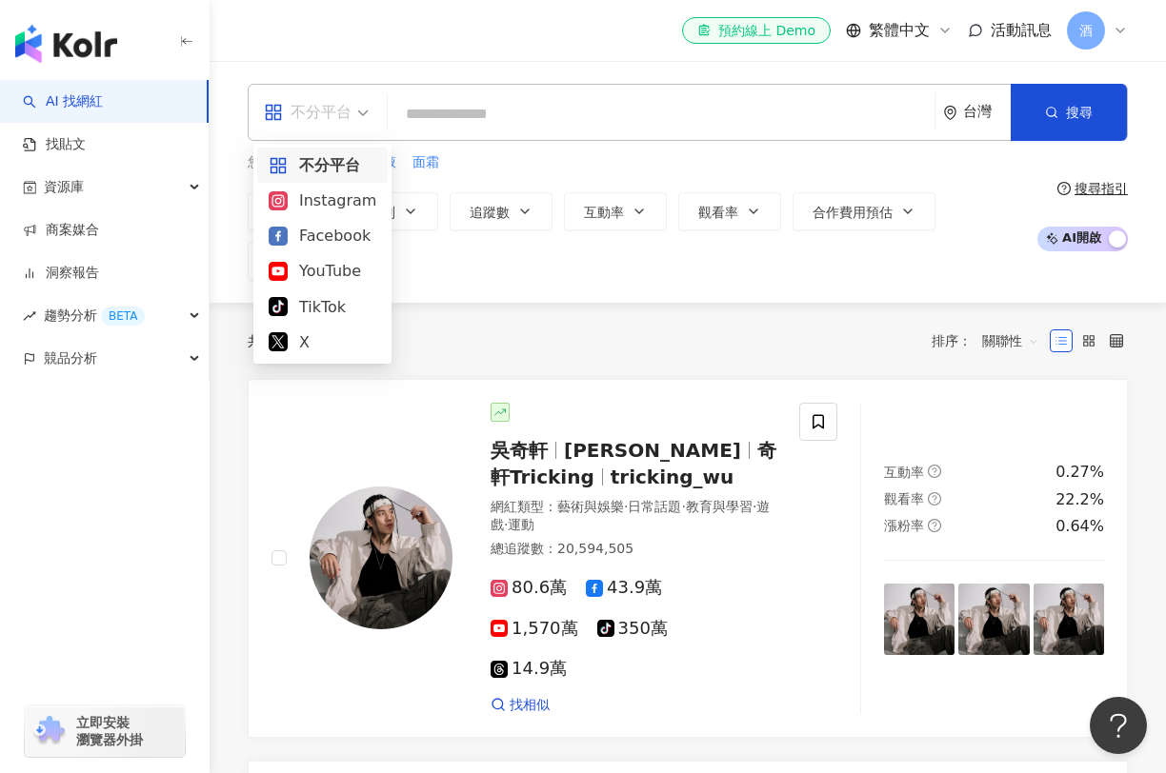
click at [484, 103] on input "search" at bounding box center [660, 114] width 531 height 36
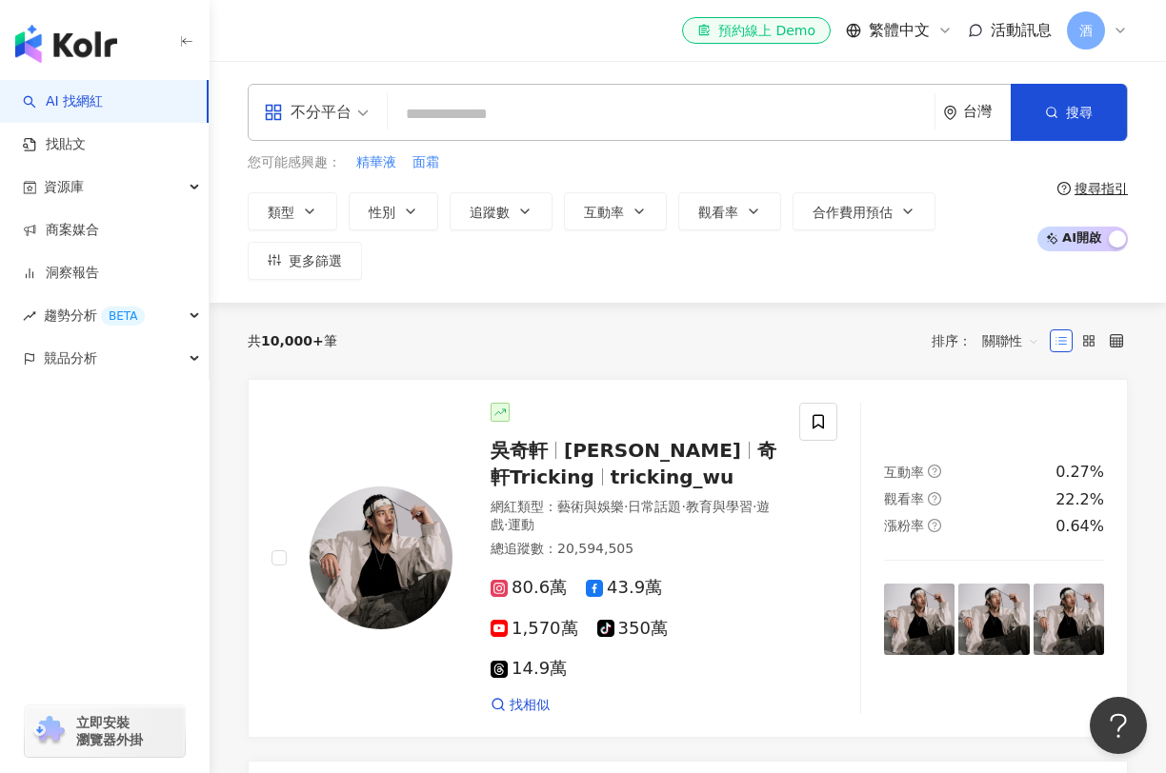
click at [1106, 238] on span "AI 開啟 AI 關閉" at bounding box center [1082, 239] width 90 height 25
click at [1095, 244] on span "AI 開啟 AI 關閉" at bounding box center [1082, 239] width 90 height 25
click at [731, 214] on span "觀看率" at bounding box center [718, 212] width 40 height 15
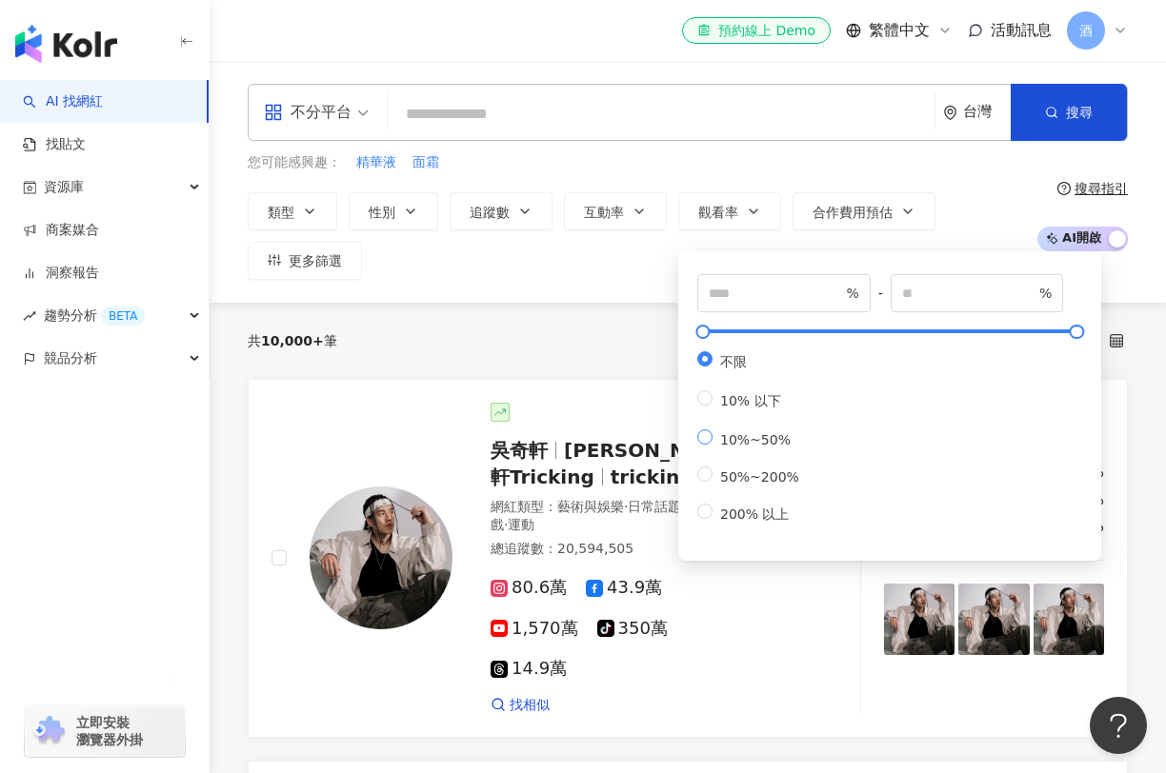
click at [747, 448] on span "10%~50%" at bounding box center [755, 439] width 86 height 15
type input "**"
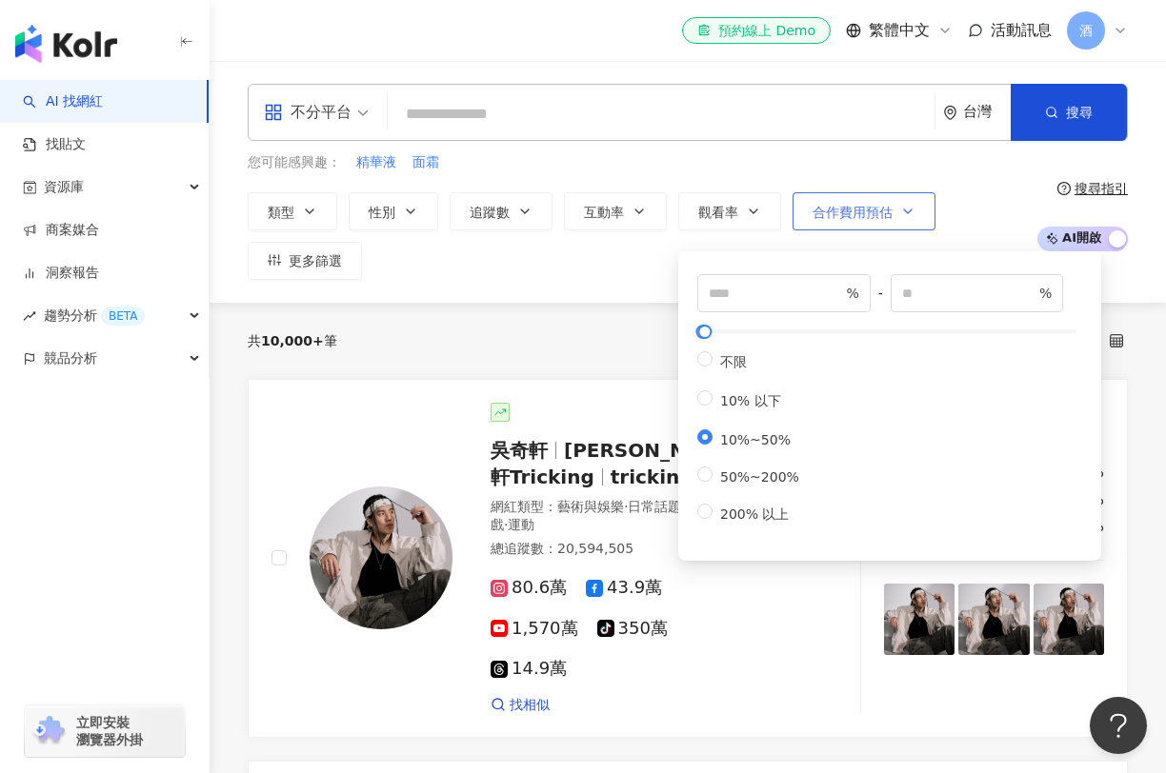
click at [846, 210] on span "合作費用預估" at bounding box center [852, 212] width 80 height 15
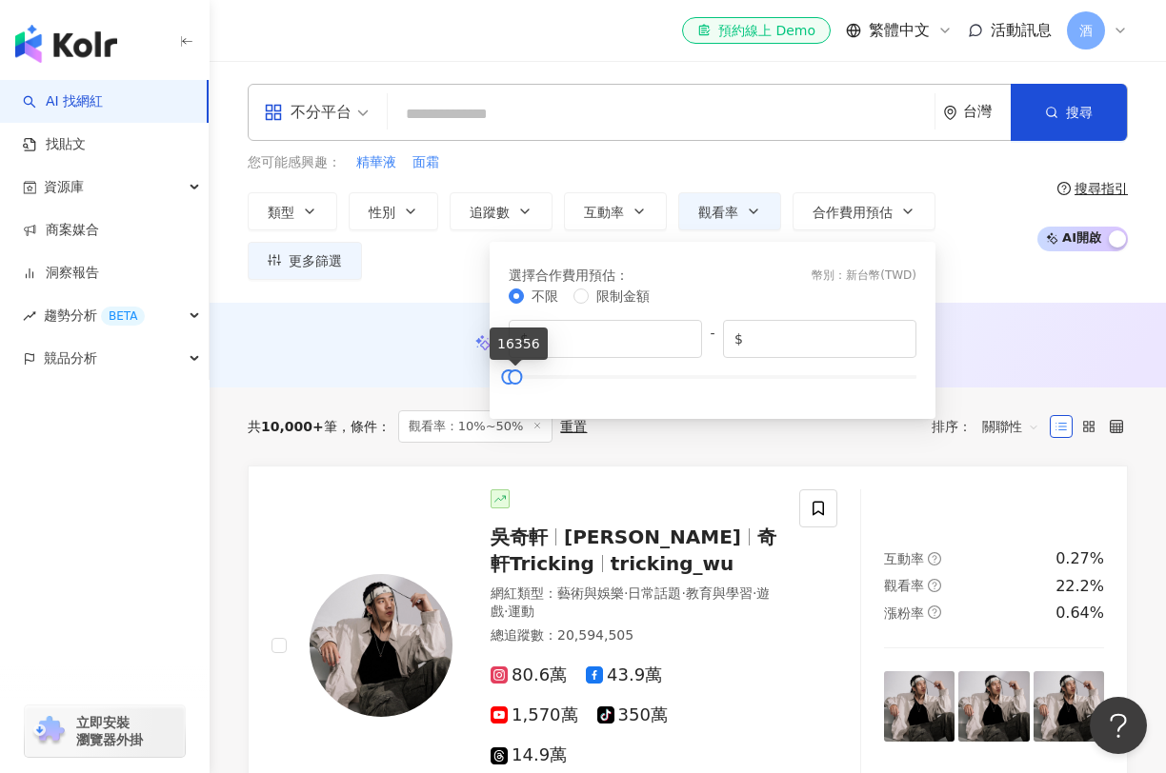
drag, startPoint x: 904, startPoint y: 378, endPoint x: 515, endPoint y: 387, distance: 388.7
click at [515, 387] on div "不限 限制金額 $ * - $ *****" at bounding box center [713, 341] width 408 height 110
type input "*******"
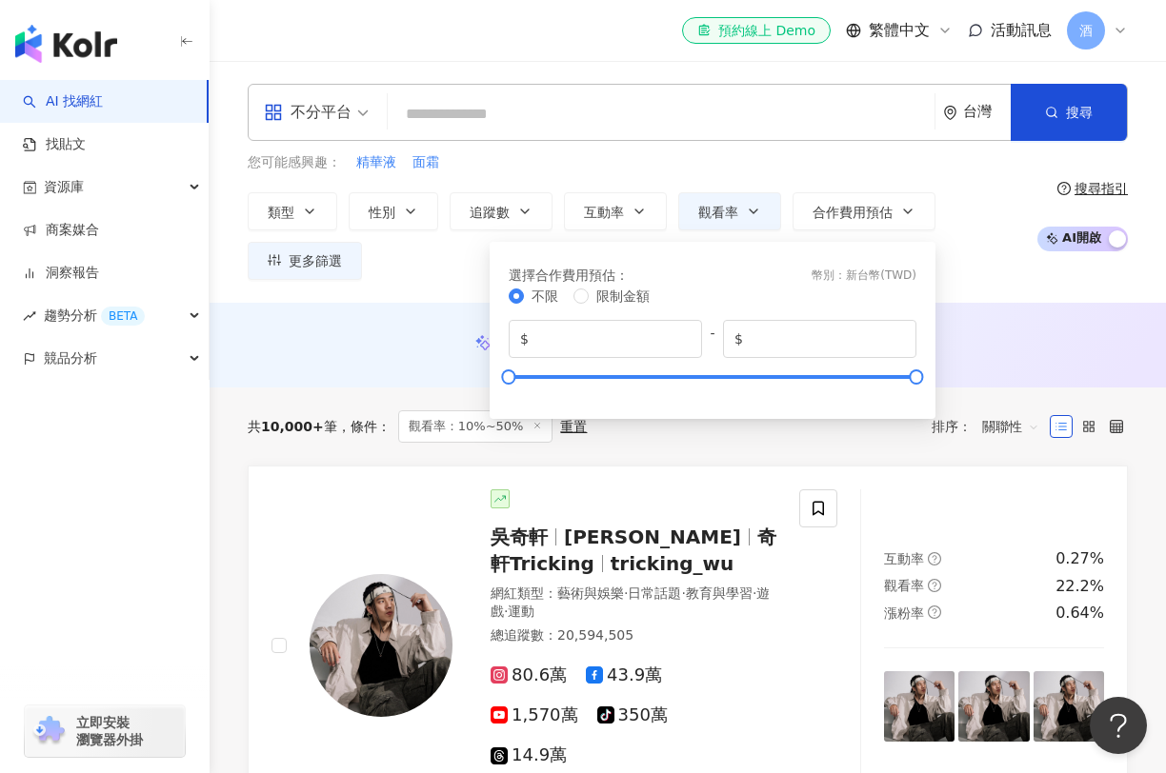
click at [1031, 299] on div "不分平台 台灣 搜尋 您可能感興趣： 精華液 面霜 類型 性別 追蹤數 互動率 觀看率 合作費用預估 更多篩選 ** % - ** % 不限 10% 以下 1…" at bounding box center [688, 182] width 956 height 242
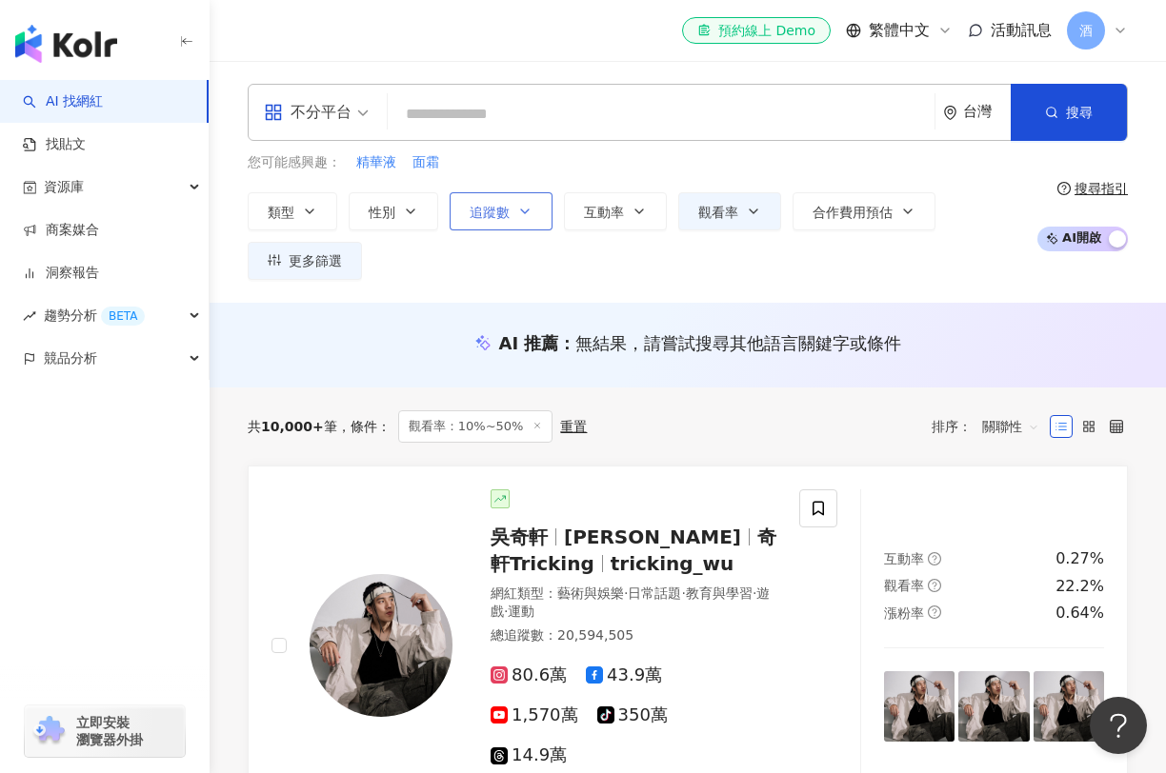
click at [510, 220] on button "追蹤數" at bounding box center [501, 211] width 103 height 38
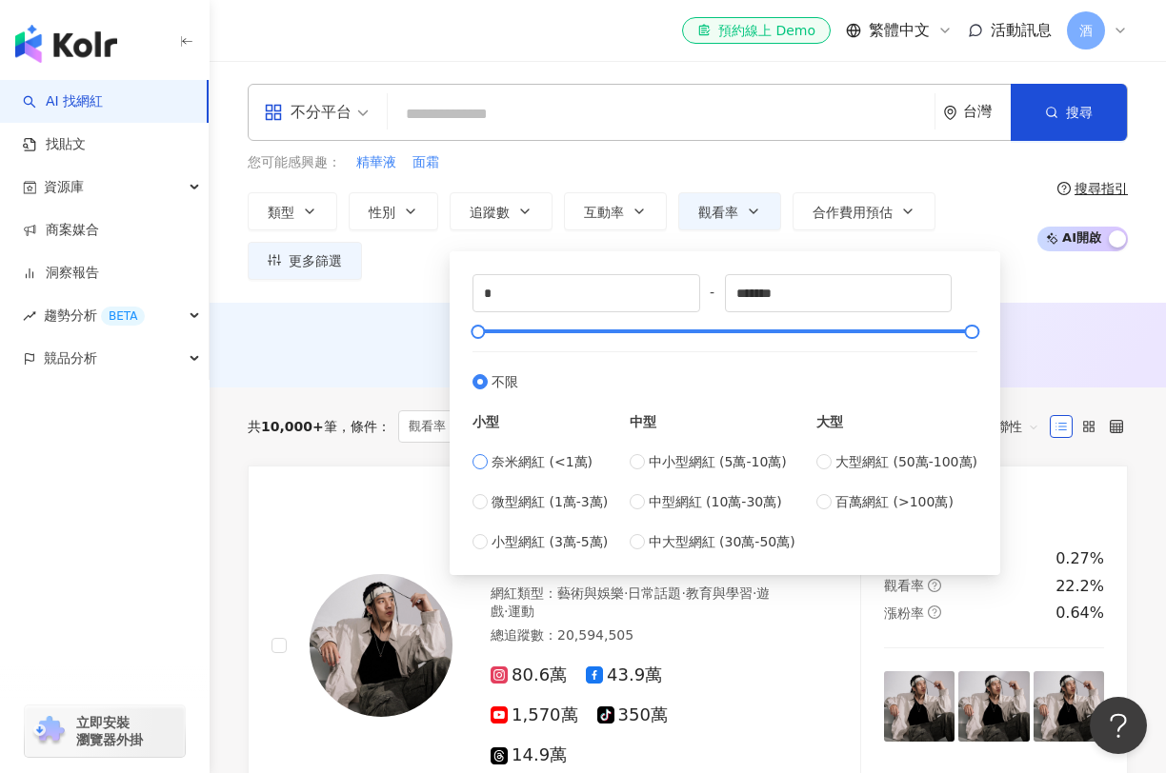
click at [490, 464] on label "奈米網紅 (<1萬)" at bounding box center [539, 461] width 135 height 21
type input "****"
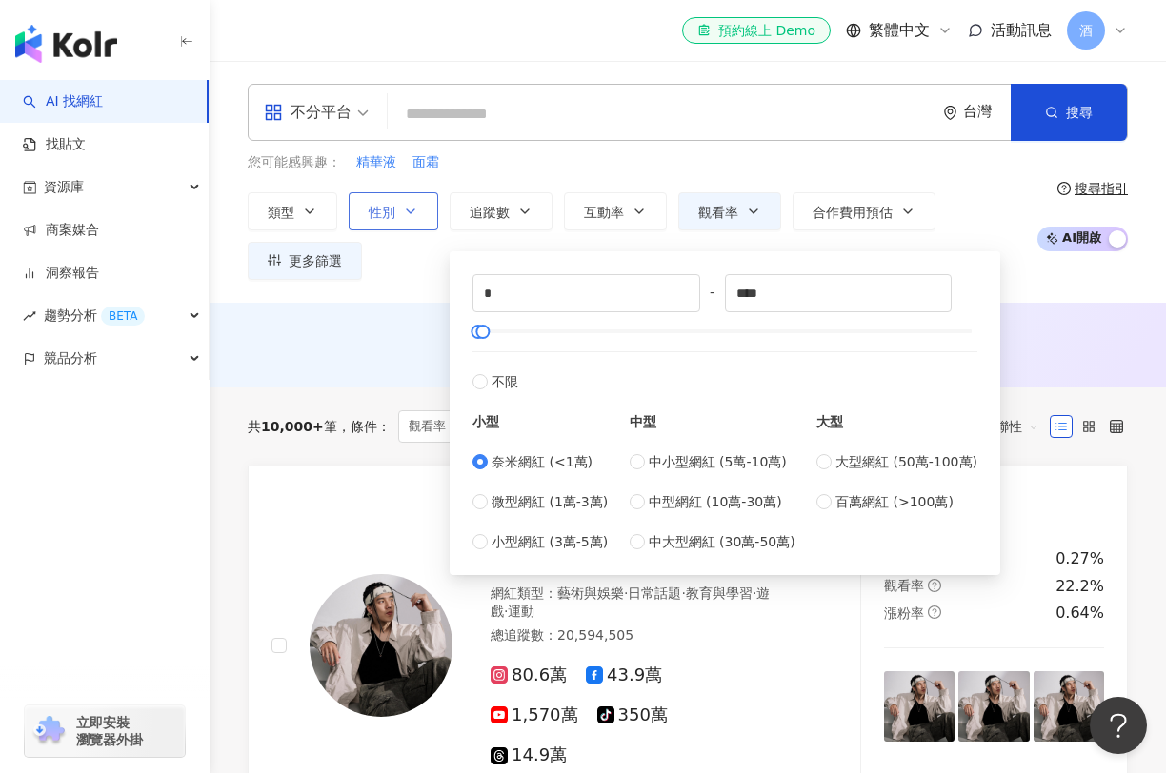
click at [396, 223] on button "性別" at bounding box center [394, 211] width 90 height 38
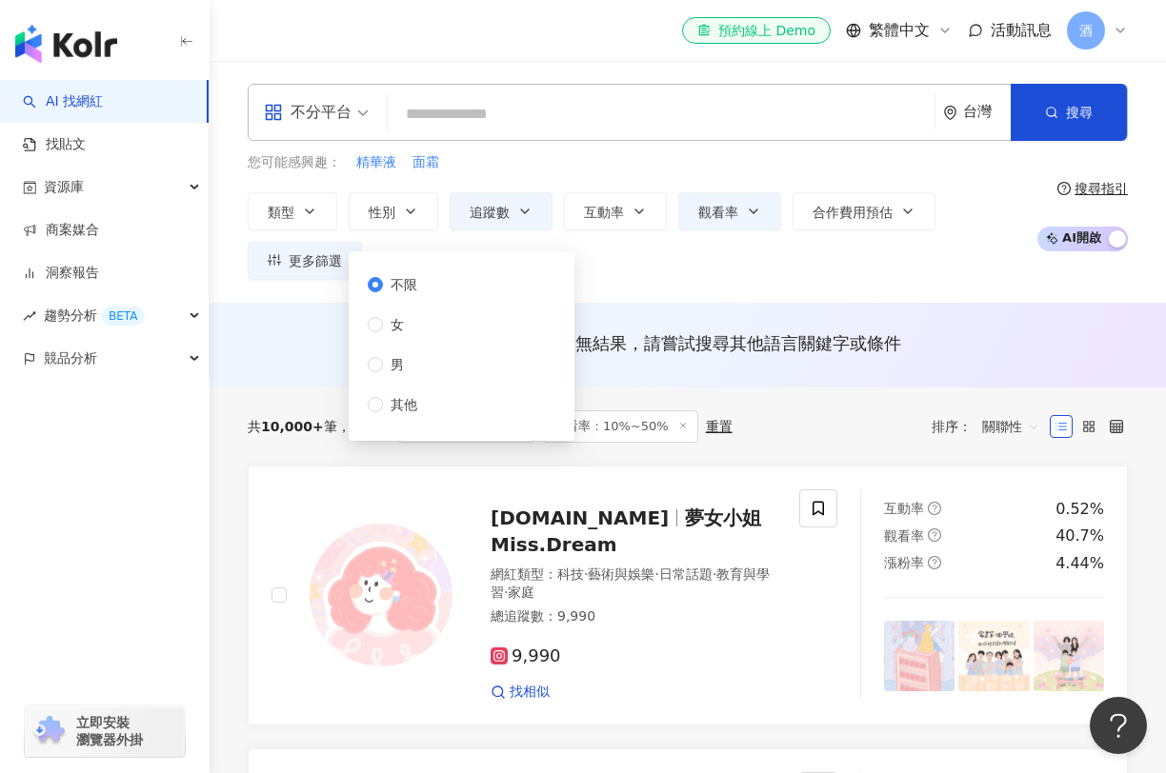
click at [947, 284] on div "不分平台 台灣 搜尋 您可能感興趣： 精華液 面霜 類型 性別 追蹤數 互動率 觀看率 合作費用預估 更多篩選 ** % - ** % 不限 10% 以下 1…" at bounding box center [688, 182] width 956 height 242
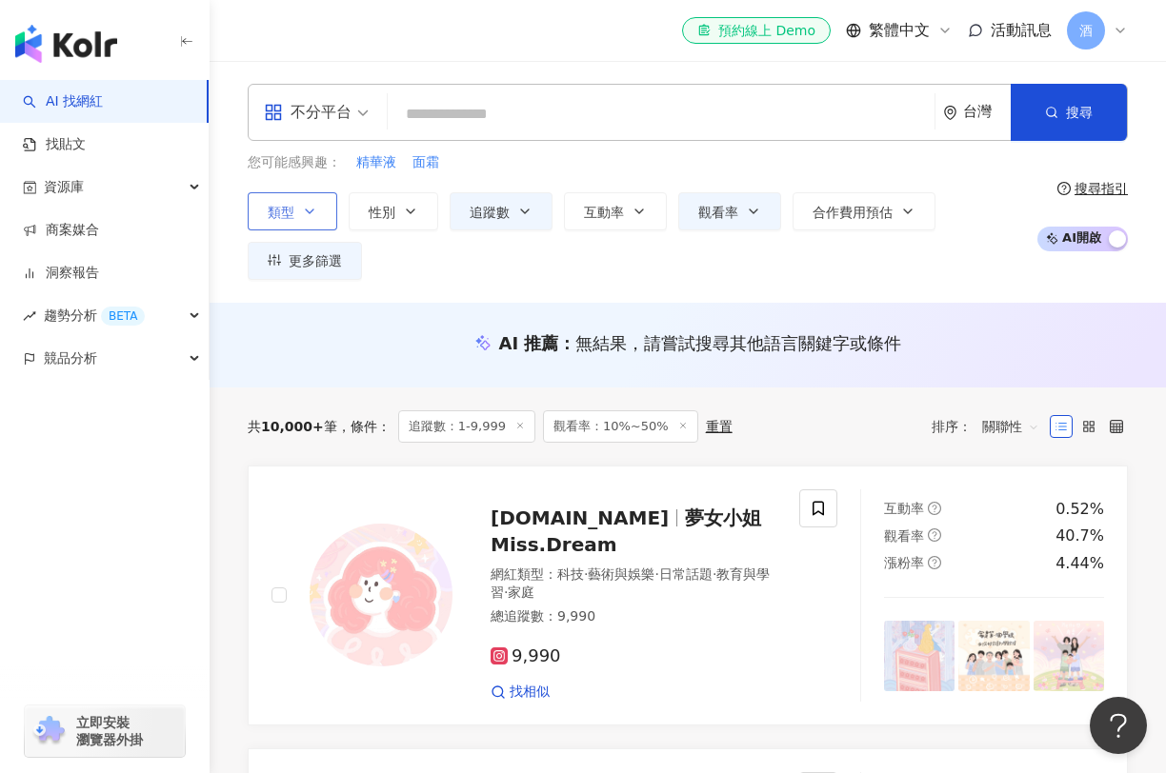
click at [334, 218] on button "類型" at bounding box center [293, 211] width 90 height 38
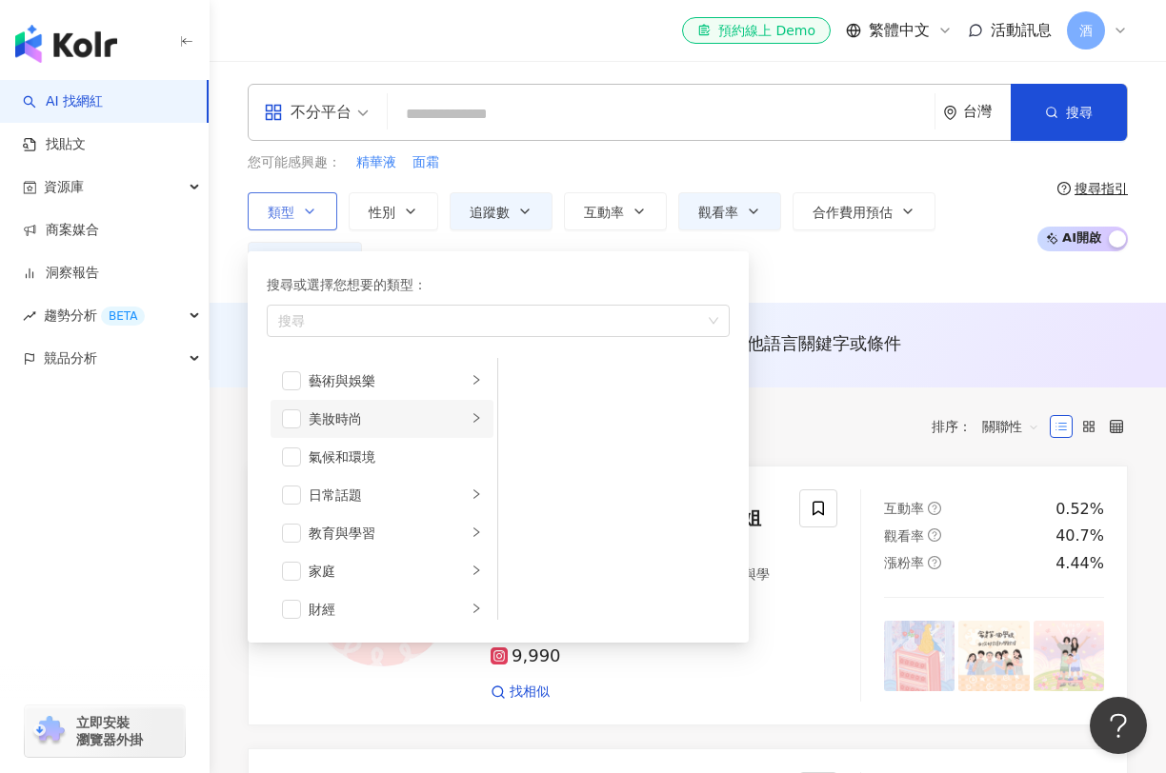
click at [336, 422] on div "美妝時尚" at bounding box center [388, 419] width 158 height 21
click at [530, 379] on span "button" at bounding box center [522, 380] width 19 height 19
click at [1147, 284] on div "不分平台 台灣 搜尋 您可能感興趣： 精華液 面霜 類型 搜尋或選擇您想要的類型： 保養 藝術與娛樂 美妝時尚 氣候和環境 日常話題 教育與學習 家庭 財經 …" at bounding box center [688, 182] width 956 height 242
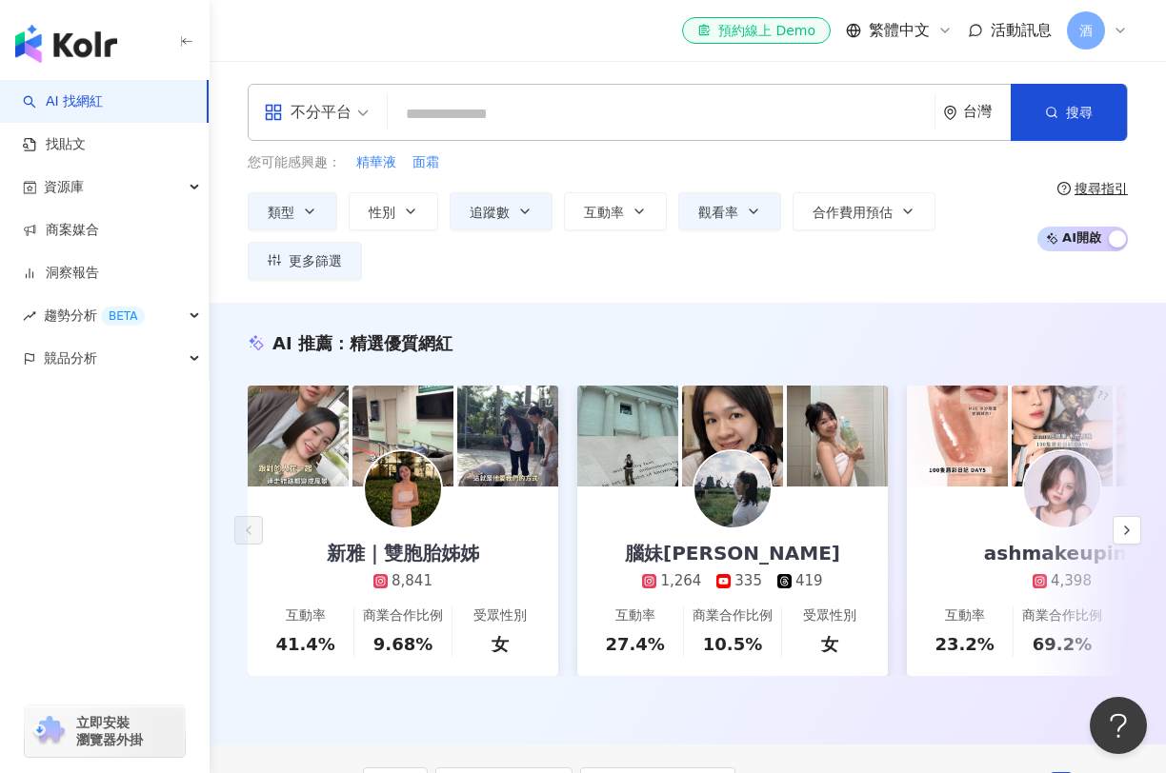
click at [455, 112] on input "search" at bounding box center [660, 114] width 531 height 36
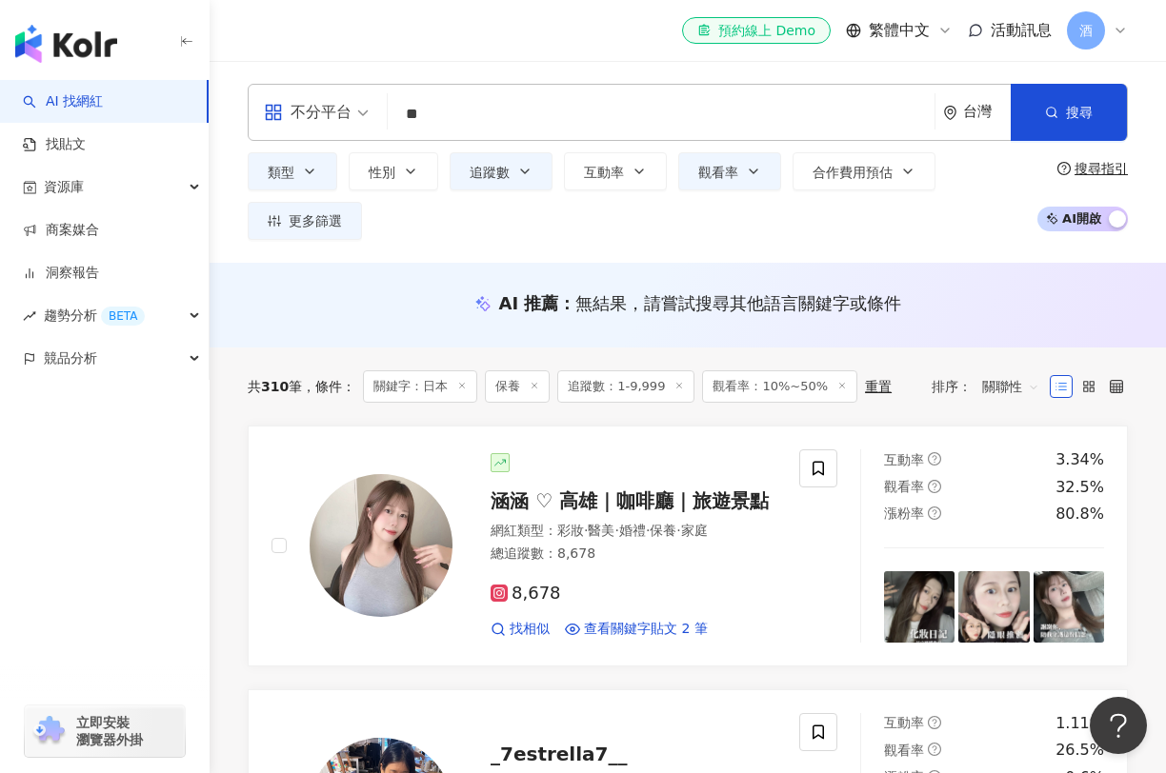
click at [459, 122] on input "**" at bounding box center [660, 114] width 531 height 36
click at [459, 110] on input "**" at bounding box center [660, 114] width 531 height 36
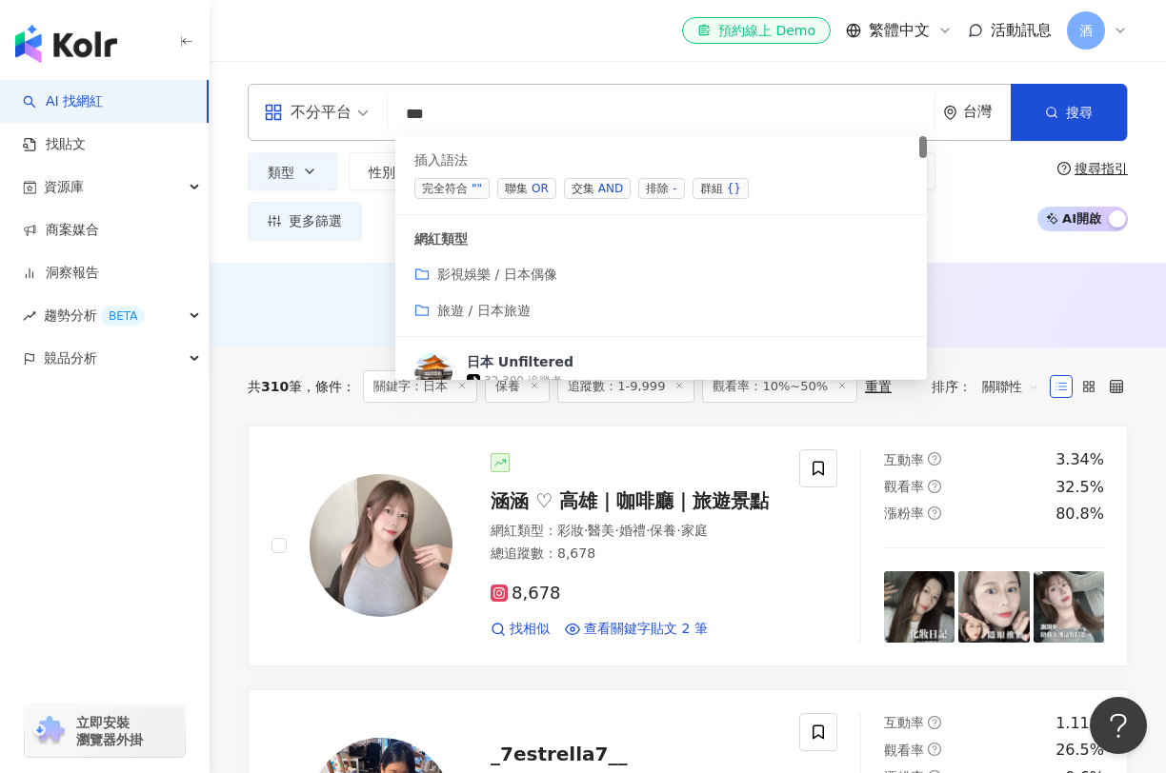
click at [535, 195] on div "OR" at bounding box center [539, 188] width 17 height 19
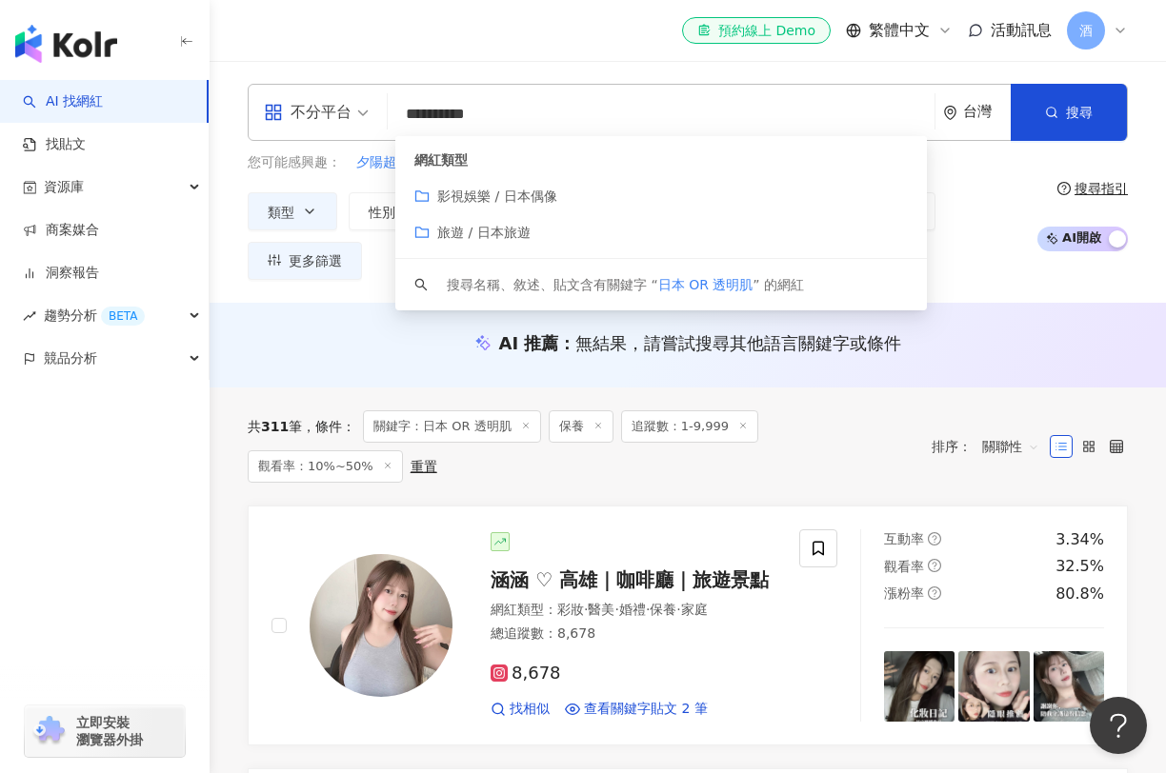
type input "**********"
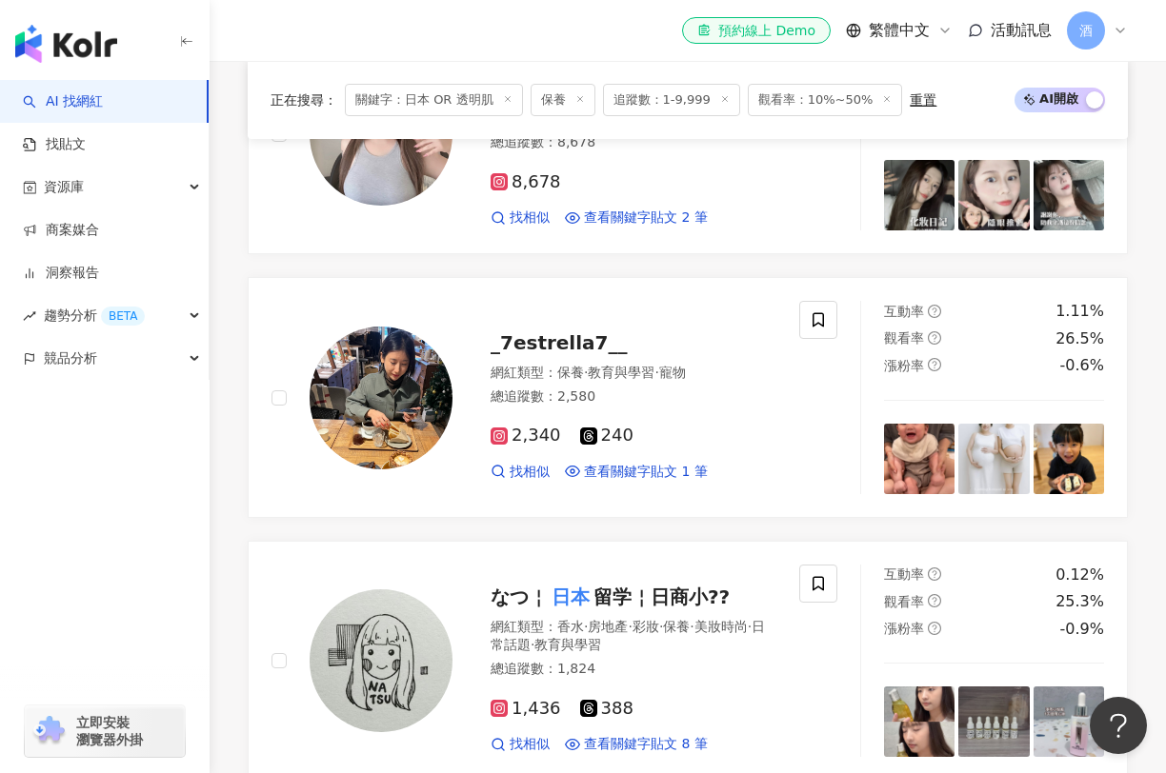
scroll to position [330, 0]
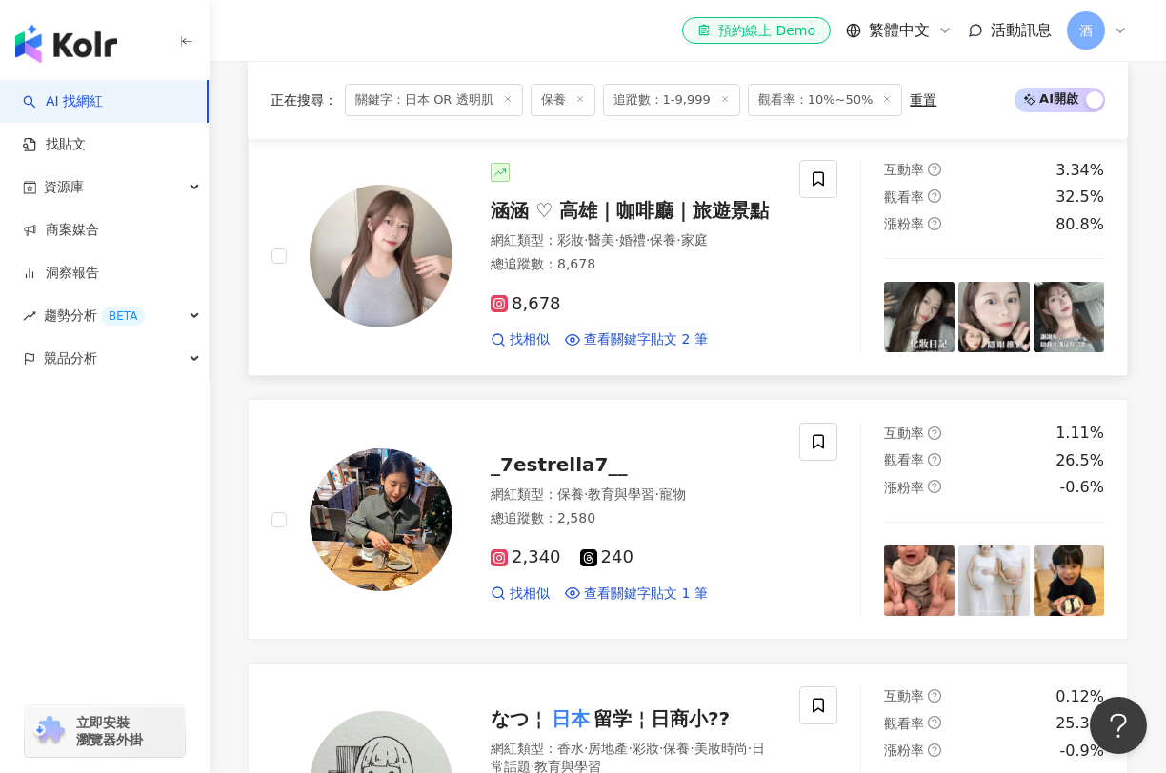
click at [581, 216] on span "涵涵 ♡ 高雄｜咖啡廳｜旅遊景點" at bounding box center [629, 210] width 278 height 23
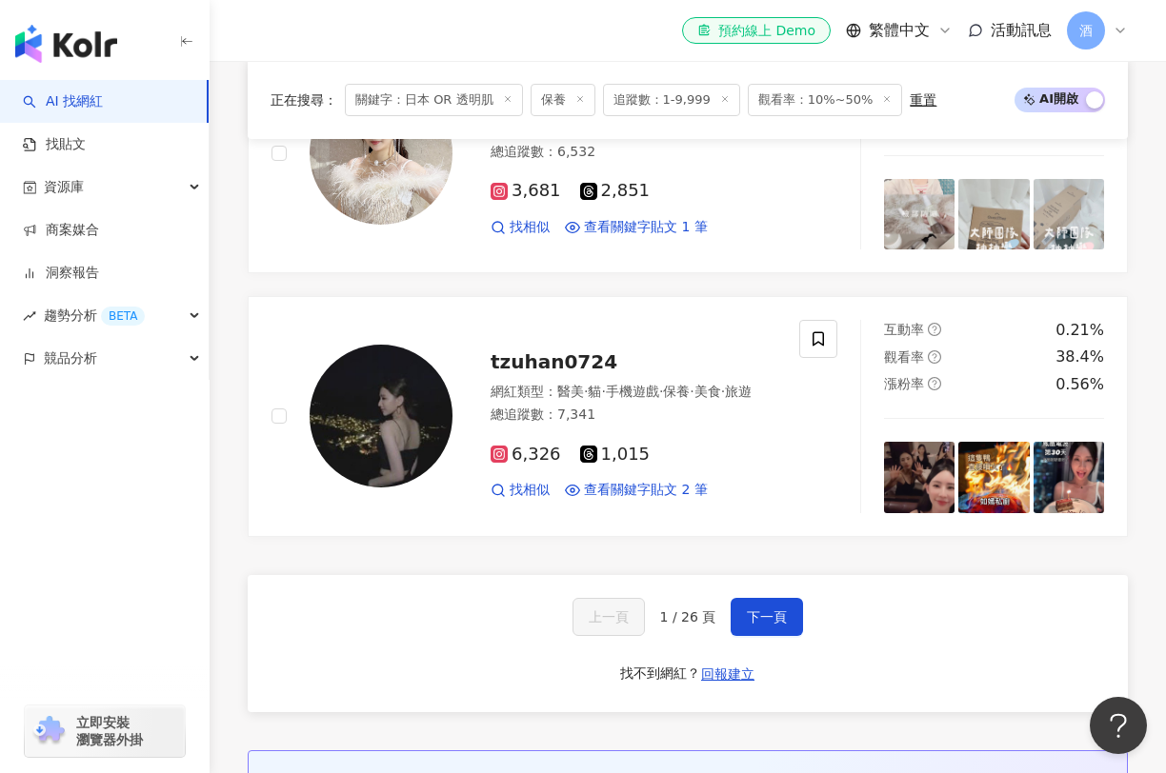
scroll to position [3105, 0]
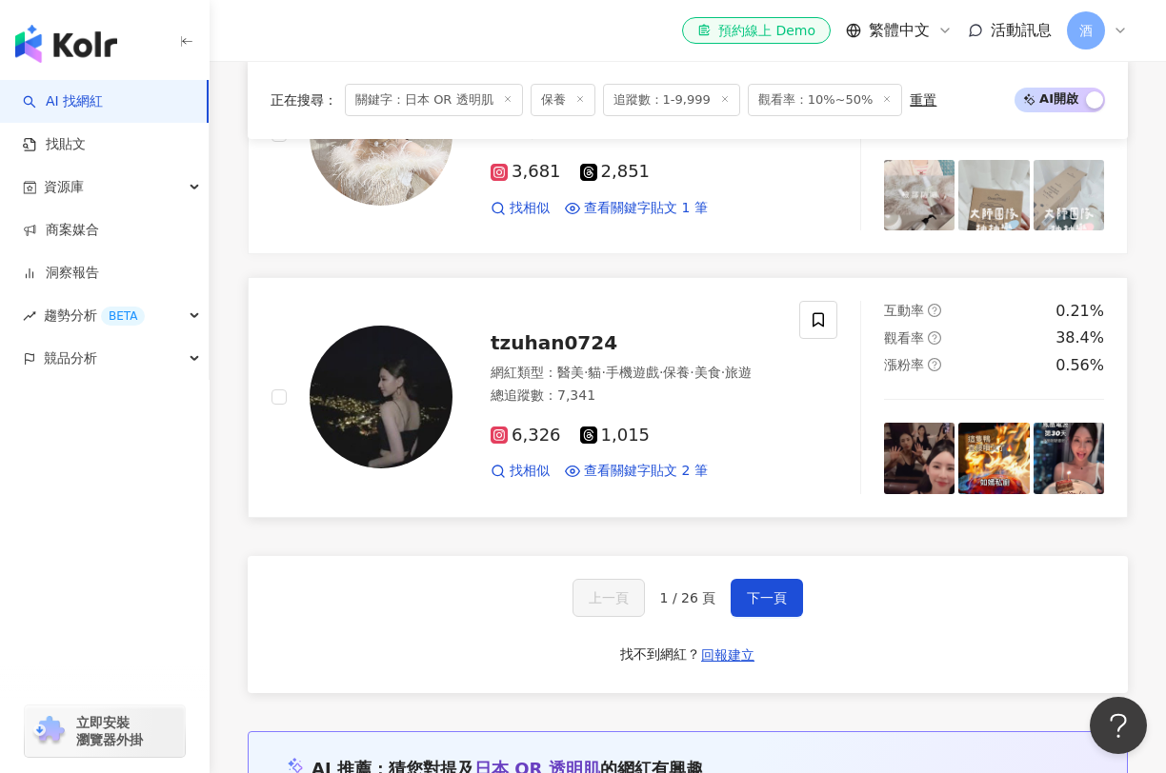
click at [520, 331] on span "tzuhan0724" at bounding box center [553, 342] width 127 height 23
click at [573, 331] on span "tzuhan0724" at bounding box center [553, 342] width 127 height 23
click at [763, 592] on button "下一頁" at bounding box center [766, 598] width 72 height 38
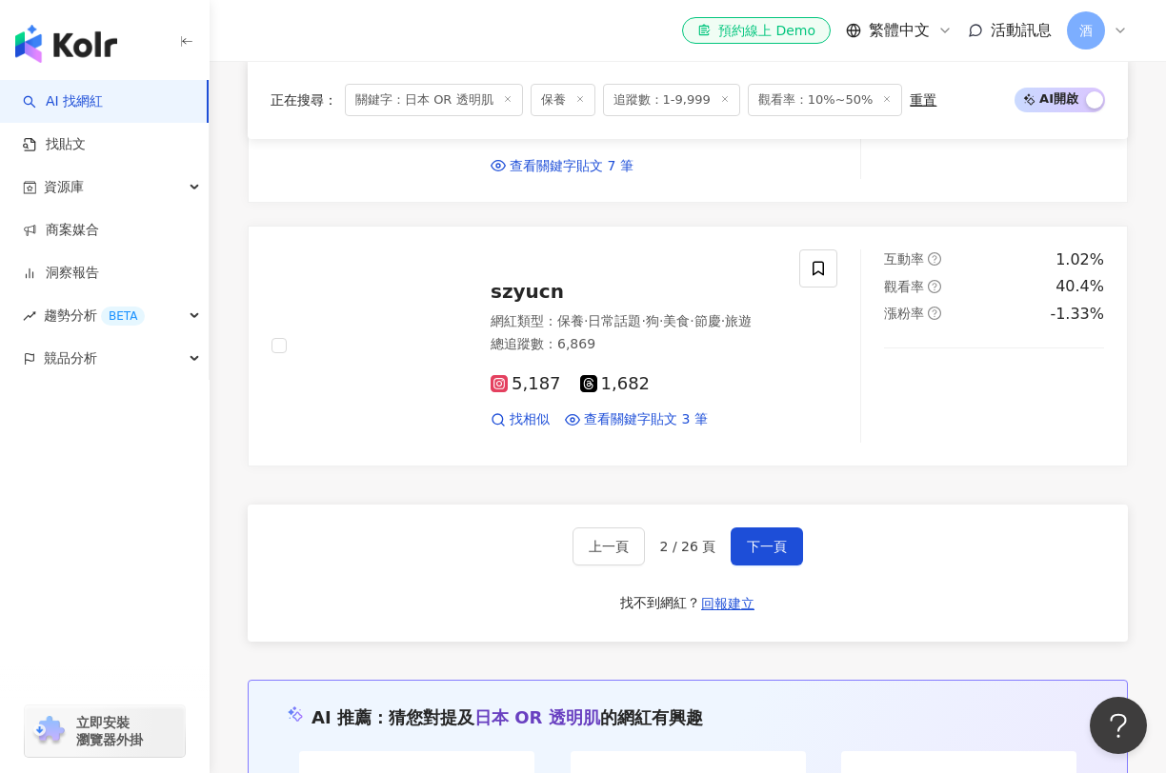
scroll to position [3150, 0]
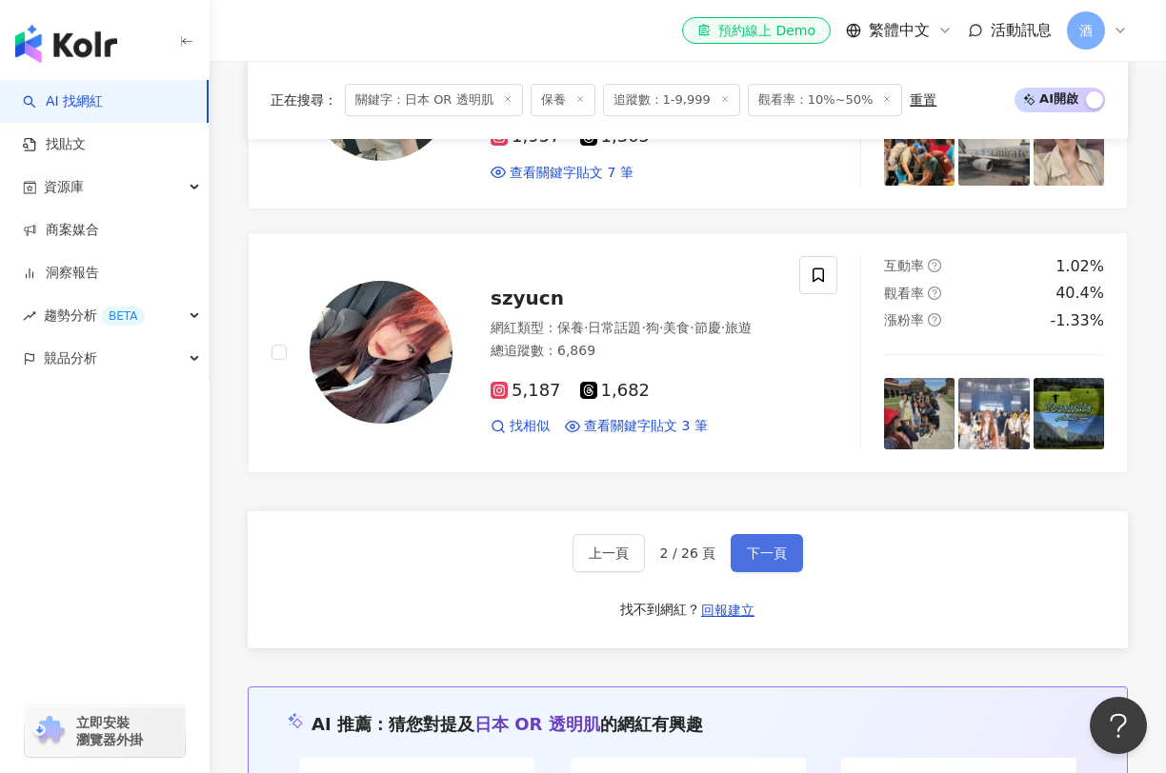
click at [754, 534] on button "下一頁" at bounding box center [766, 553] width 72 height 38
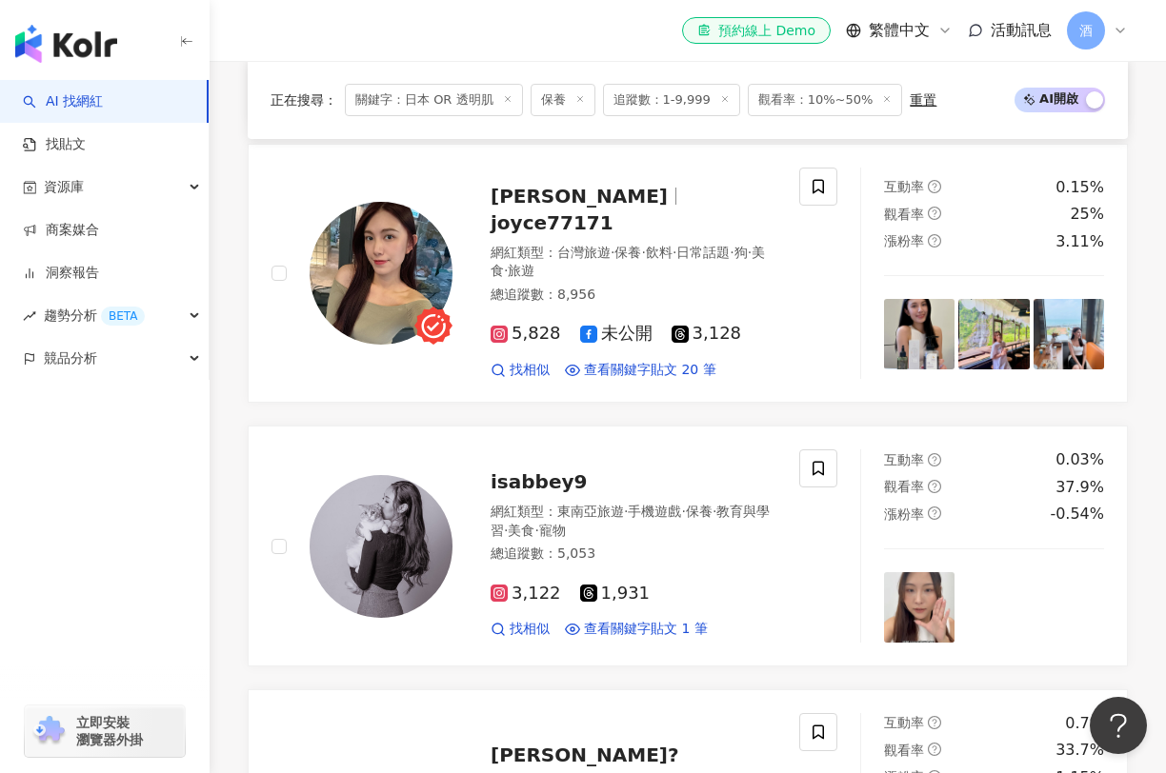
scroll to position [2232, 0]
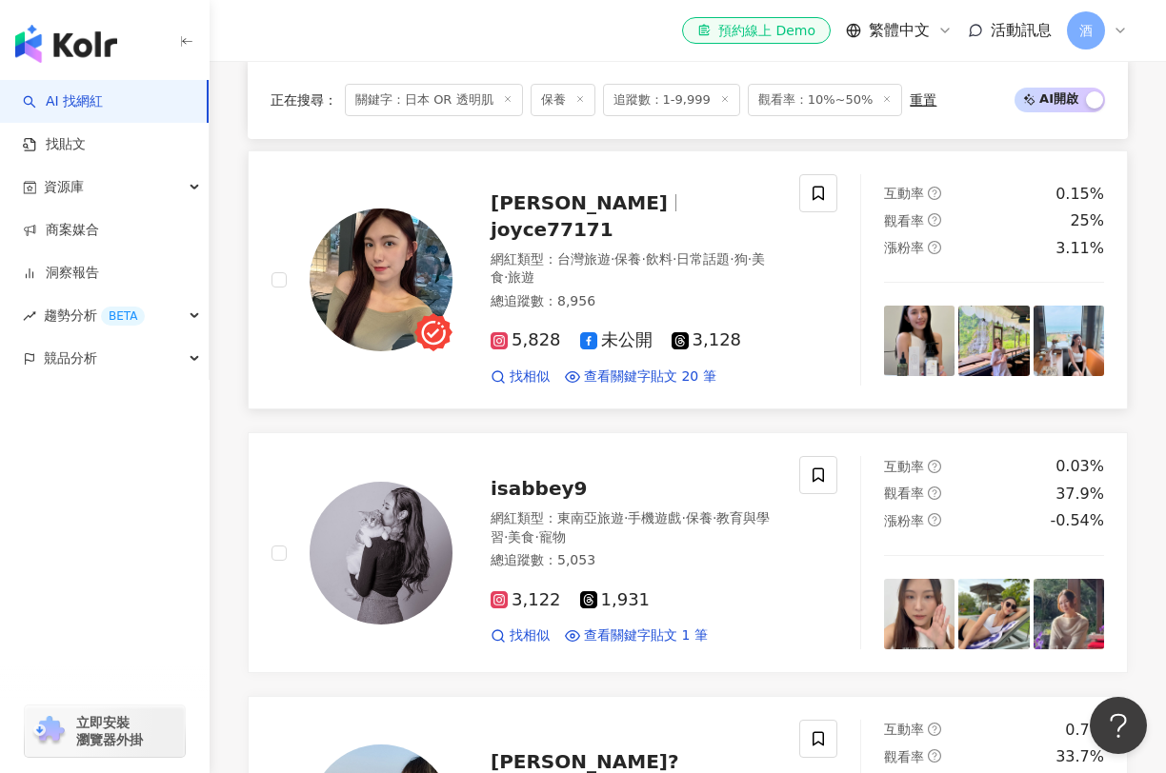
click at [539, 191] on span "李芷涵" at bounding box center [578, 202] width 177 height 23
click at [526, 191] on span "李芷涵" at bounding box center [578, 202] width 177 height 23
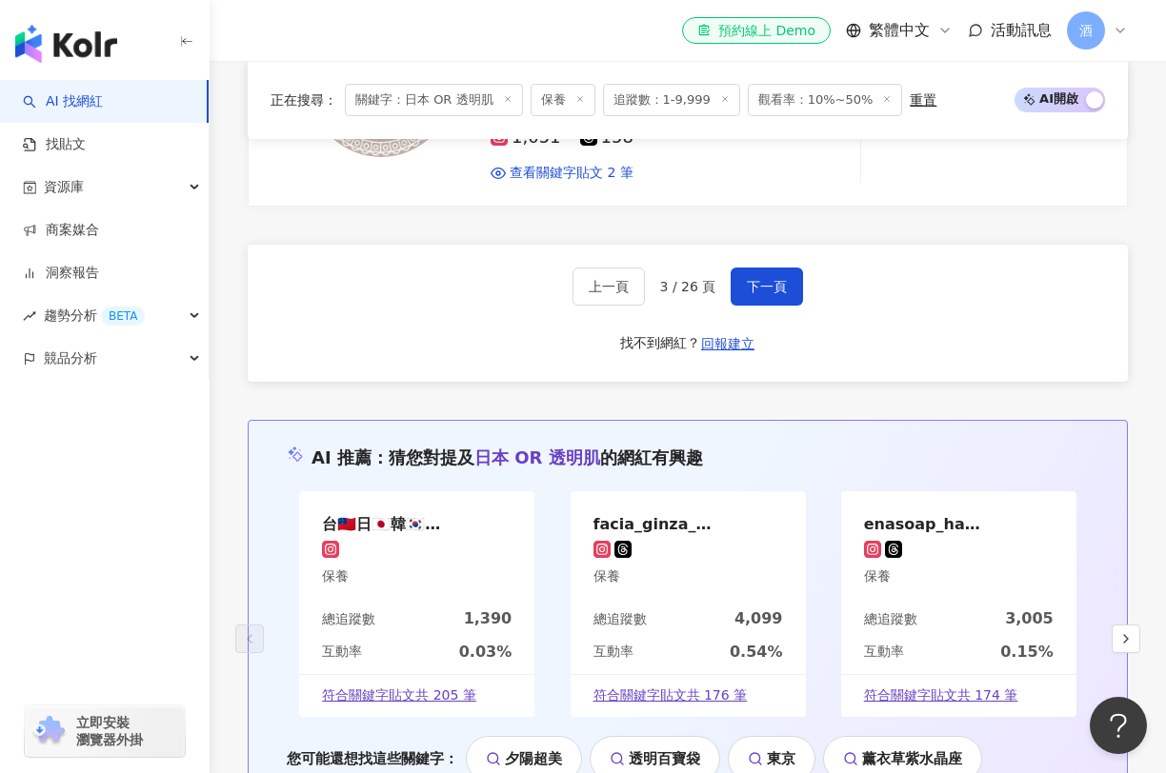
scroll to position [4279, 0]
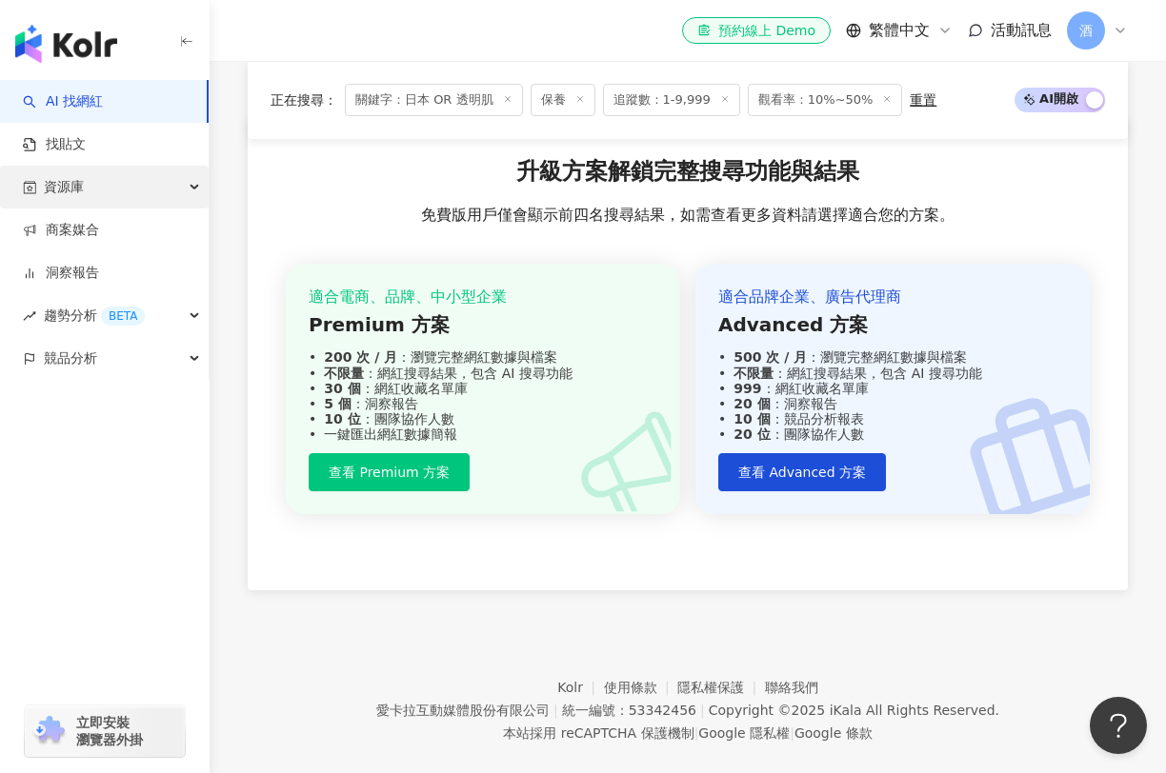
click at [68, 187] on span "資源庫" at bounding box center [64, 187] width 40 height 43
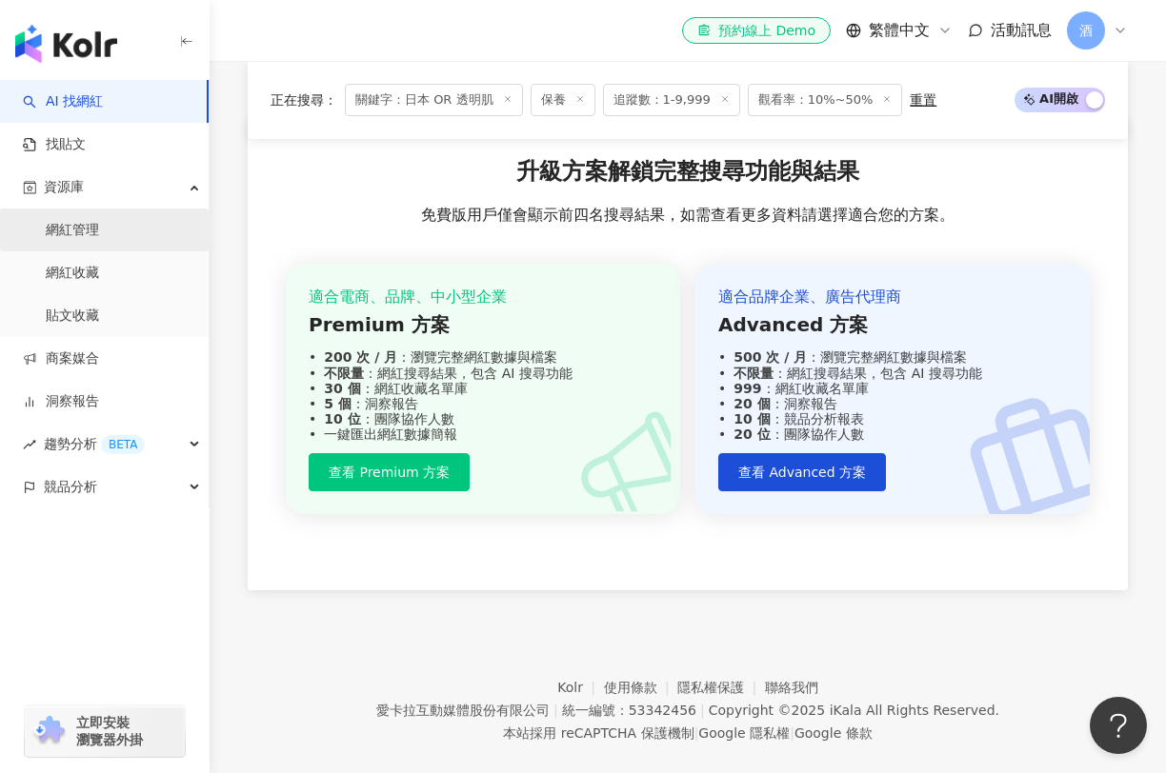
click at [77, 231] on link "網紅管理" at bounding box center [72, 230] width 53 height 19
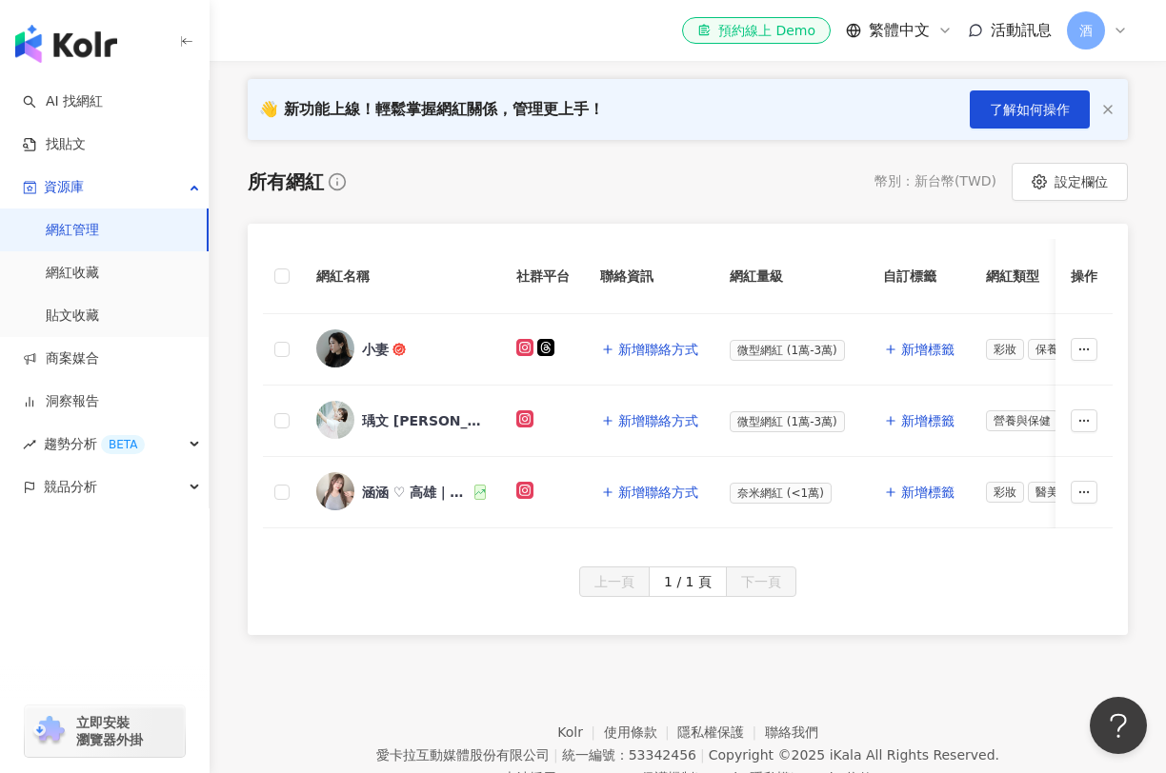
scroll to position [263, 0]
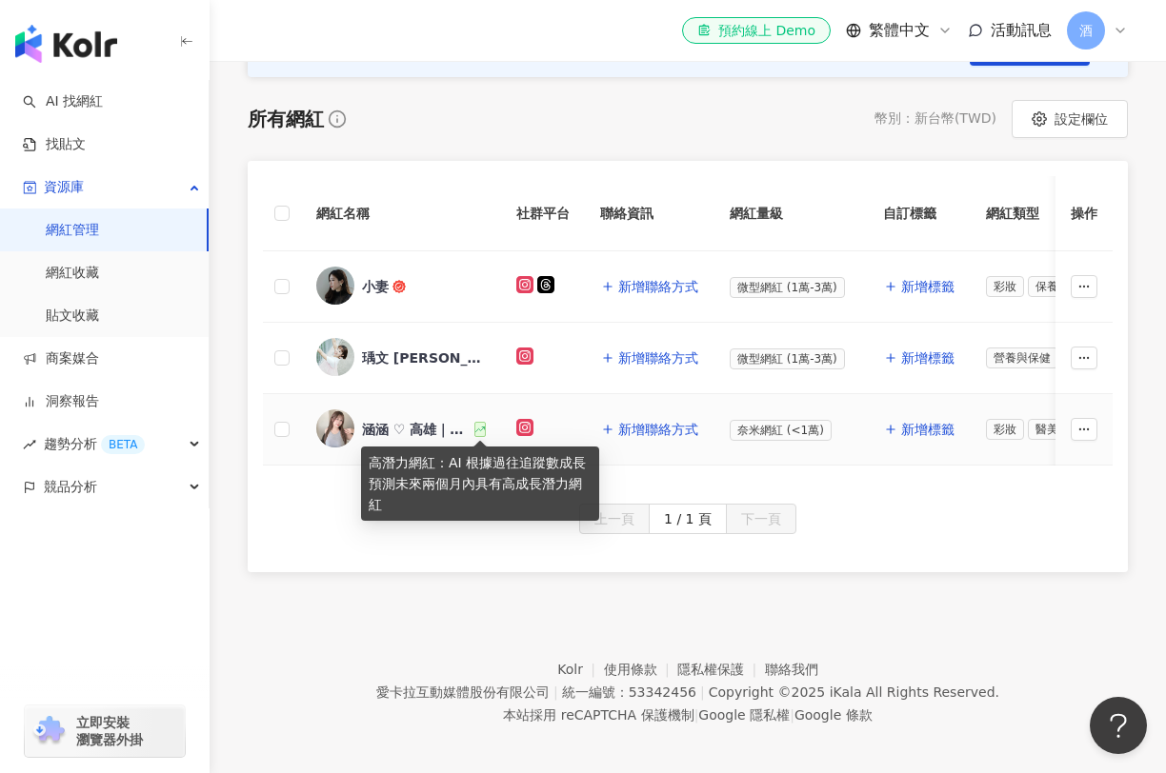
click at [479, 429] on icon at bounding box center [480, 430] width 10 height 10
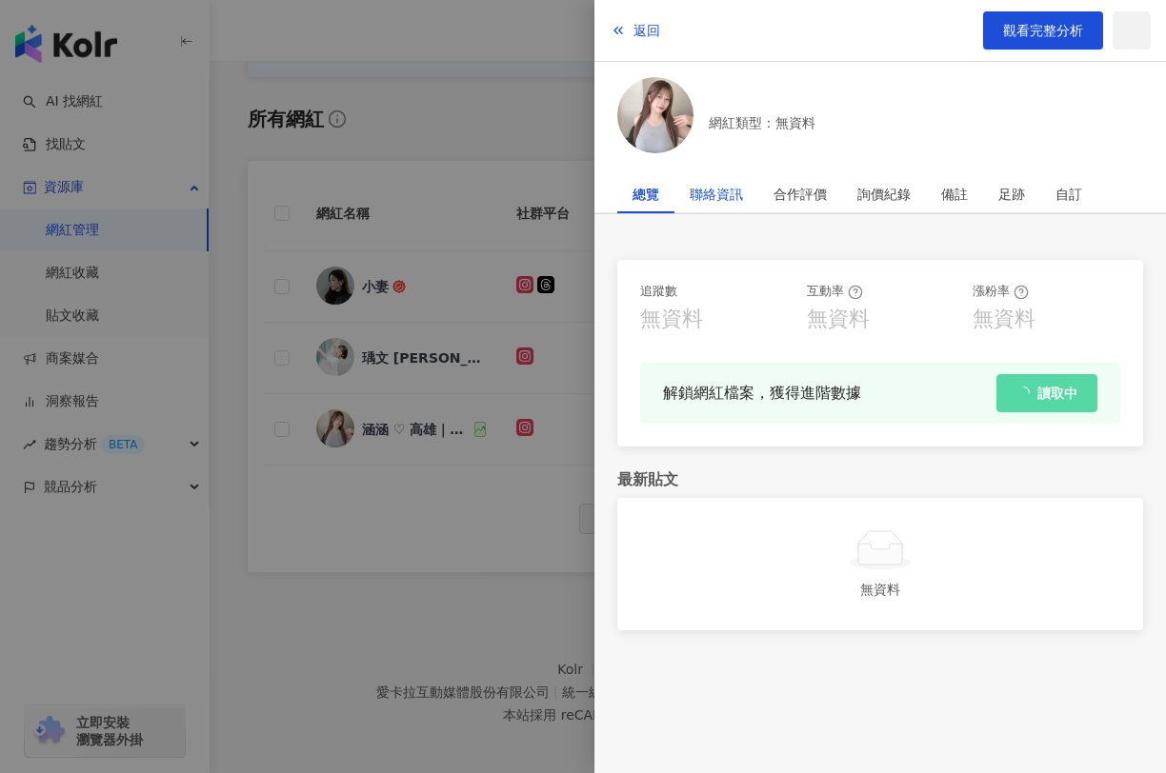
click at [703, 191] on div "聯絡資訊" at bounding box center [716, 194] width 53 height 38
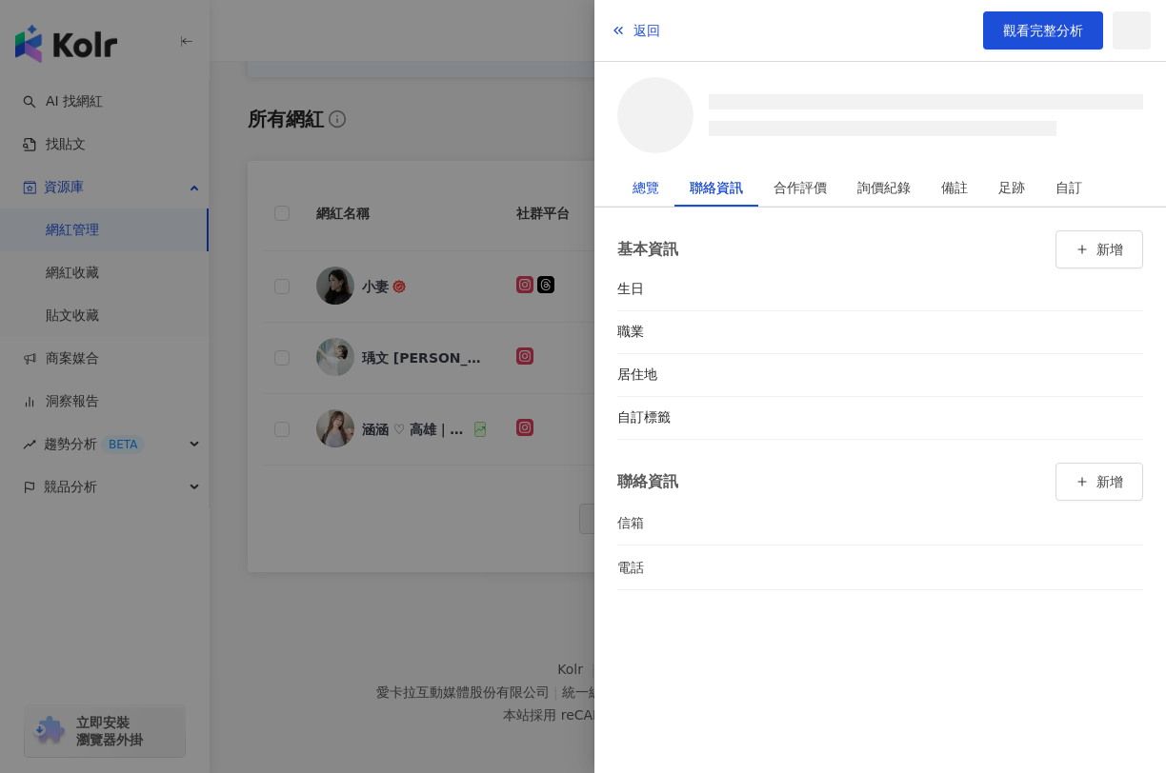
click at [649, 196] on div "總覽" at bounding box center [645, 188] width 27 height 38
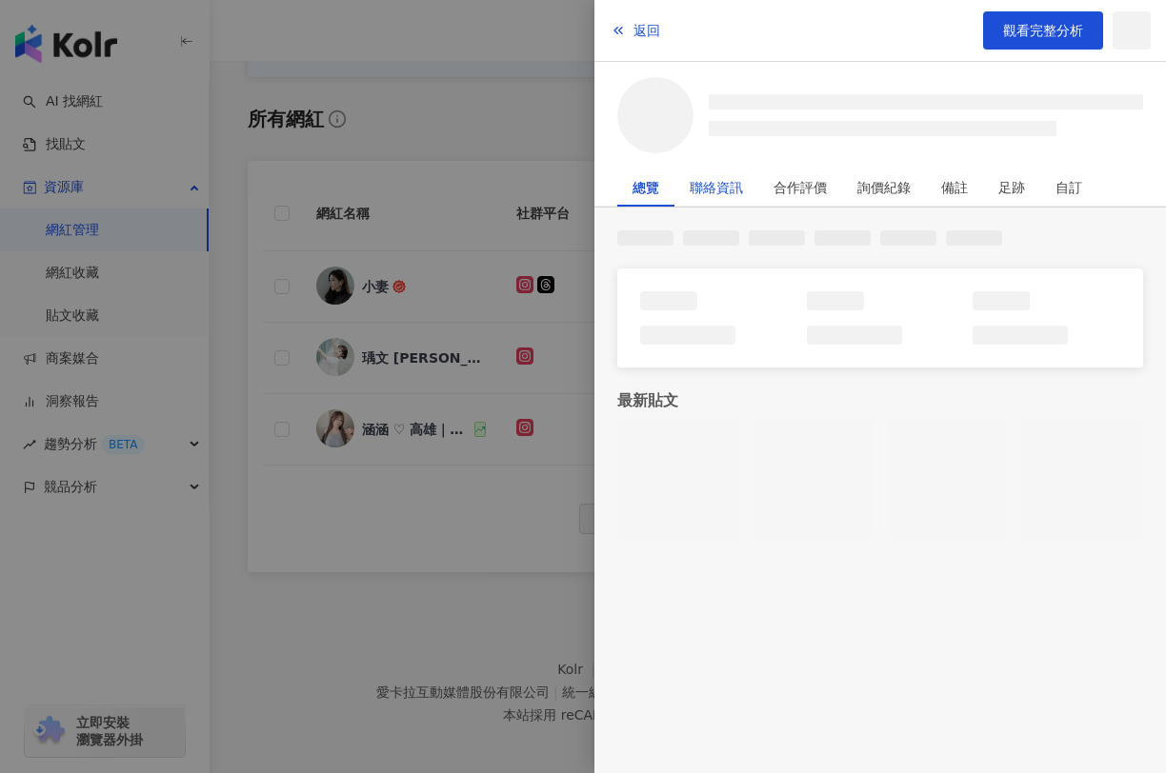
click at [709, 192] on div "聯絡資訊" at bounding box center [716, 188] width 53 height 38
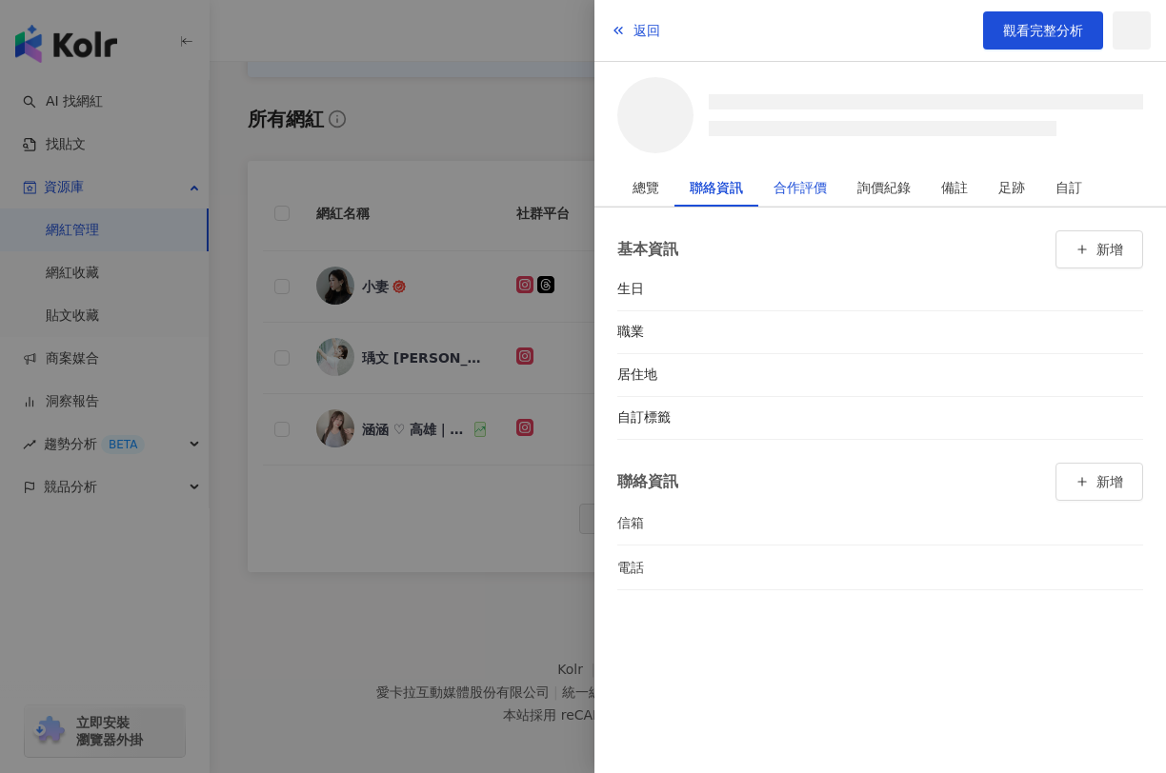
click at [816, 192] on div "合作評價" at bounding box center [799, 188] width 53 height 38
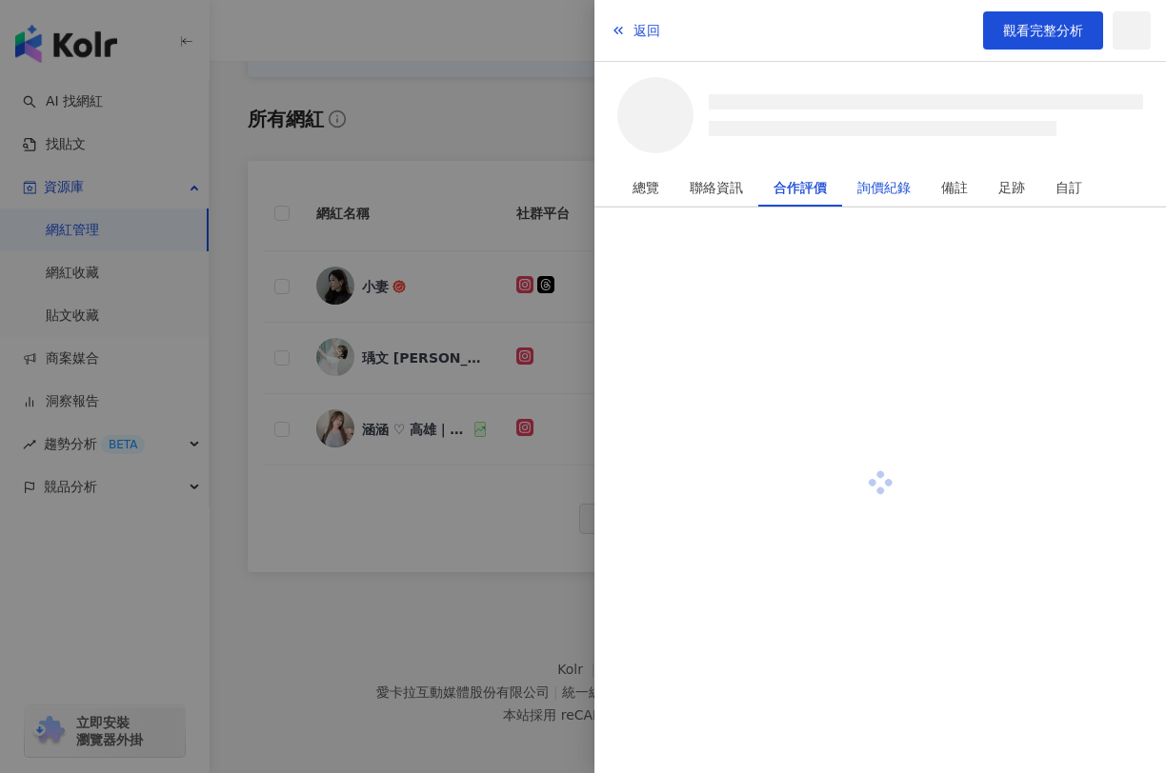
click at [891, 185] on div "詢價紀錄" at bounding box center [883, 188] width 53 height 38
click at [1013, 191] on div "足跡" at bounding box center [1011, 188] width 27 height 38
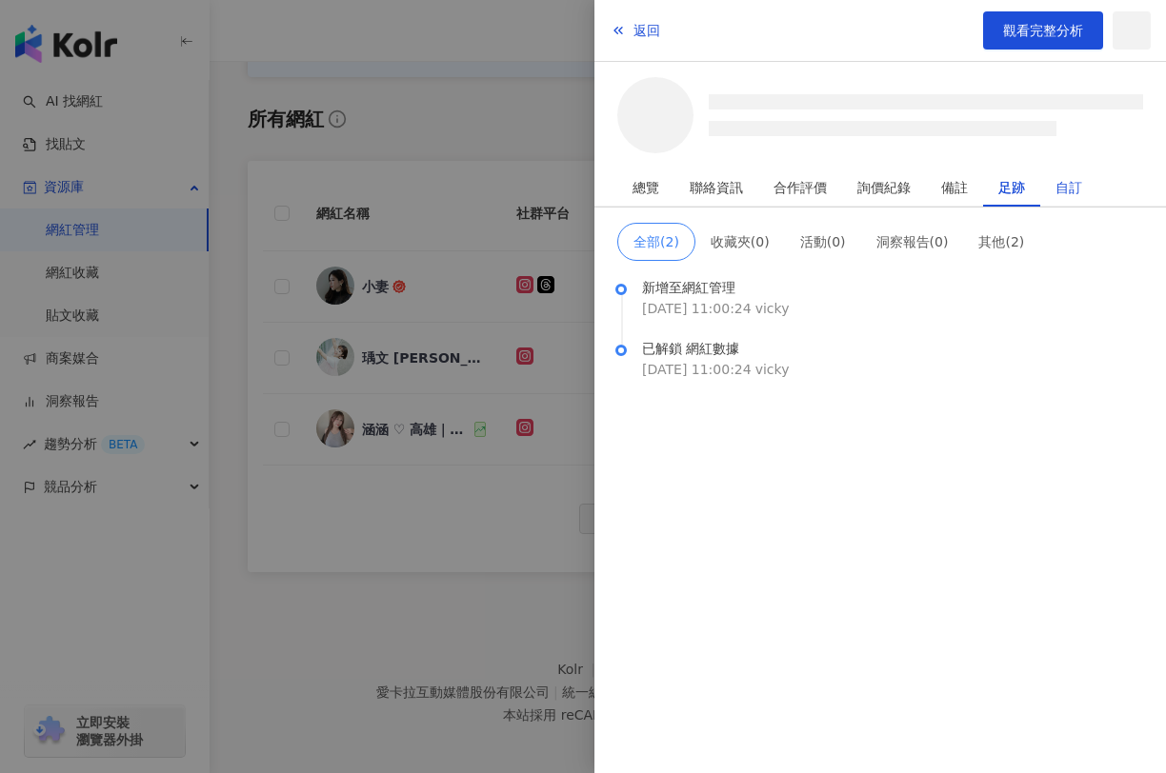
click at [1064, 192] on div "自訂" at bounding box center [1068, 188] width 27 height 38
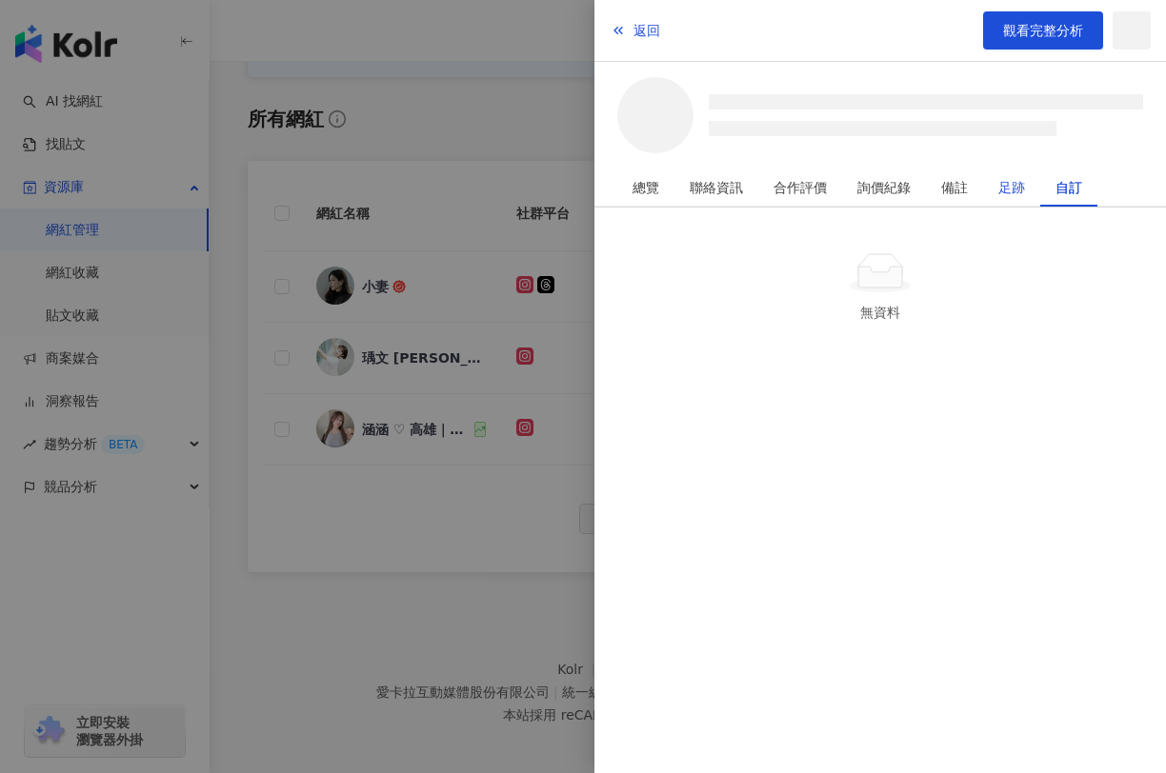
click at [1007, 192] on div "足跡" at bounding box center [1011, 188] width 27 height 38
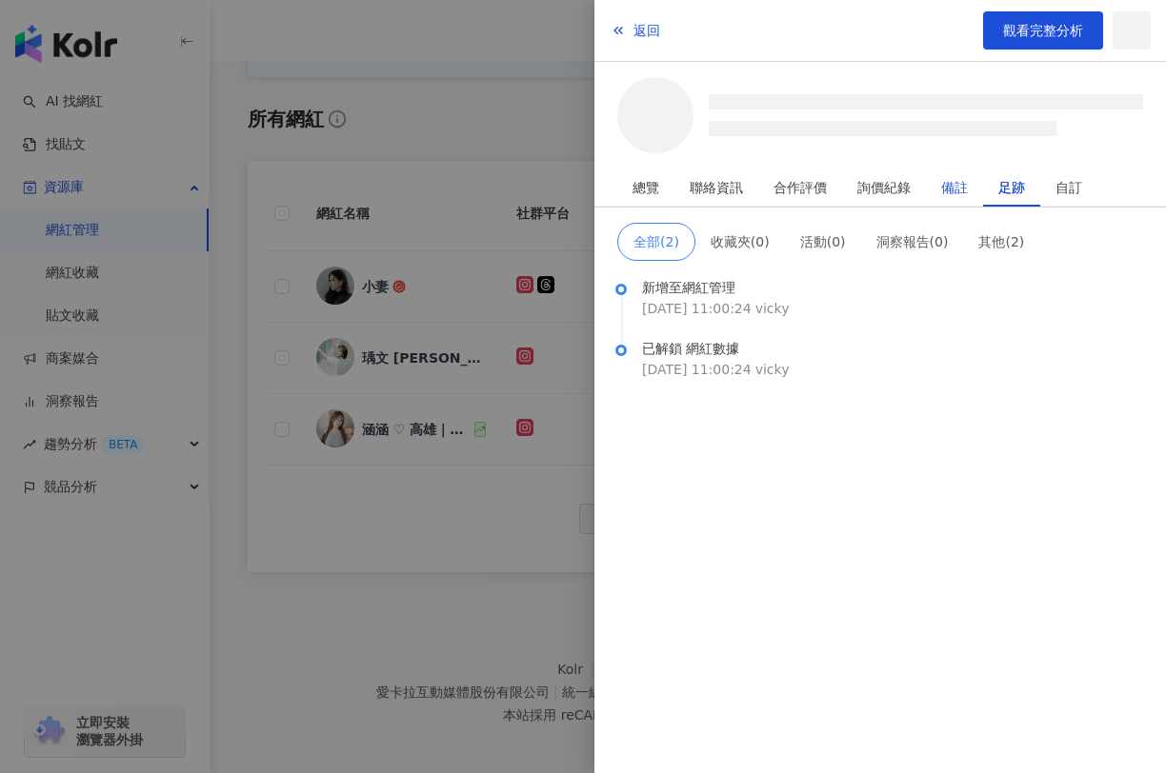
click at [962, 192] on div "備註" at bounding box center [954, 188] width 27 height 38
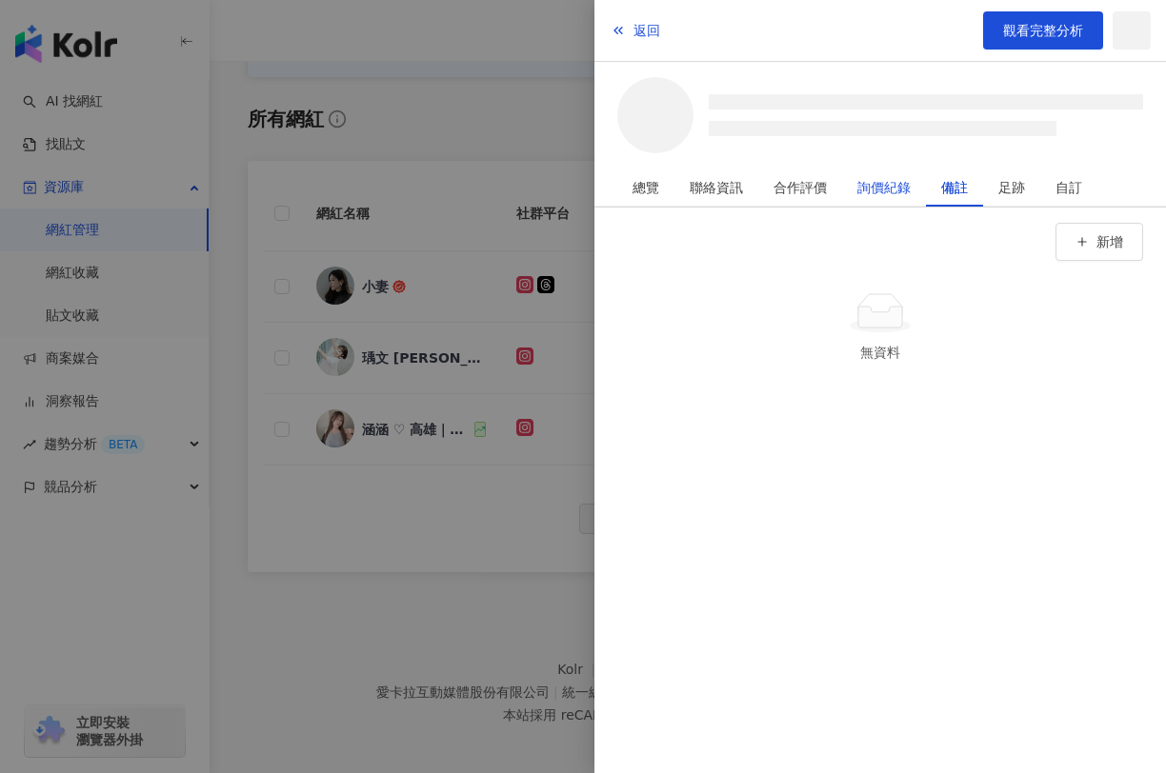
click at [876, 195] on div "詢價紀錄" at bounding box center [883, 188] width 53 height 38
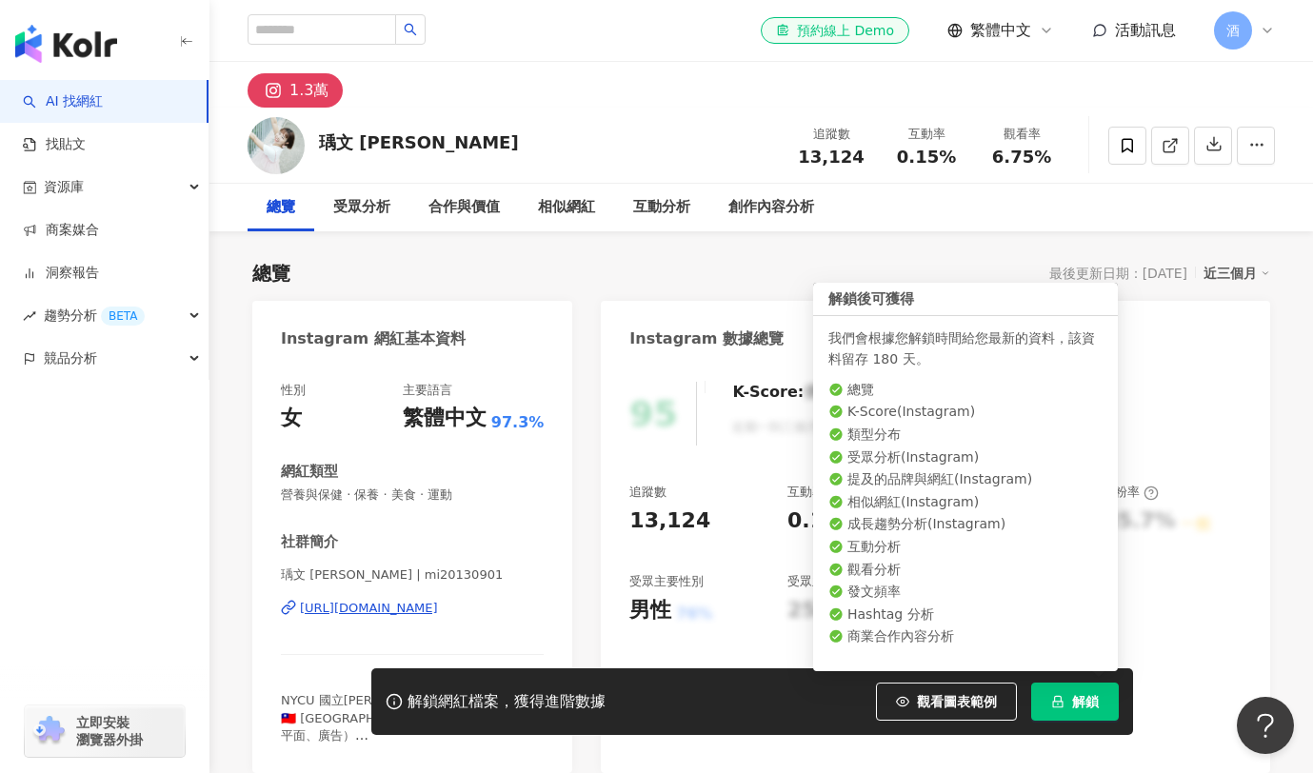
click at [1090, 700] on span "解鎖" at bounding box center [1085, 701] width 27 height 15
click at [1076, 703] on span "解鎖" at bounding box center [1085, 701] width 27 height 15
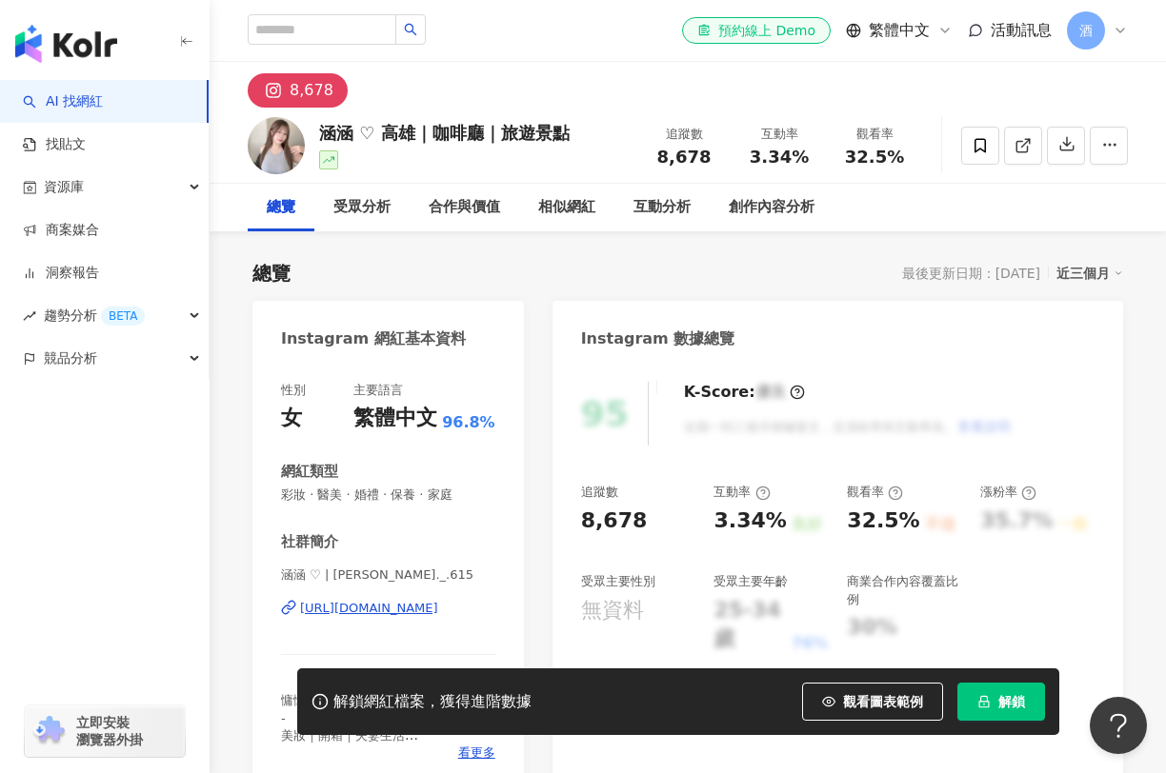
click at [990, 712] on button "解鎖" at bounding box center [1001, 702] width 88 height 38
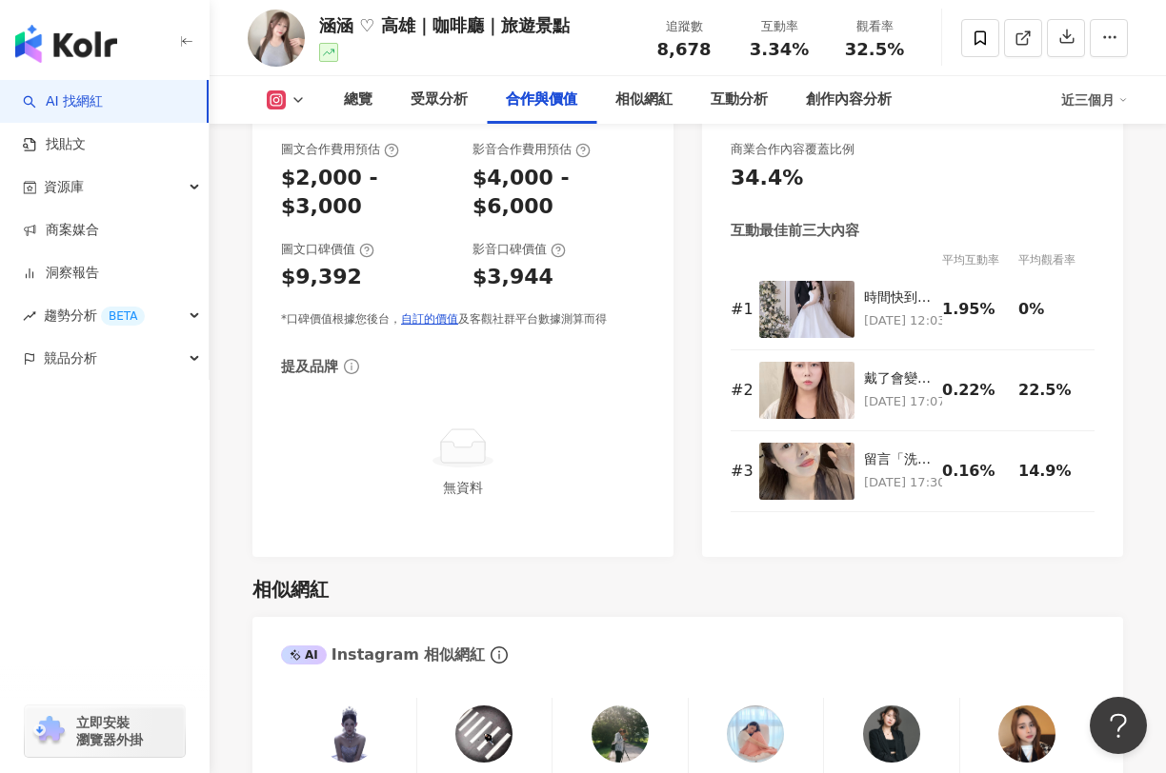
scroll to position [2624, 0]
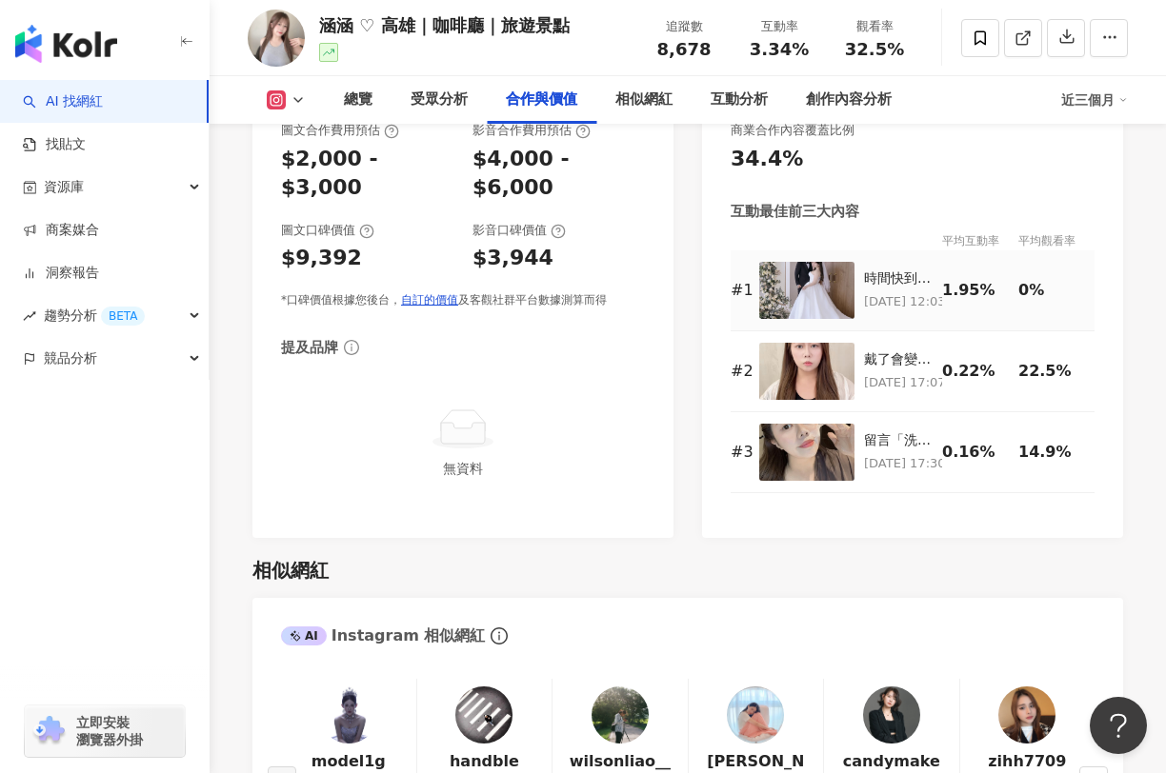
click at [800, 288] on img at bounding box center [806, 290] width 95 height 57
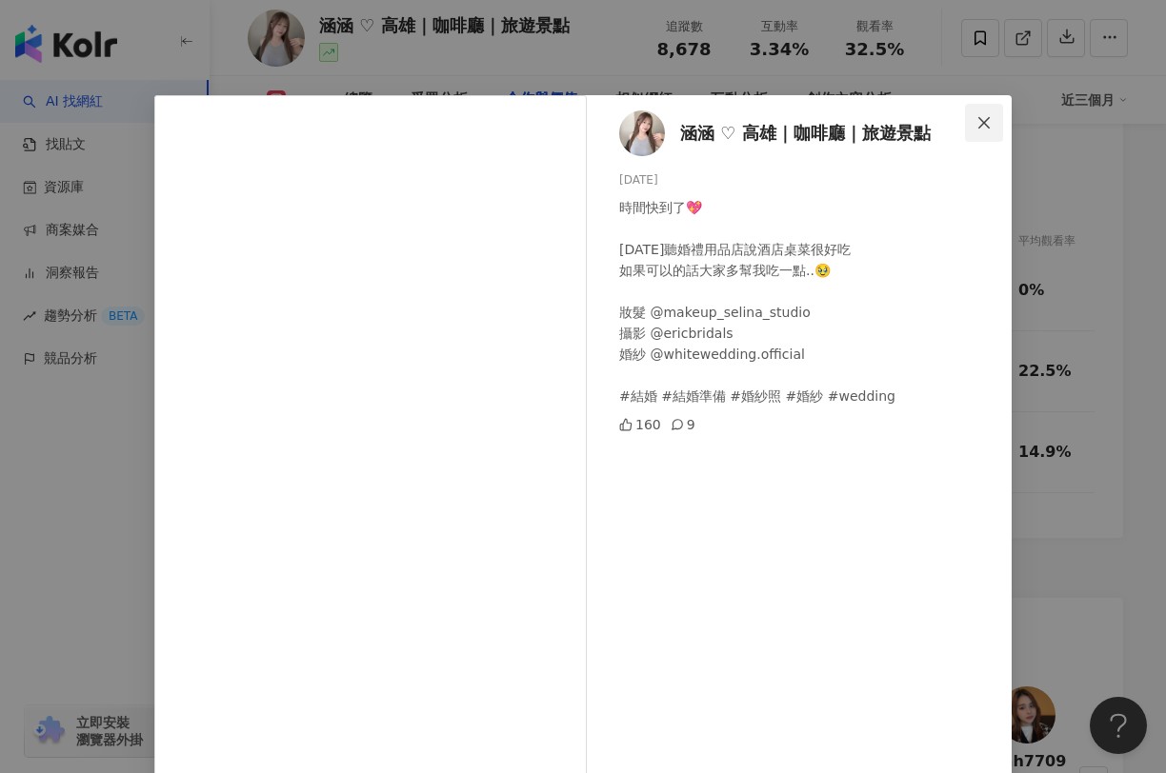
click at [976, 122] on icon "close" at bounding box center [983, 122] width 15 height 15
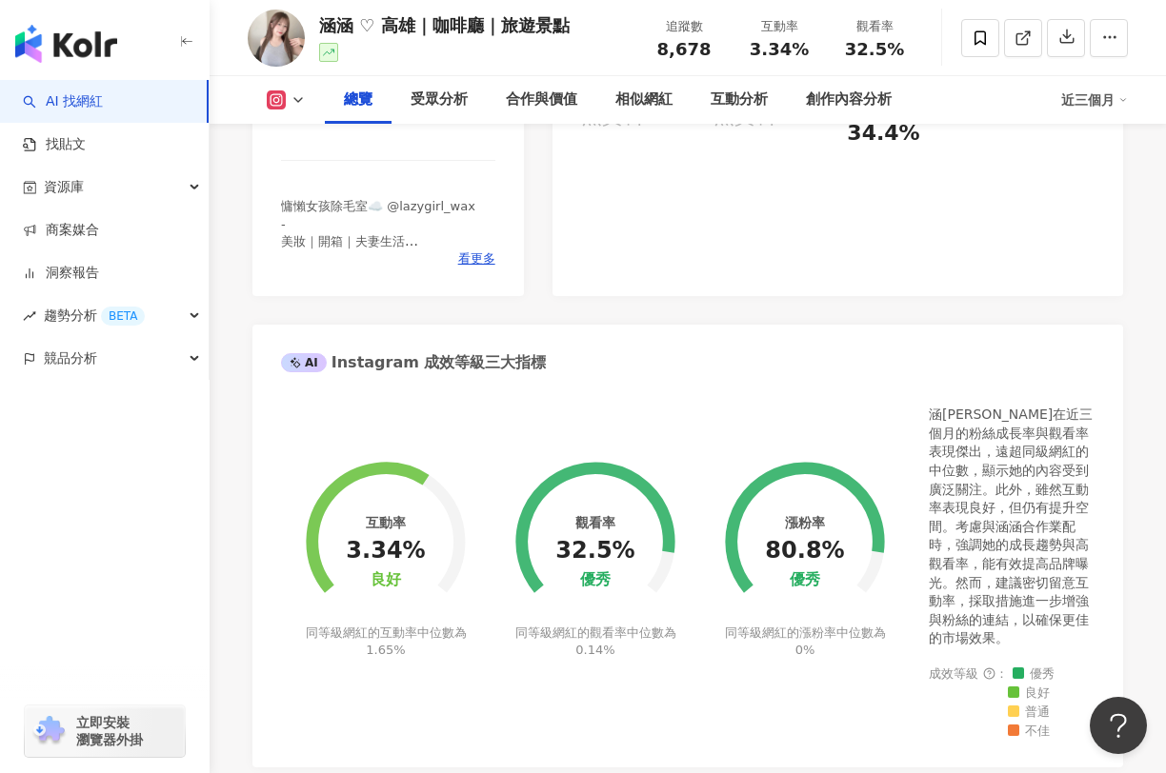
scroll to position [229, 0]
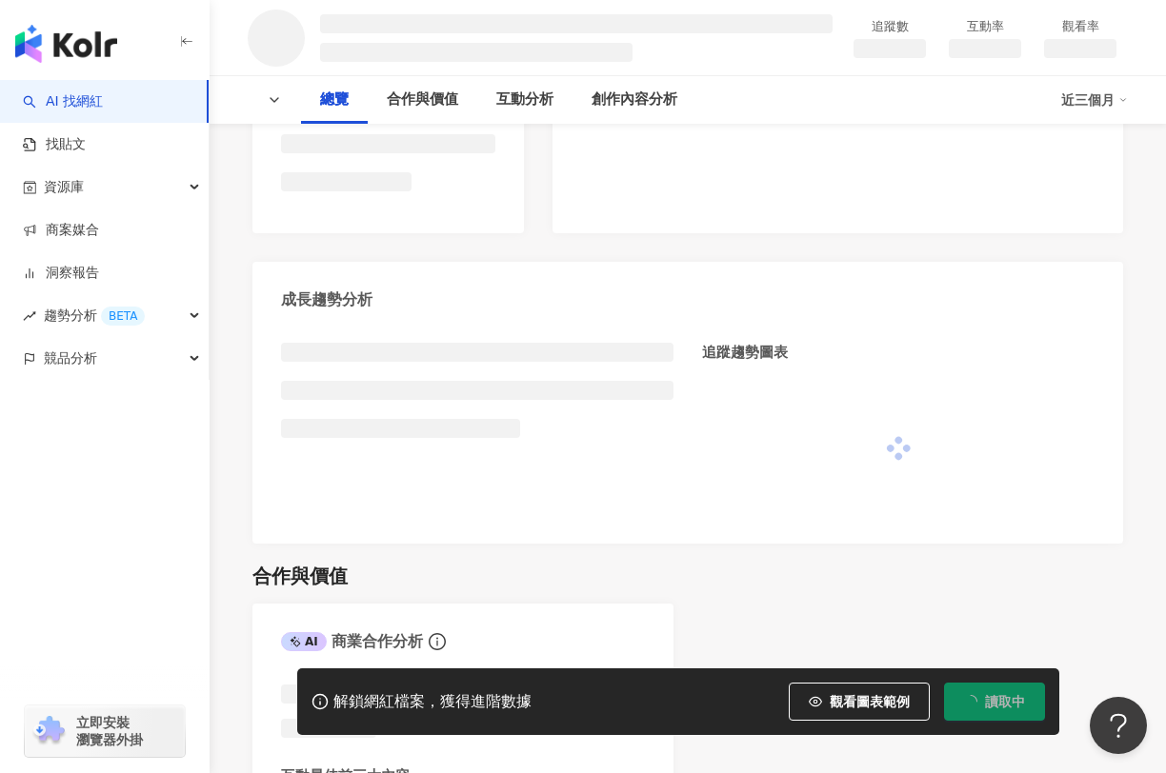
scroll to position [547, 0]
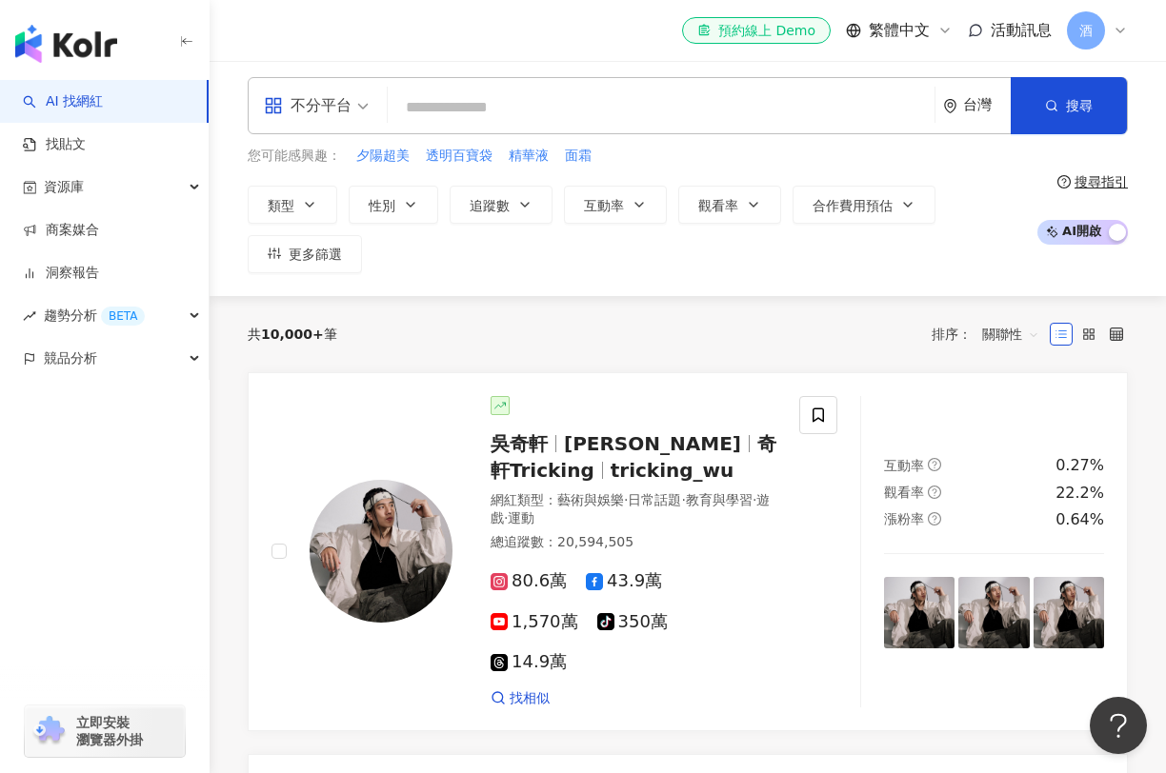
scroll to position [1, 0]
